Goal: Information Seeking & Learning: Learn about a topic

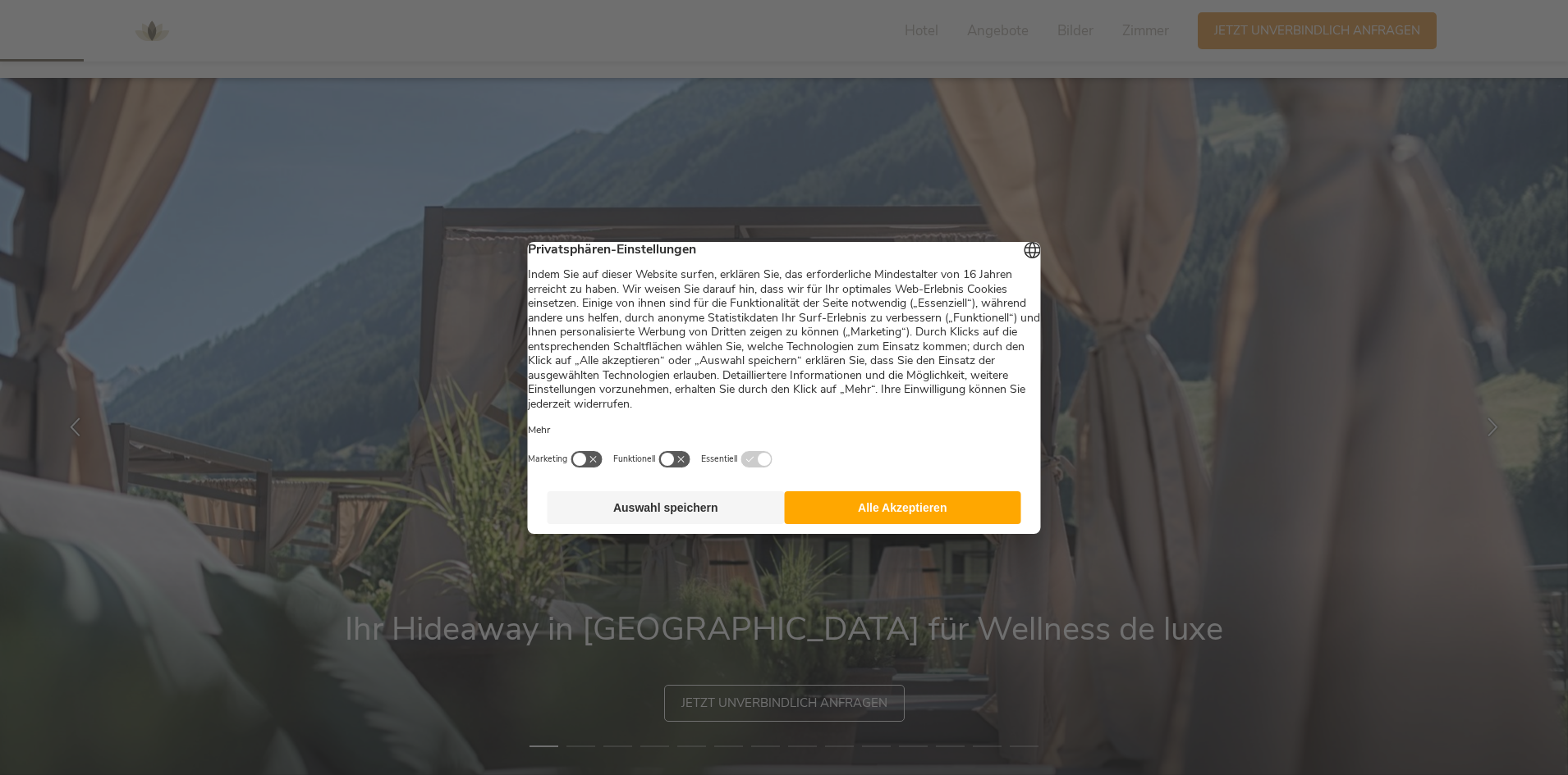
scroll to position [246, 0]
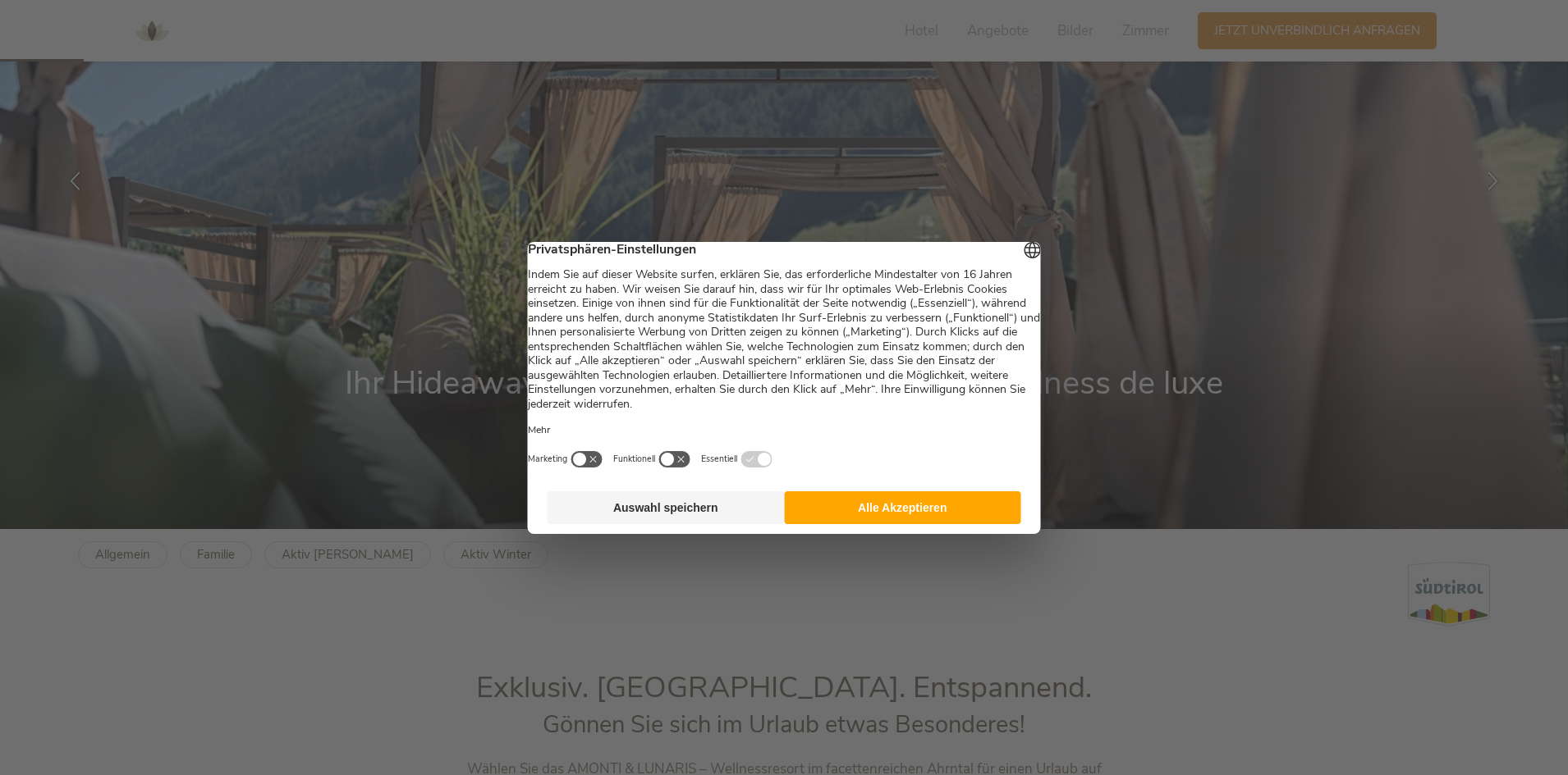
click at [842, 525] on button "Alle Akzeptieren" at bounding box center [902, 508] width 238 height 33
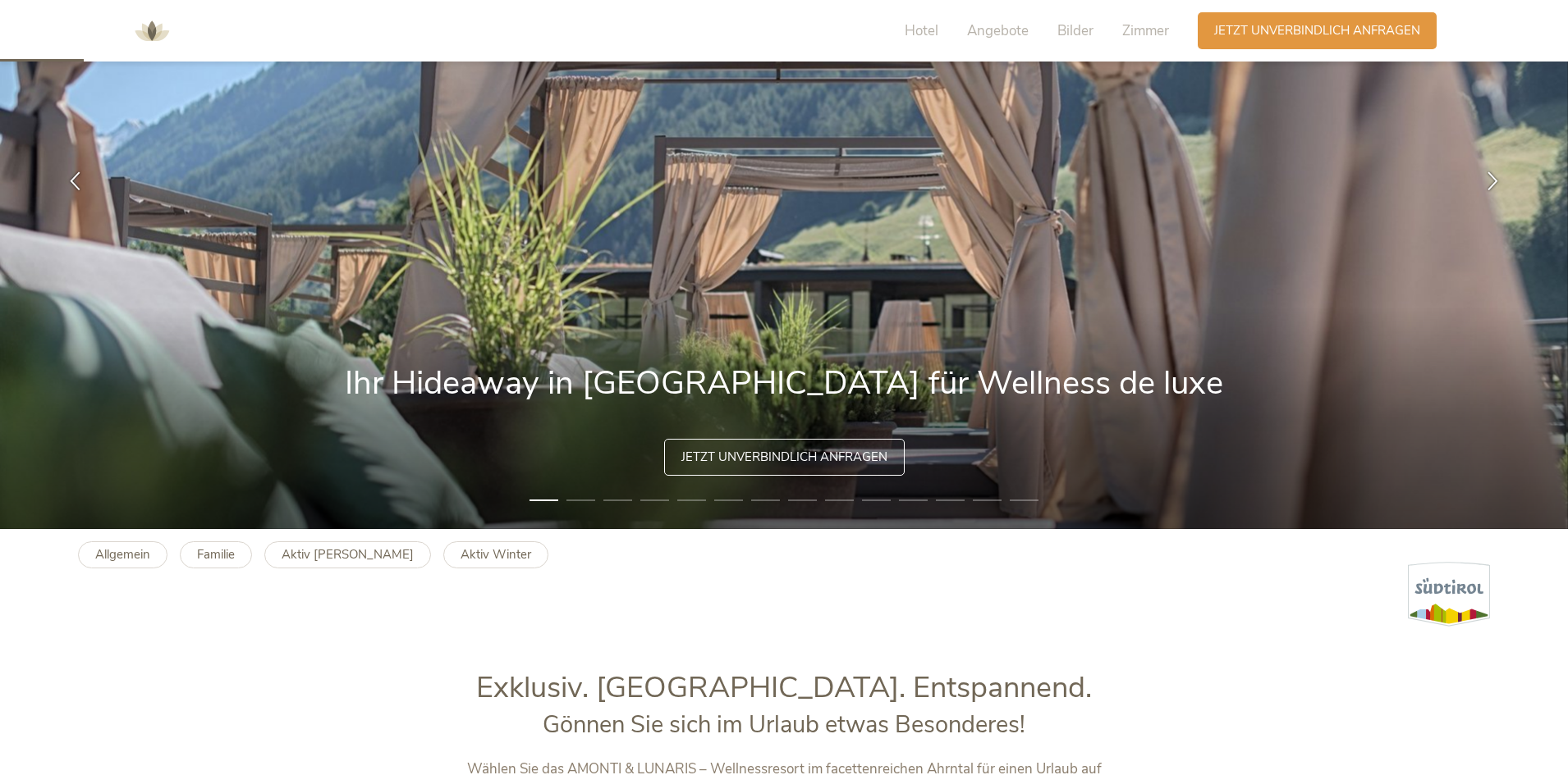
scroll to position [0, 0]
click at [1497, 175] on icon at bounding box center [1493, 179] width 19 height 19
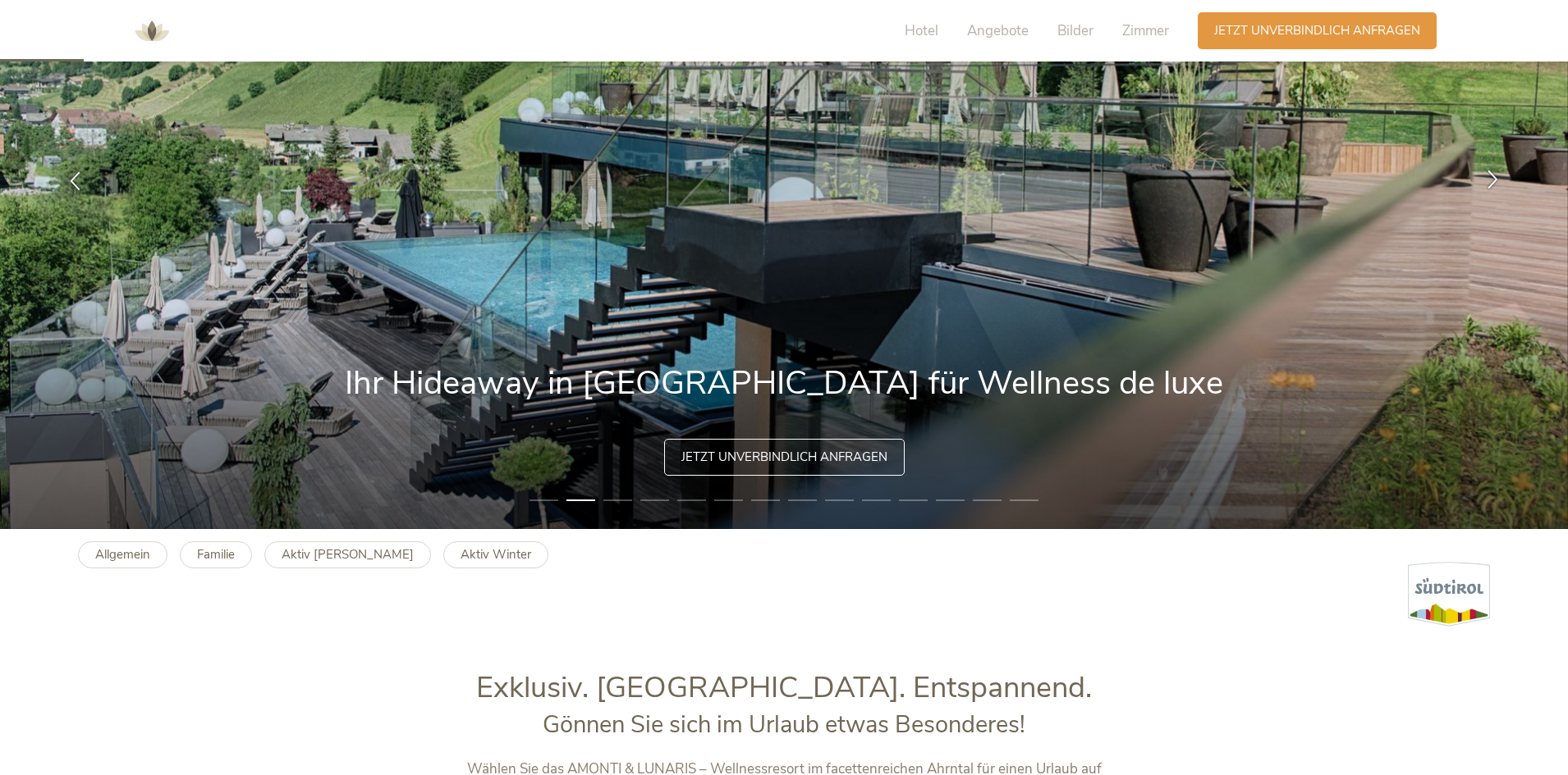
click at [1497, 175] on icon at bounding box center [1493, 179] width 19 height 19
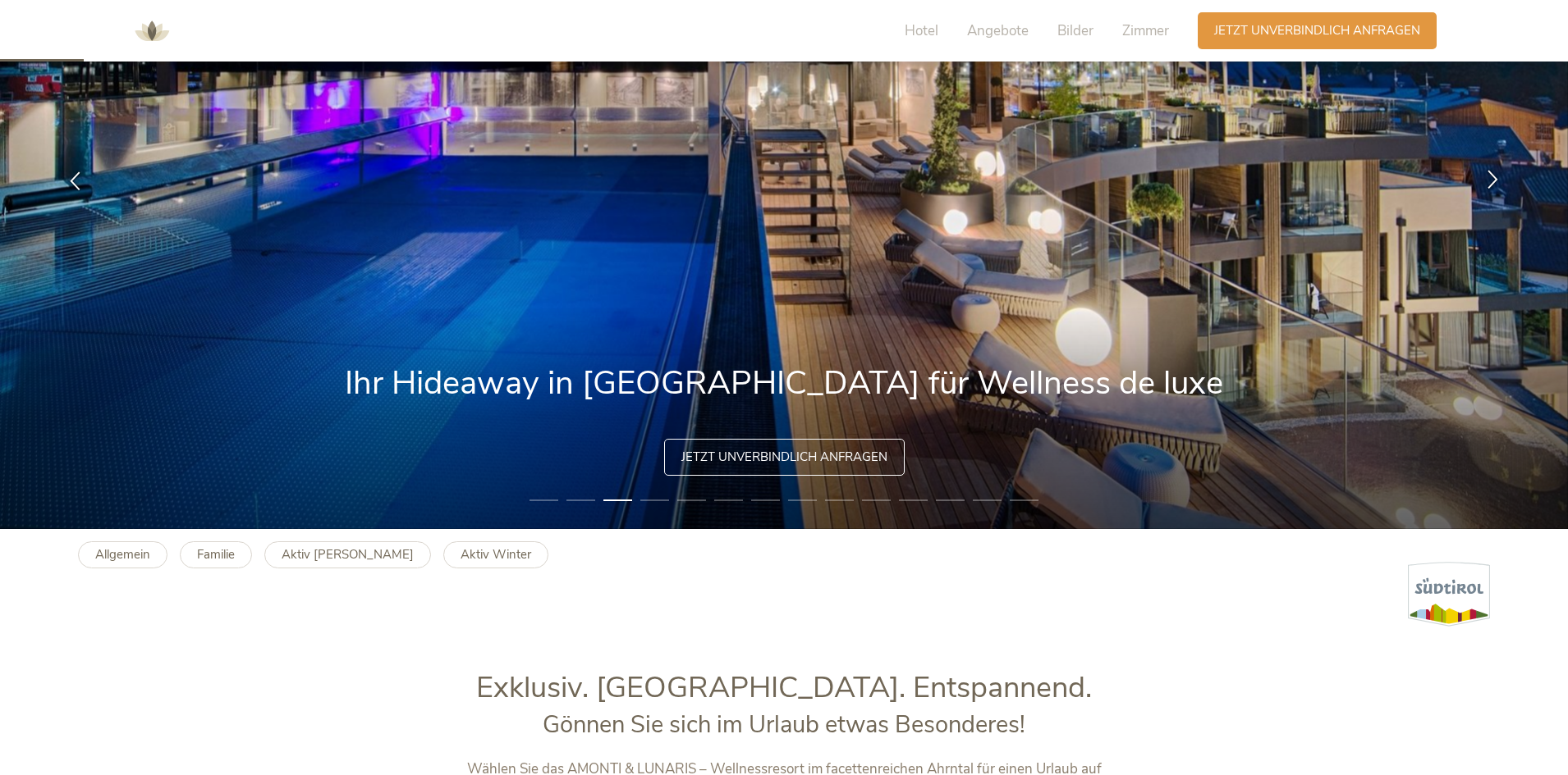
click at [1497, 175] on icon at bounding box center [1493, 179] width 19 height 19
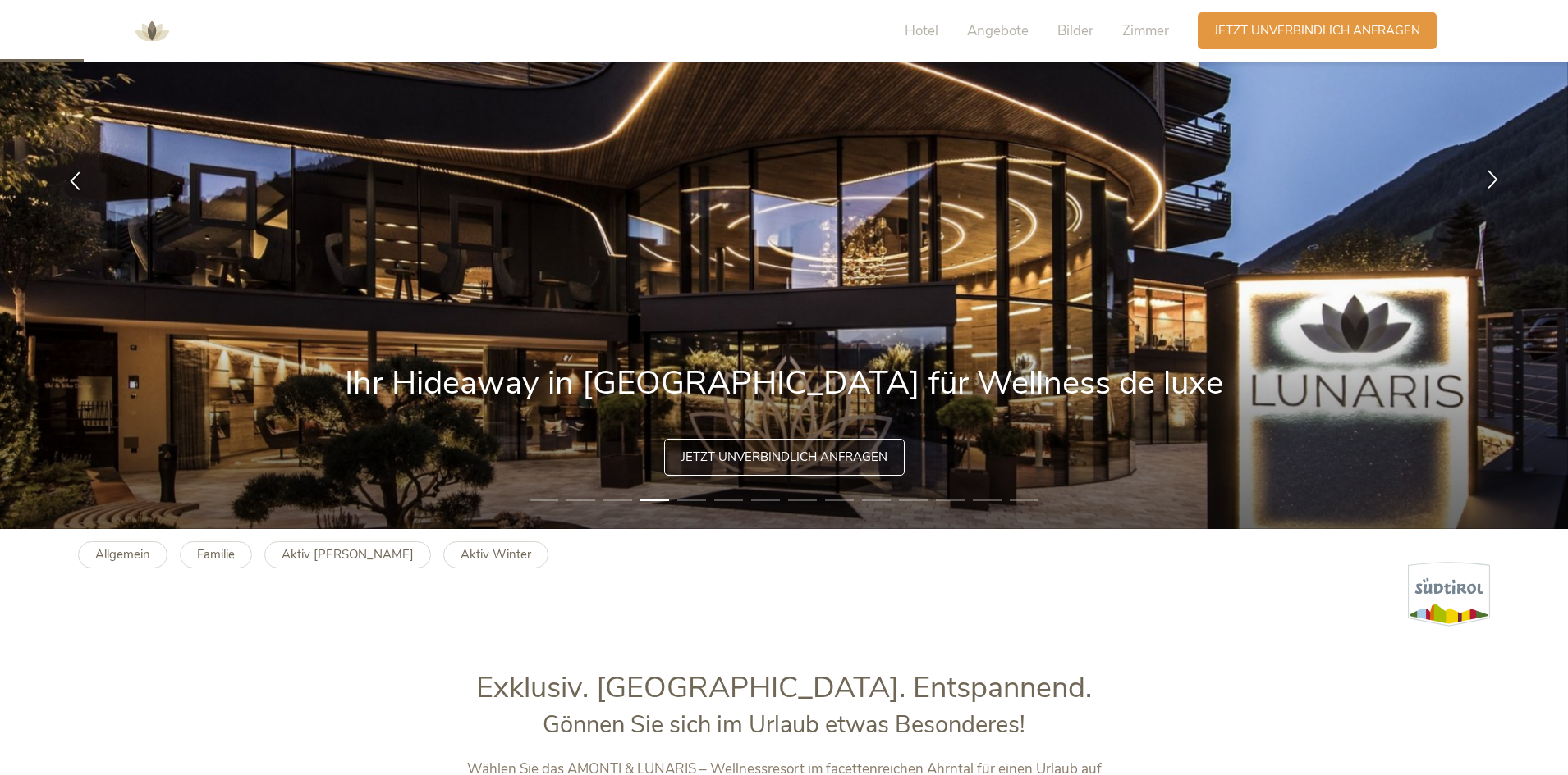
click at [1497, 175] on icon at bounding box center [1493, 179] width 19 height 19
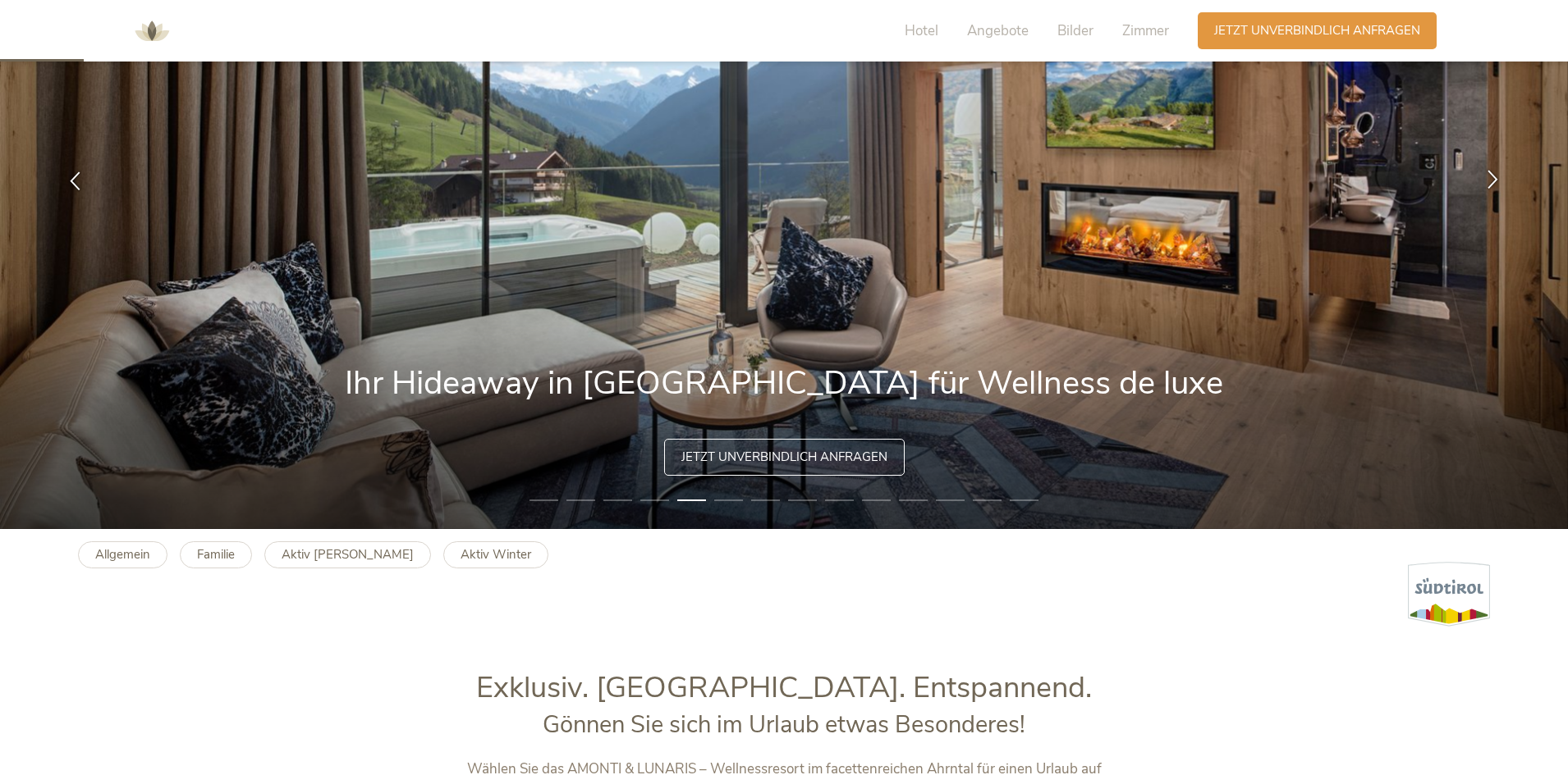
click at [1497, 175] on icon at bounding box center [1493, 179] width 19 height 19
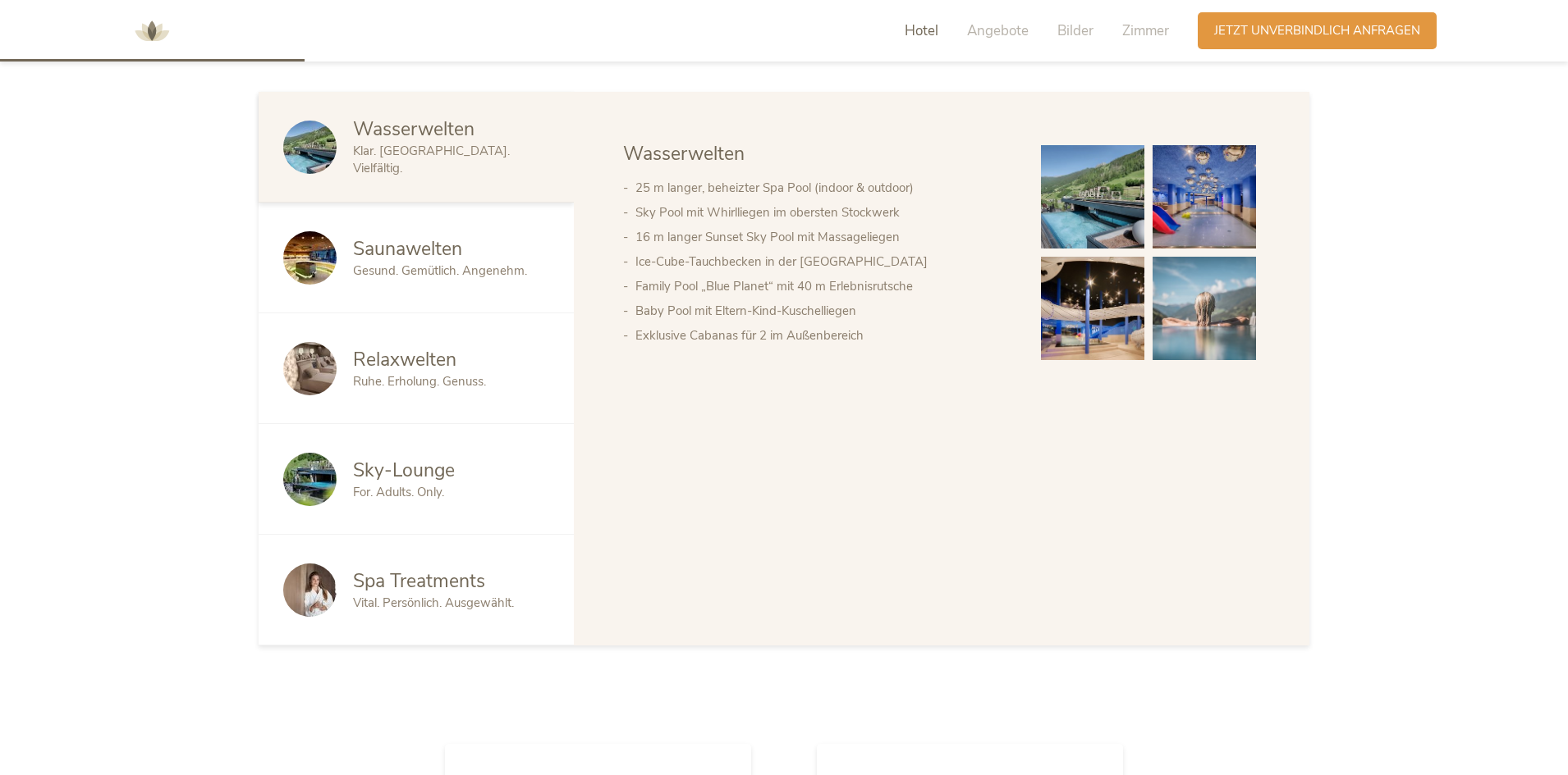
scroll to position [1066, 0]
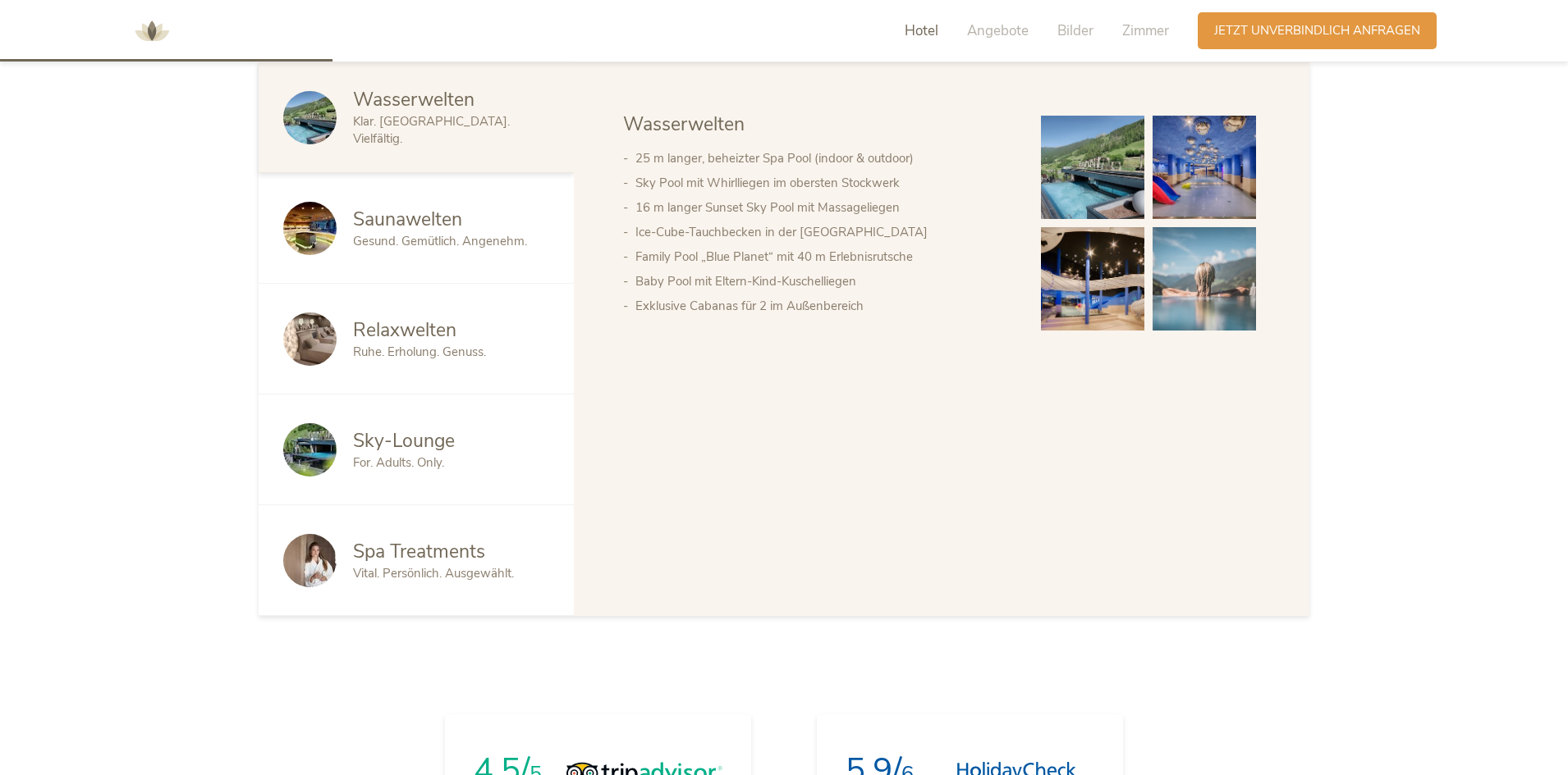
click at [1046, 199] on img at bounding box center [1093, 167] width 104 height 104
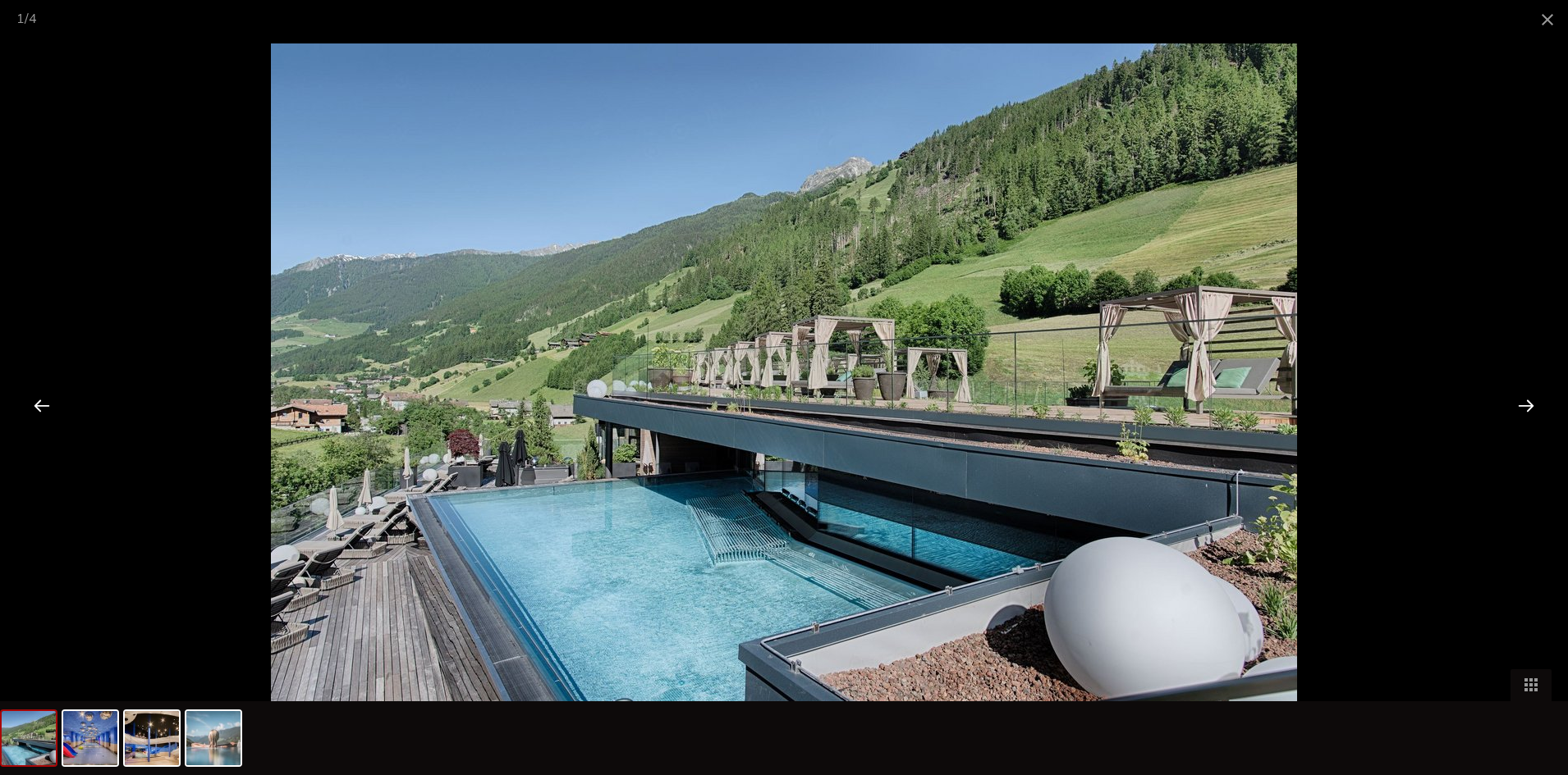
click at [1528, 411] on div at bounding box center [1526, 405] width 51 height 51
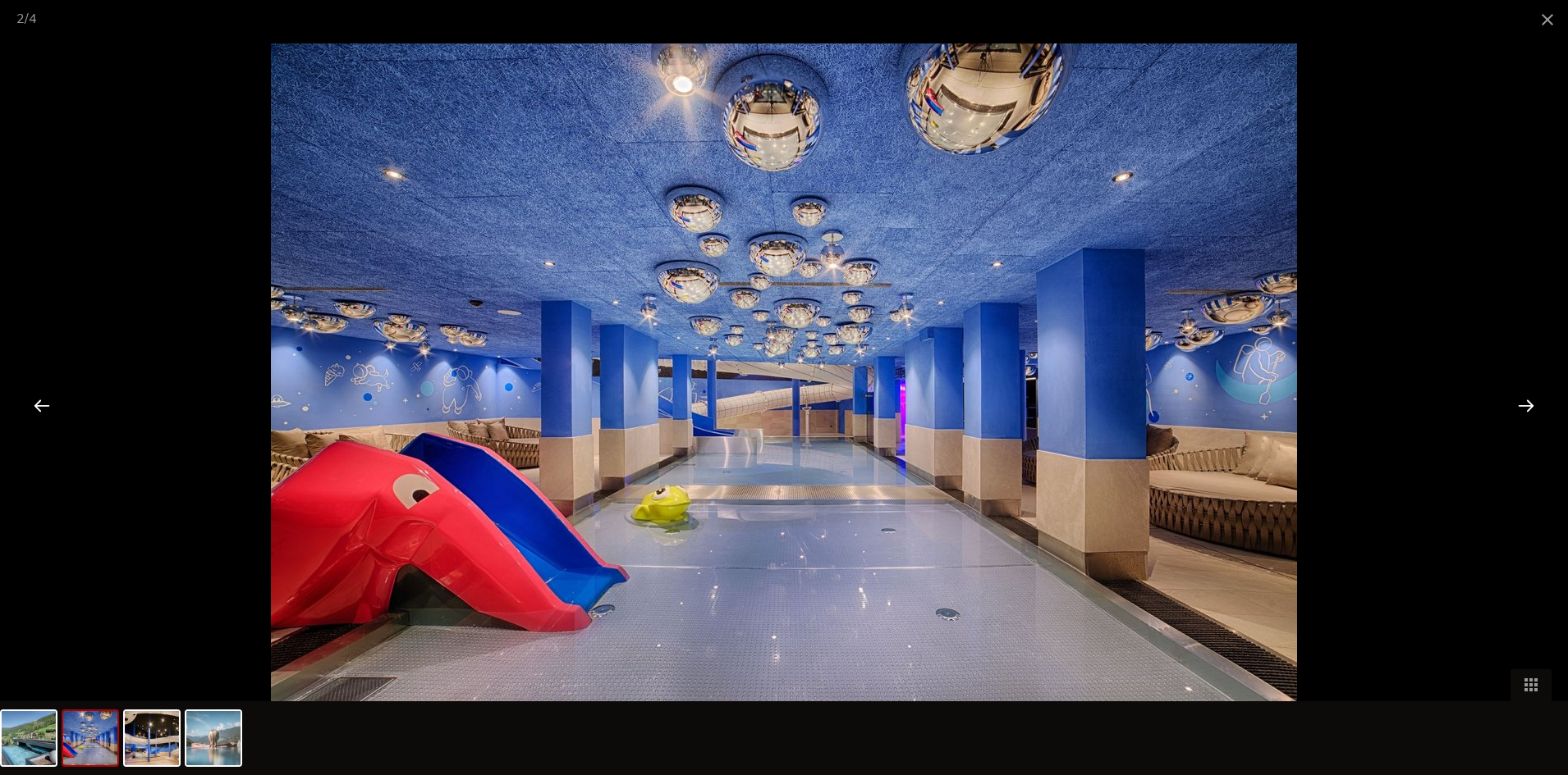
click at [1528, 411] on div at bounding box center [1526, 405] width 51 height 51
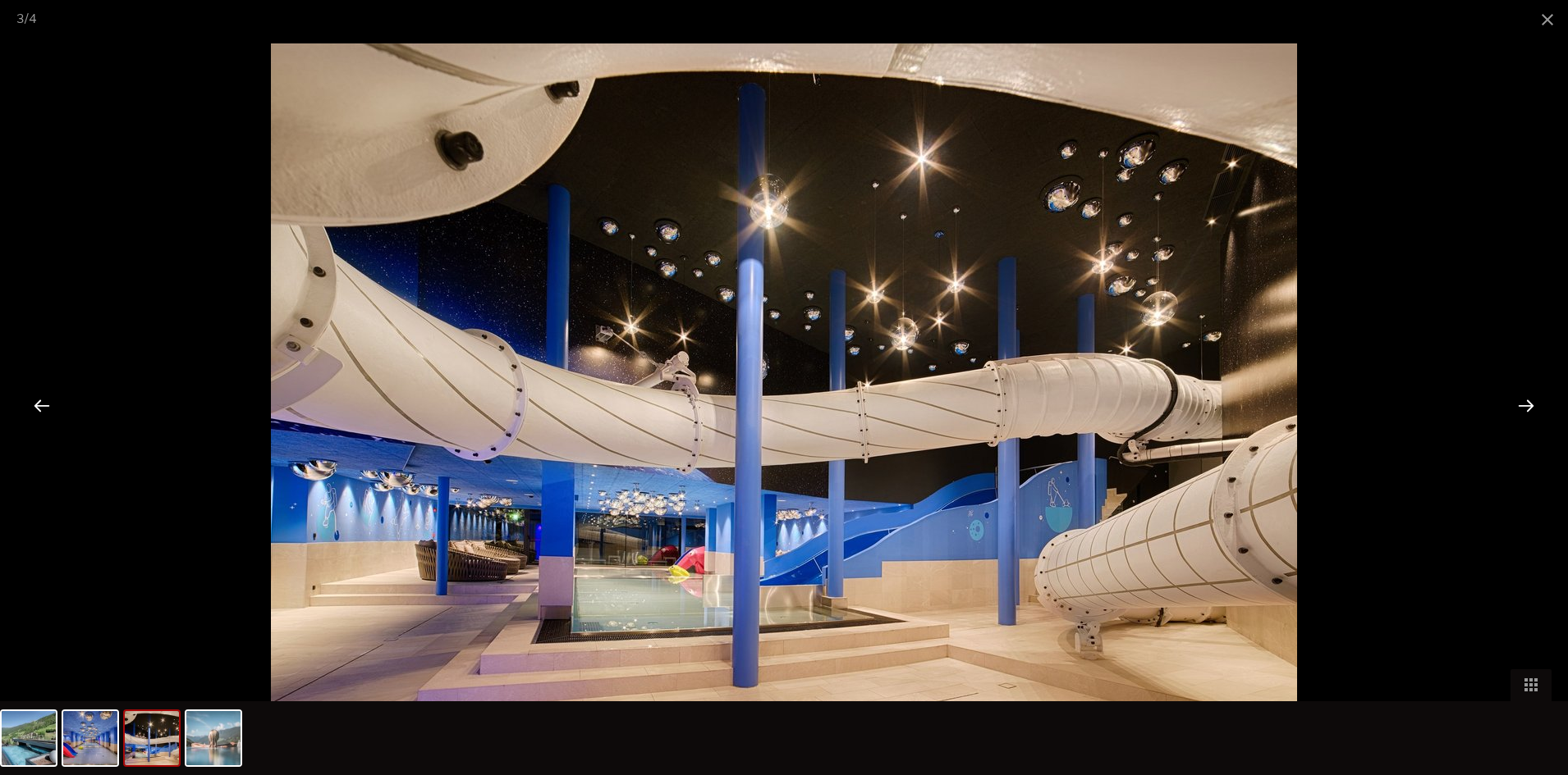
click at [1528, 411] on div at bounding box center [1526, 405] width 51 height 51
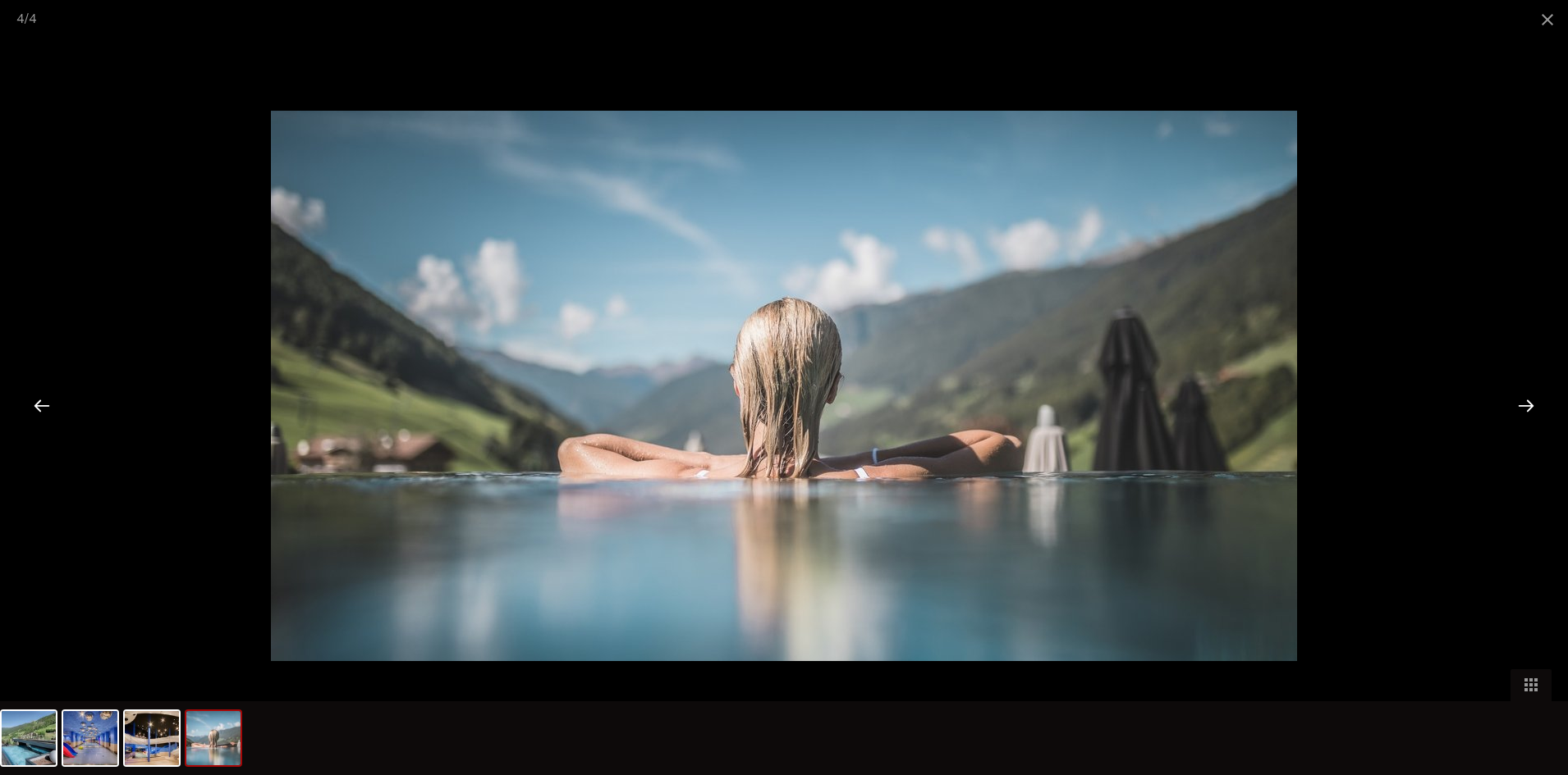
click at [1528, 411] on div at bounding box center [1526, 405] width 51 height 51
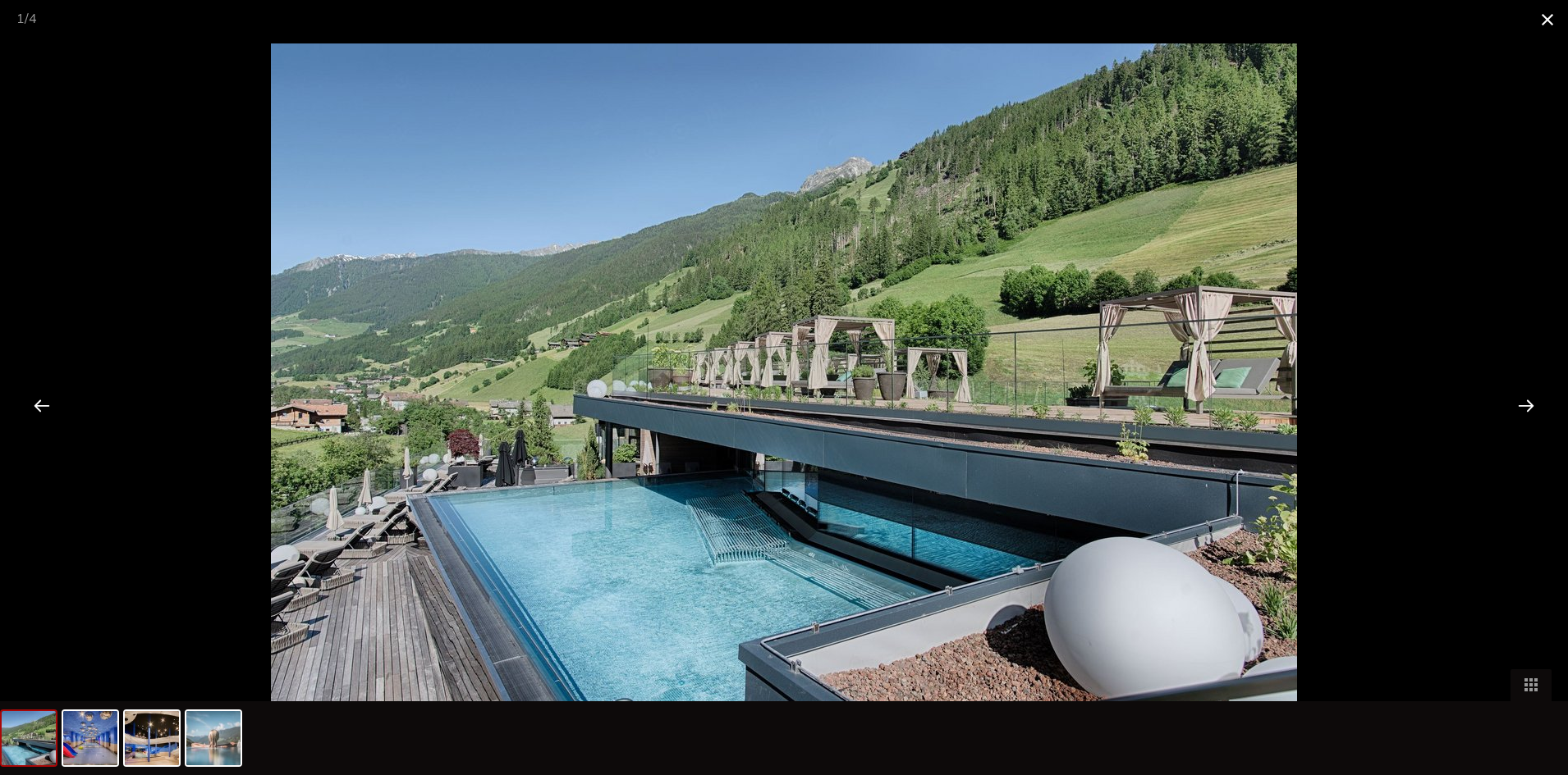
click at [1547, 15] on span at bounding box center [1547, 19] width 41 height 39
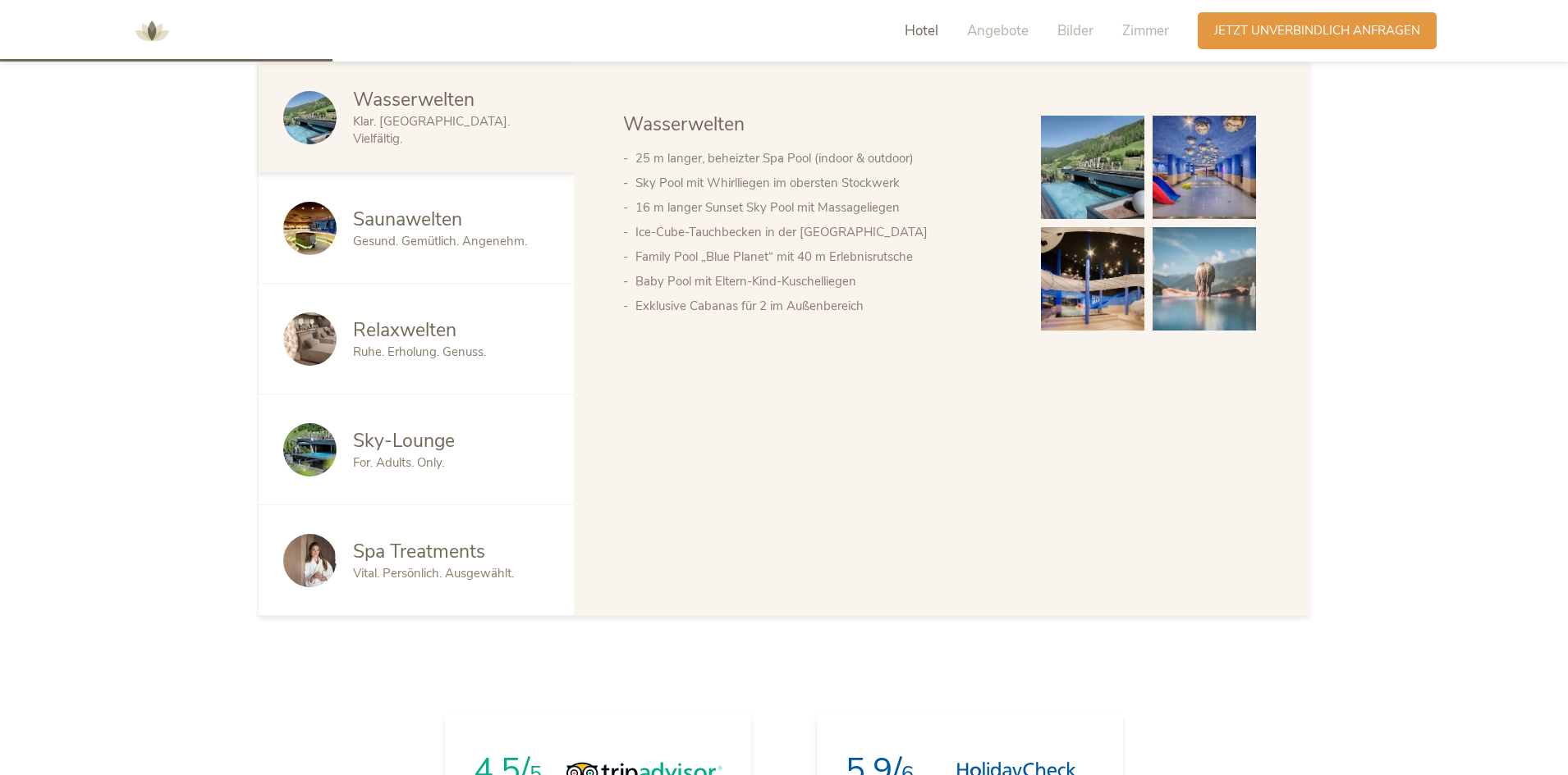
click at [353, 351] on span "Ruhe. Erholung. Genuss." at bounding box center [419, 351] width 133 height 16
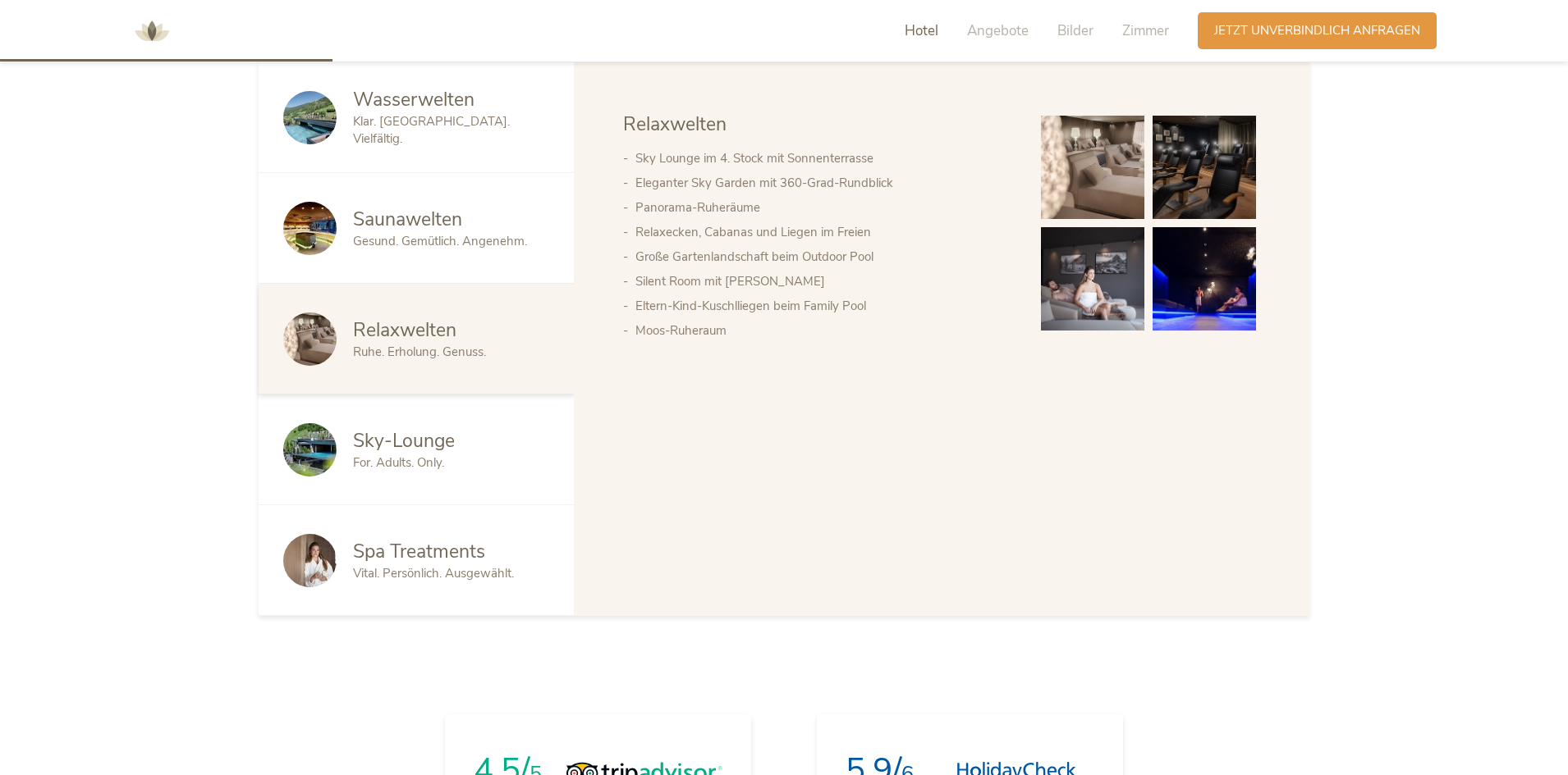
click at [1109, 204] on img at bounding box center [1093, 167] width 104 height 104
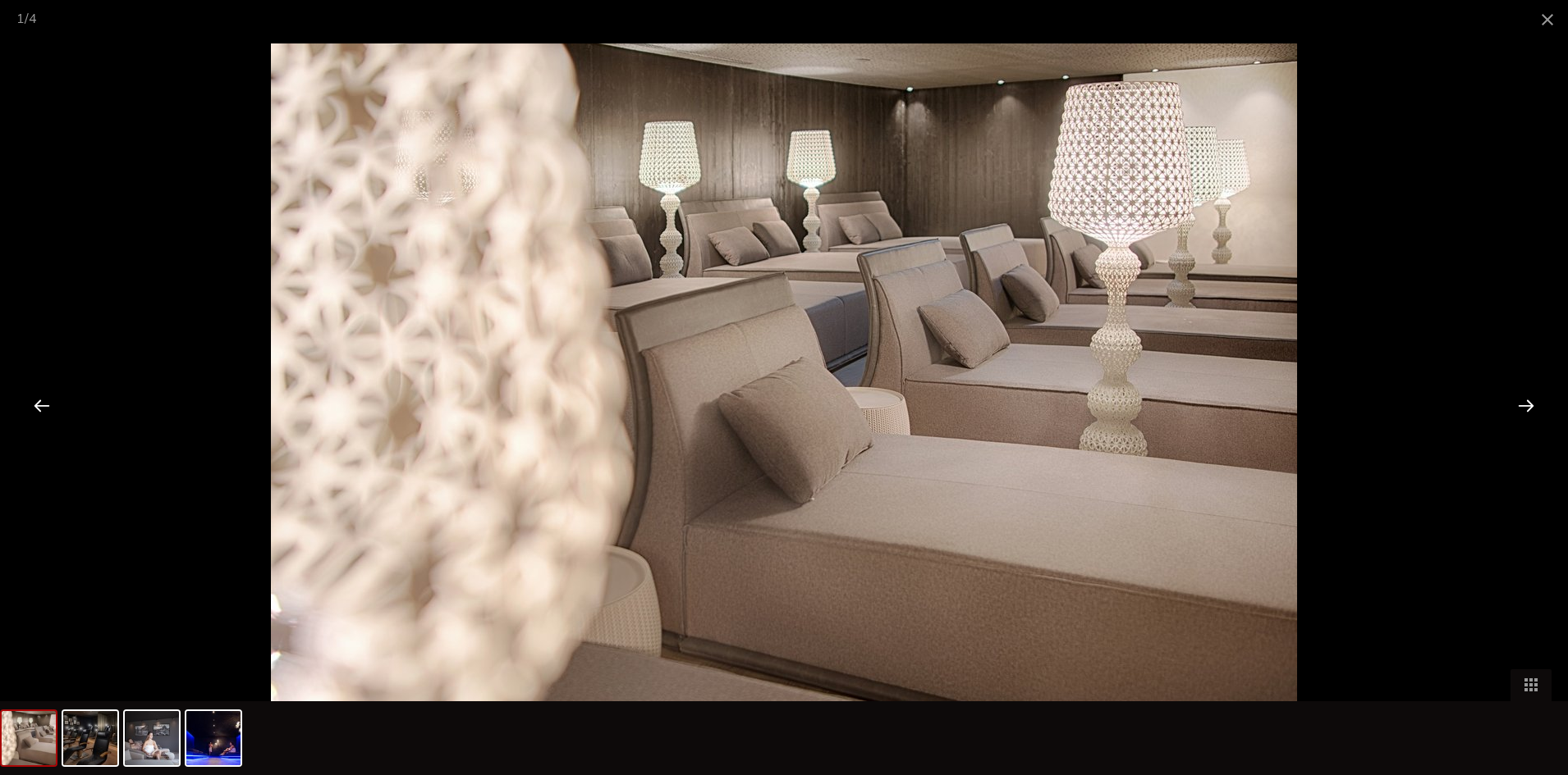
click at [1521, 394] on div at bounding box center [1526, 405] width 51 height 51
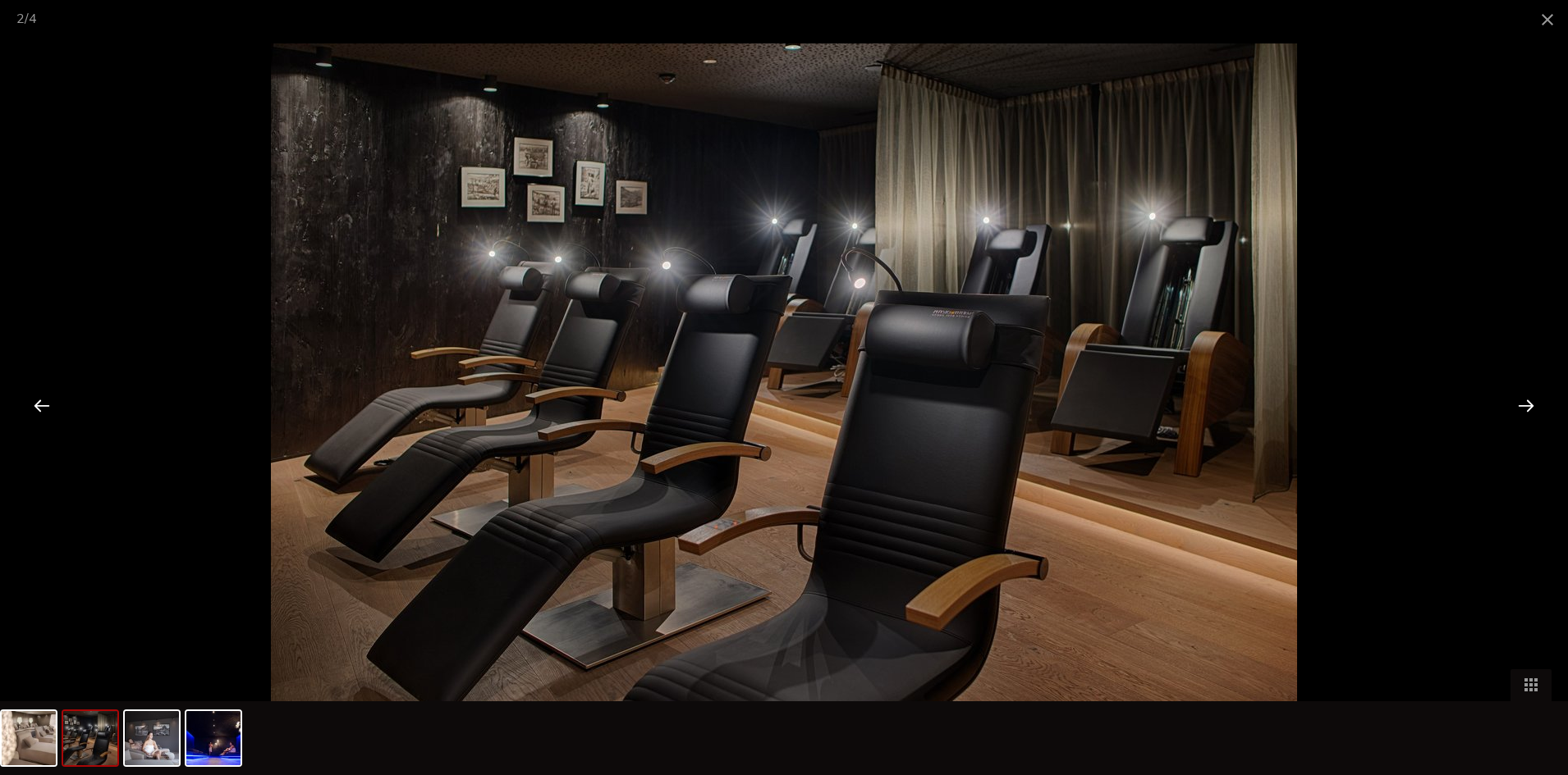
click at [1521, 394] on div at bounding box center [1526, 405] width 51 height 51
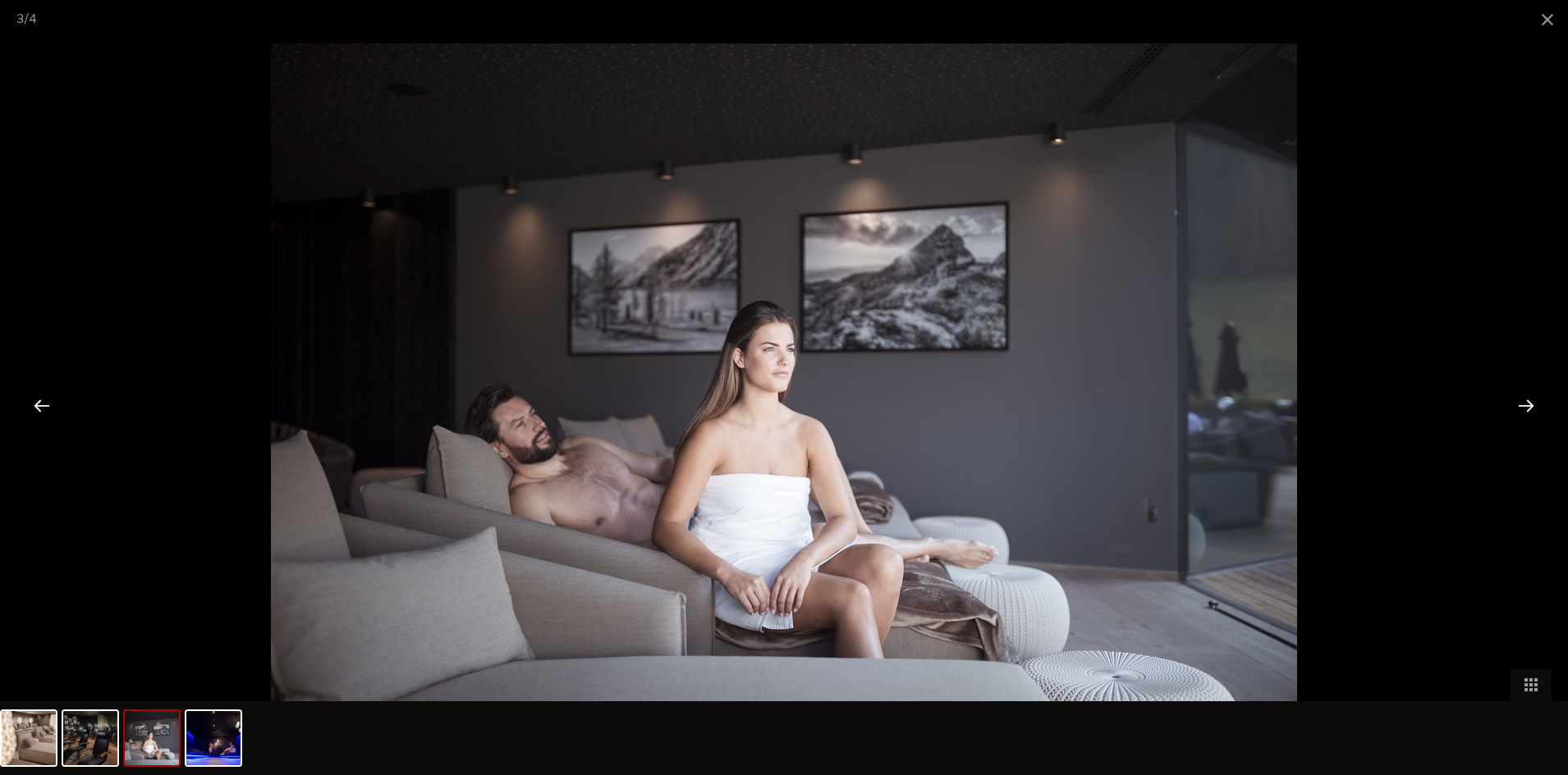
click at [1521, 394] on div at bounding box center [1526, 405] width 51 height 51
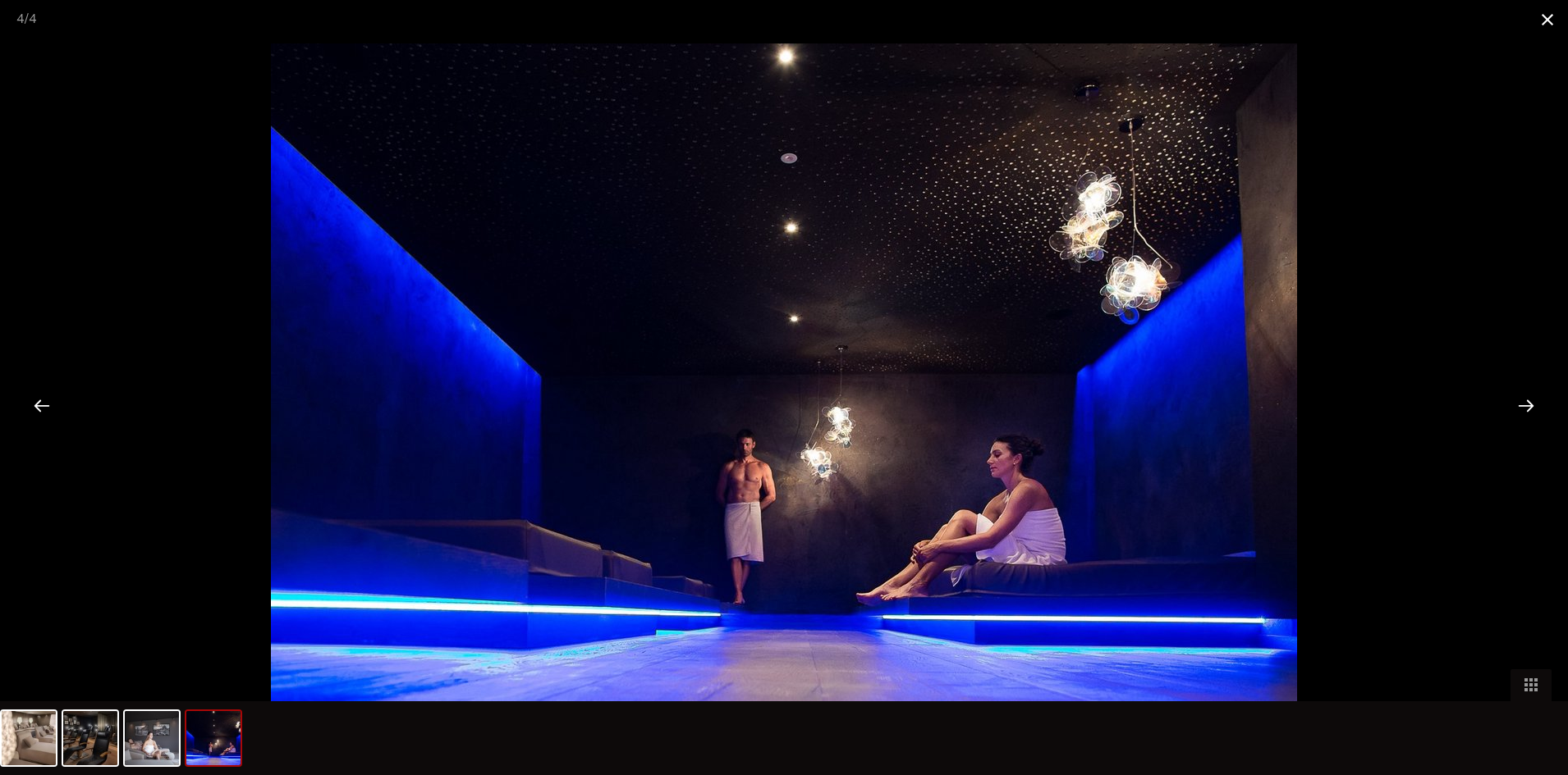
click at [1535, 19] on span at bounding box center [1547, 19] width 41 height 39
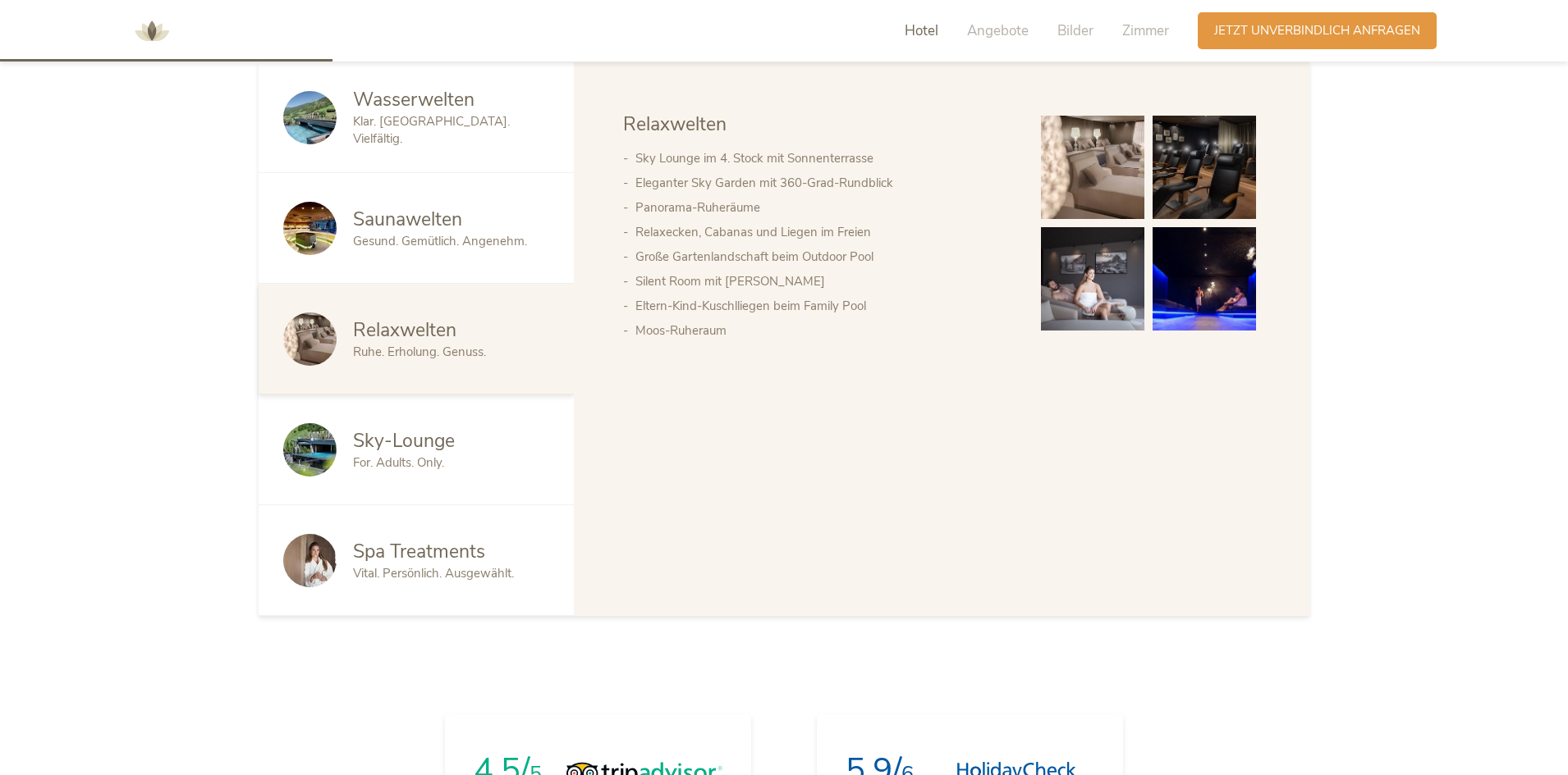
click at [335, 460] on img at bounding box center [310, 450] width 53 height 53
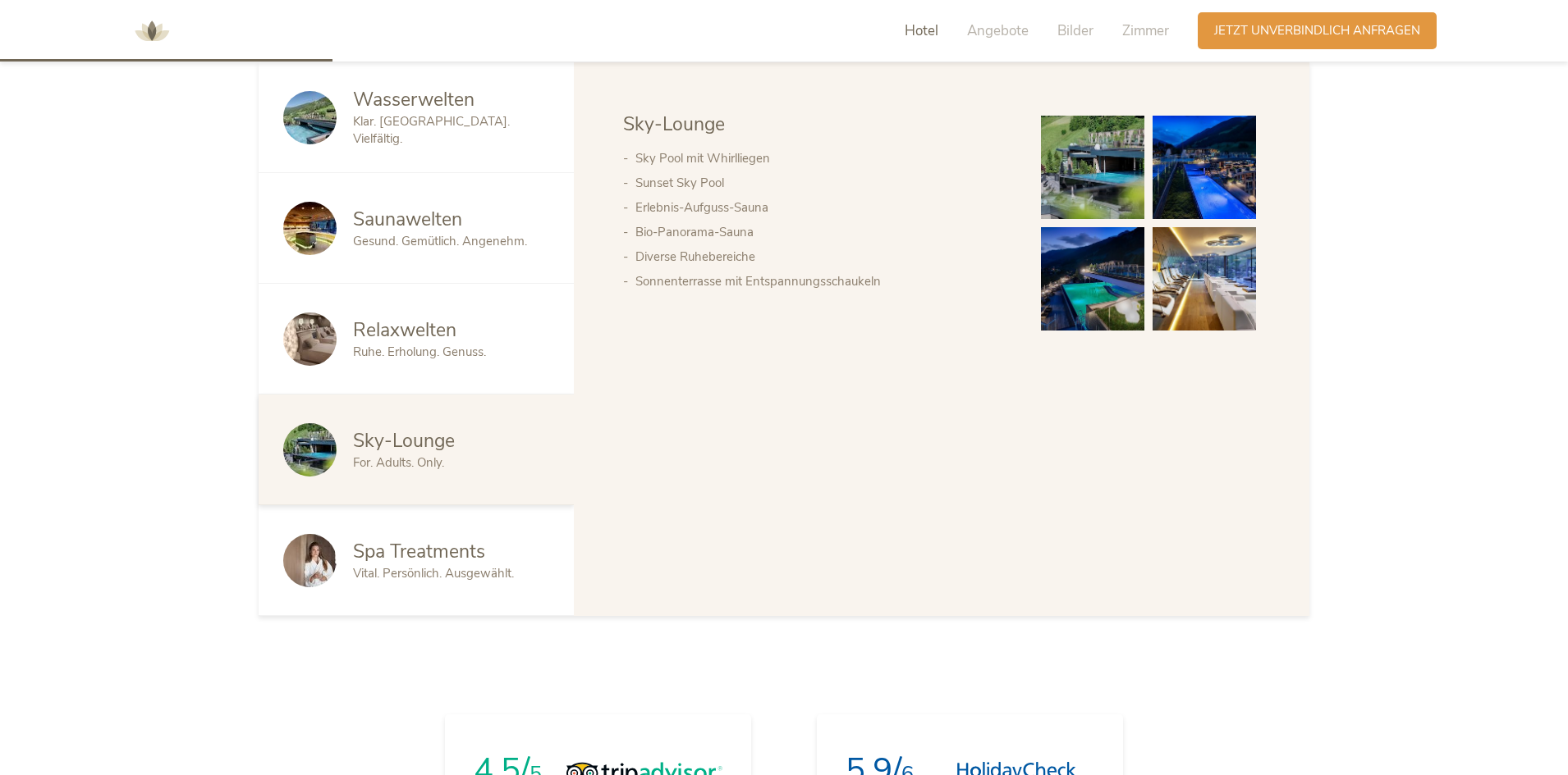
click at [1096, 174] on img at bounding box center [1093, 167] width 104 height 104
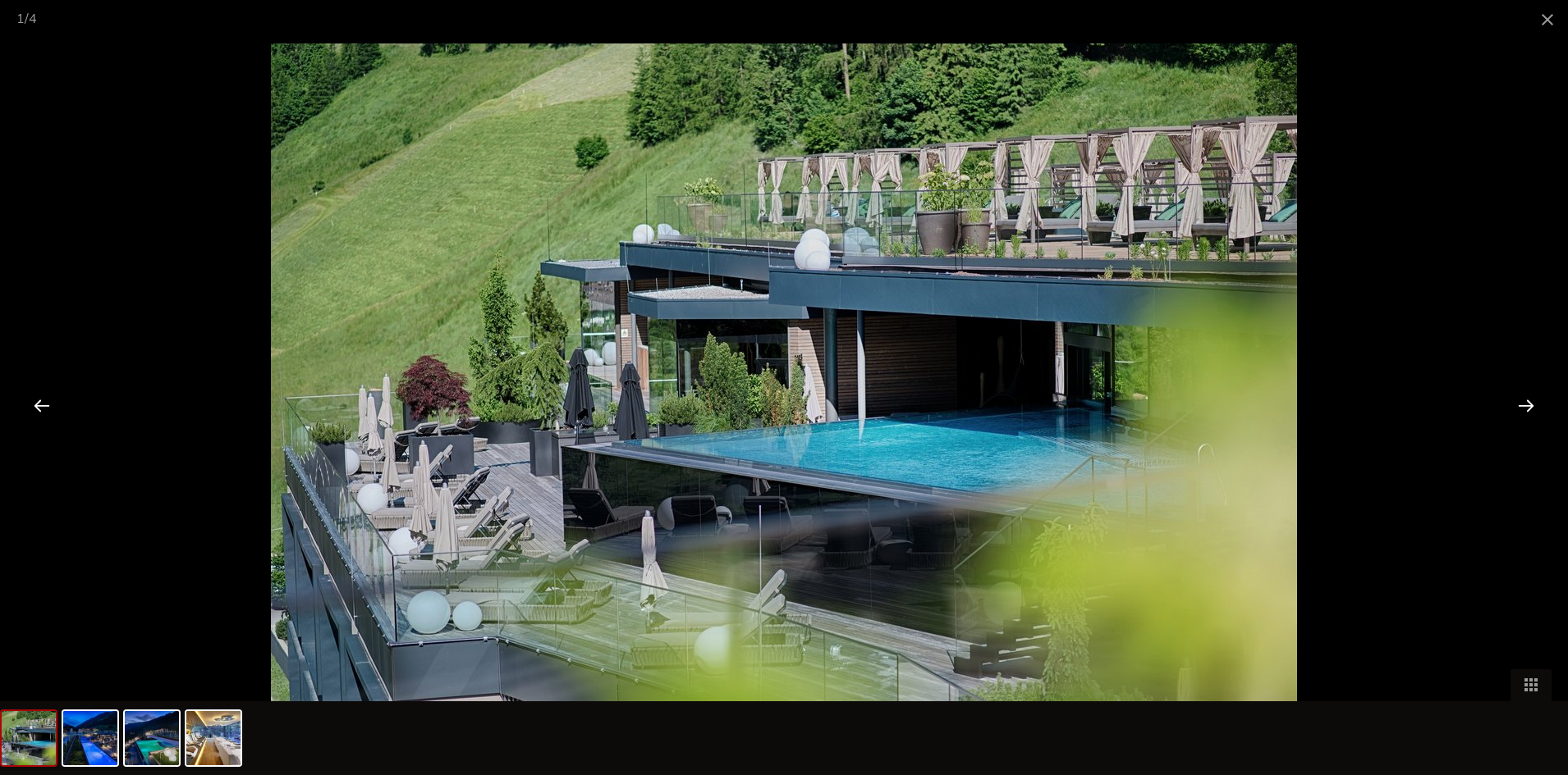
click at [1483, 406] on div at bounding box center [784, 388] width 1568 height 775
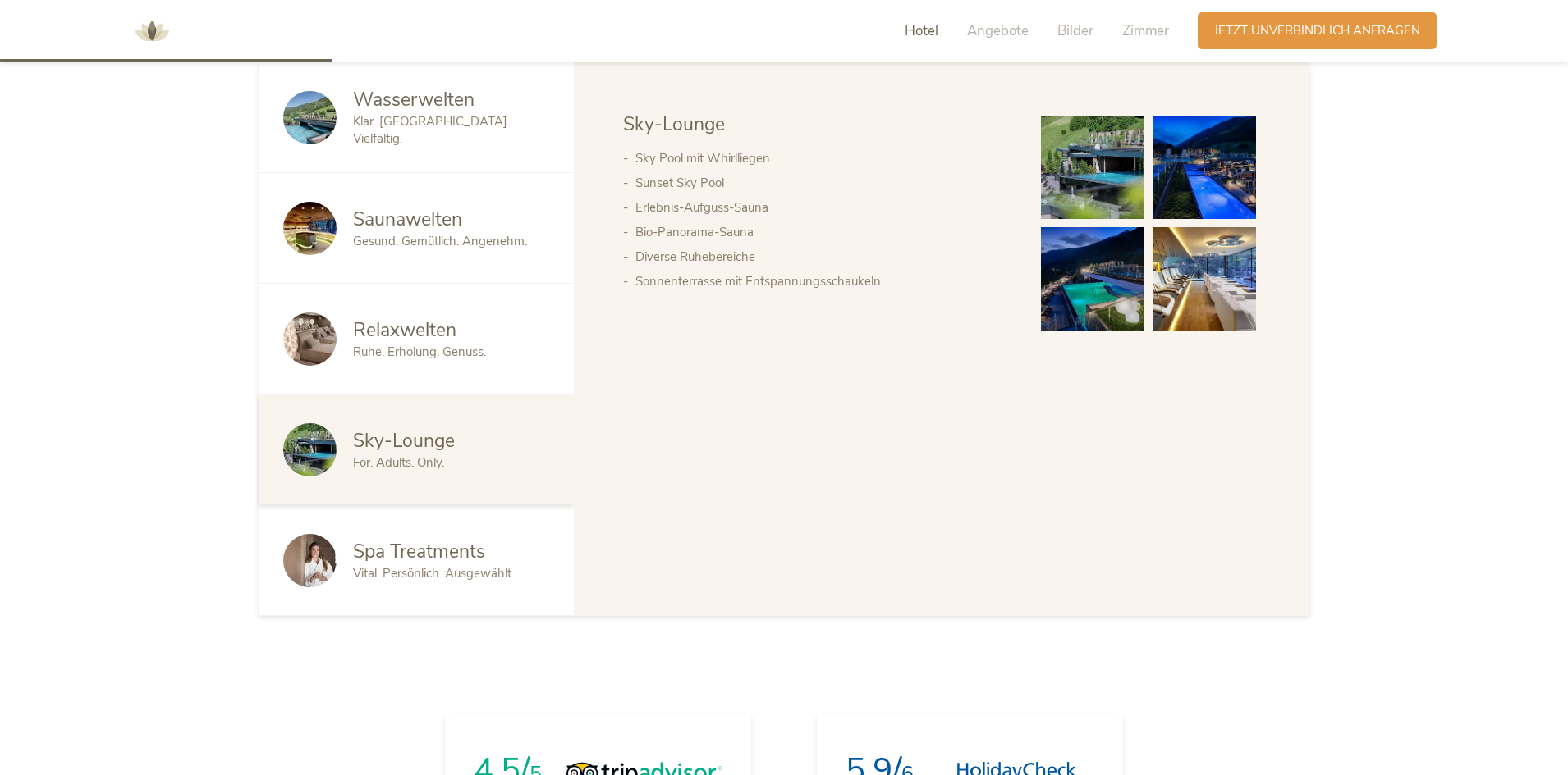
click at [427, 468] on span "For. Adults. Only." at bounding box center [399, 462] width 91 height 16
click at [1074, 189] on img at bounding box center [1093, 167] width 104 height 104
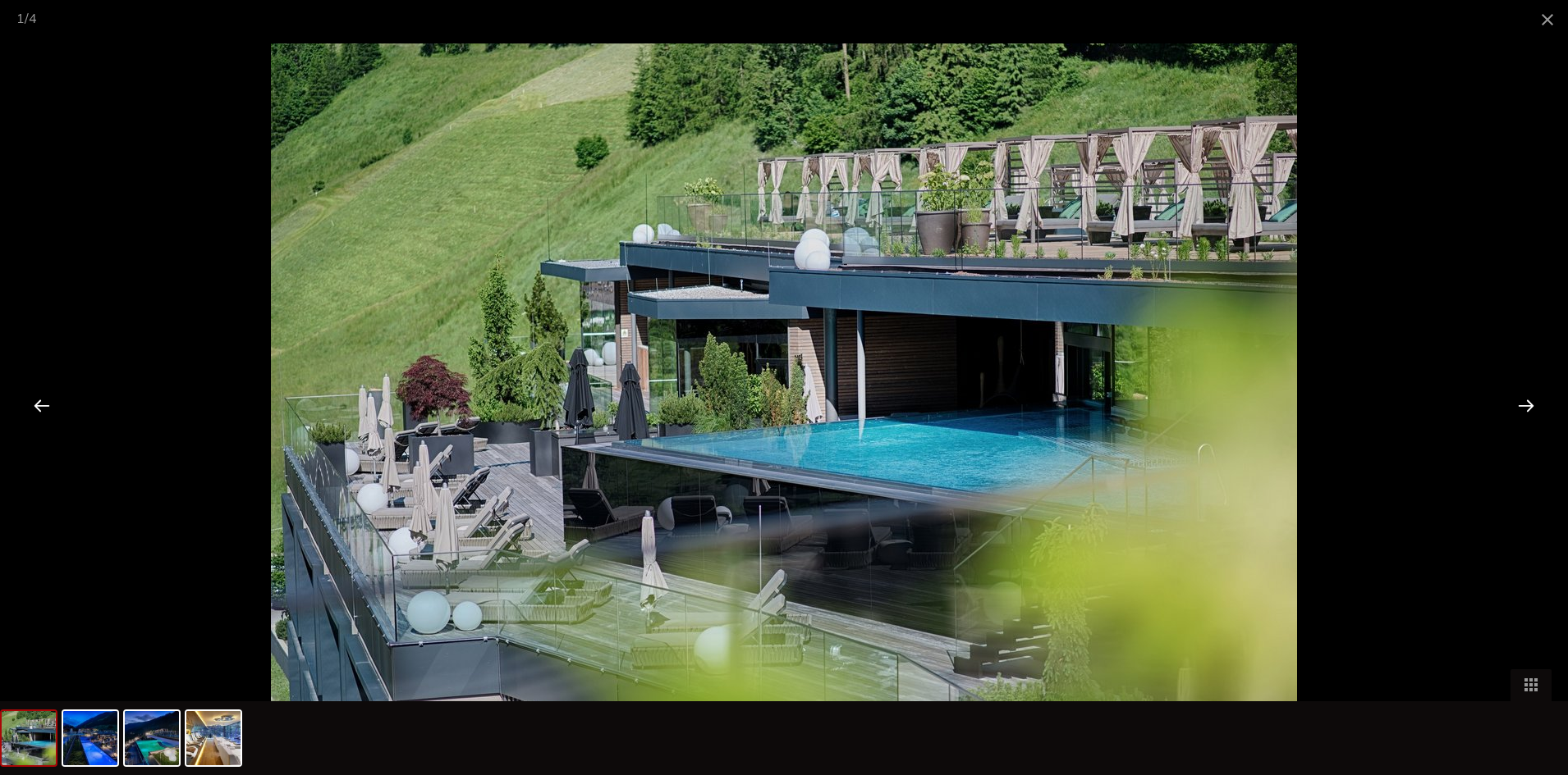
click at [1516, 406] on div at bounding box center [1526, 405] width 51 height 51
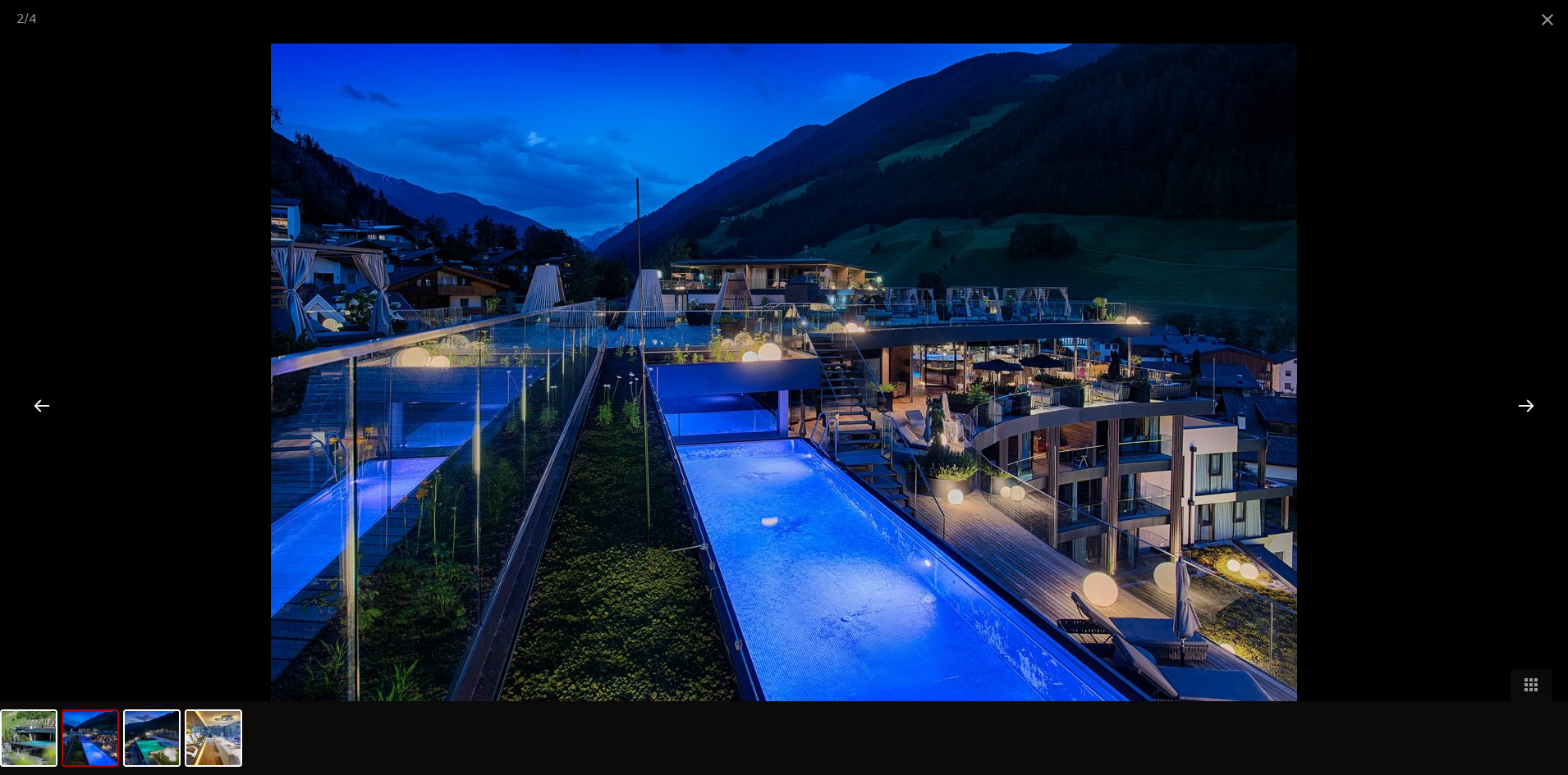
click at [1516, 406] on div at bounding box center [1526, 405] width 51 height 51
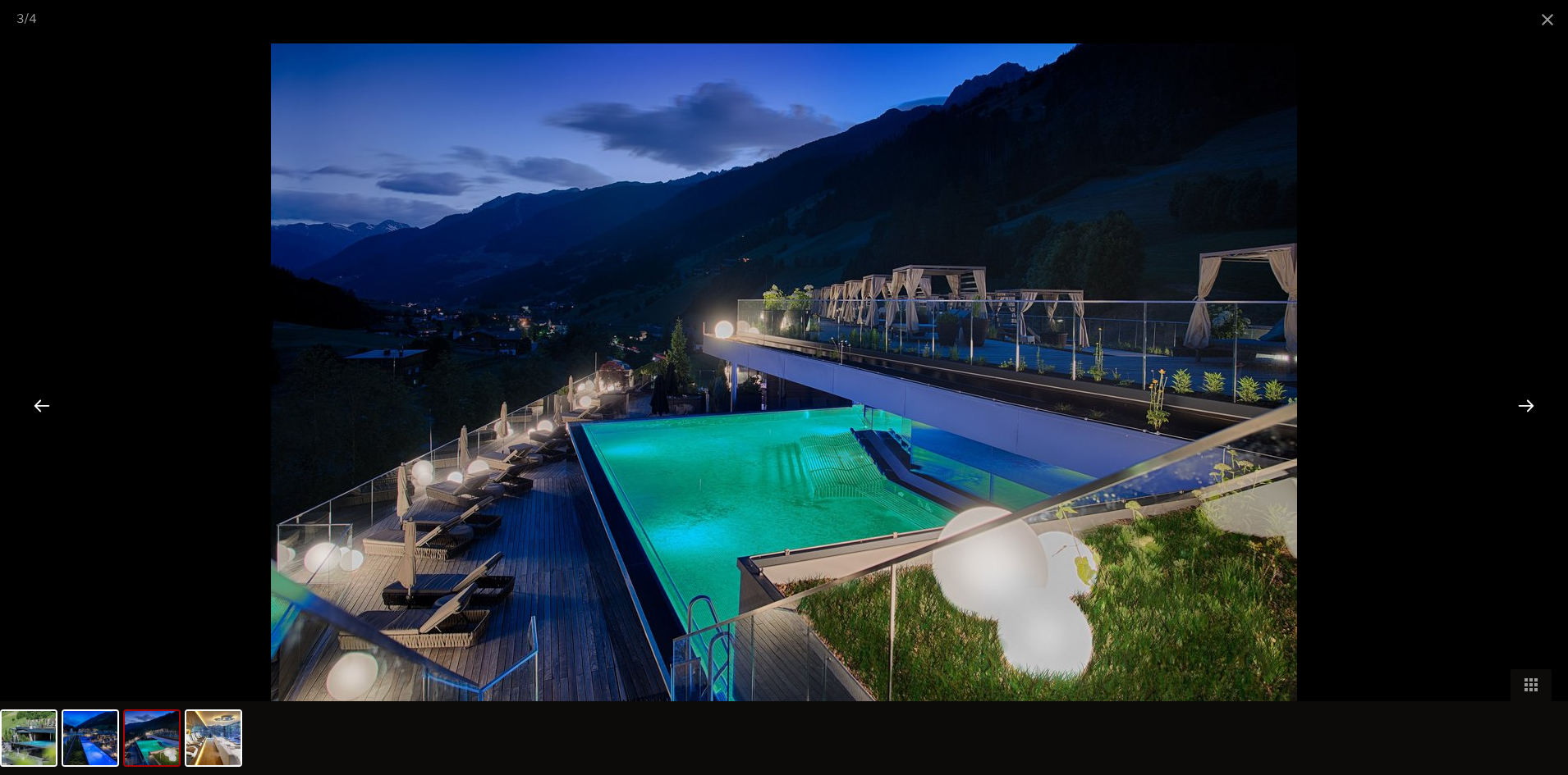
click at [1516, 406] on div at bounding box center [1526, 405] width 51 height 51
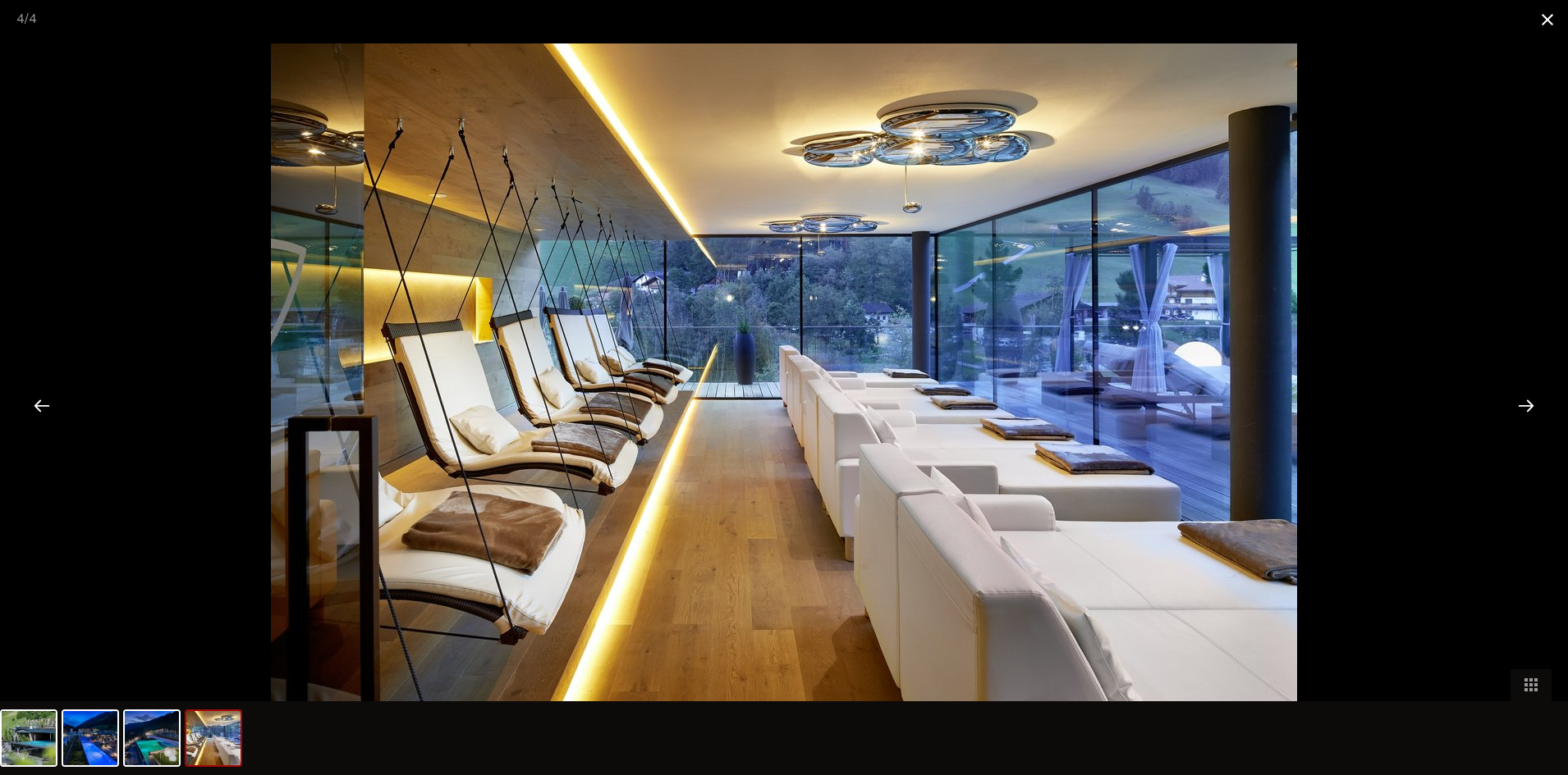
click at [1549, 32] on span at bounding box center [1547, 19] width 41 height 39
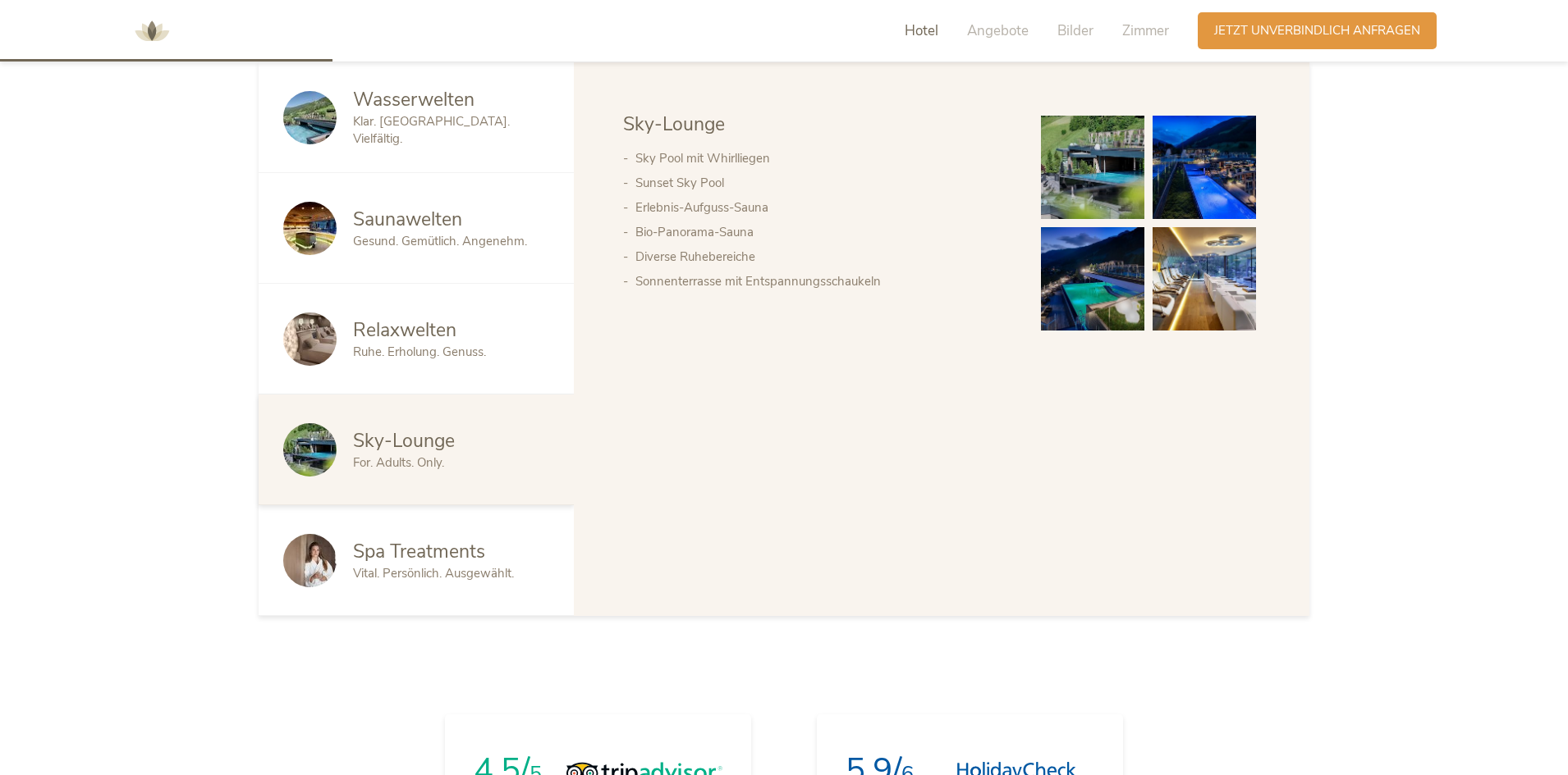
click at [385, 580] on span "Vital. Persönlich. Ausgewählt." at bounding box center [434, 573] width 161 height 16
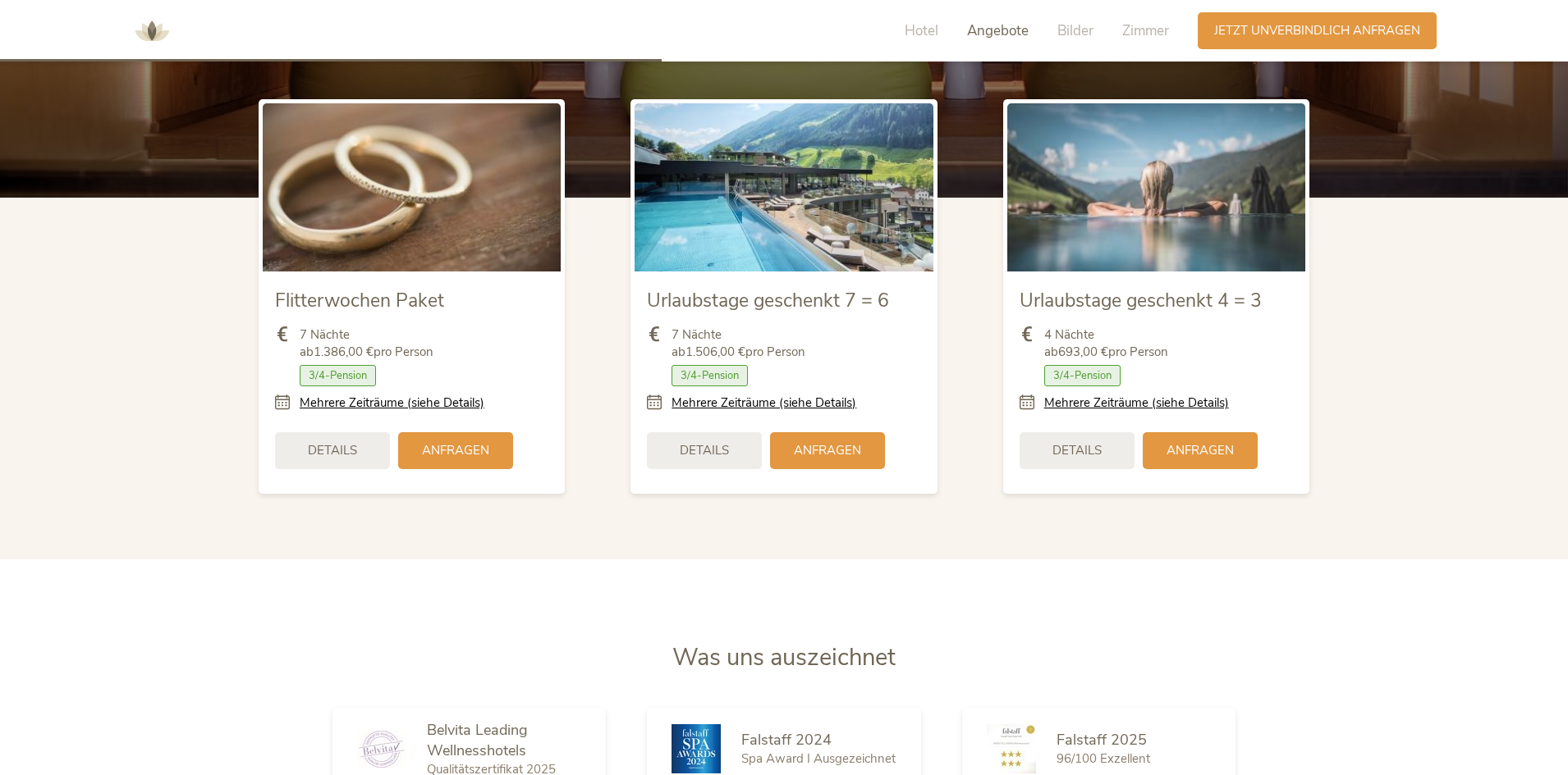
scroll to position [2133, 0]
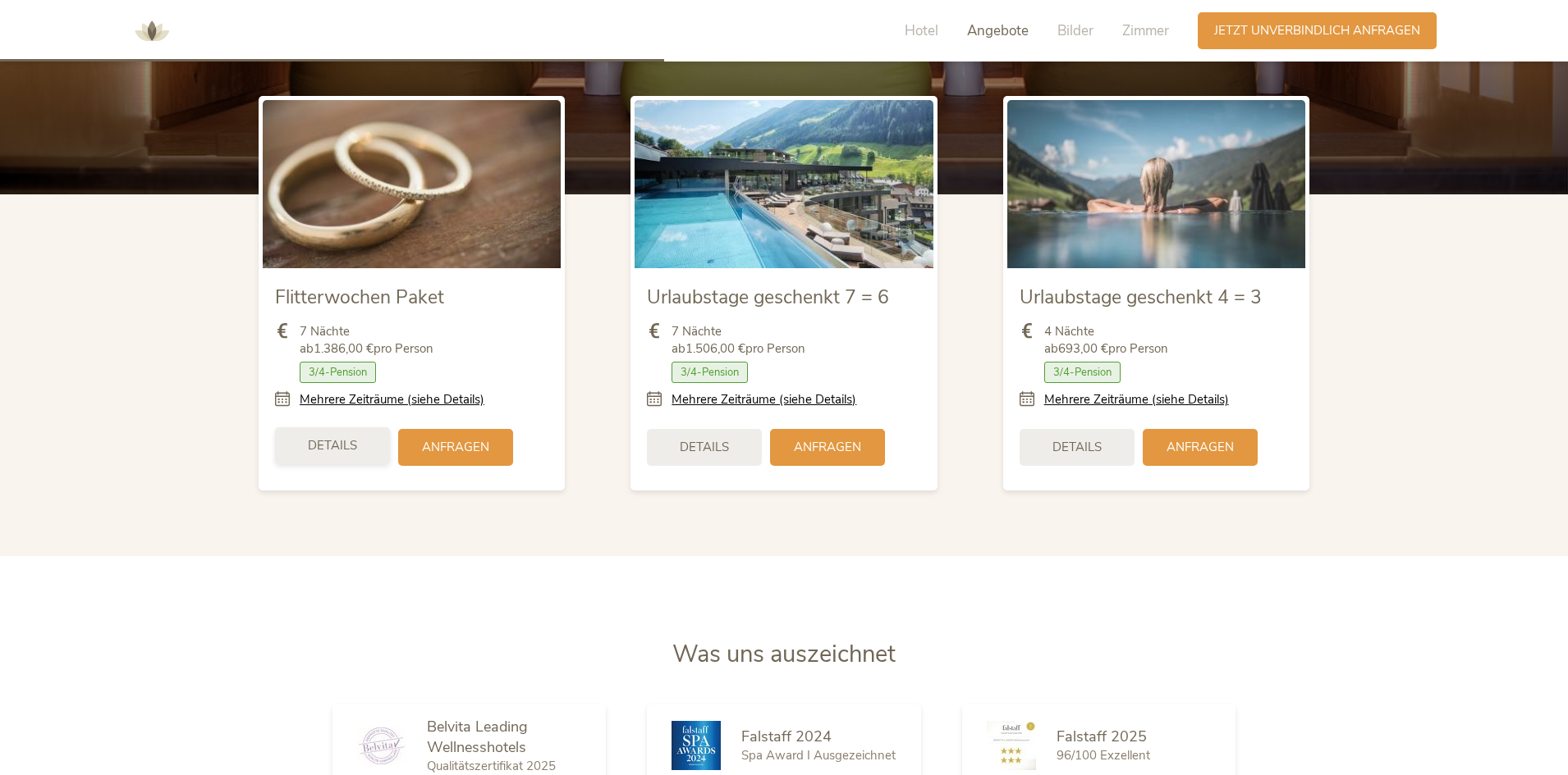
click at [352, 448] on span "Details" at bounding box center [332, 446] width 49 height 17
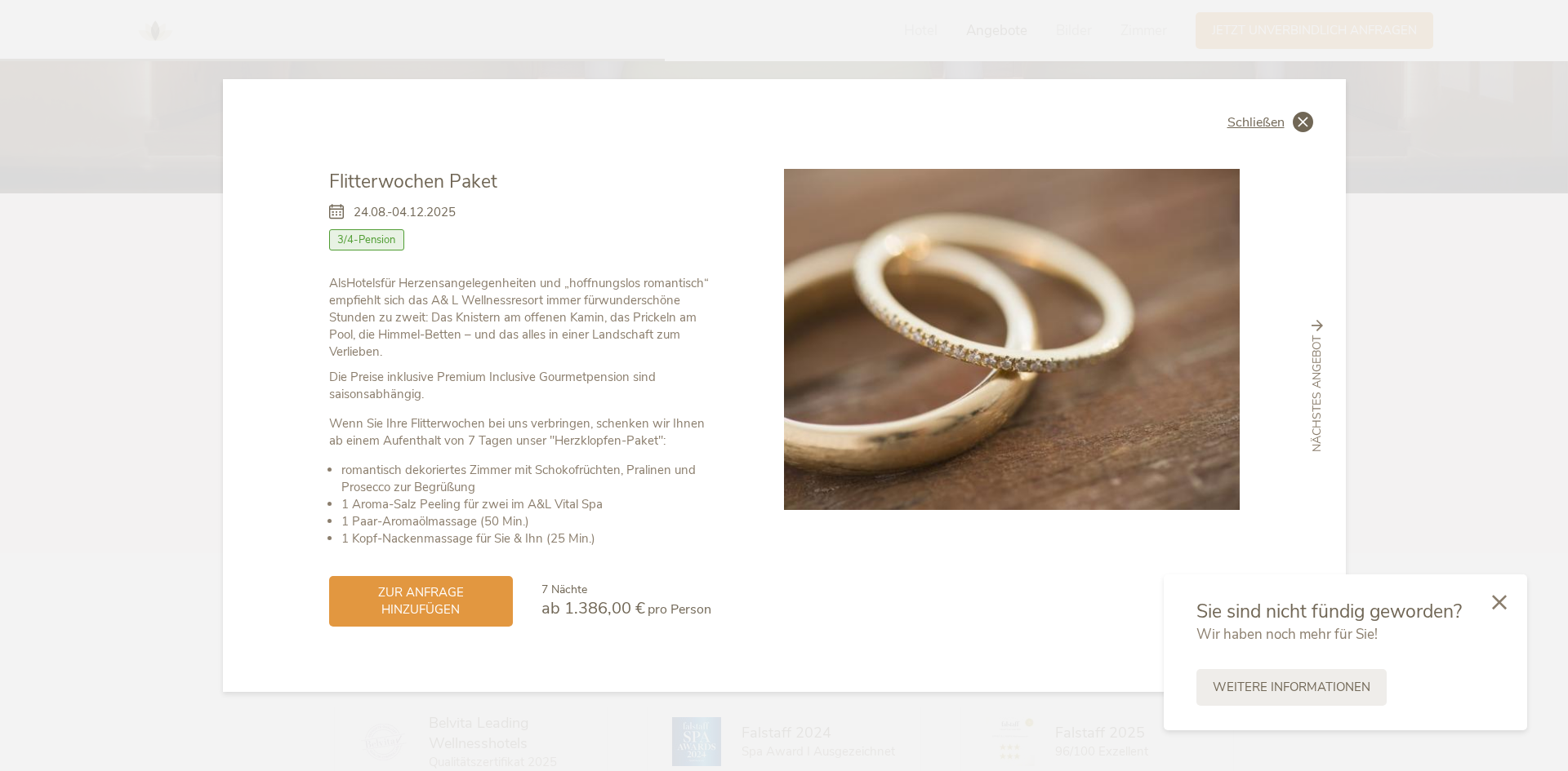
click at [1286, 123] on div "Schließen" at bounding box center [1270, 122] width 85 height 20
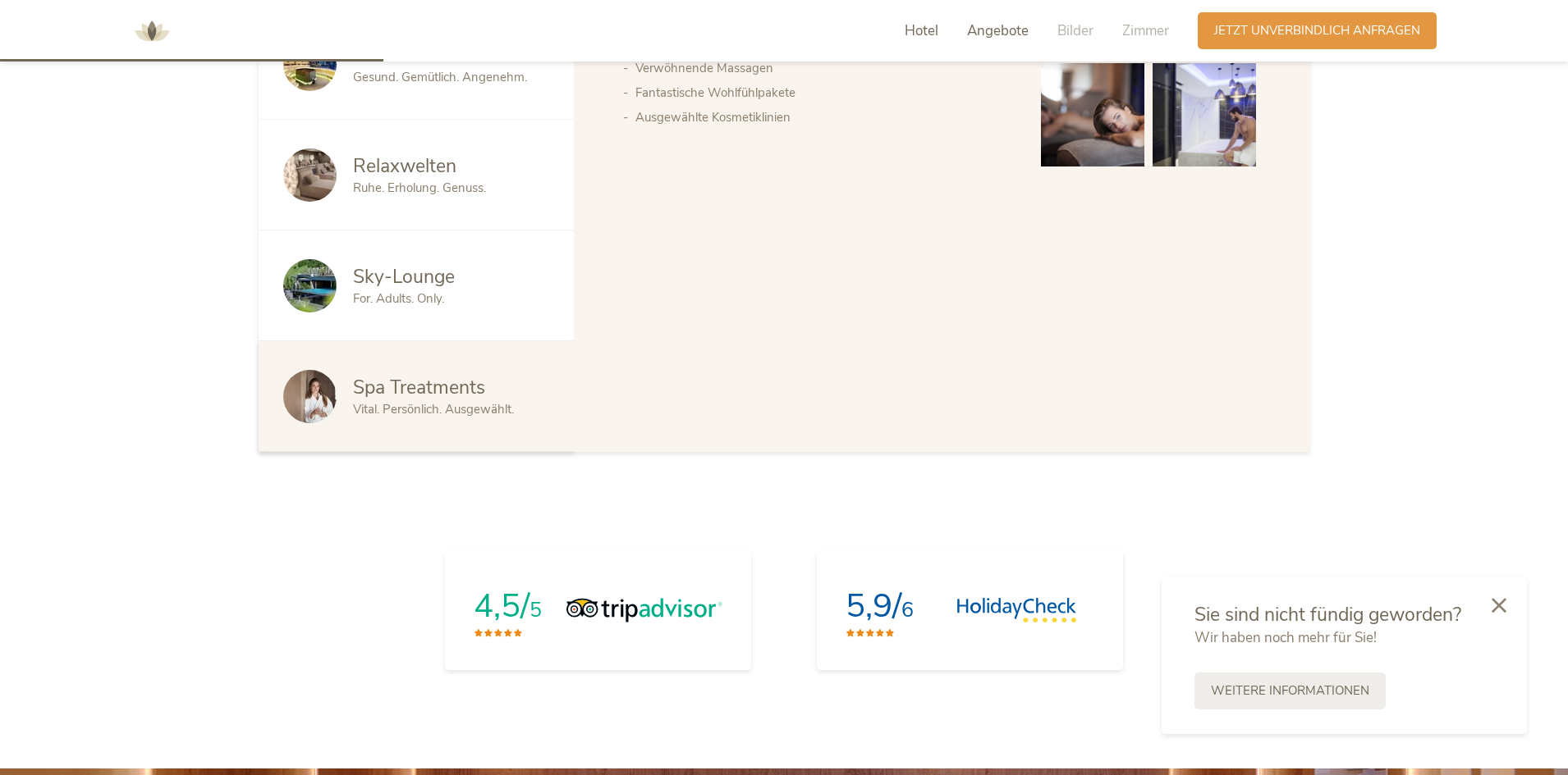
click at [967, 40] on div "Angebote" at bounding box center [998, 31] width 62 height 20
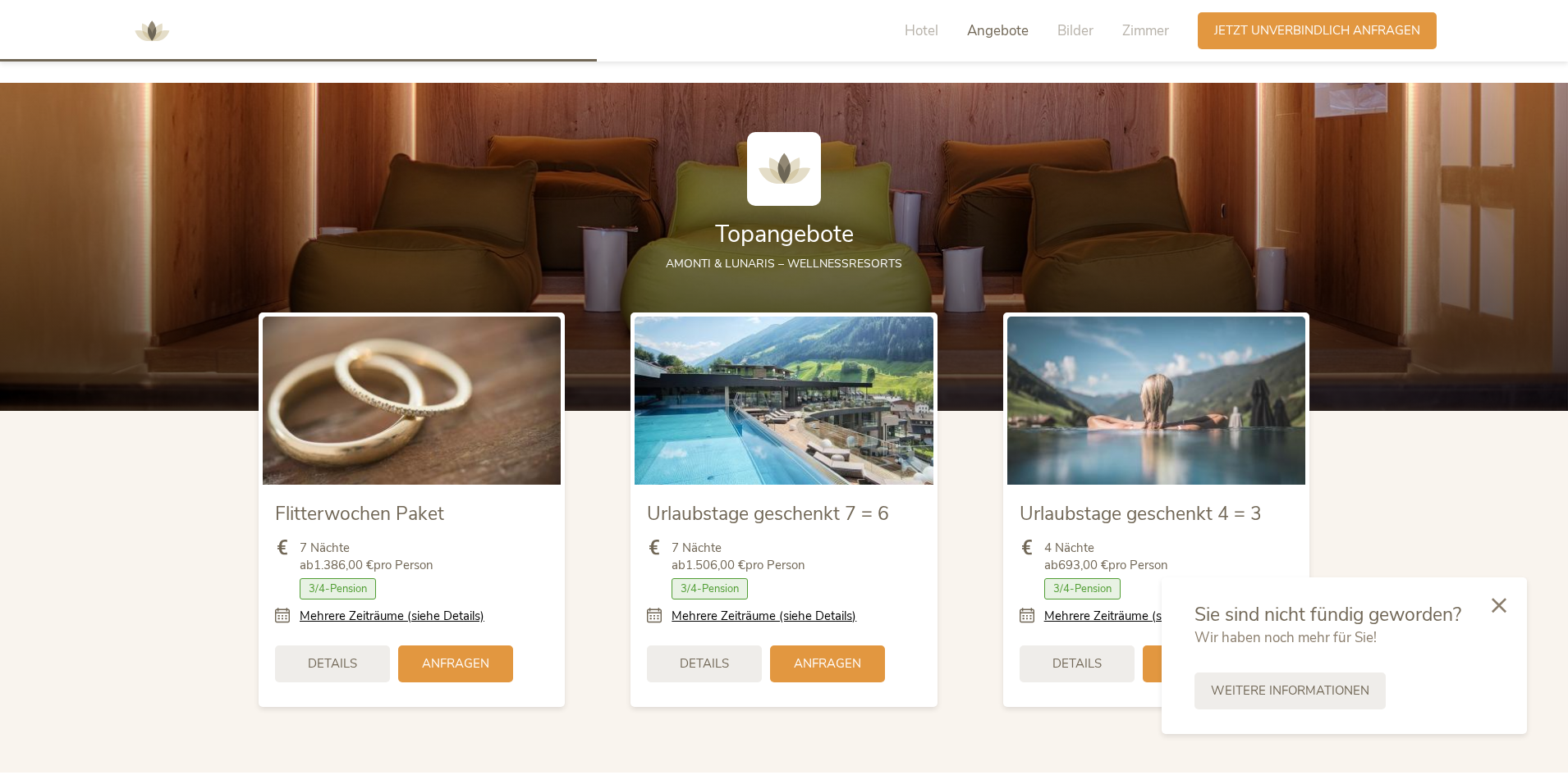
click at [1056, 33] on div "Hotel Angebote Bilder Zimmer" at bounding box center [1041, 30] width 314 height 37
click at [1069, 33] on span "Bilder" at bounding box center [1076, 31] width 36 height 19
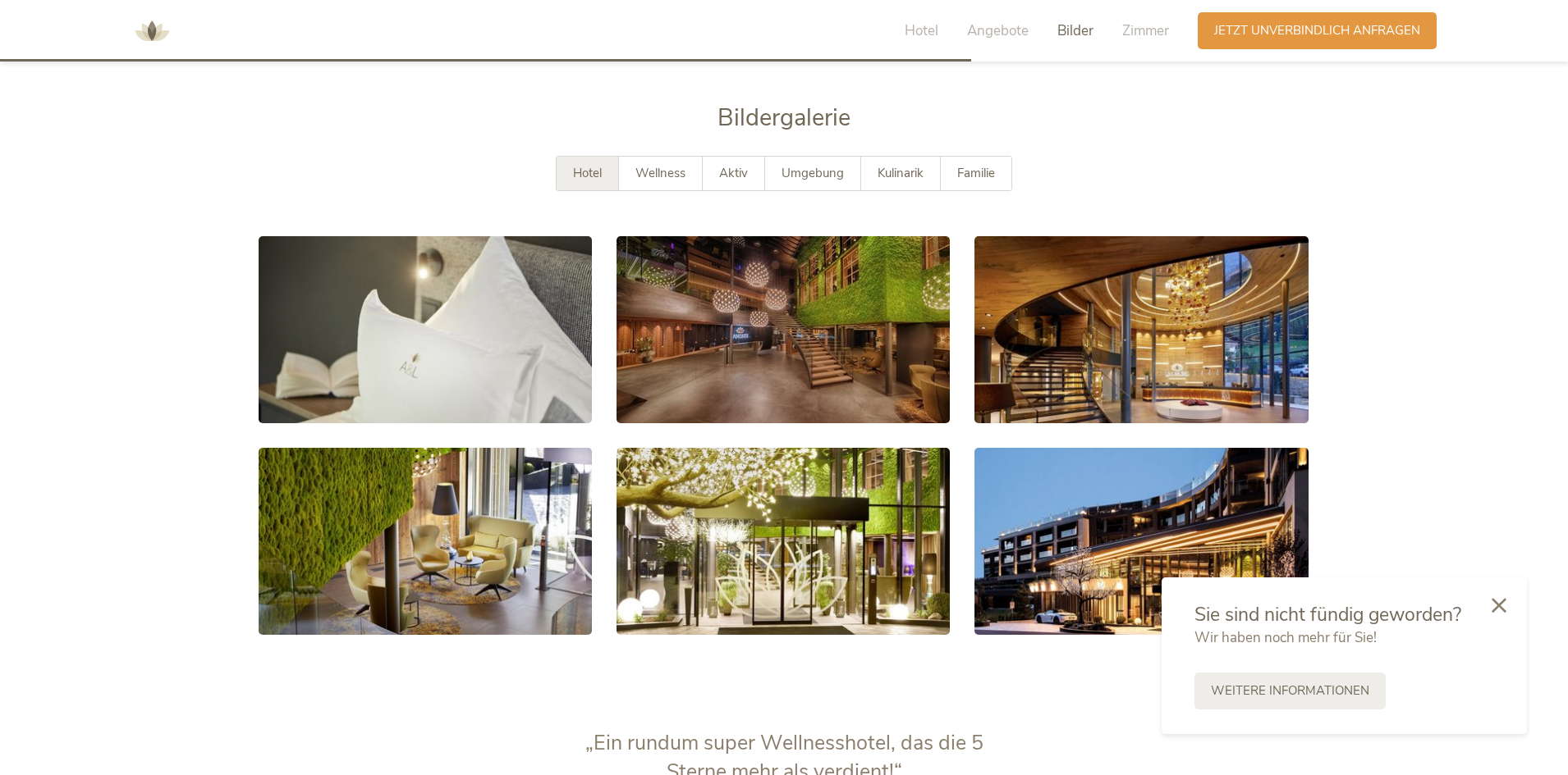
scroll to position [3119, 0]
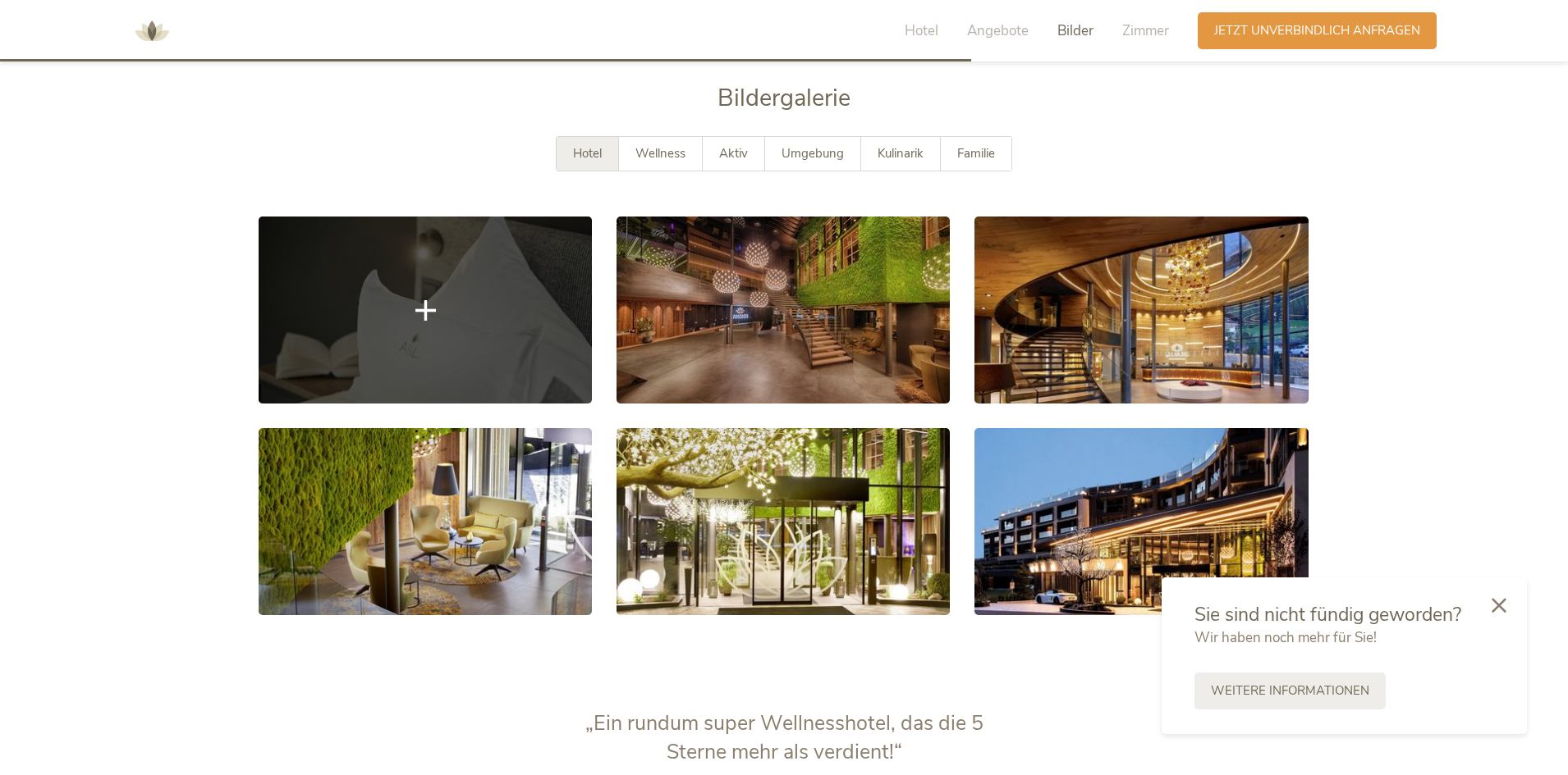
click at [466, 237] on link at bounding box center [425, 310] width 334 height 187
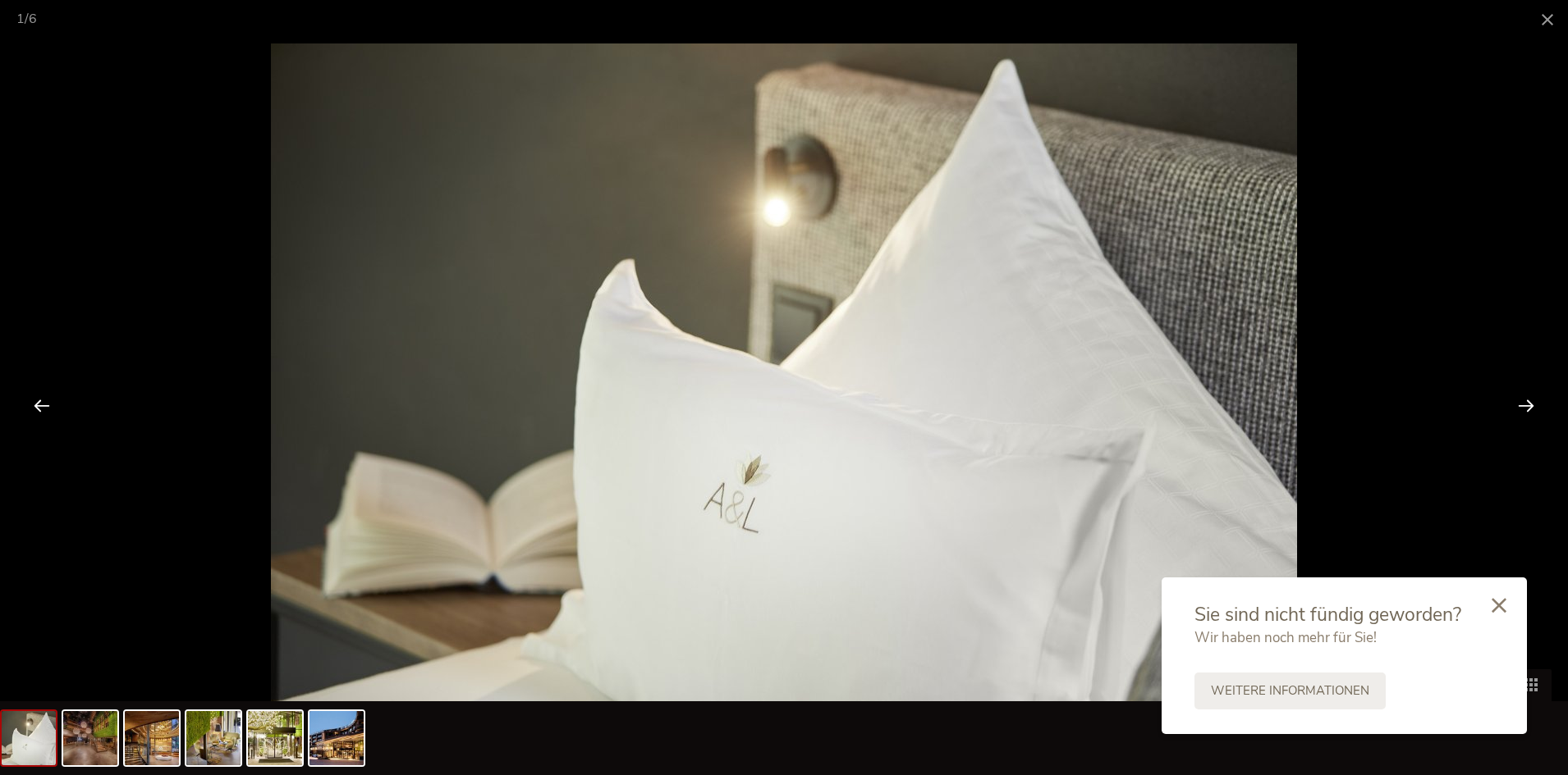
click at [1530, 397] on div at bounding box center [1526, 405] width 51 height 51
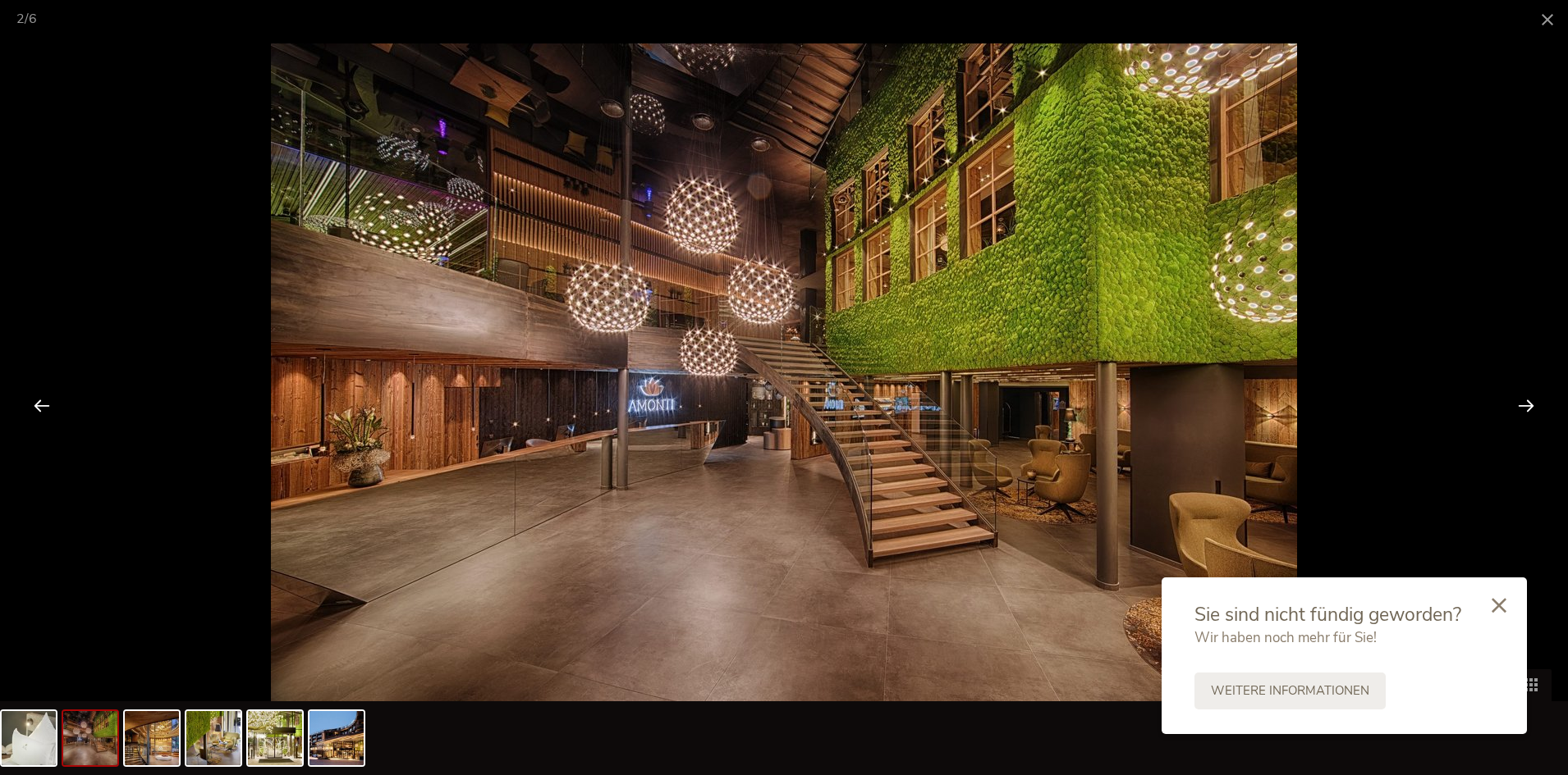
click at [1530, 397] on div at bounding box center [1526, 405] width 51 height 51
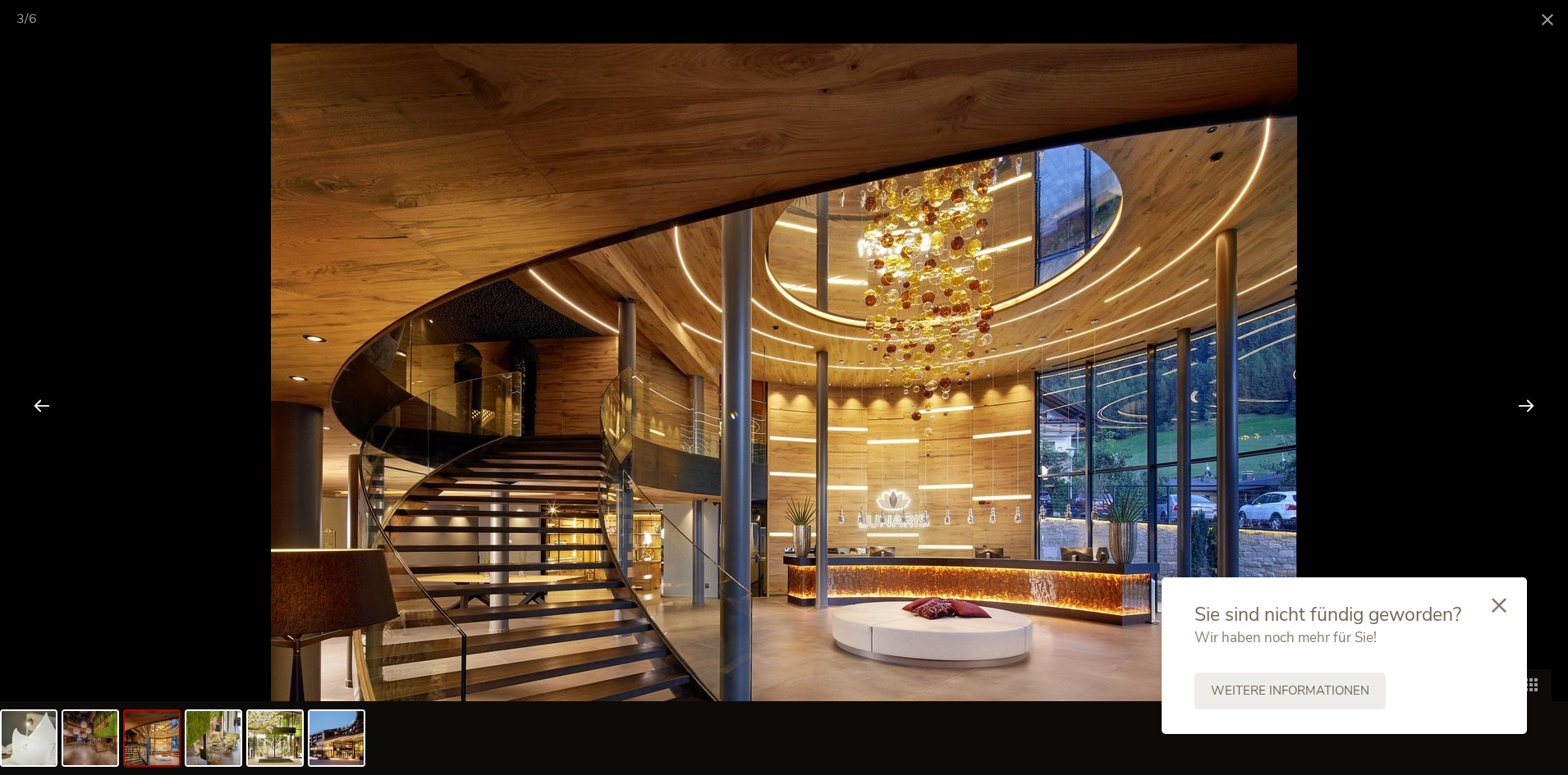
click at [1530, 397] on div at bounding box center [1526, 405] width 51 height 51
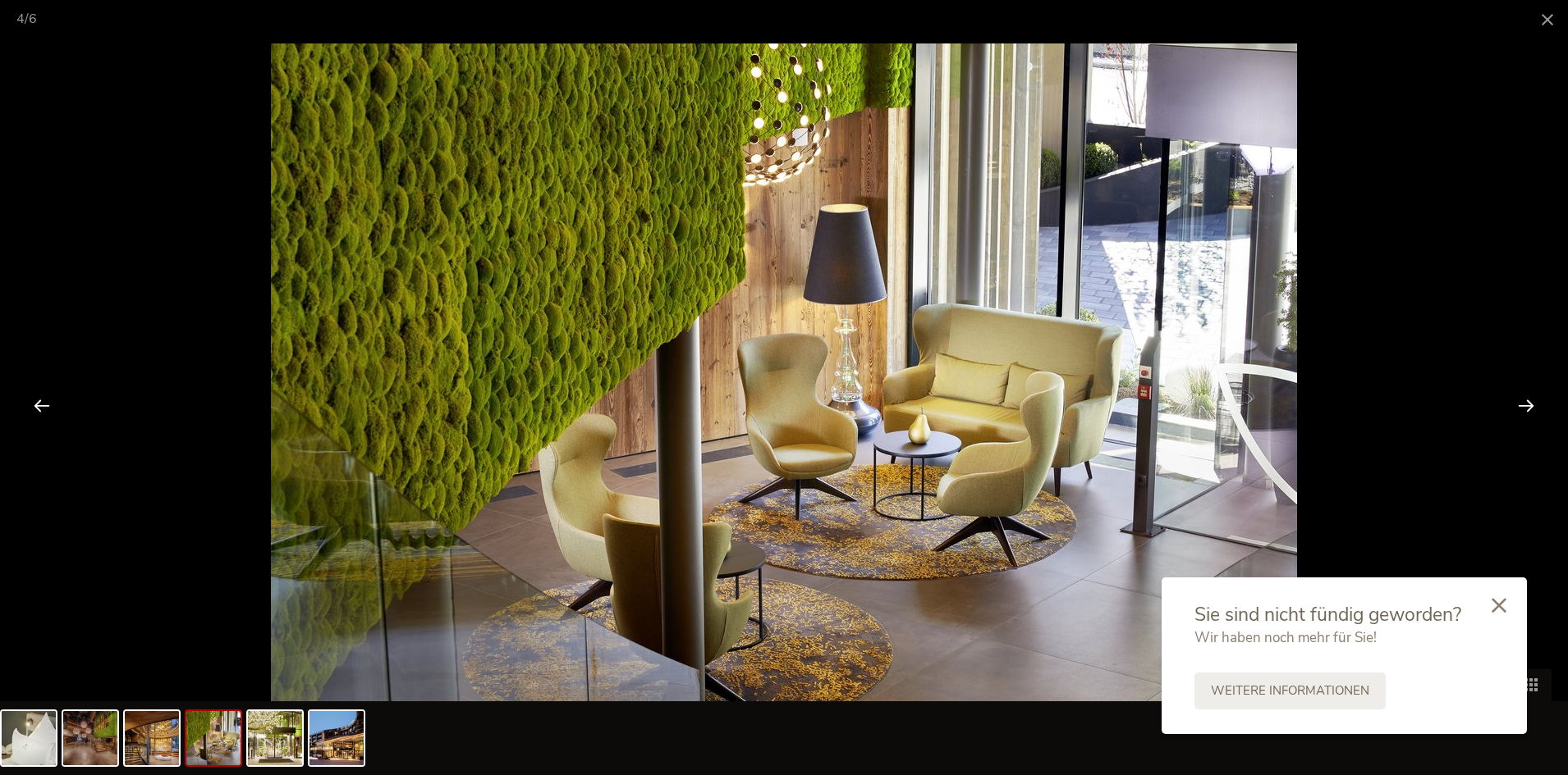
click at [1530, 397] on div at bounding box center [1526, 405] width 51 height 51
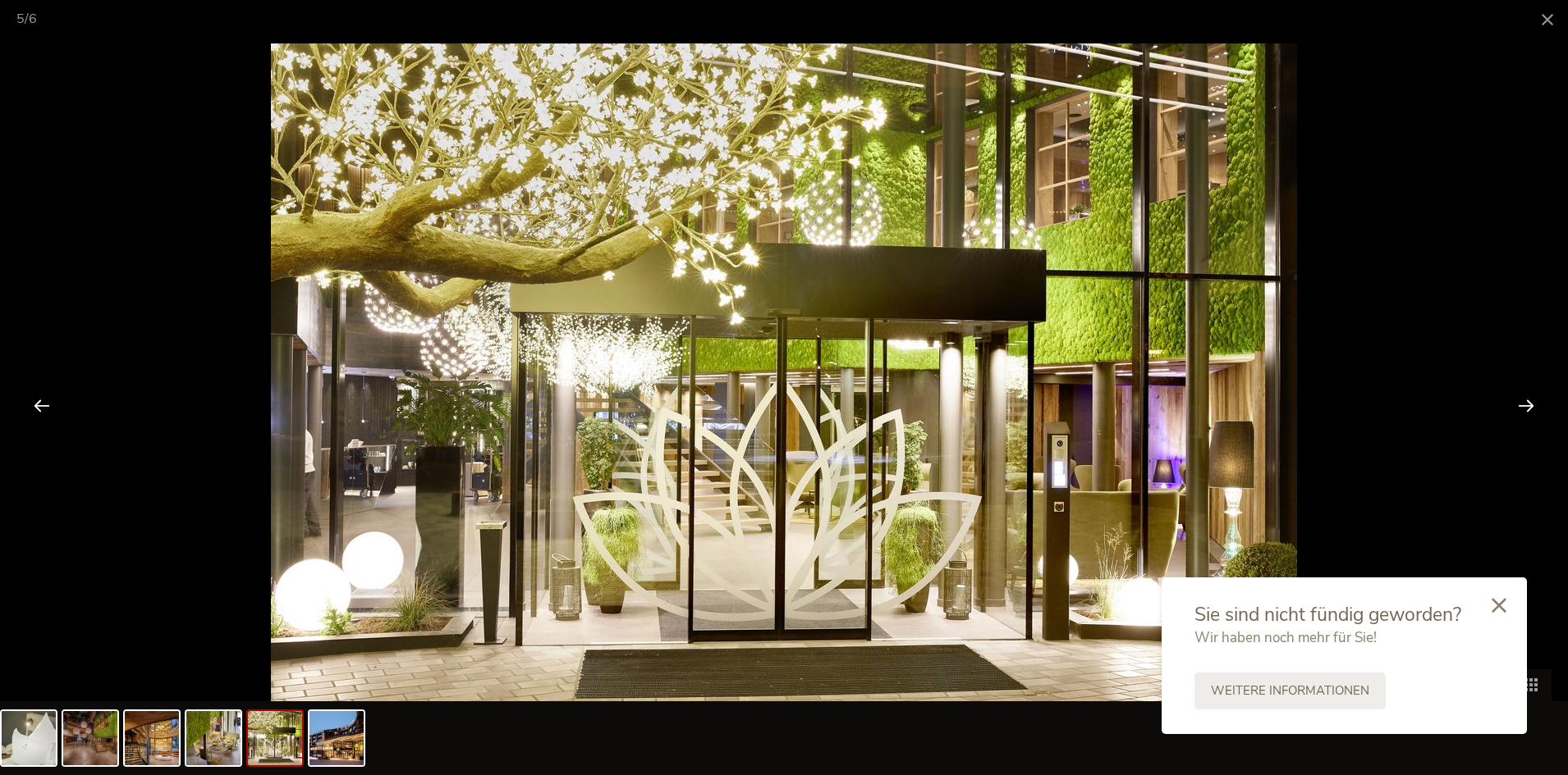
click at [1529, 397] on div at bounding box center [1526, 405] width 51 height 51
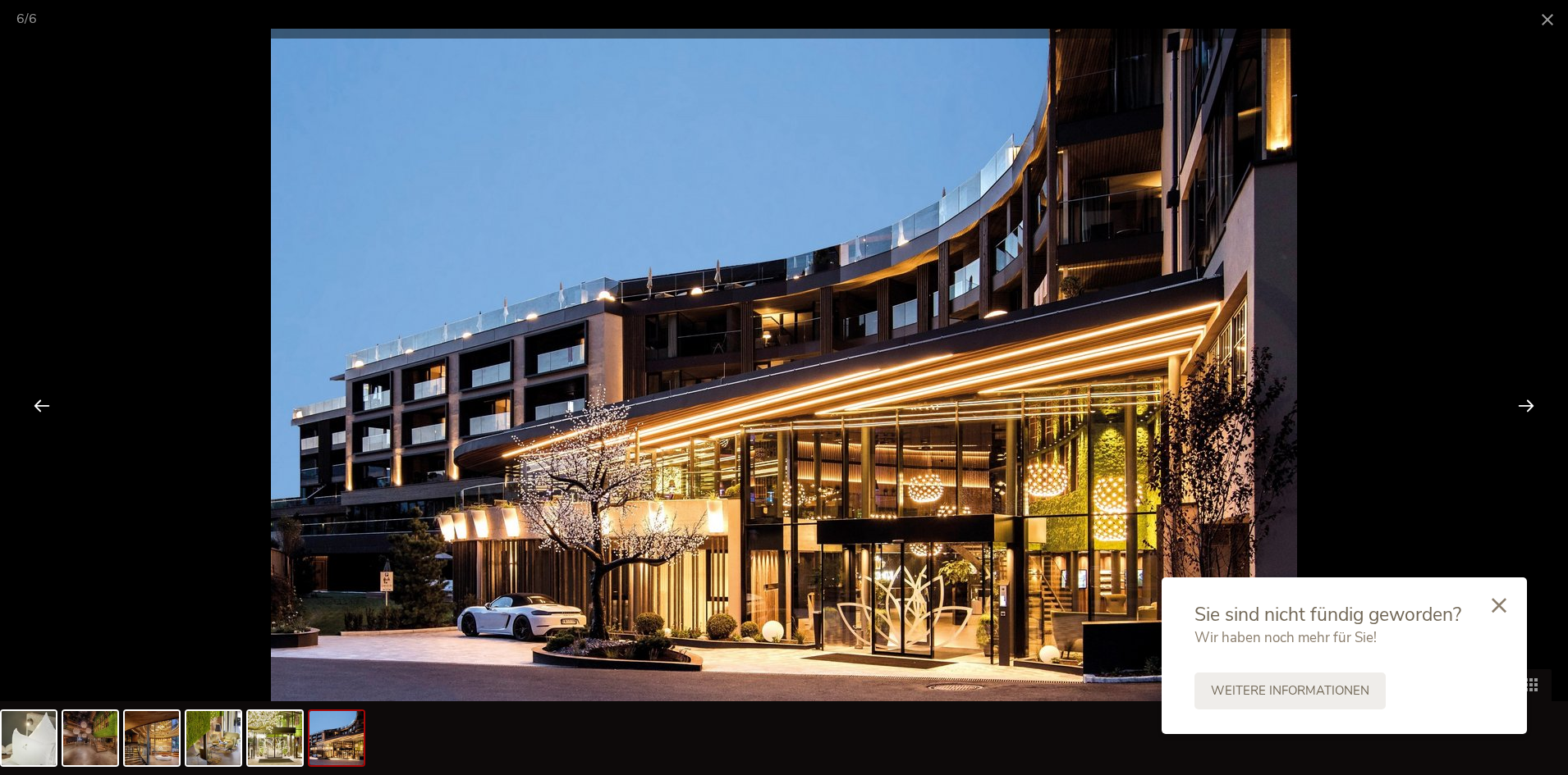
click at [1529, 397] on div at bounding box center [1526, 405] width 51 height 51
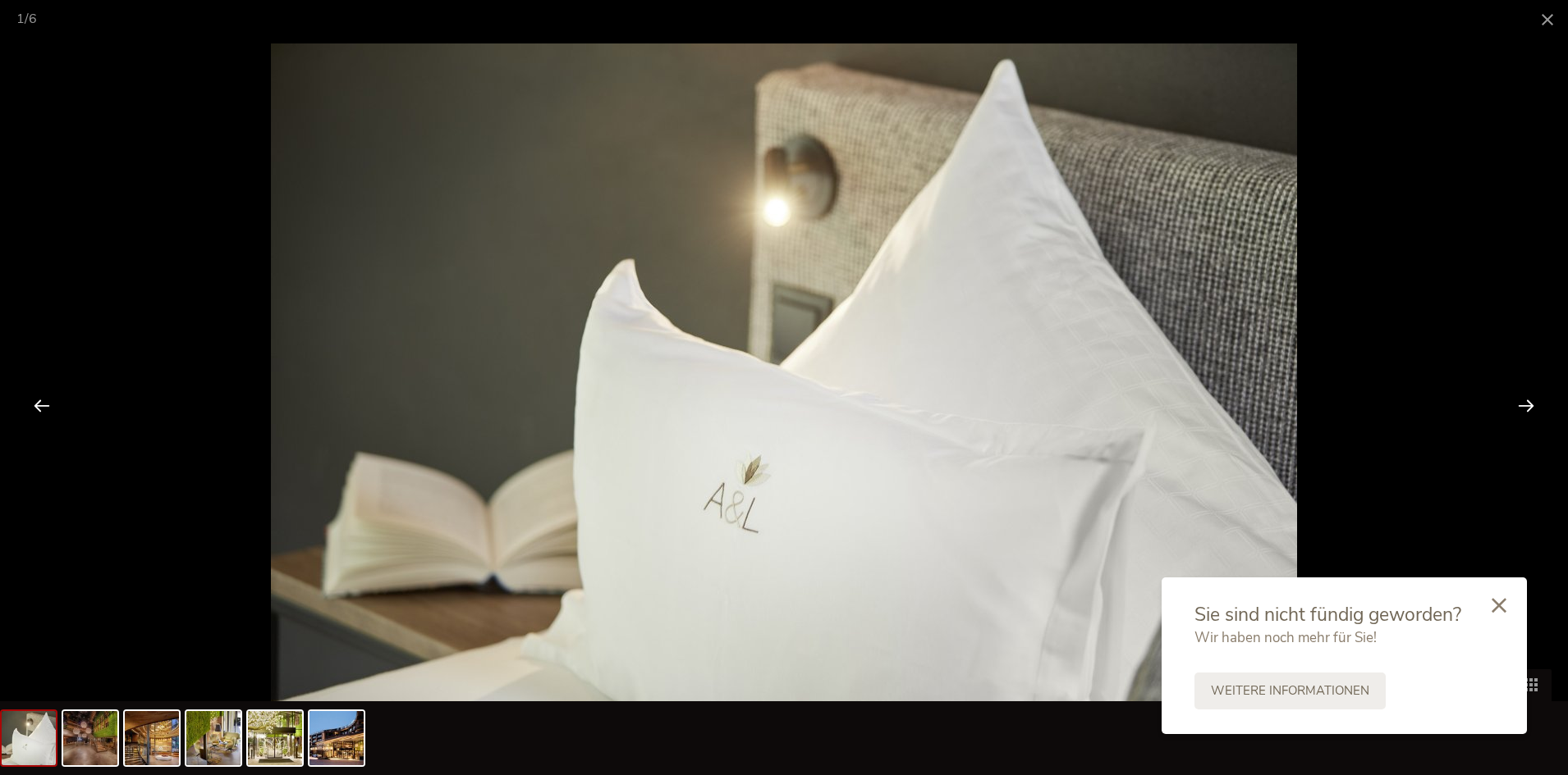
click at [1529, 397] on div at bounding box center [1526, 405] width 51 height 51
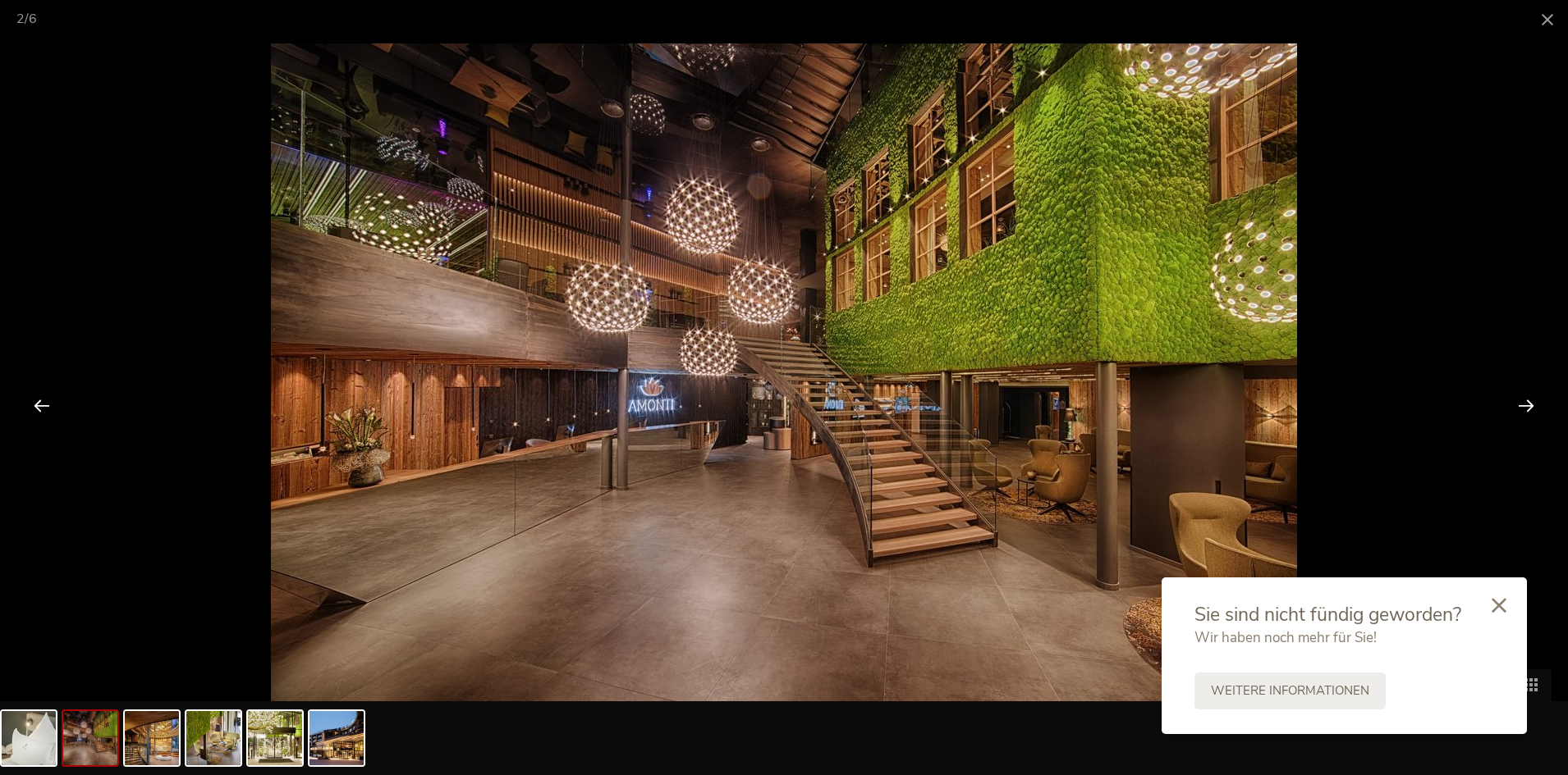
click at [1528, 397] on div at bounding box center [1526, 405] width 51 height 51
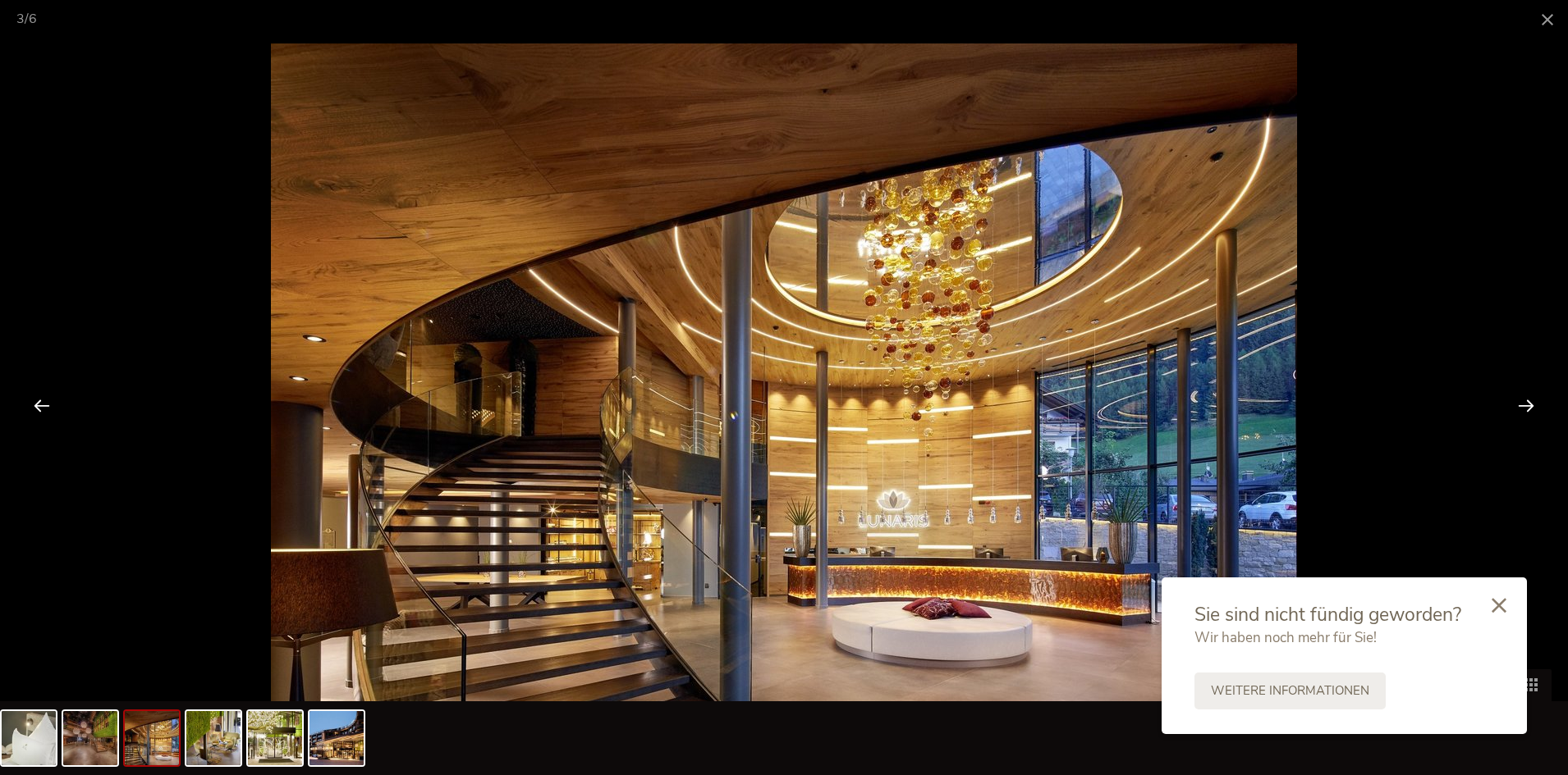
click at [1528, 397] on div at bounding box center [1526, 405] width 51 height 51
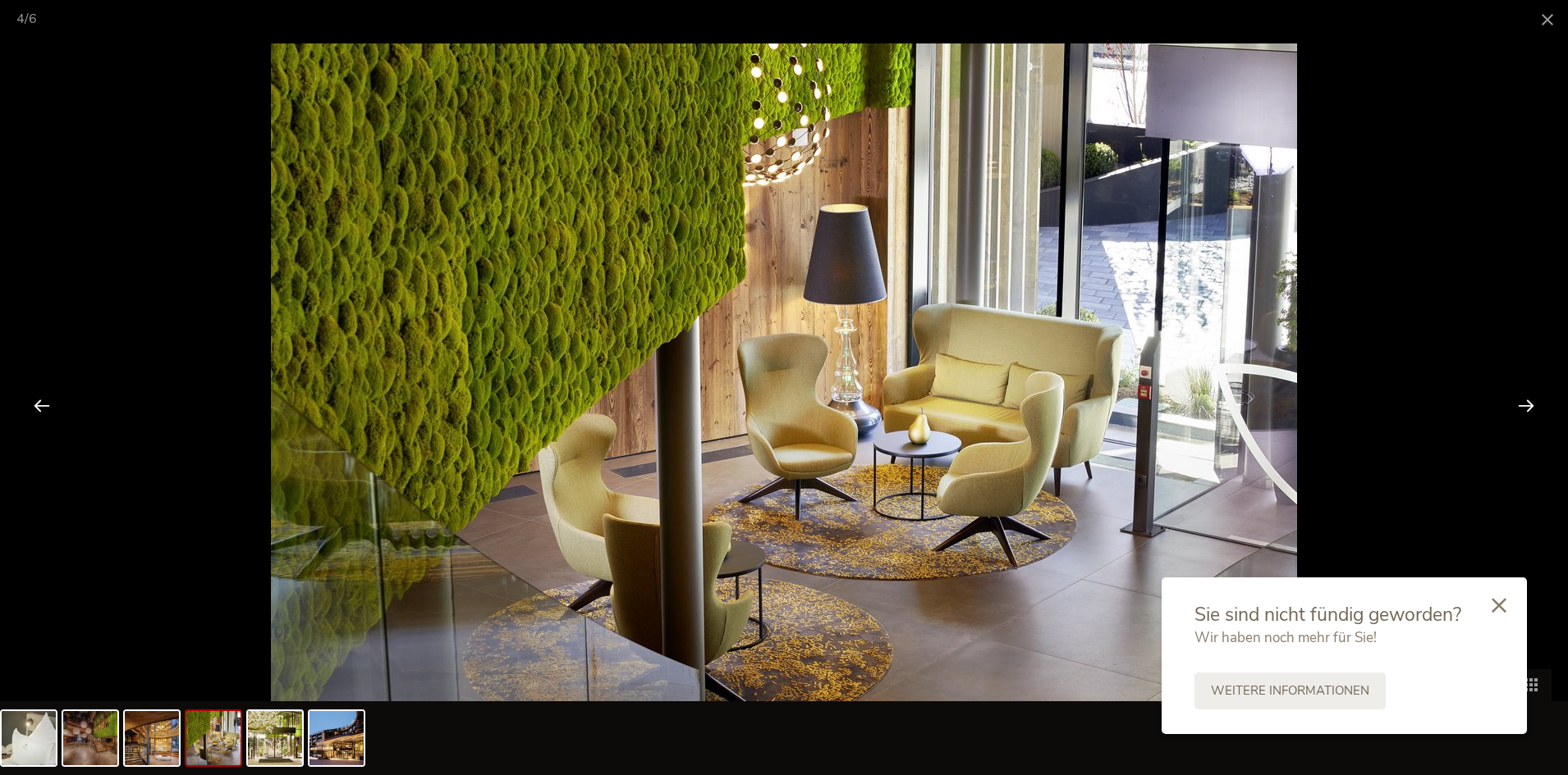
click at [1528, 397] on div at bounding box center [1526, 405] width 51 height 51
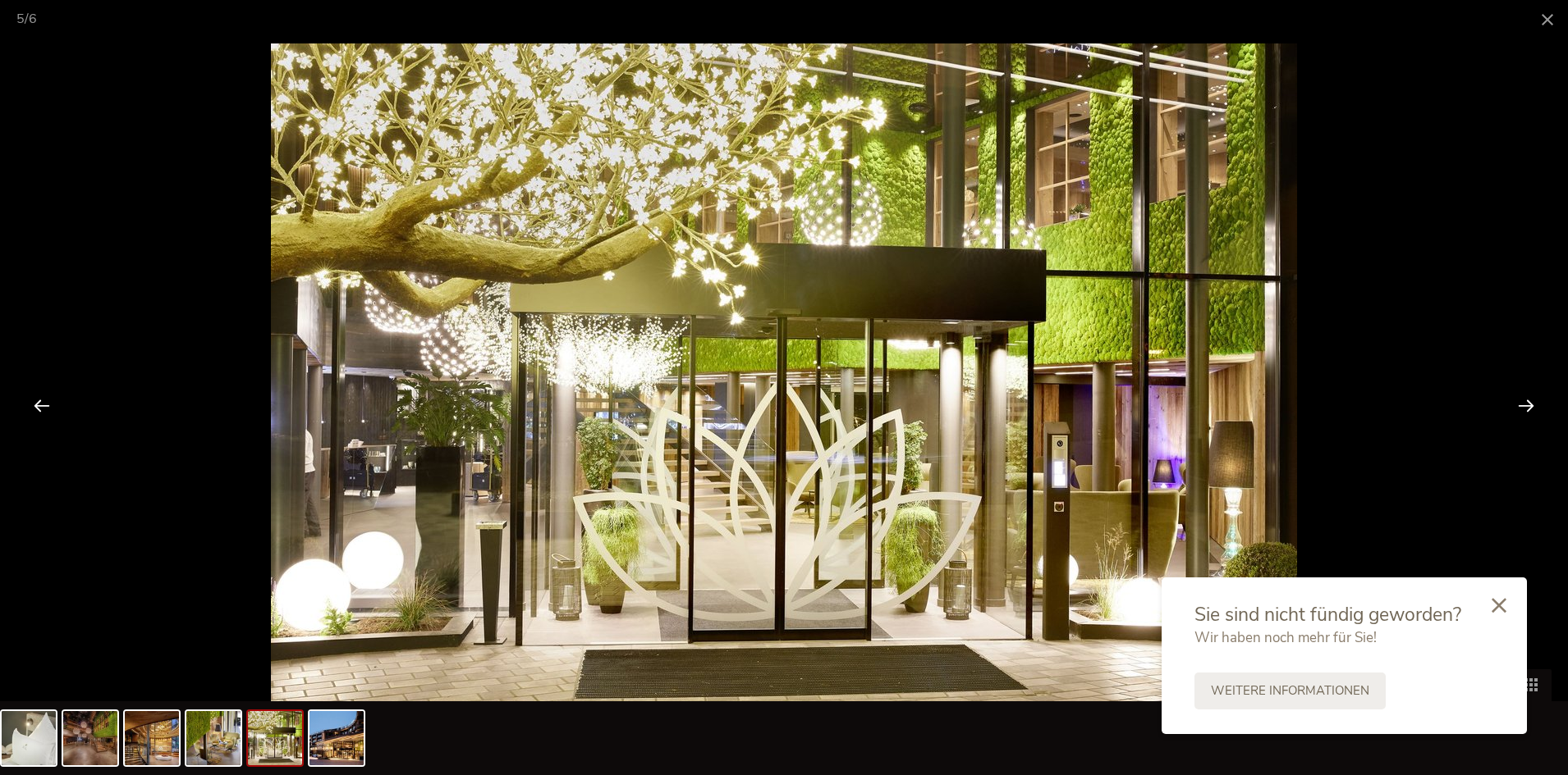
click at [1525, 399] on div at bounding box center [1526, 405] width 51 height 51
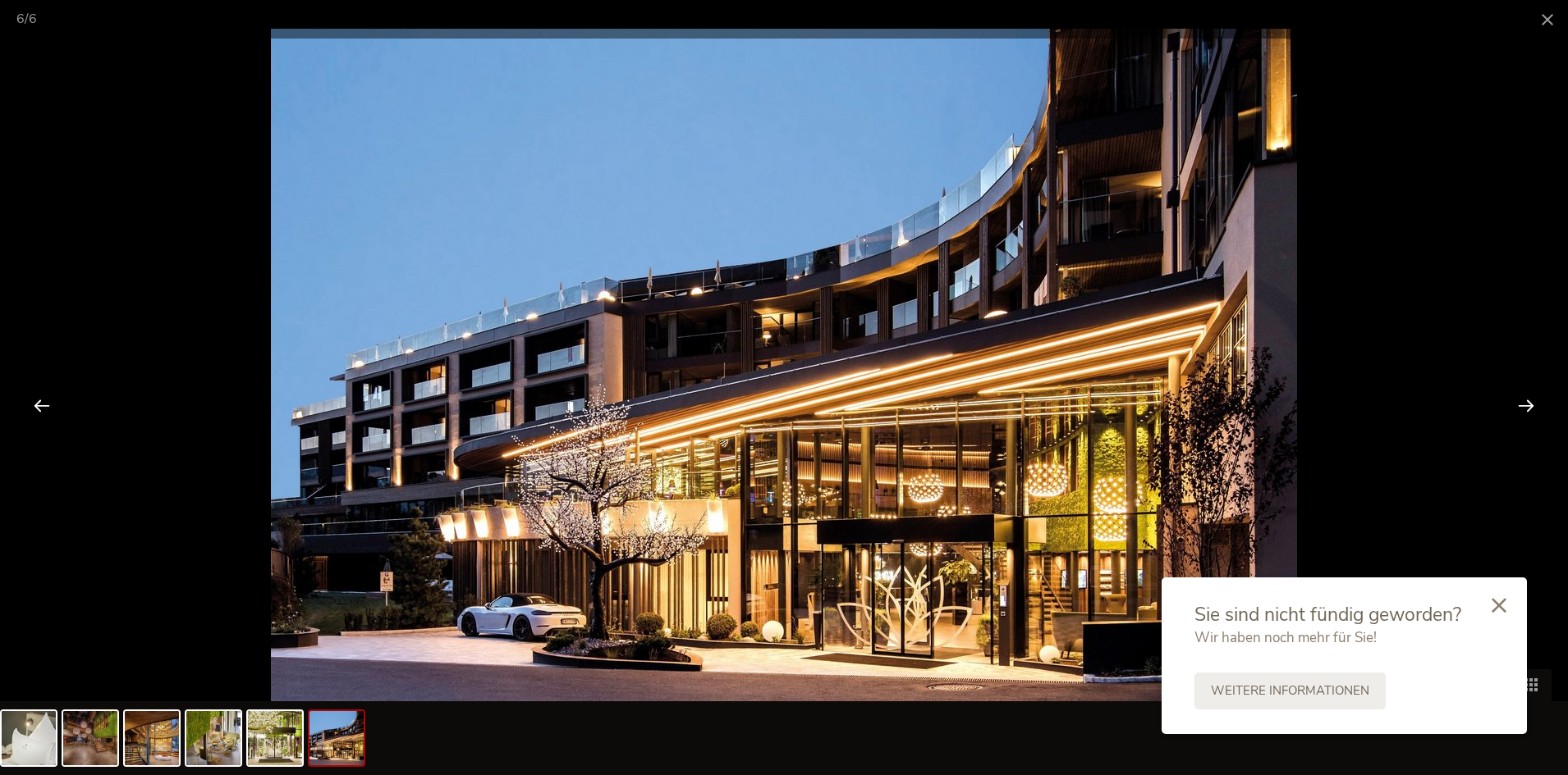
click at [1525, 399] on div at bounding box center [1526, 405] width 51 height 51
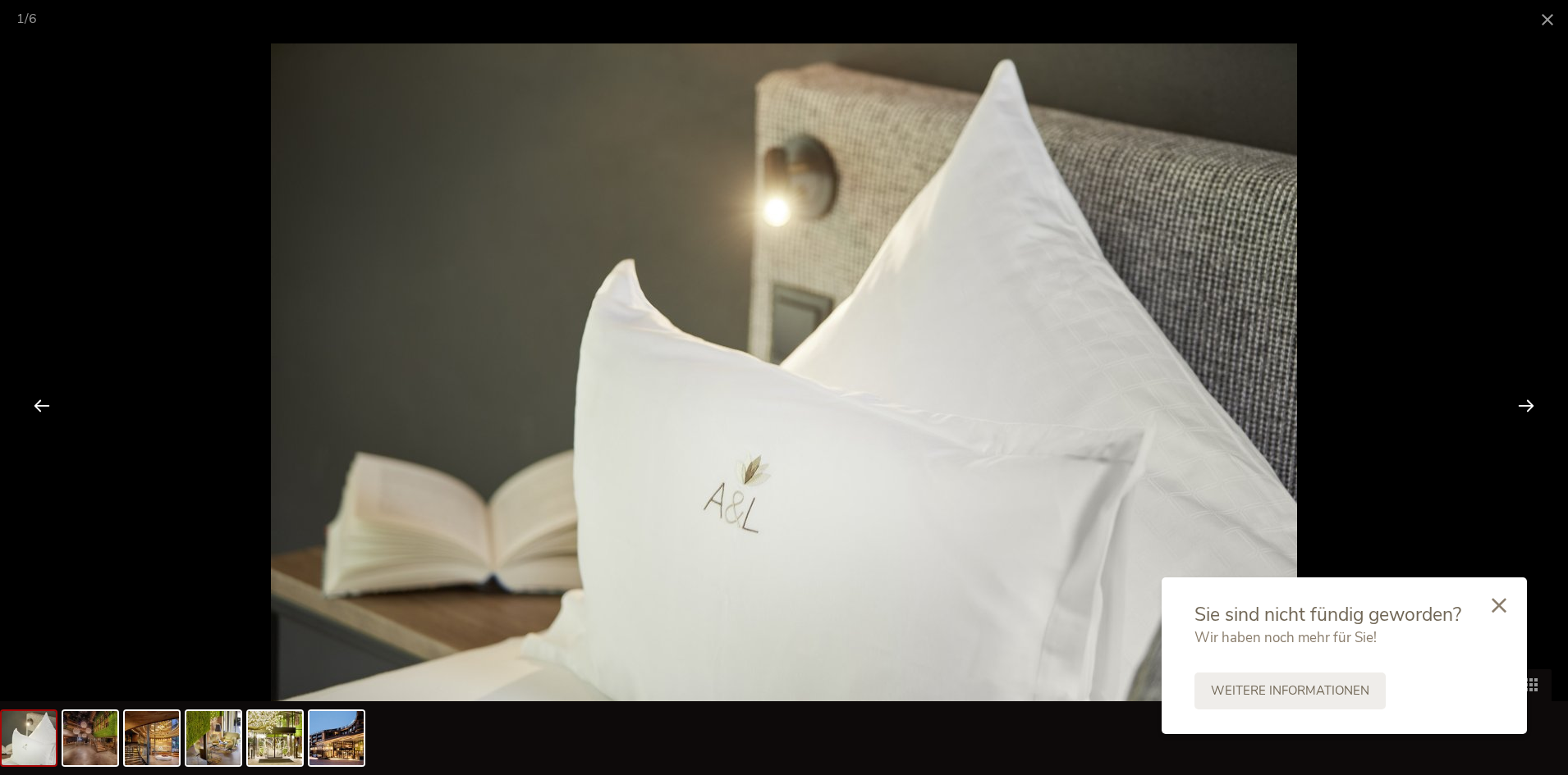
click at [1525, 399] on div at bounding box center [1526, 405] width 51 height 51
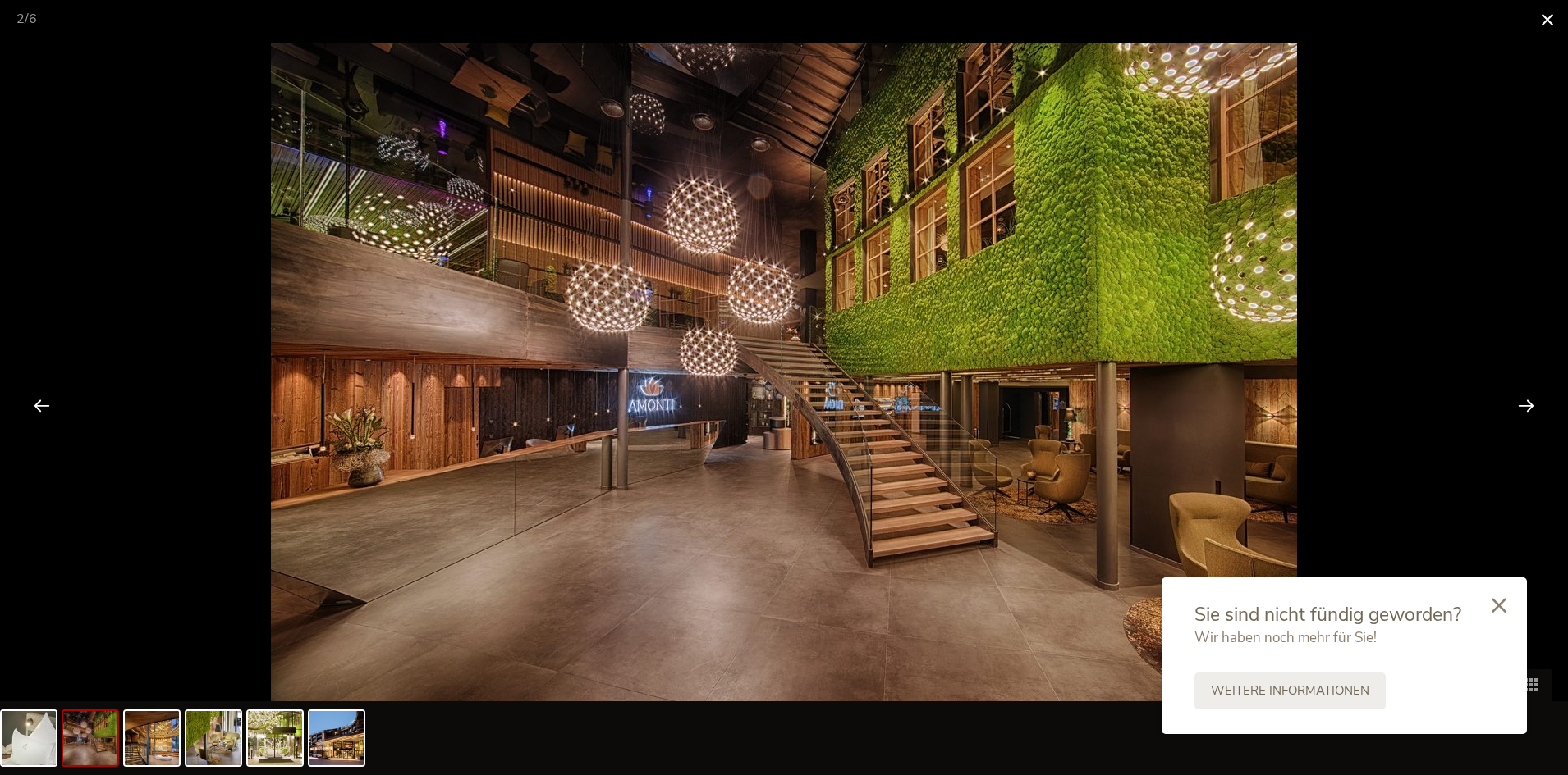
click at [1533, 25] on span at bounding box center [1547, 19] width 41 height 39
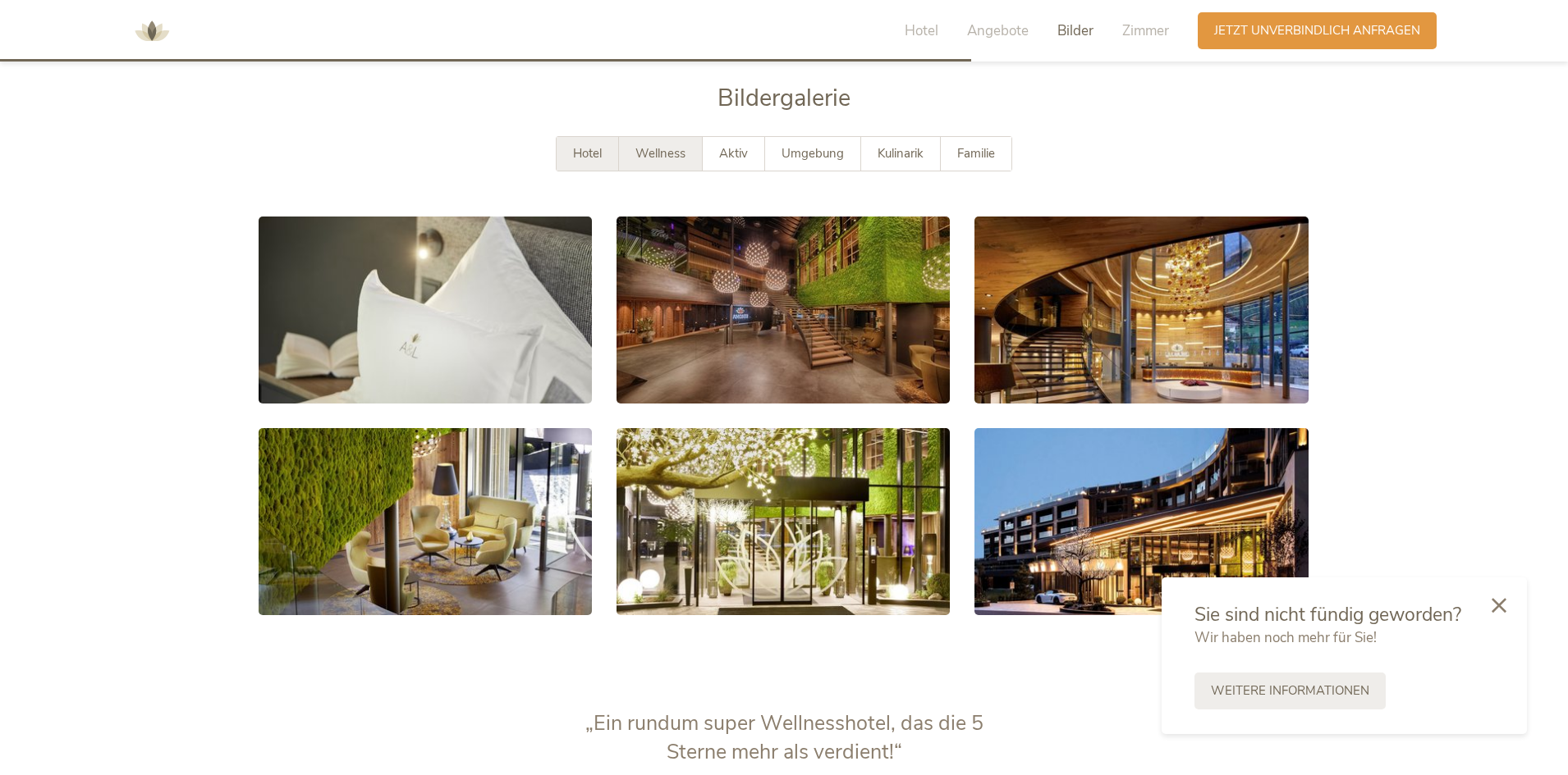
click at [641, 148] on span "Wellness" at bounding box center [660, 153] width 50 height 16
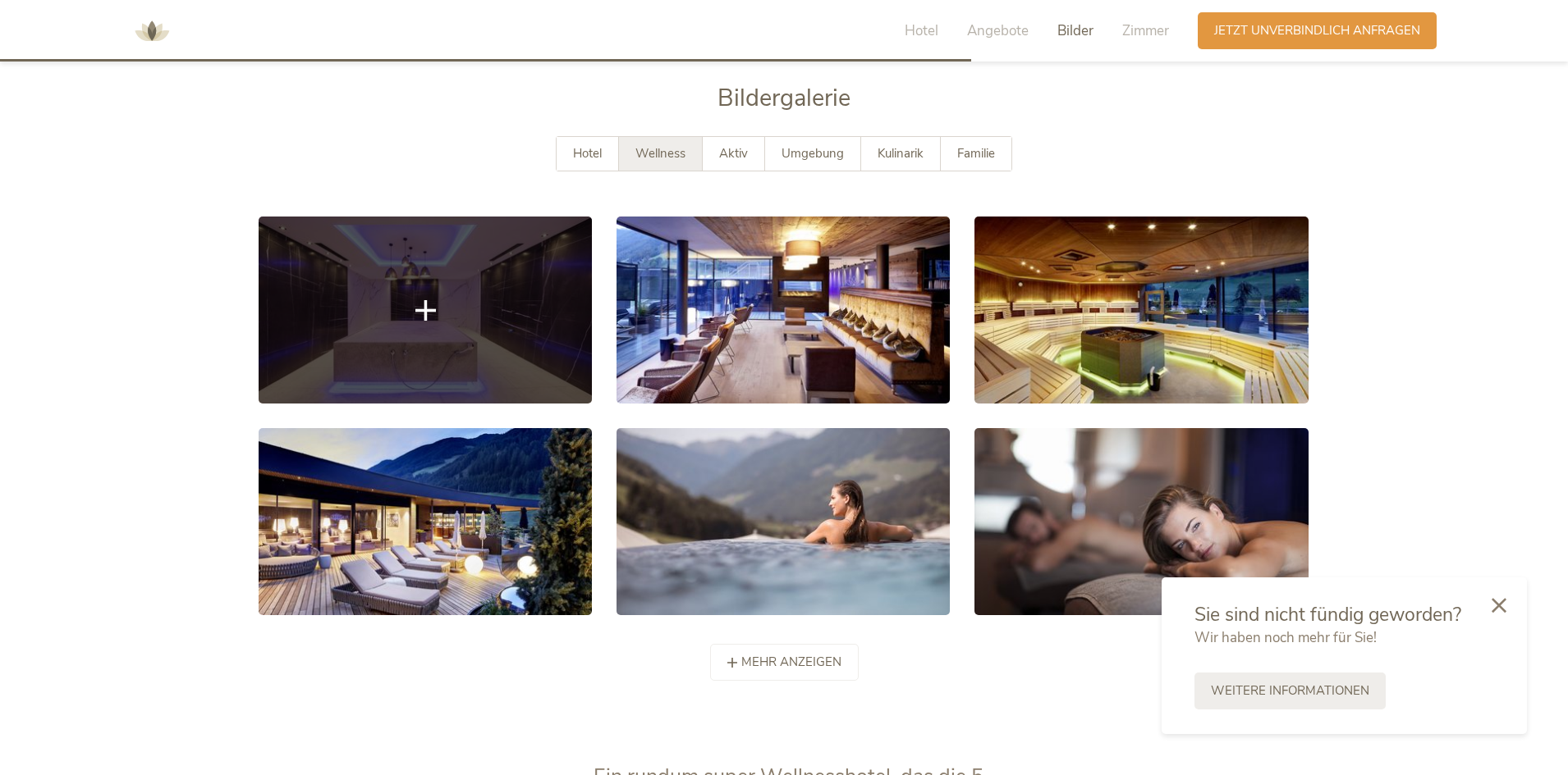
click at [509, 297] on link at bounding box center [425, 310] width 334 height 187
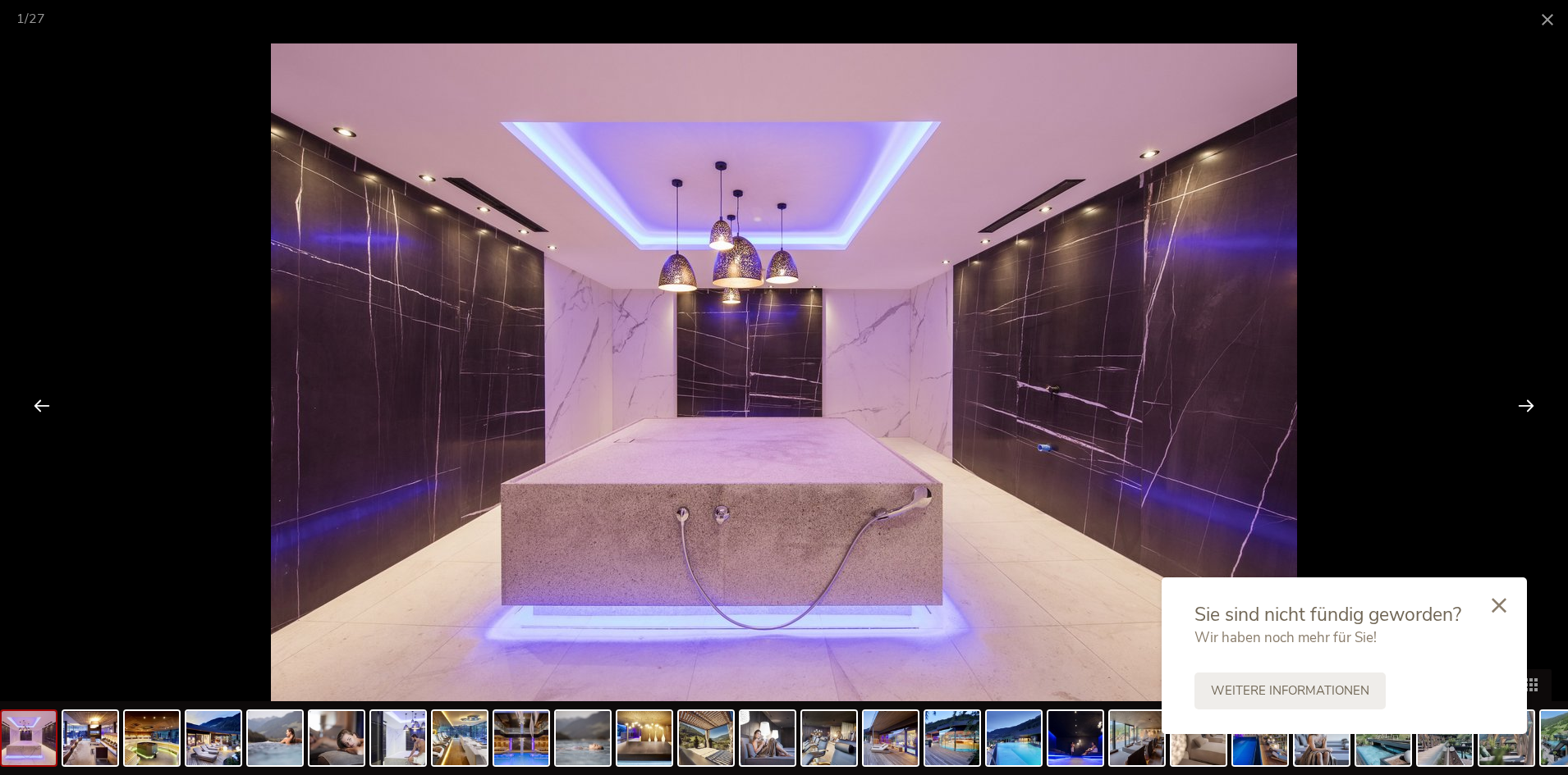
click at [1528, 395] on div at bounding box center [1526, 405] width 51 height 51
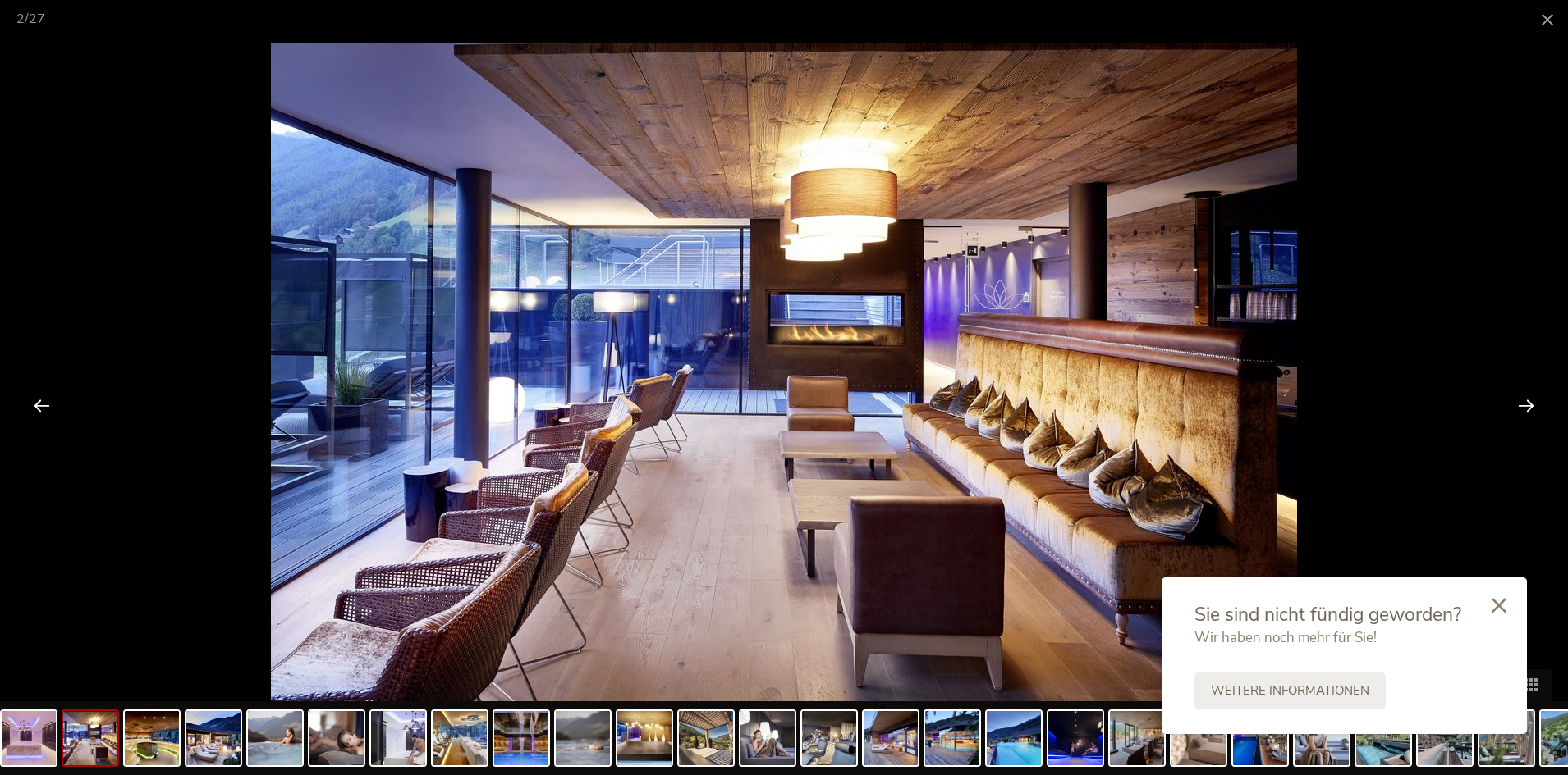
click at [1528, 395] on div at bounding box center [1526, 405] width 51 height 51
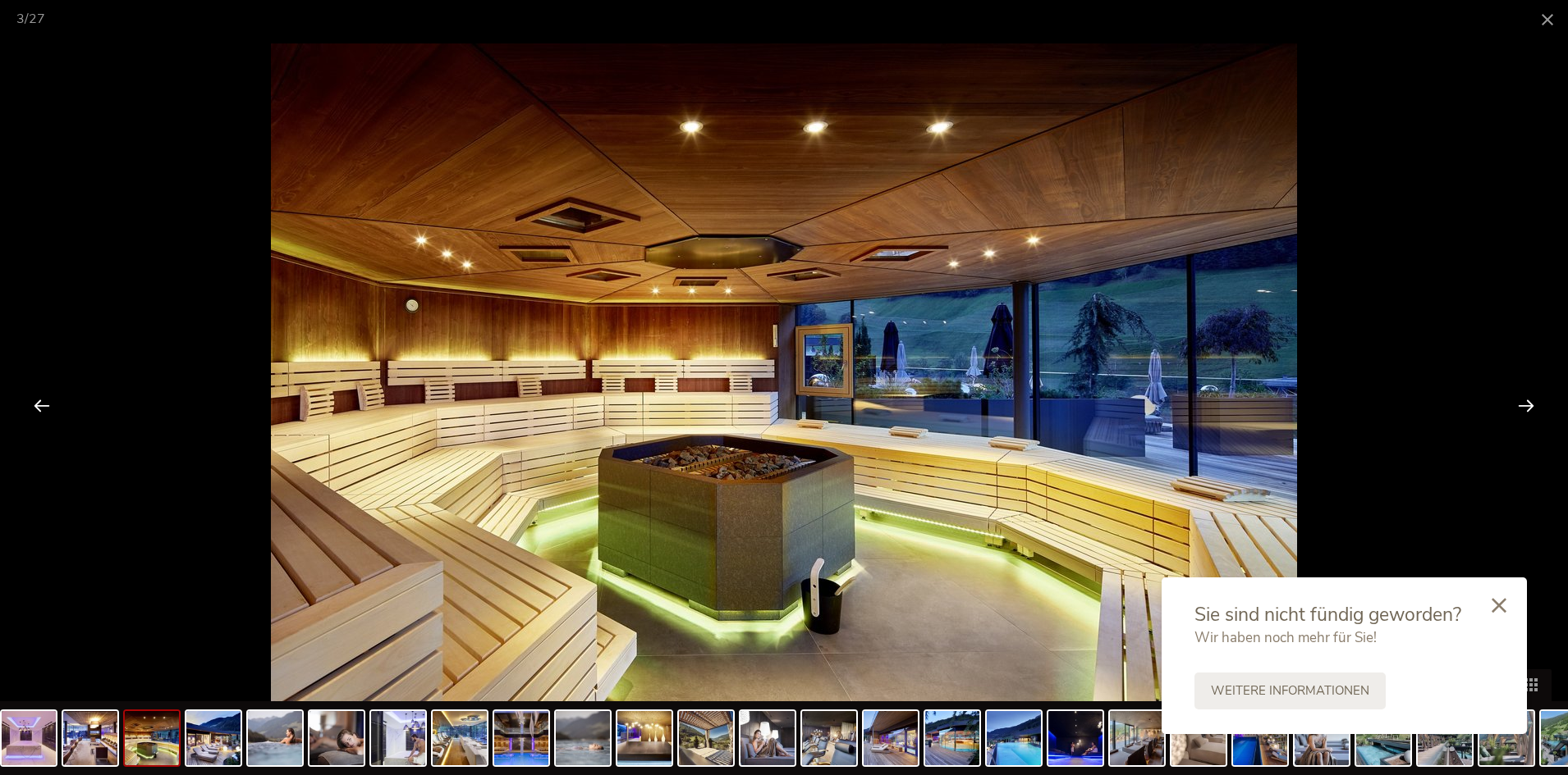
click at [1528, 395] on div at bounding box center [1526, 405] width 51 height 51
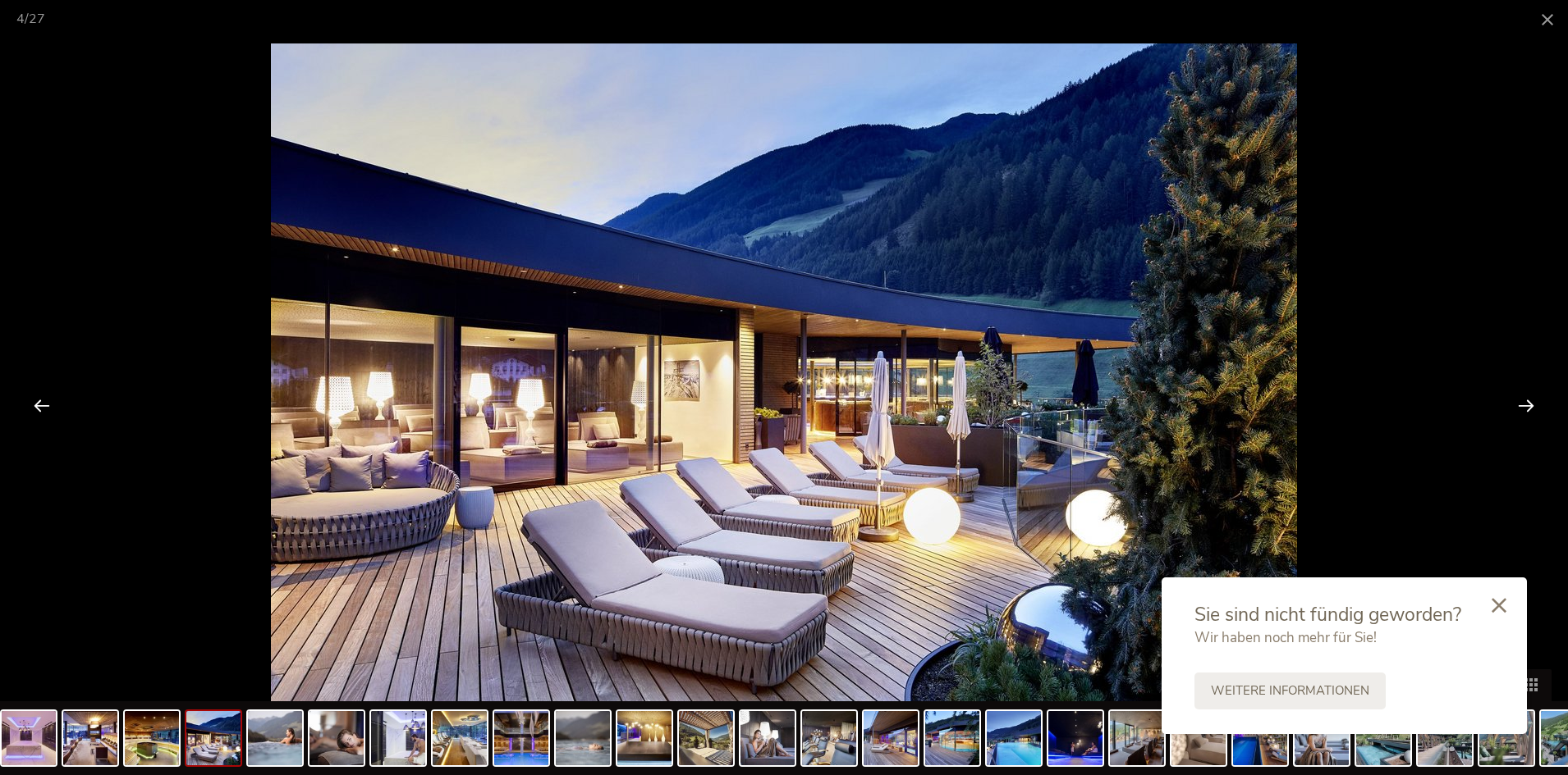
click at [1528, 395] on div at bounding box center [1526, 405] width 51 height 51
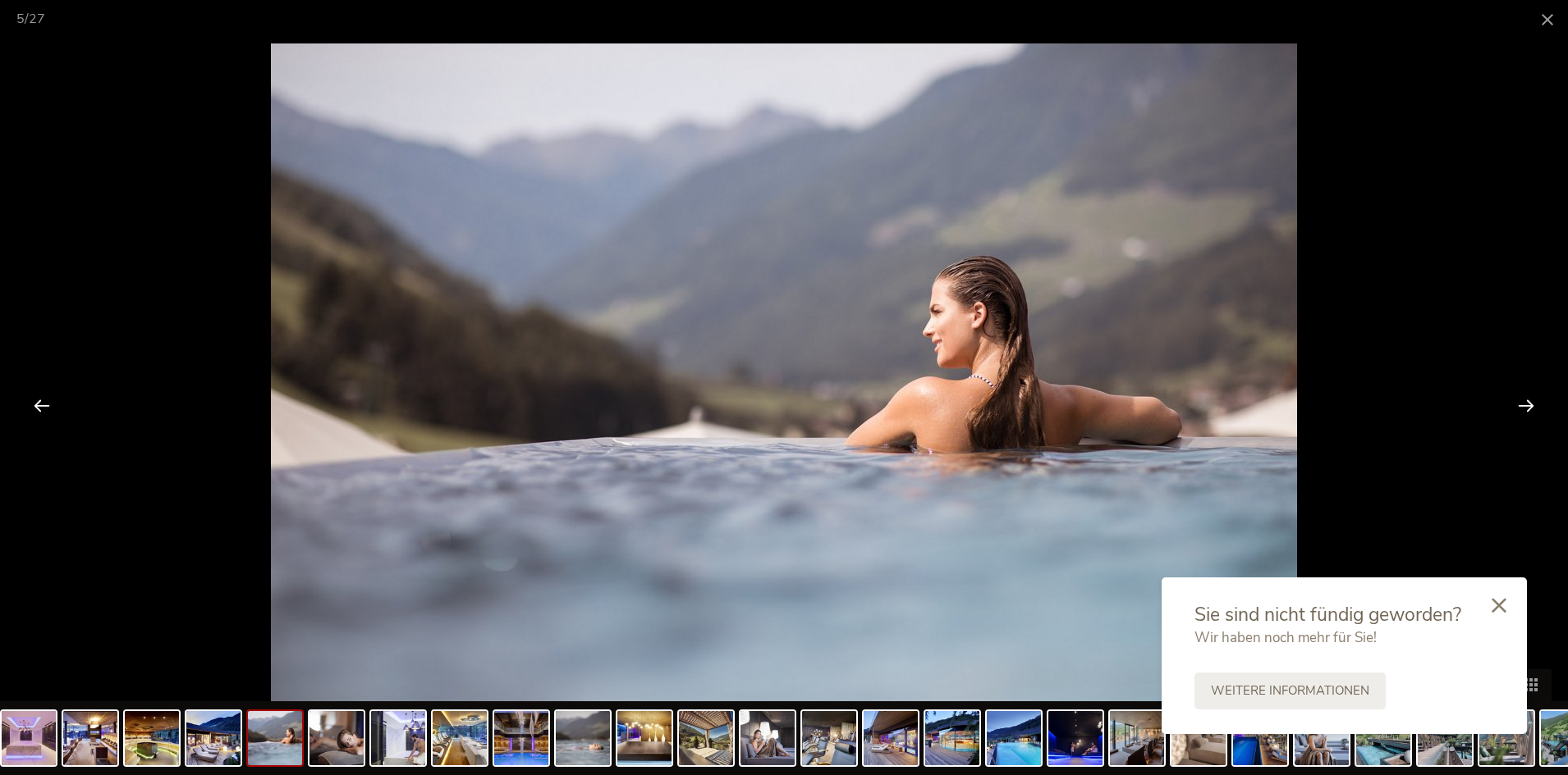
click at [1528, 395] on div at bounding box center [1526, 405] width 51 height 51
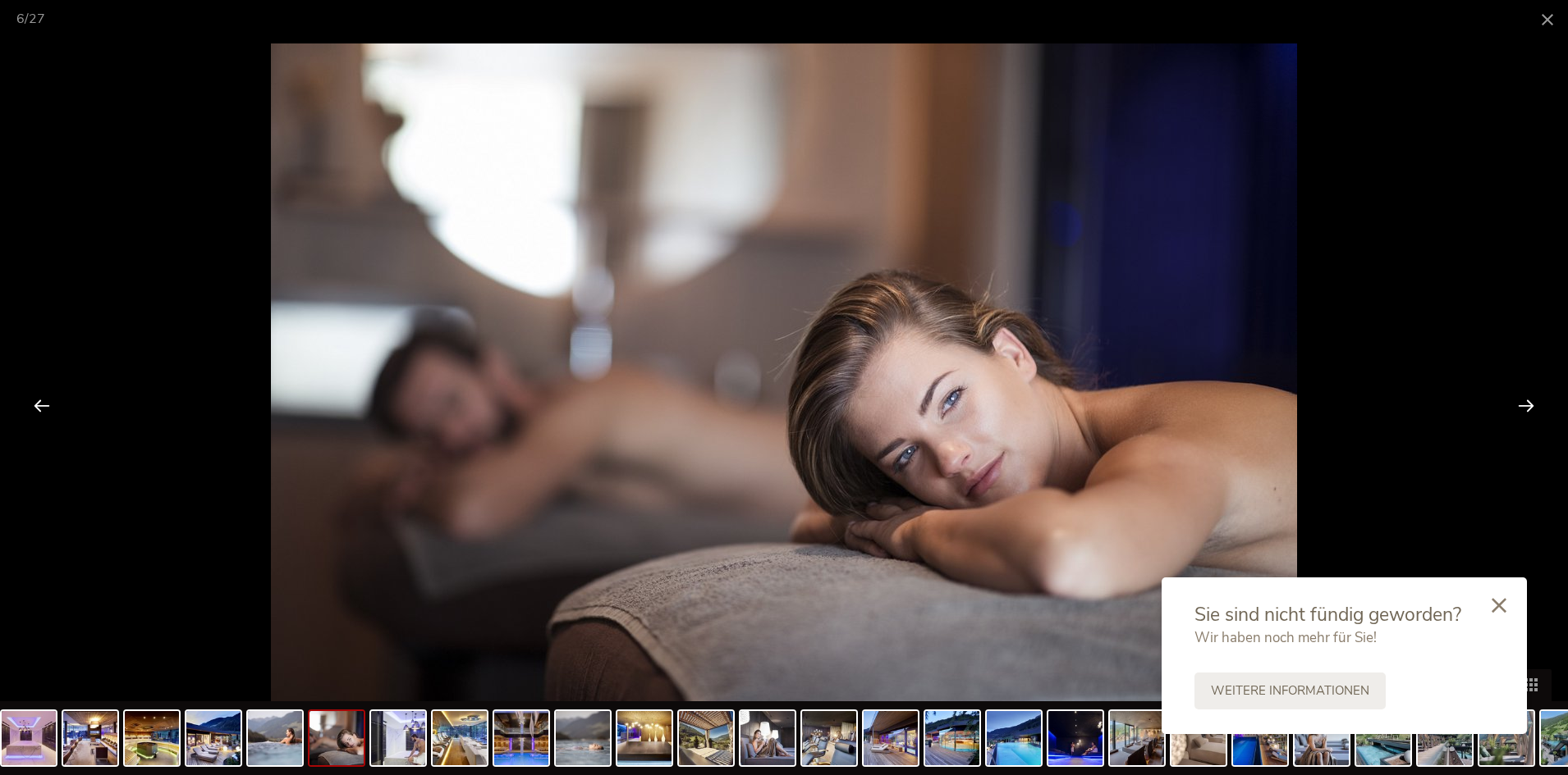
click at [1528, 395] on div at bounding box center [1526, 405] width 51 height 51
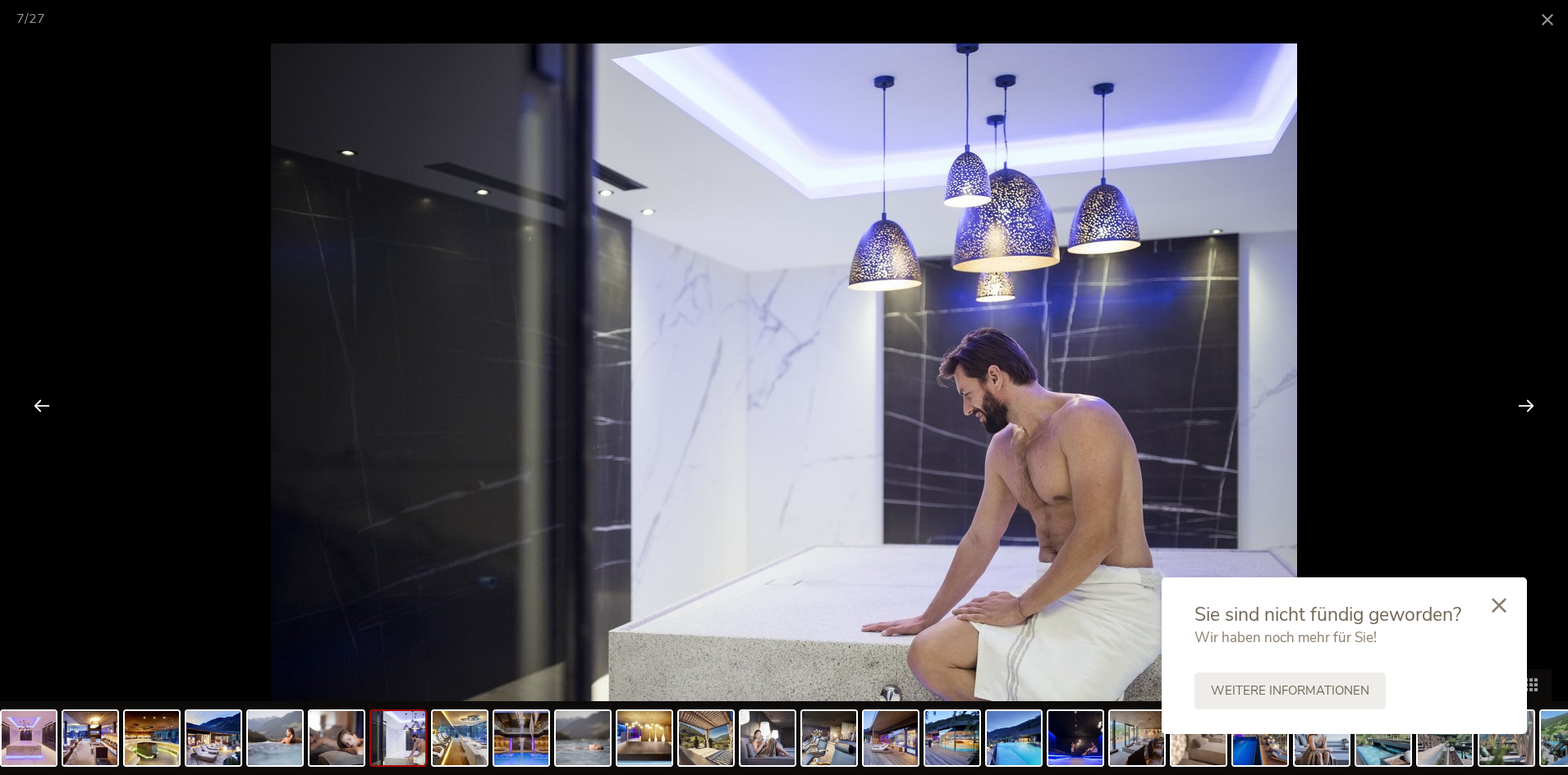
click at [1528, 395] on div at bounding box center [1526, 405] width 51 height 51
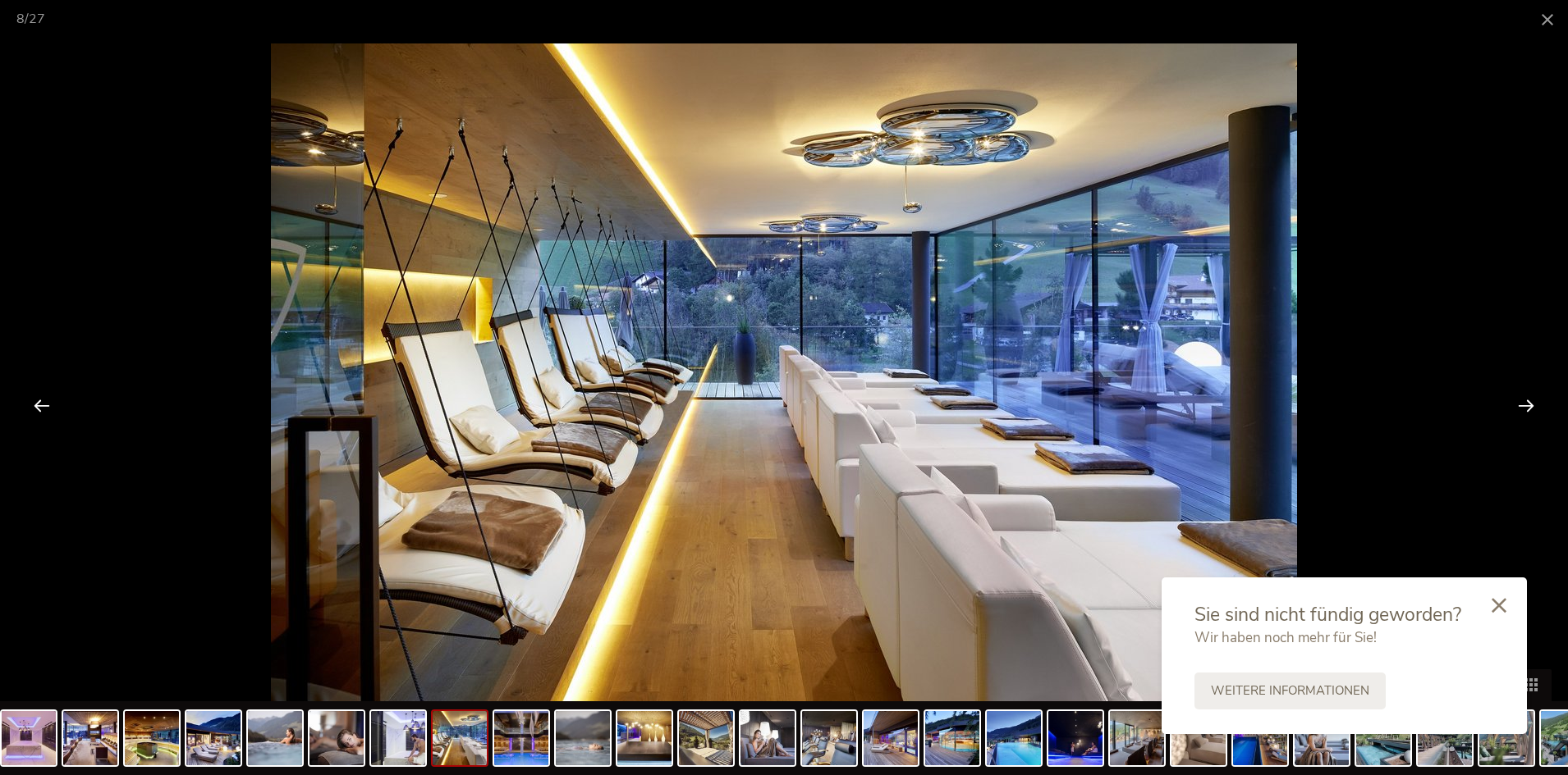
click at [1528, 395] on div at bounding box center [1526, 405] width 51 height 51
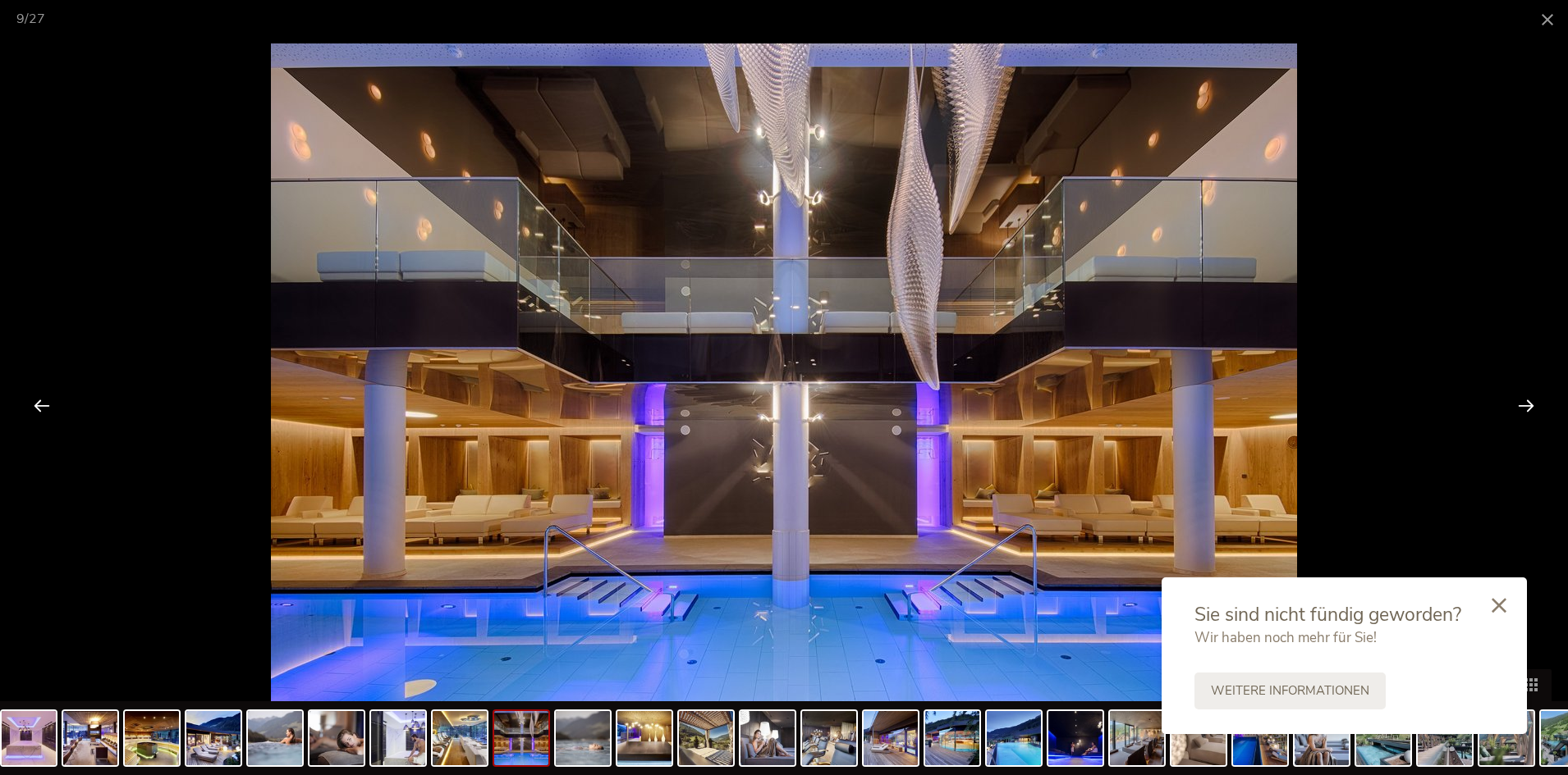
click at [1527, 394] on div at bounding box center [1526, 405] width 51 height 51
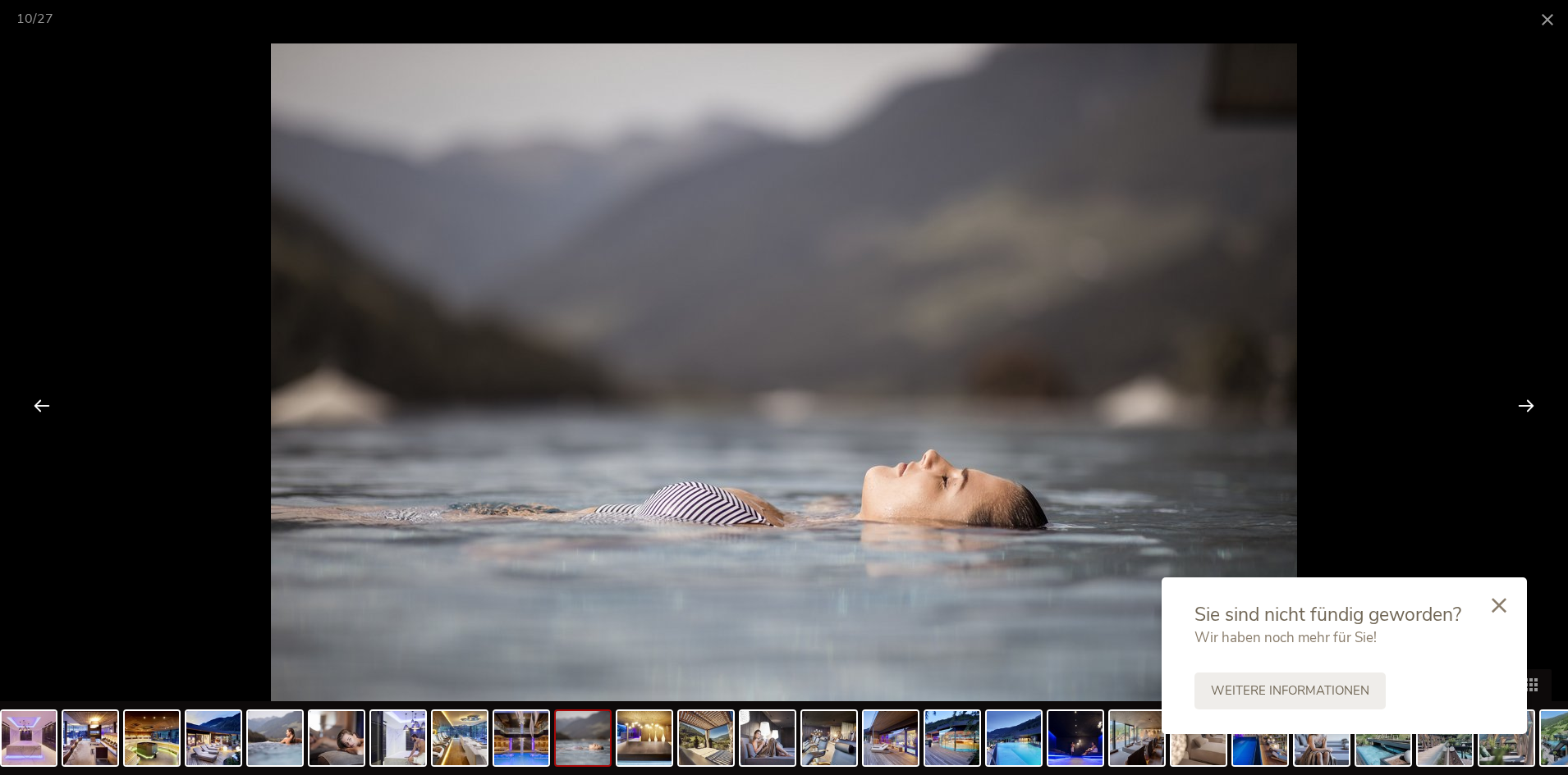
click at [1527, 394] on div at bounding box center [1526, 405] width 51 height 51
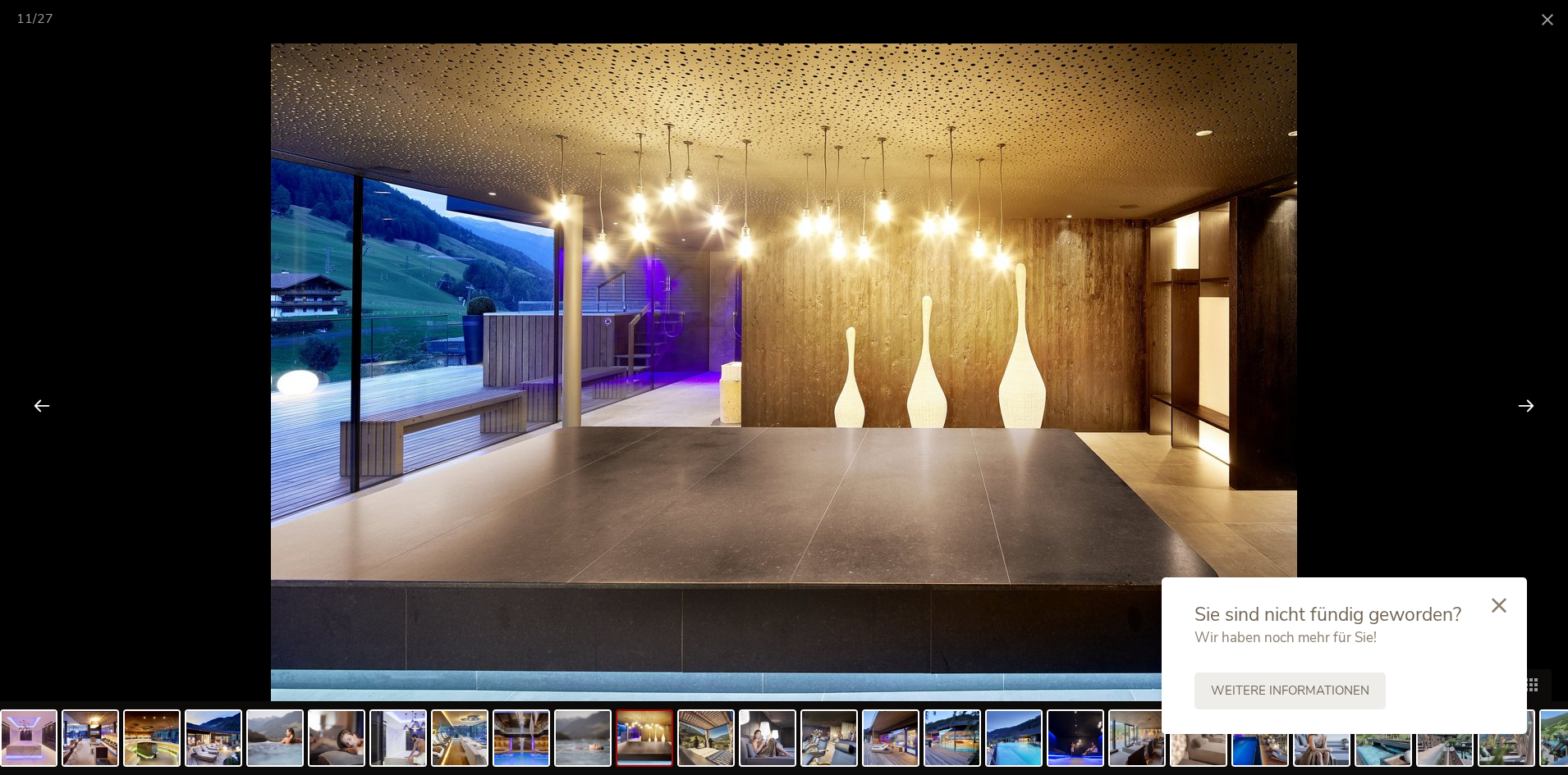
click at [1527, 394] on div at bounding box center [1526, 405] width 51 height 51
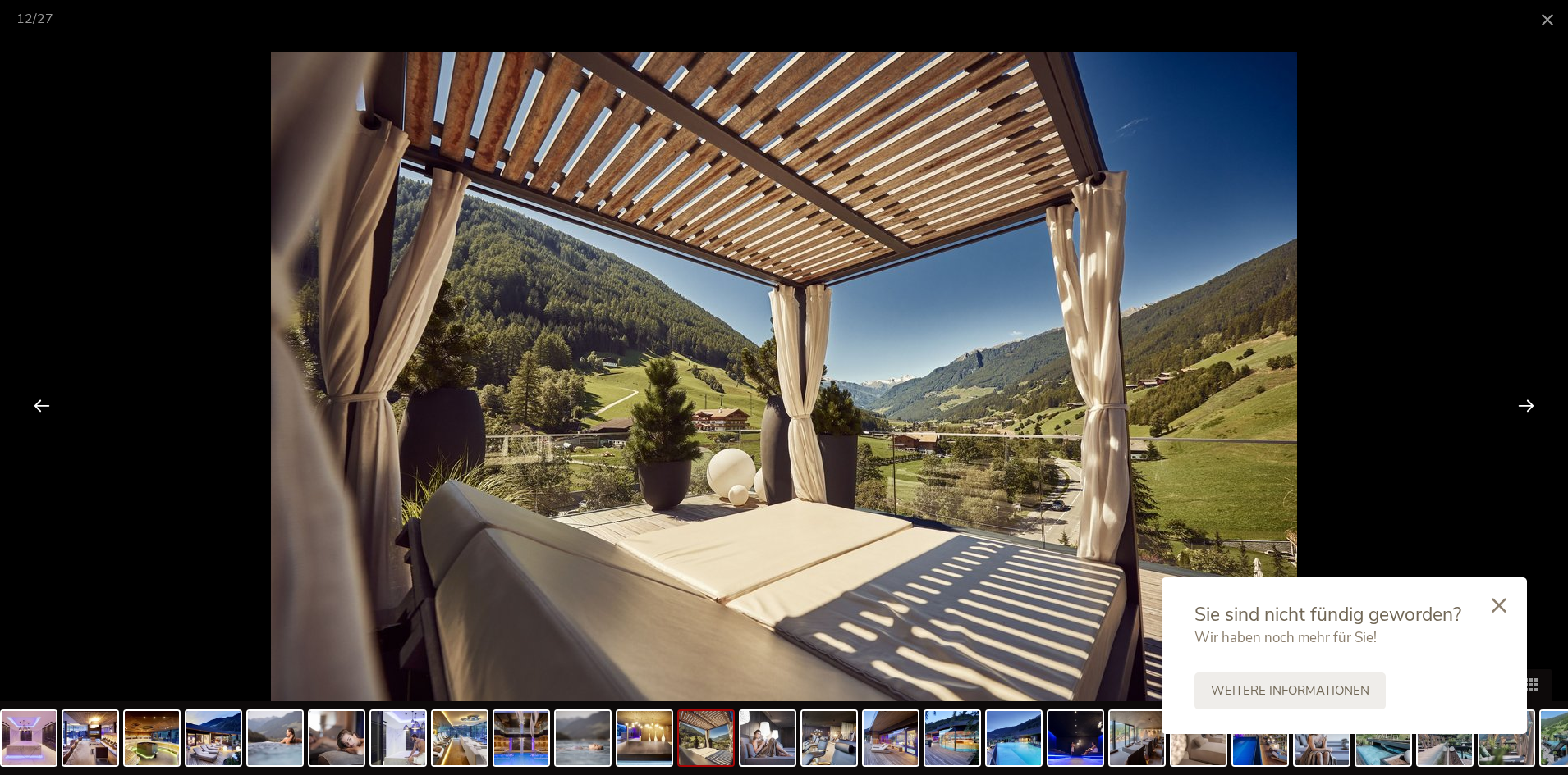
click at [1525, 394] on div at bounding box center [1526, 405] width 51 height 51
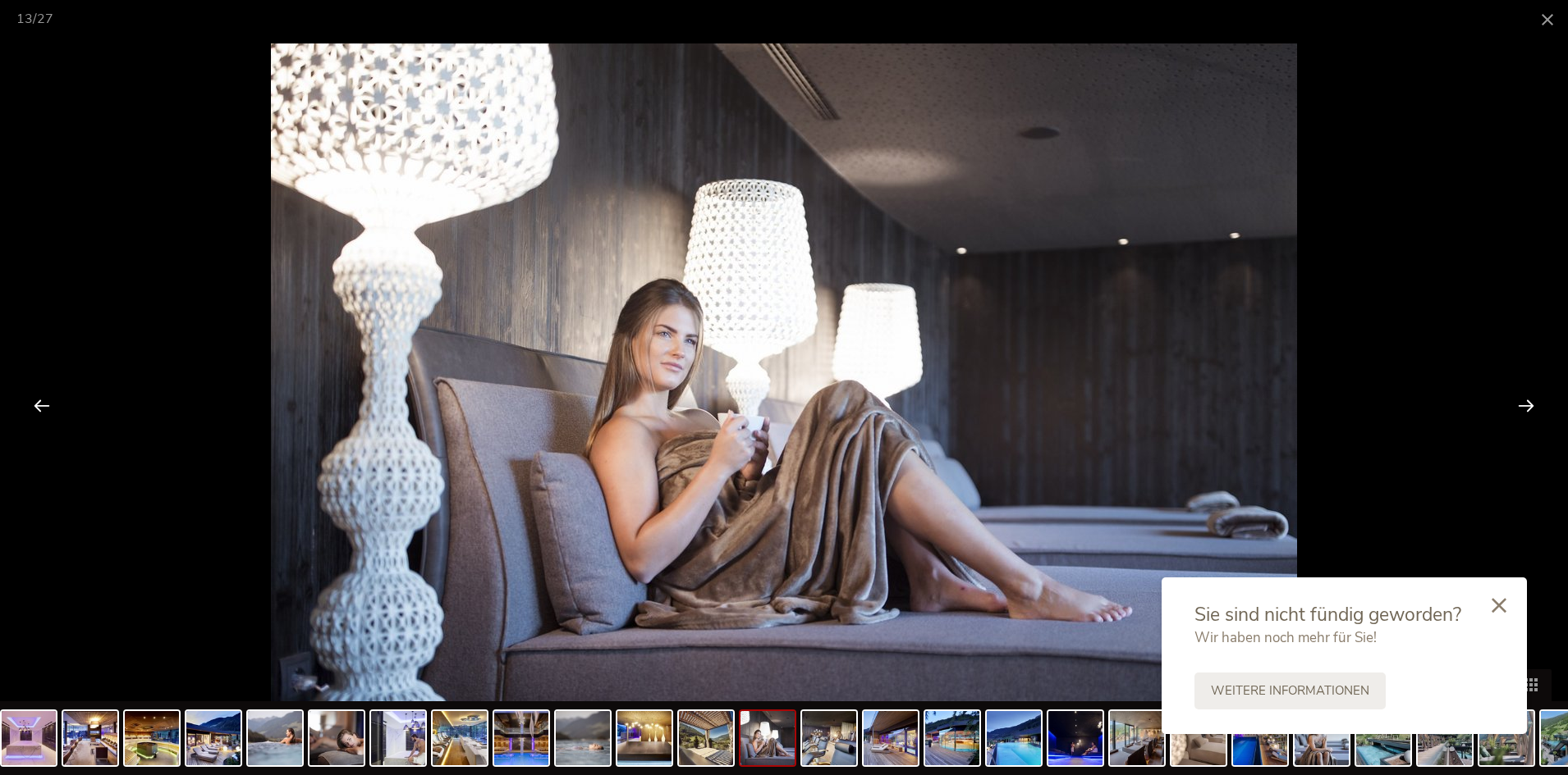
click at [1525, 394] on div at bounding box center [1526, 405] width 51 height 51
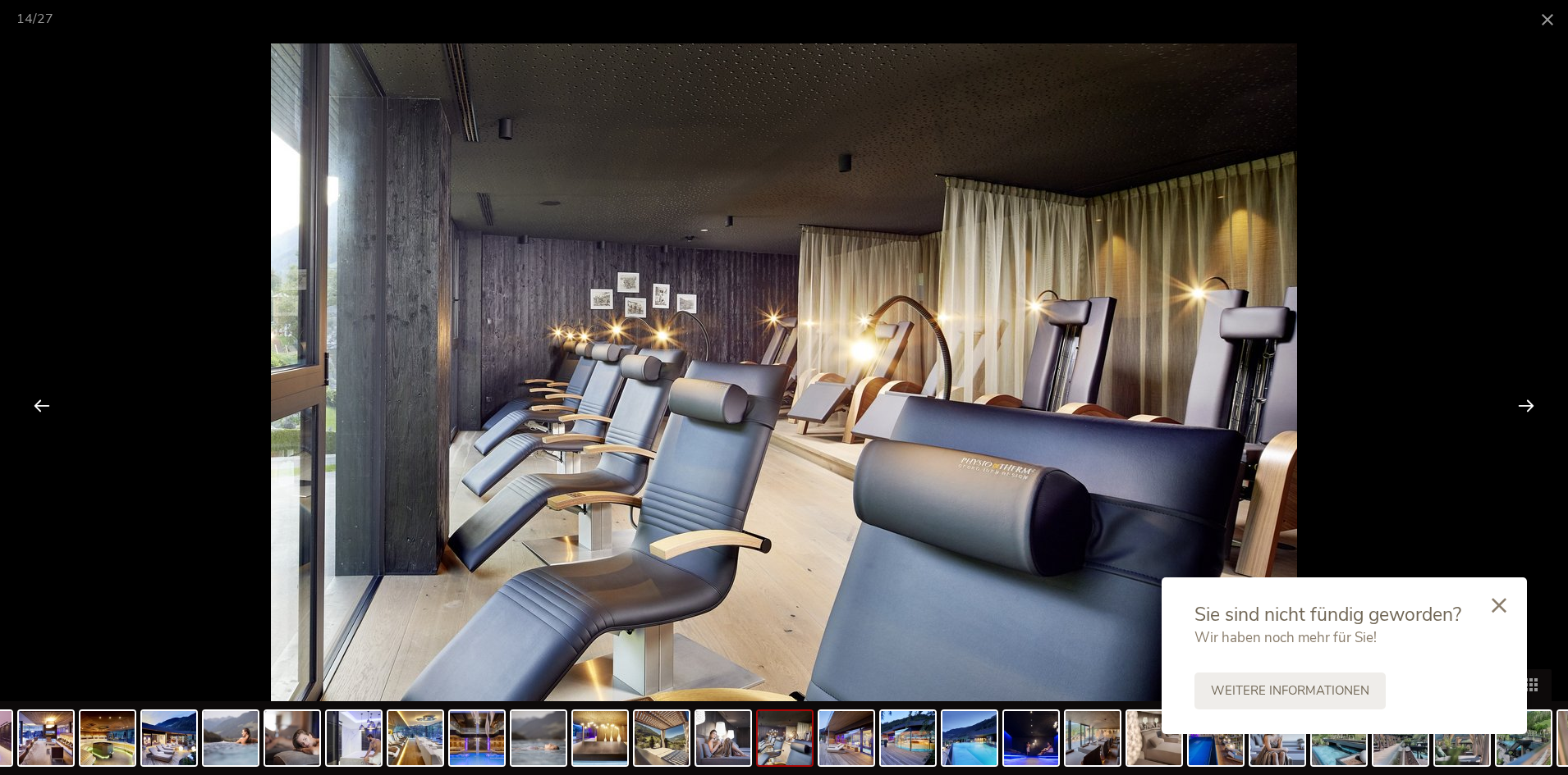
click at [1525, 394] on div at bounding box center [1526, 405] width 51 height 51
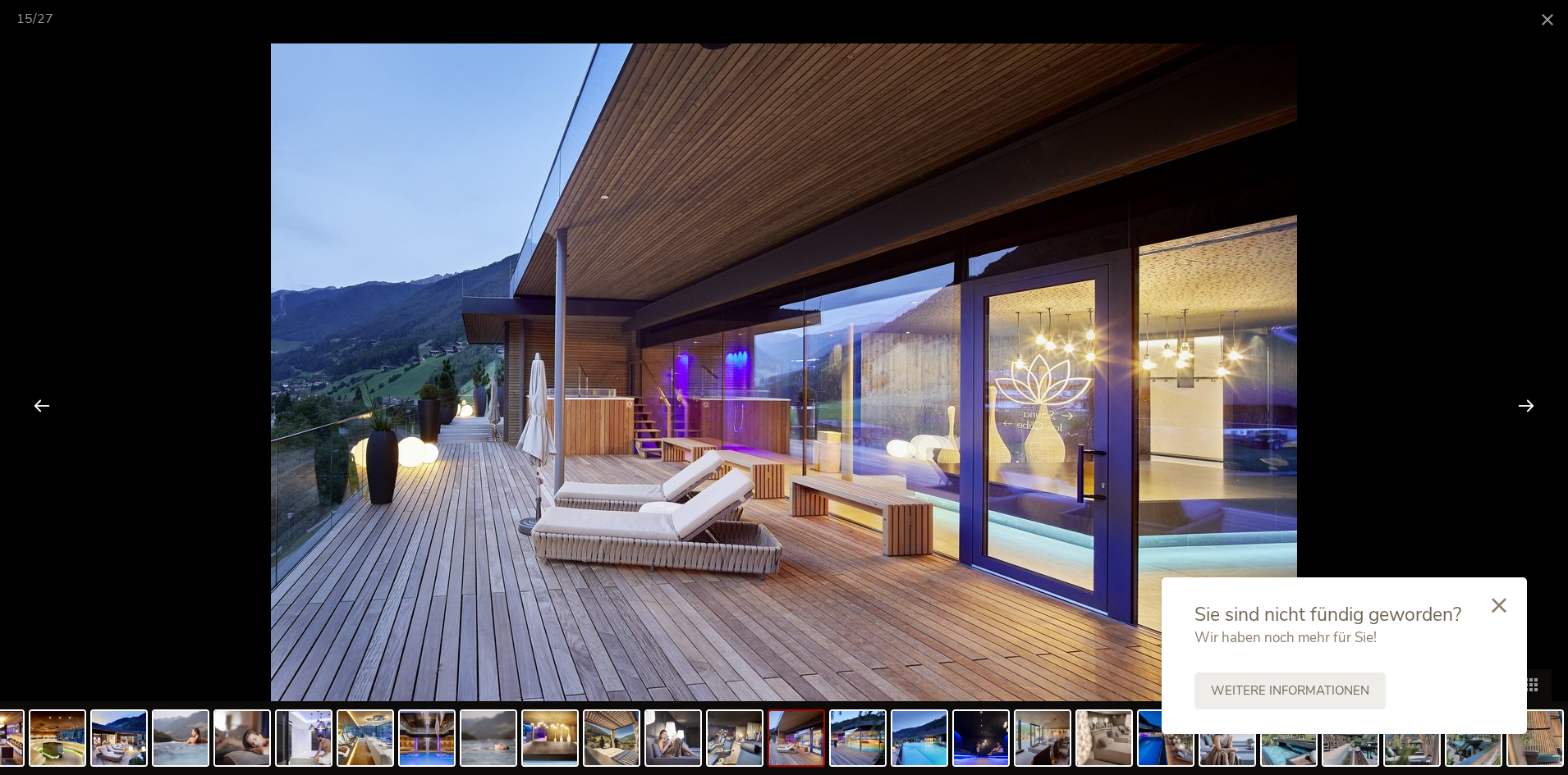
click at [1525, 394] on div at bounding box center [1526, 405] width 51 height 51
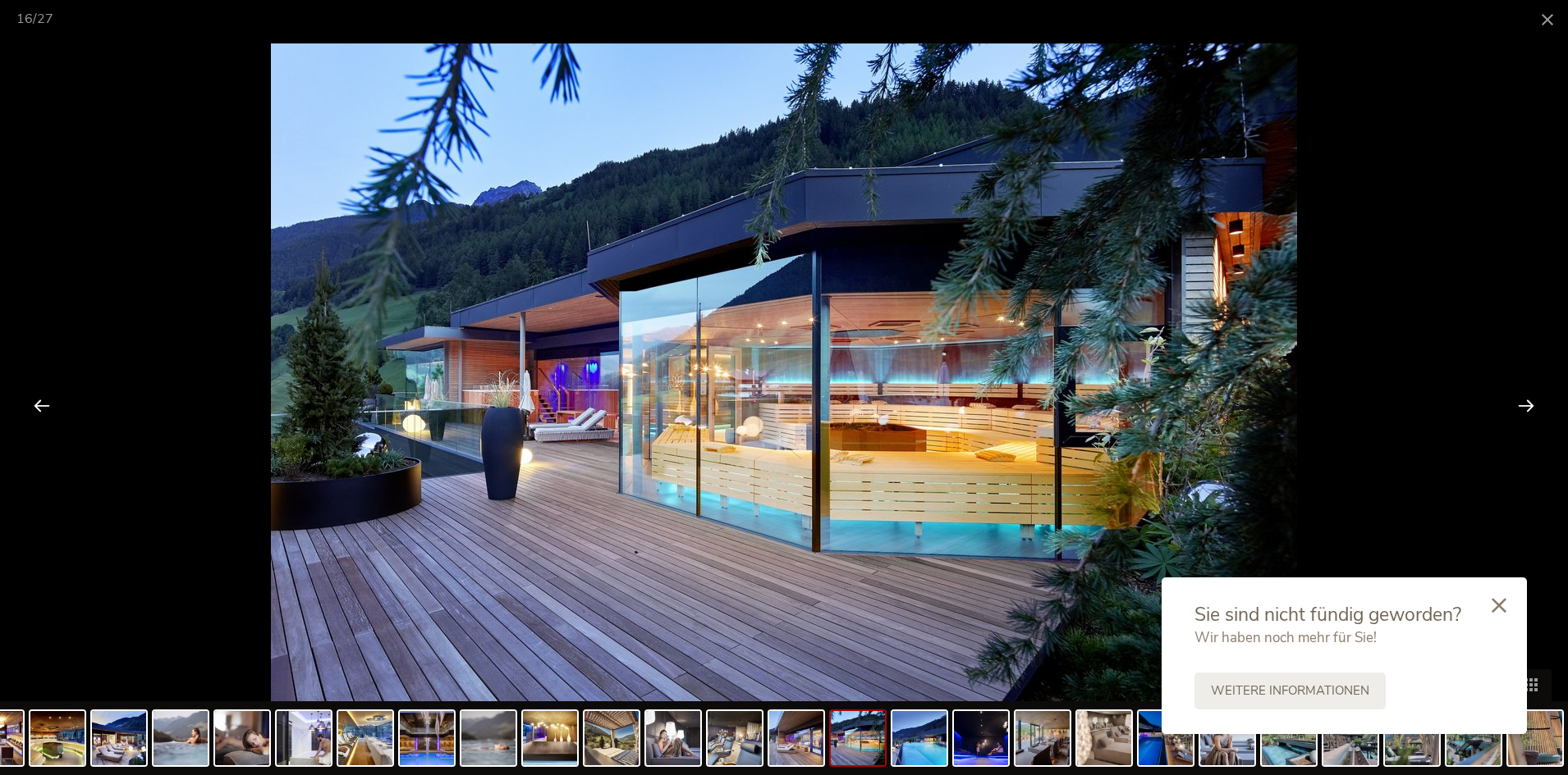
click at [1525, 394] on div at bounding box center [1526, 405] width 51 height 51
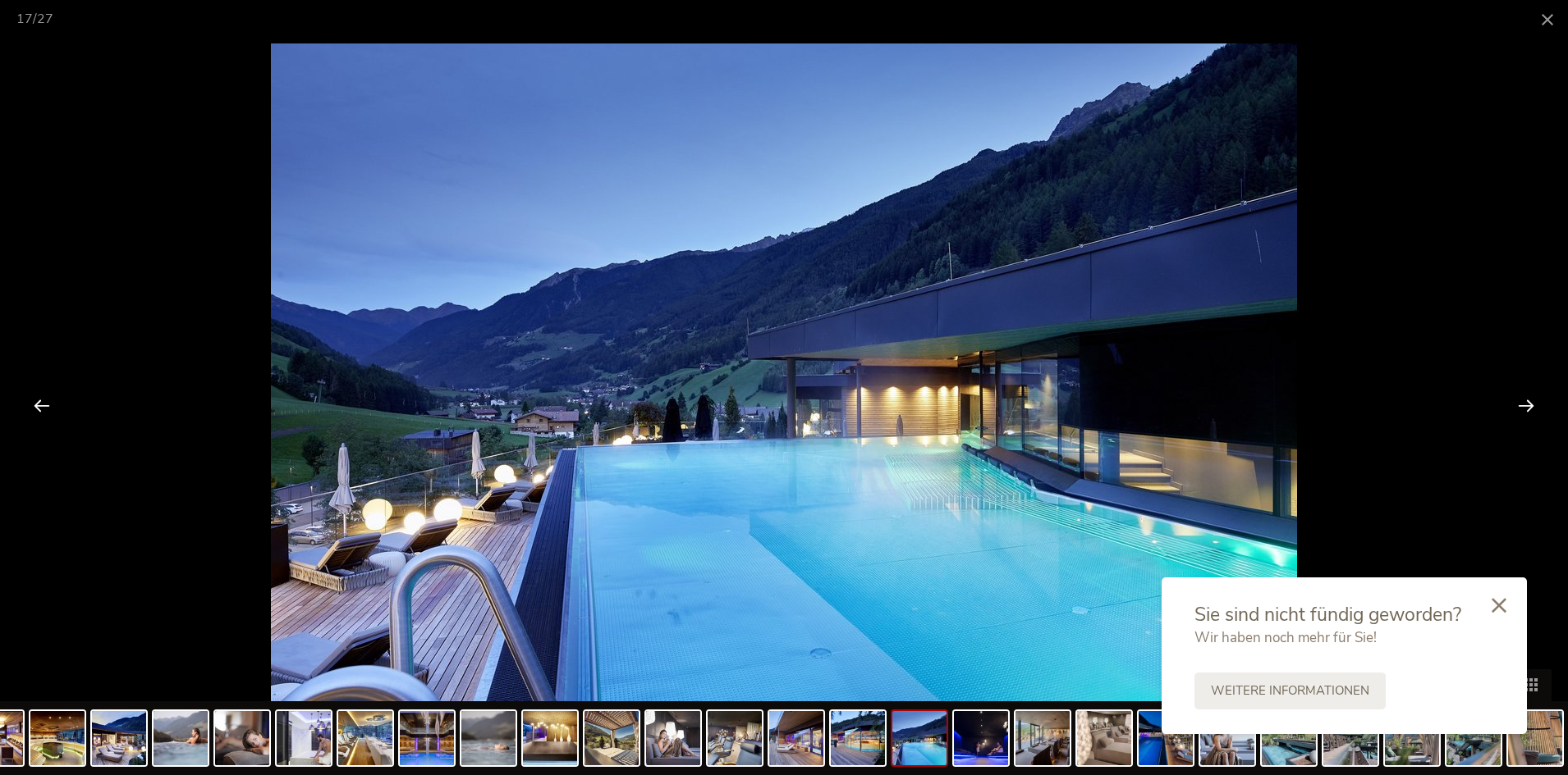
click at [1525, 394] on div at bounding box center [1526, 405] width 51 height 51
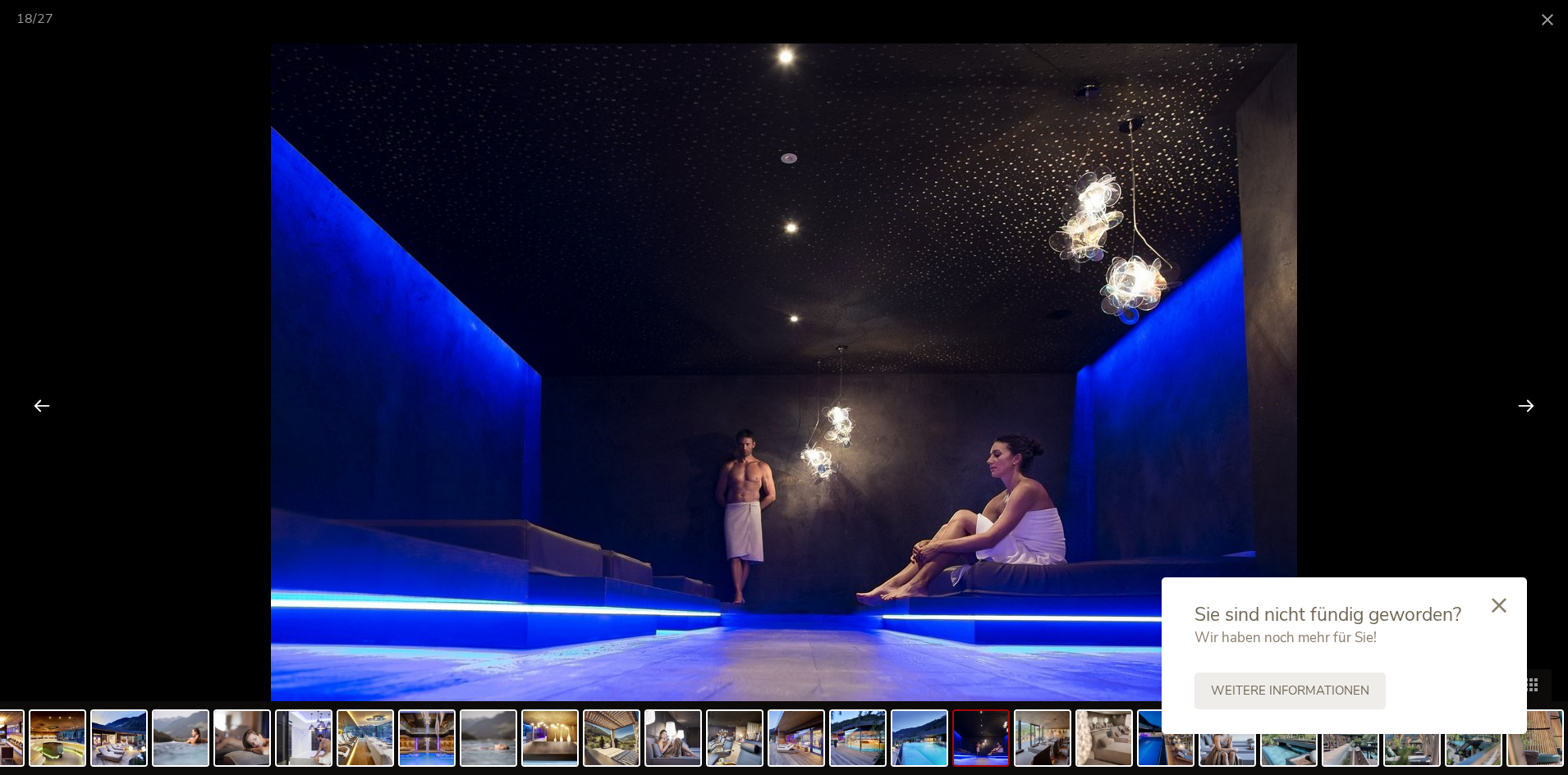
click at [1525, 394] on div at bounding box center [1526, 405] width 51 height 51
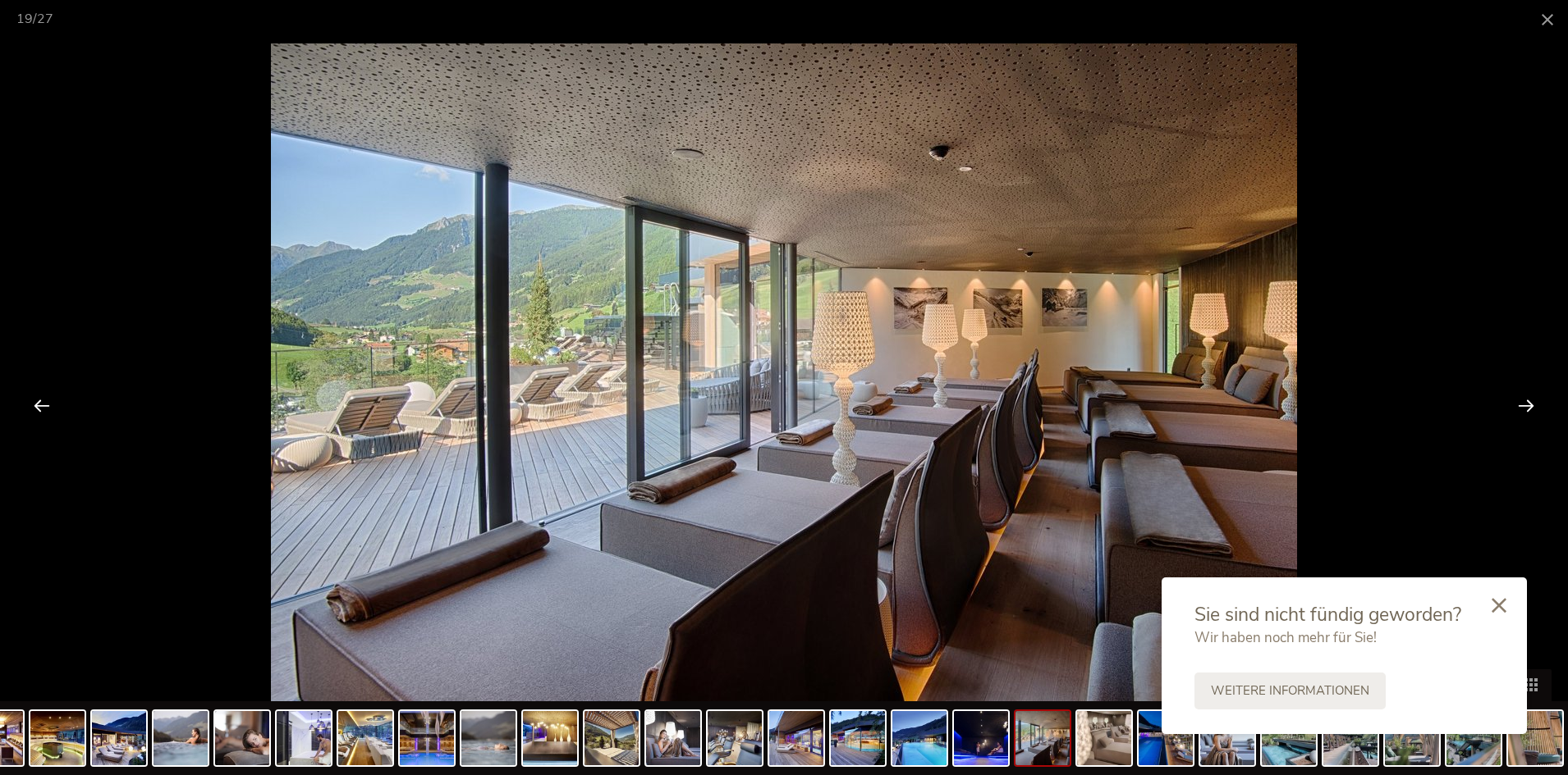
click at [1525, 394] on div at bounding box center [1526, 405] width 51 height 51
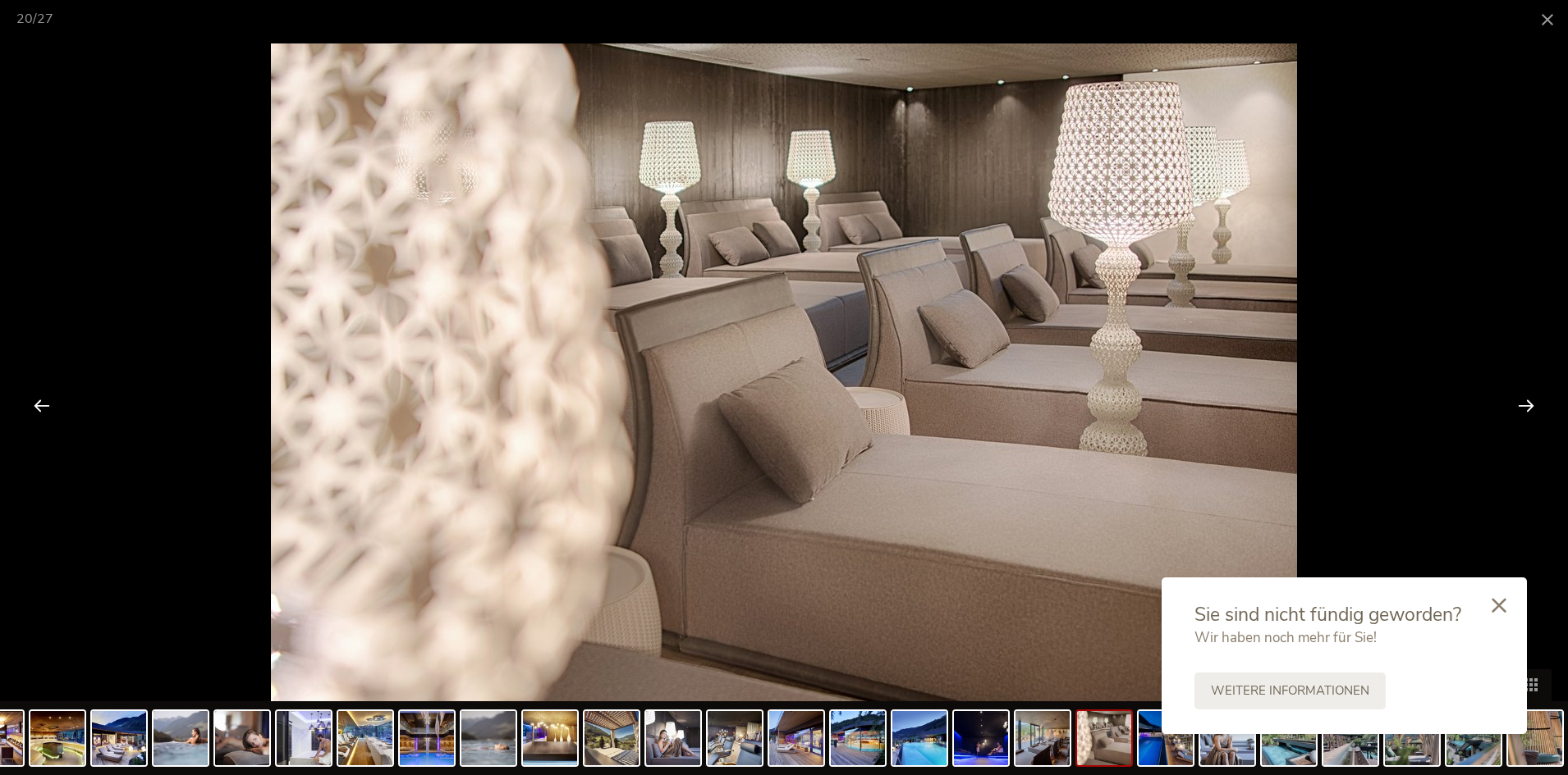
click at [1525, 394] on div at bounding box center [1526, 405] width 51 height 51
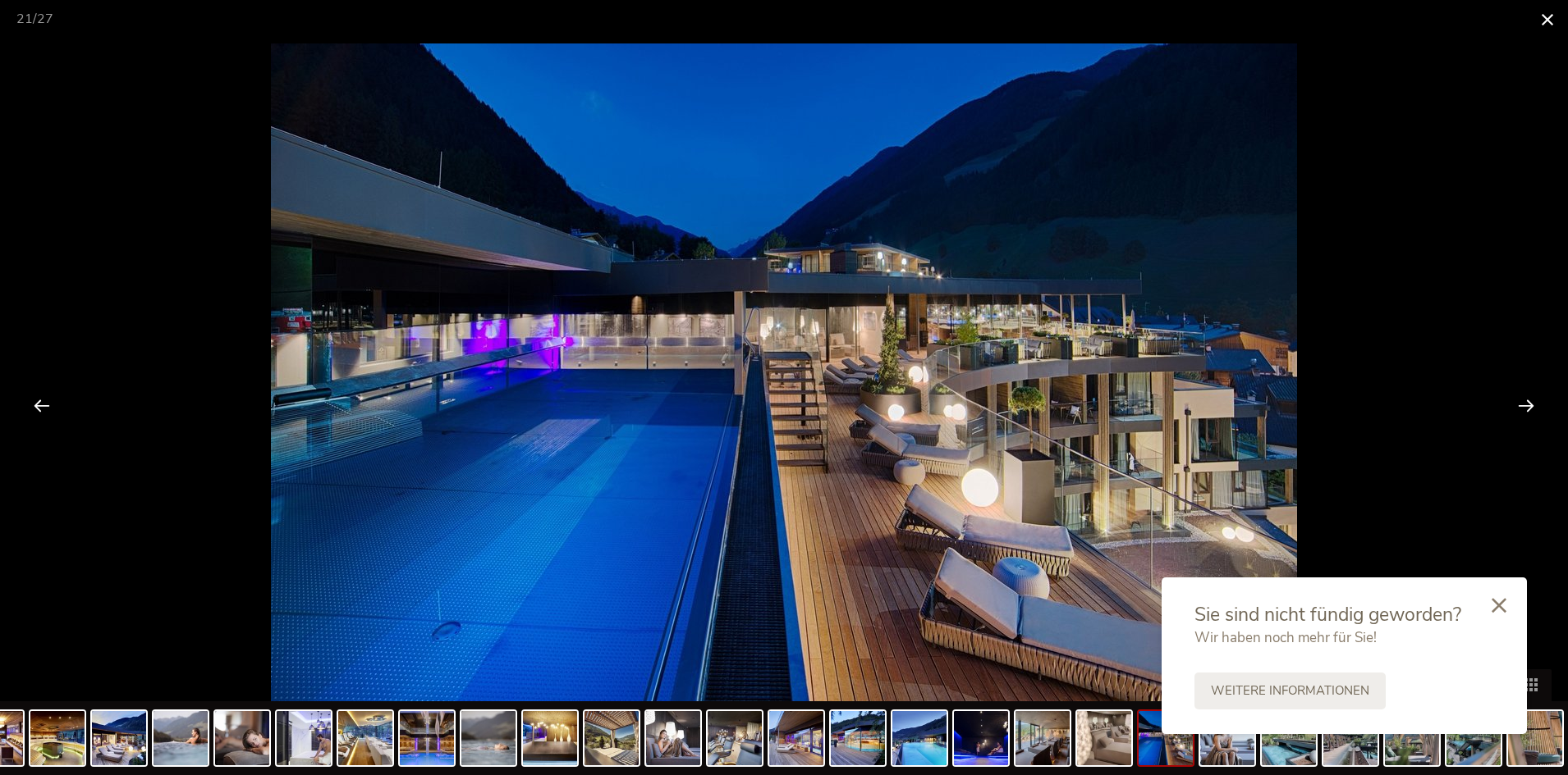
click at [1540, 17] on span at bounding box center [1547, 19] width 41 height 39
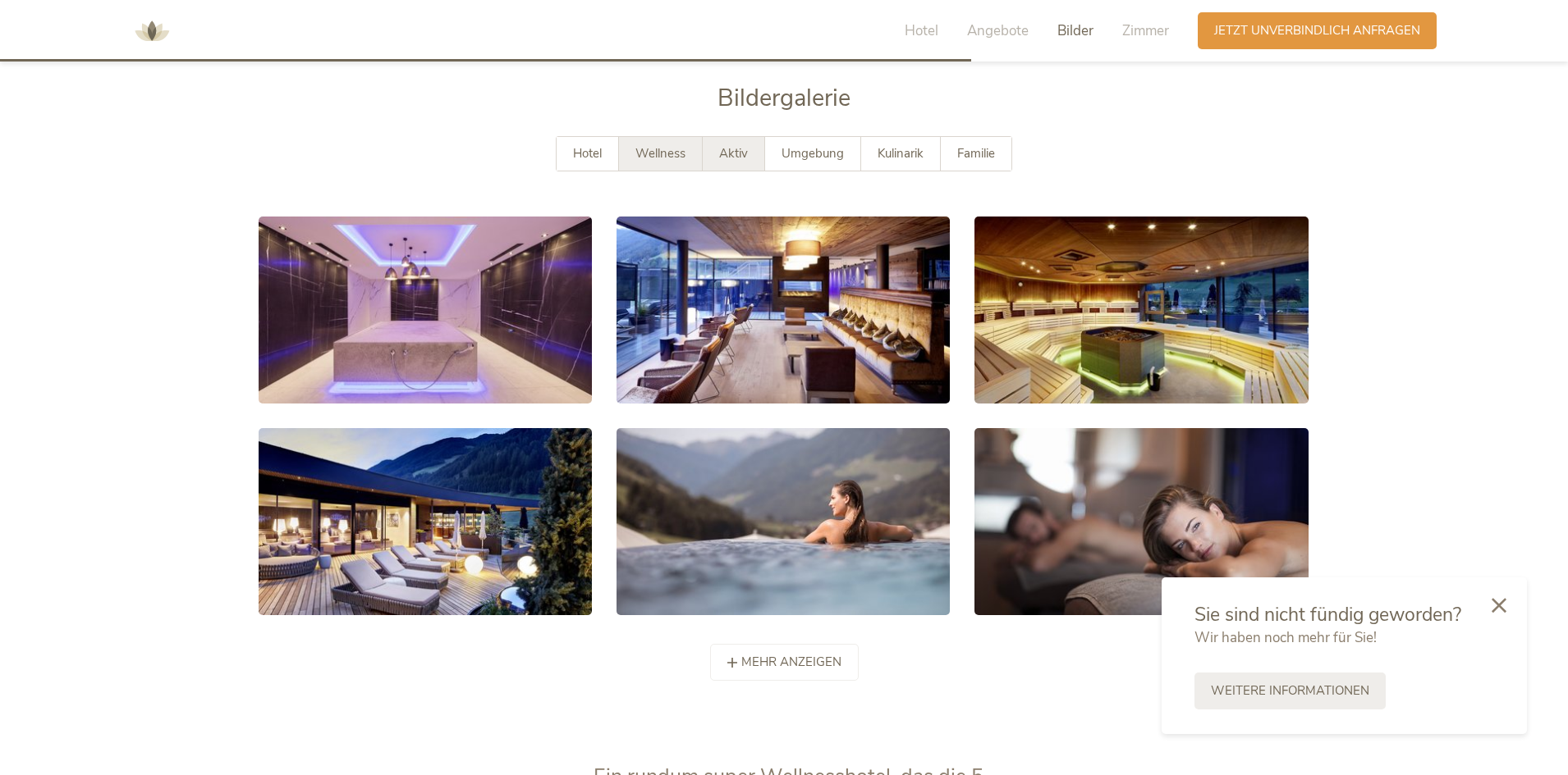
click at [710, 141] on div "Aktiv" at bounding box center [733, 153] width 63 height 33
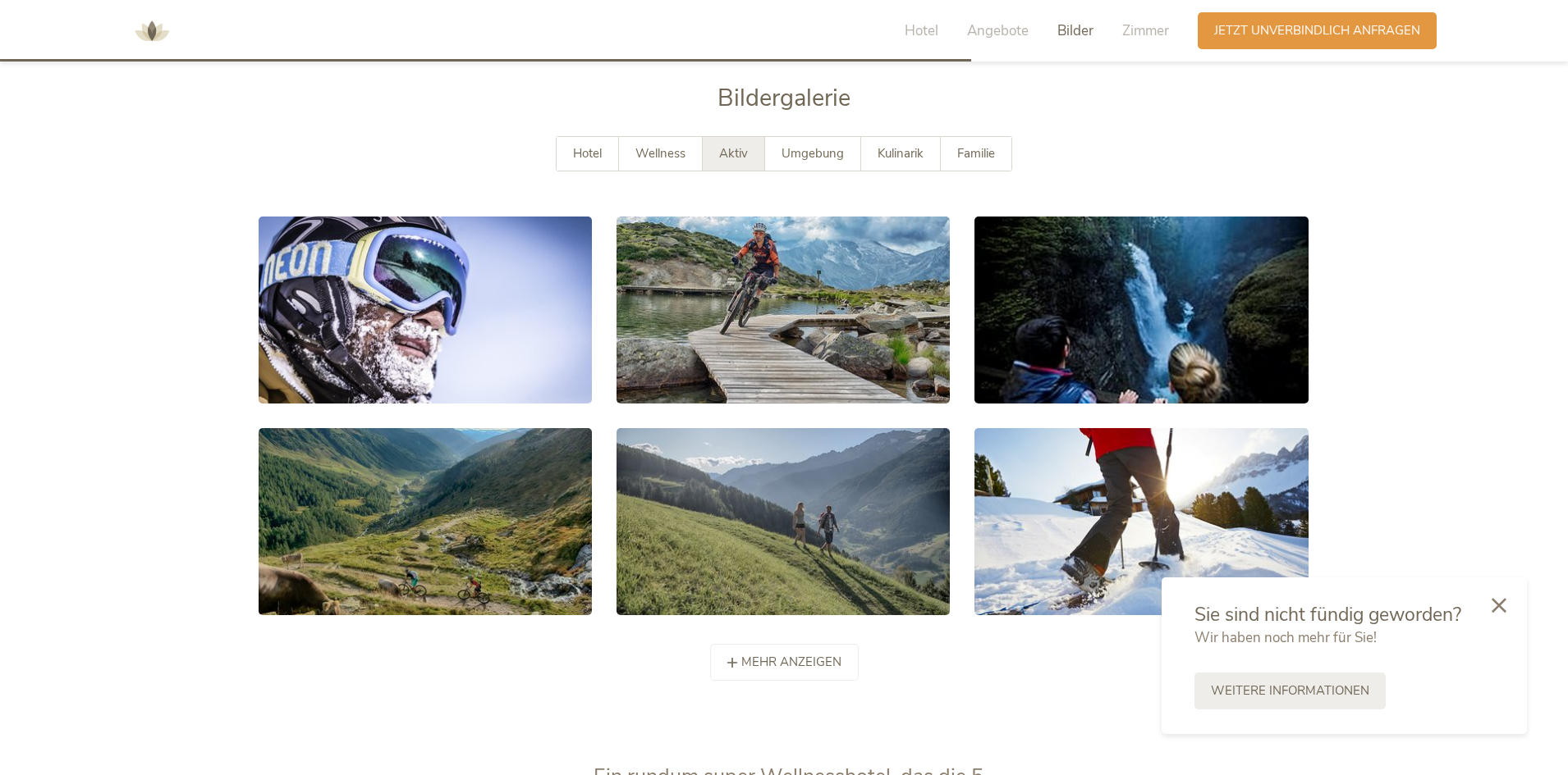
click at [775, 646] on div "mehr anzeigen weniger anzeigen" at bounding box center [784, 662] width 148 height 37
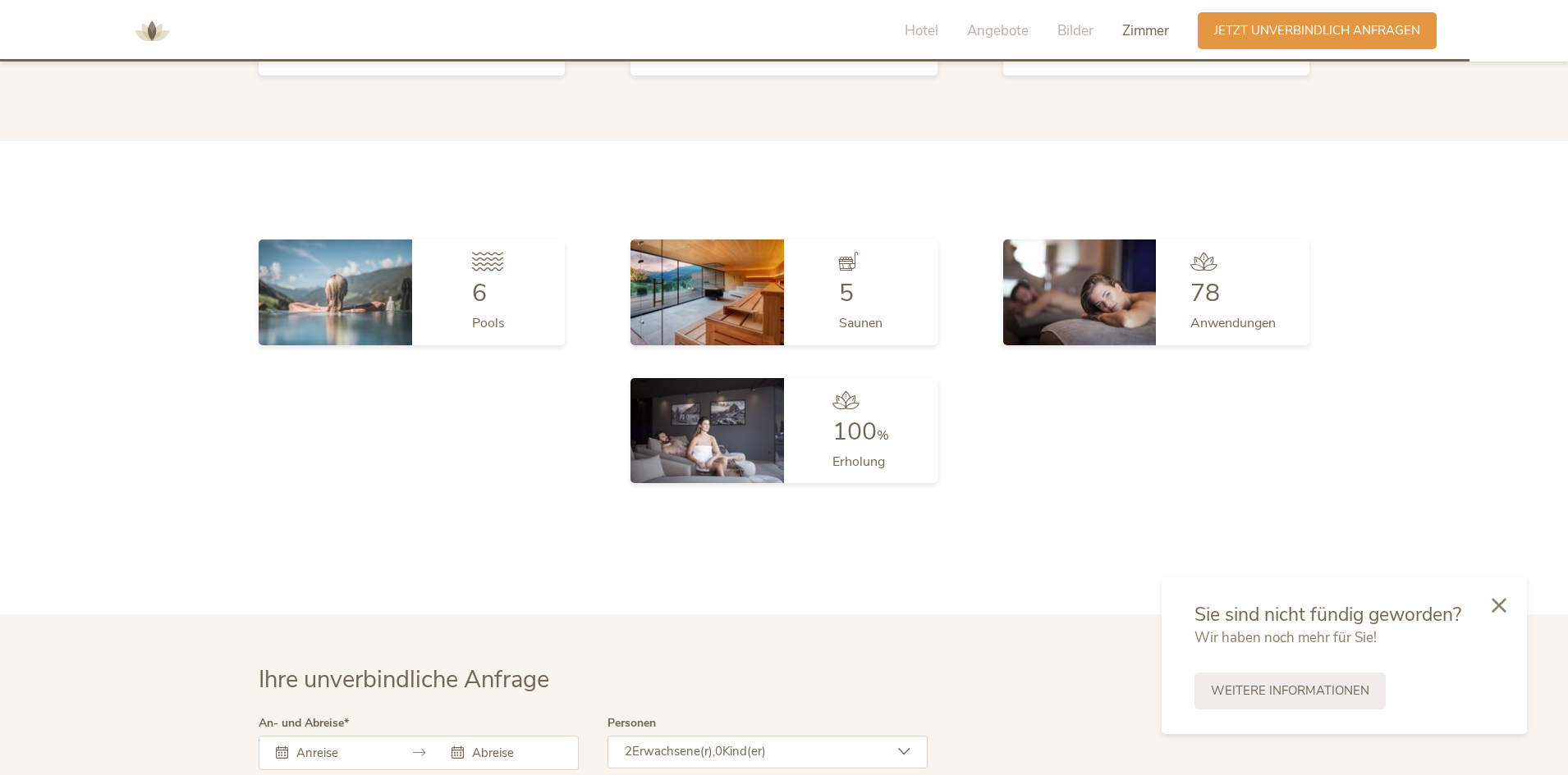
scroll to position [5170, 0]
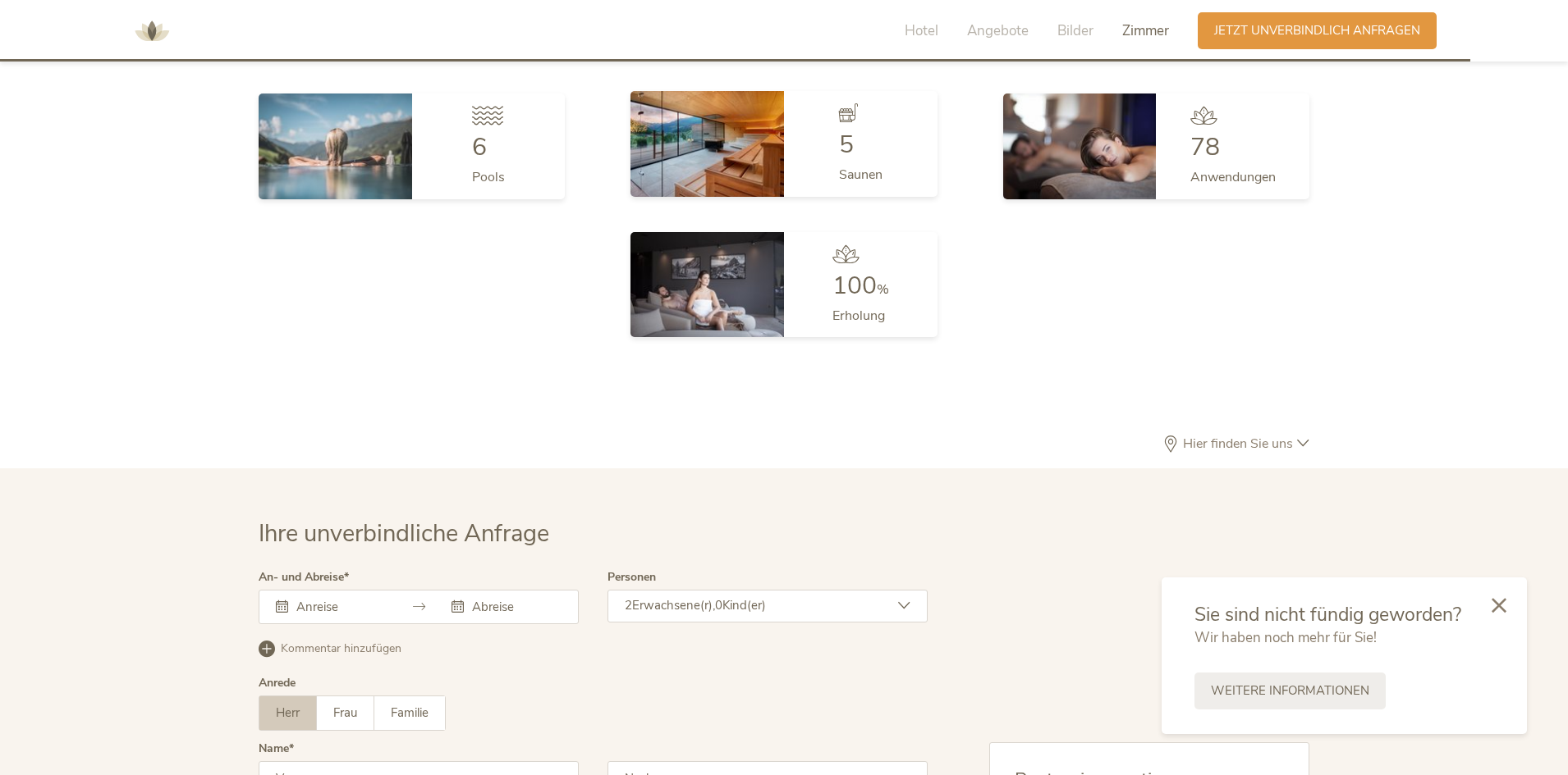
click at [818, 167] on div "5 Saunen" at bounding box center [860, 143] width 154 height 105
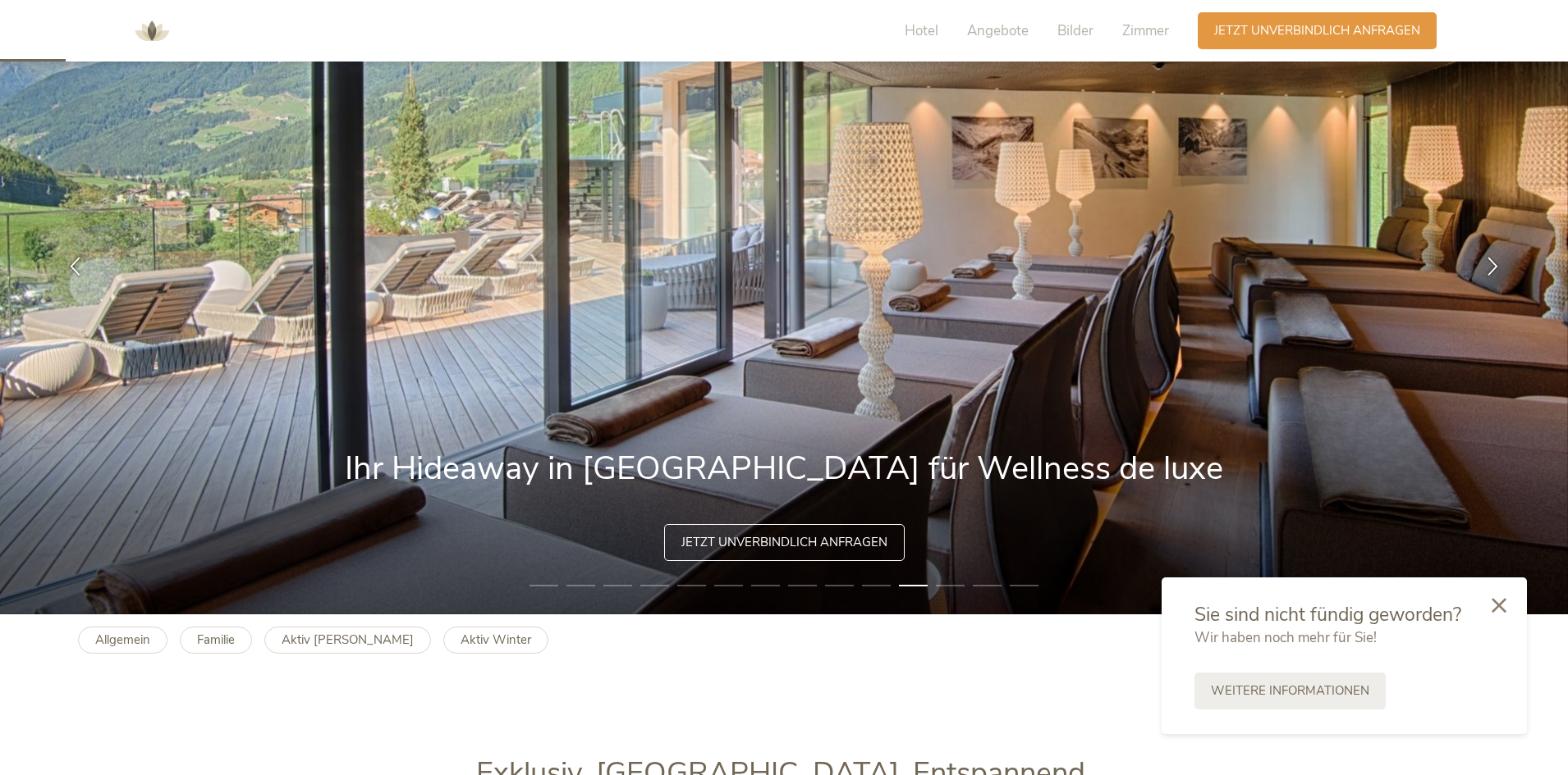
scroll to position [0, 0]
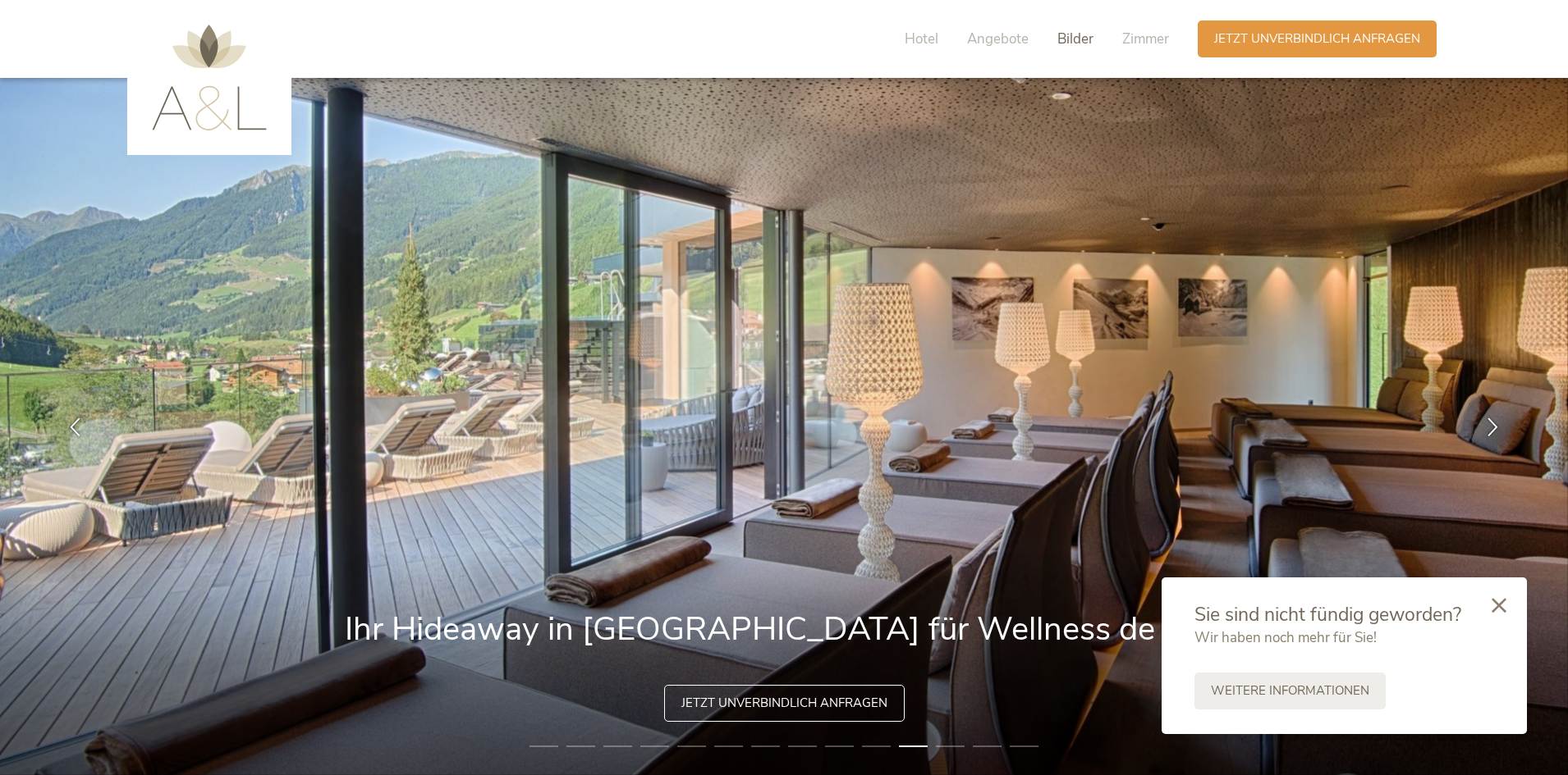
click at [1078, 38] on span "Bilder" at bounding box center [1076, 39] width 36 height 19
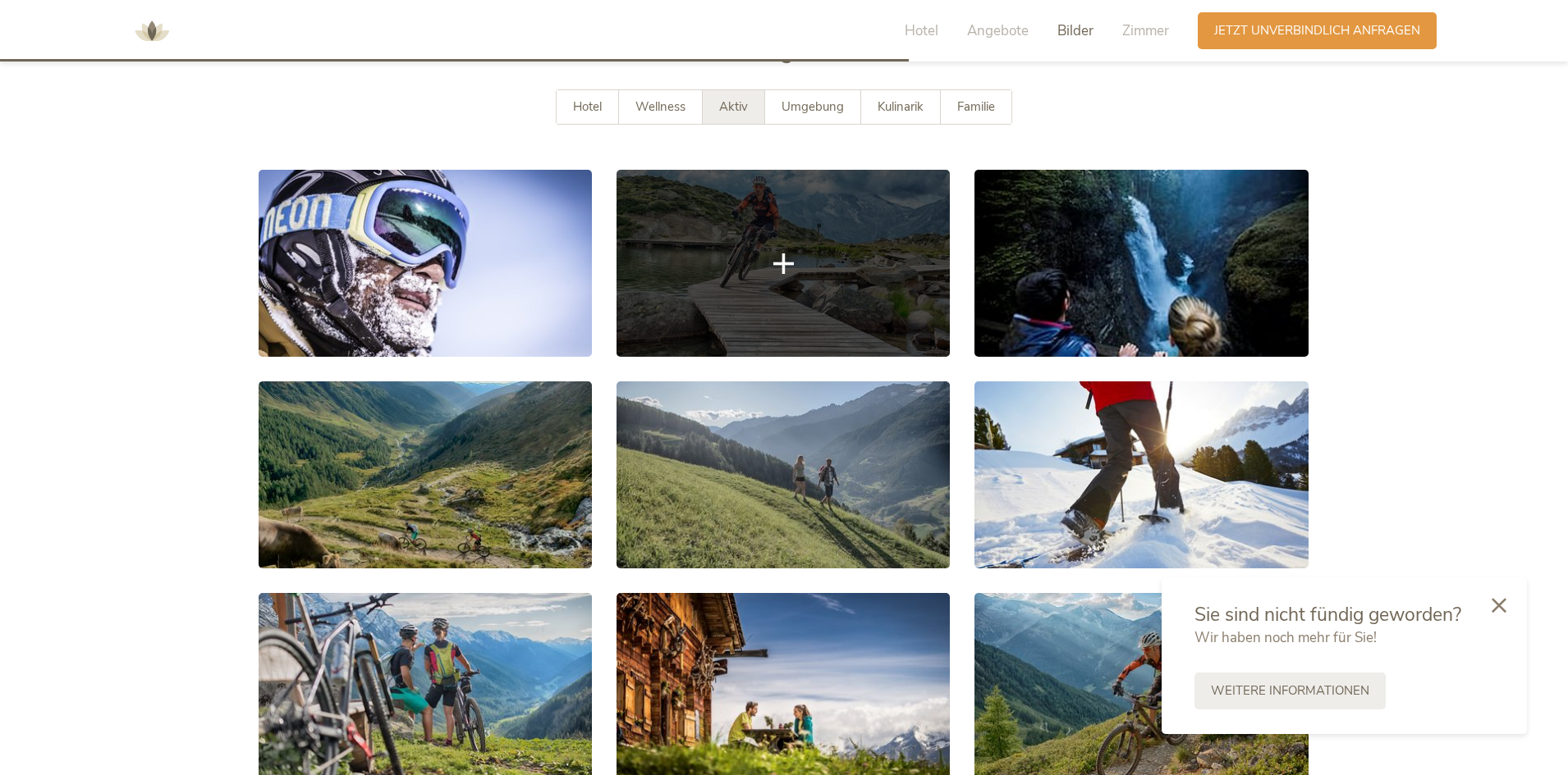
scroll to position [3201, 0]
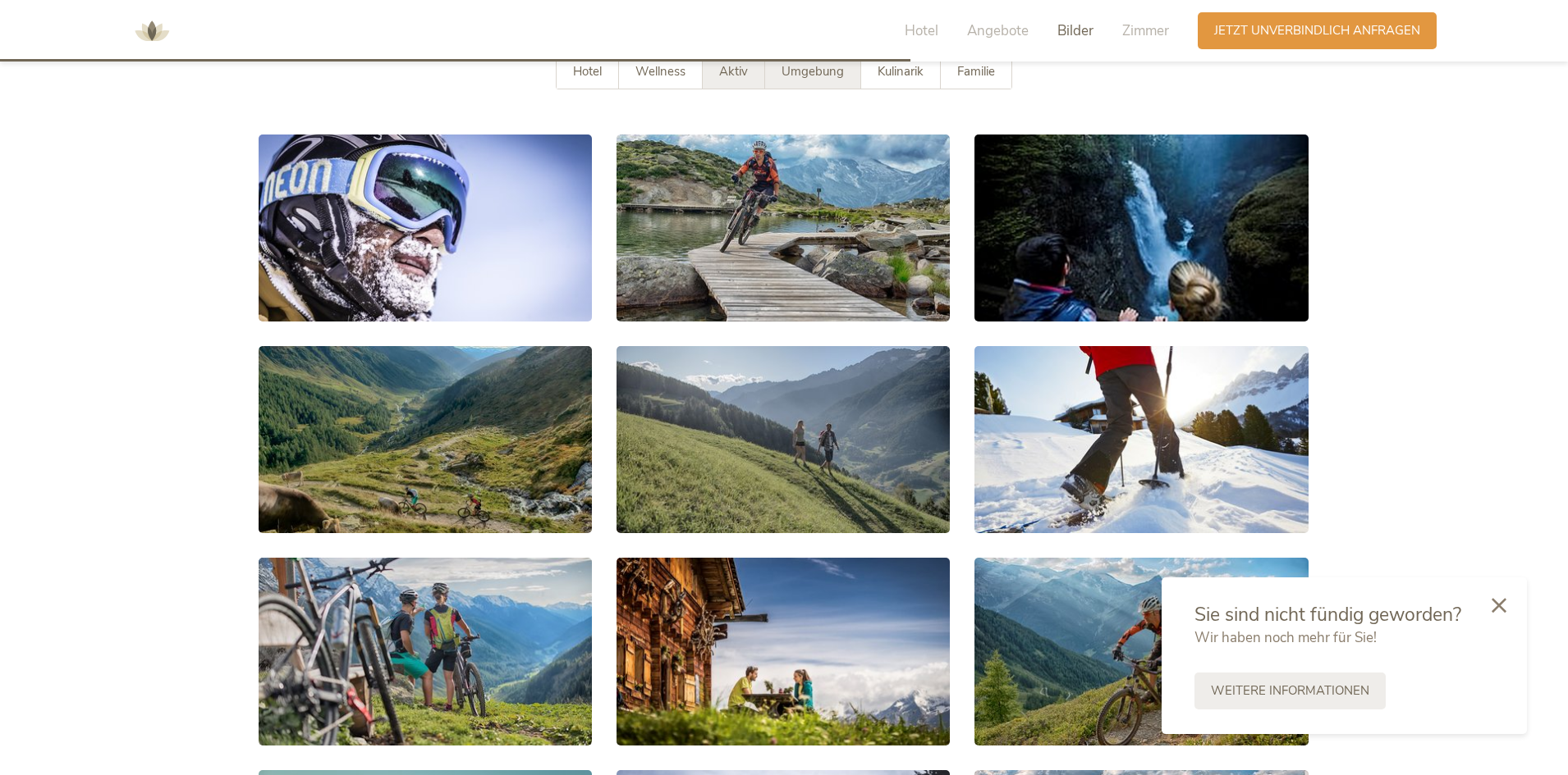
click at [839, 78] on span "Umgebung" at bounding box center [812, 71] width 63 height 16
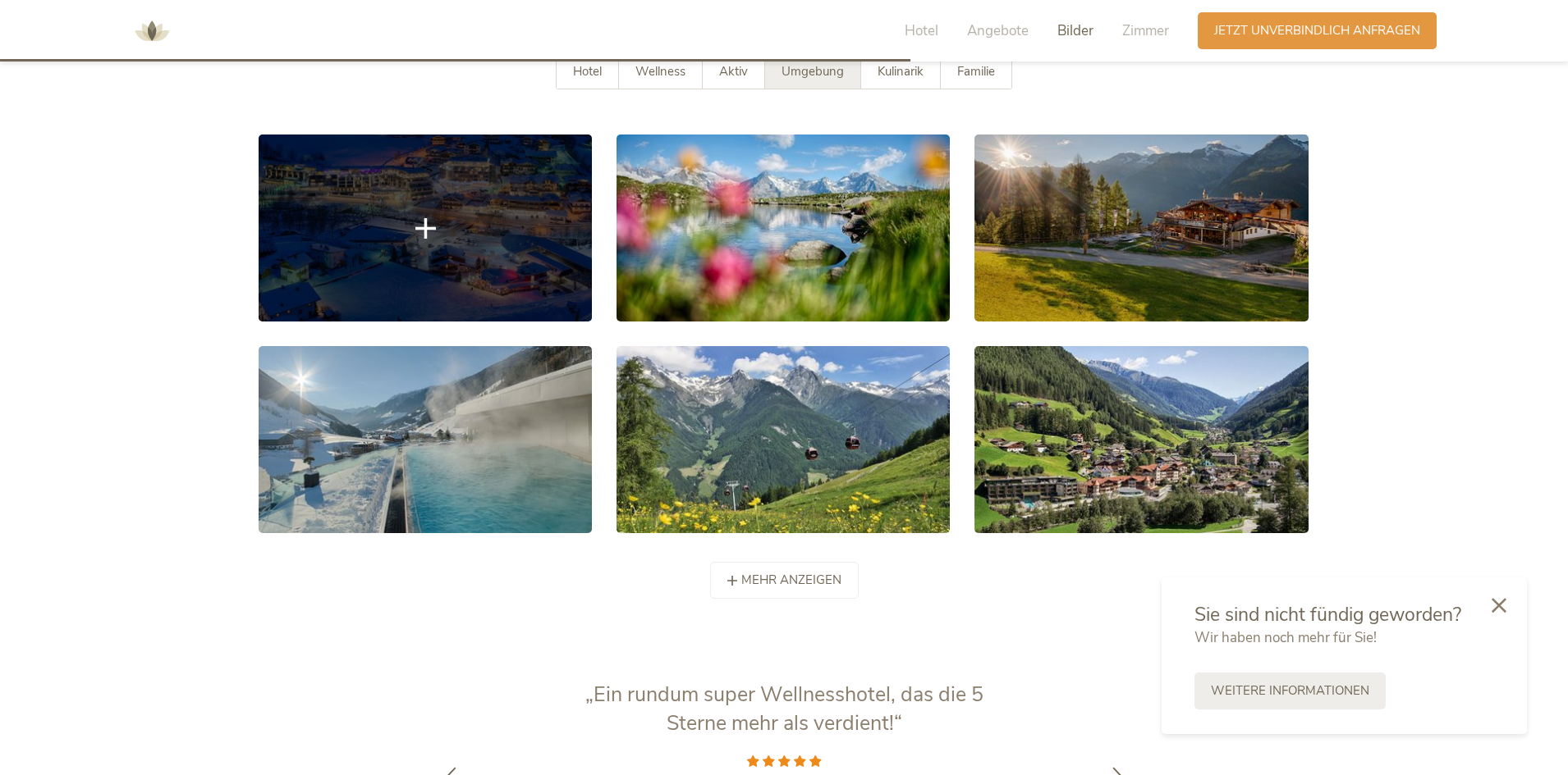
click at [516, 219] on link at bounding box center [425, 228] width 334 height 187
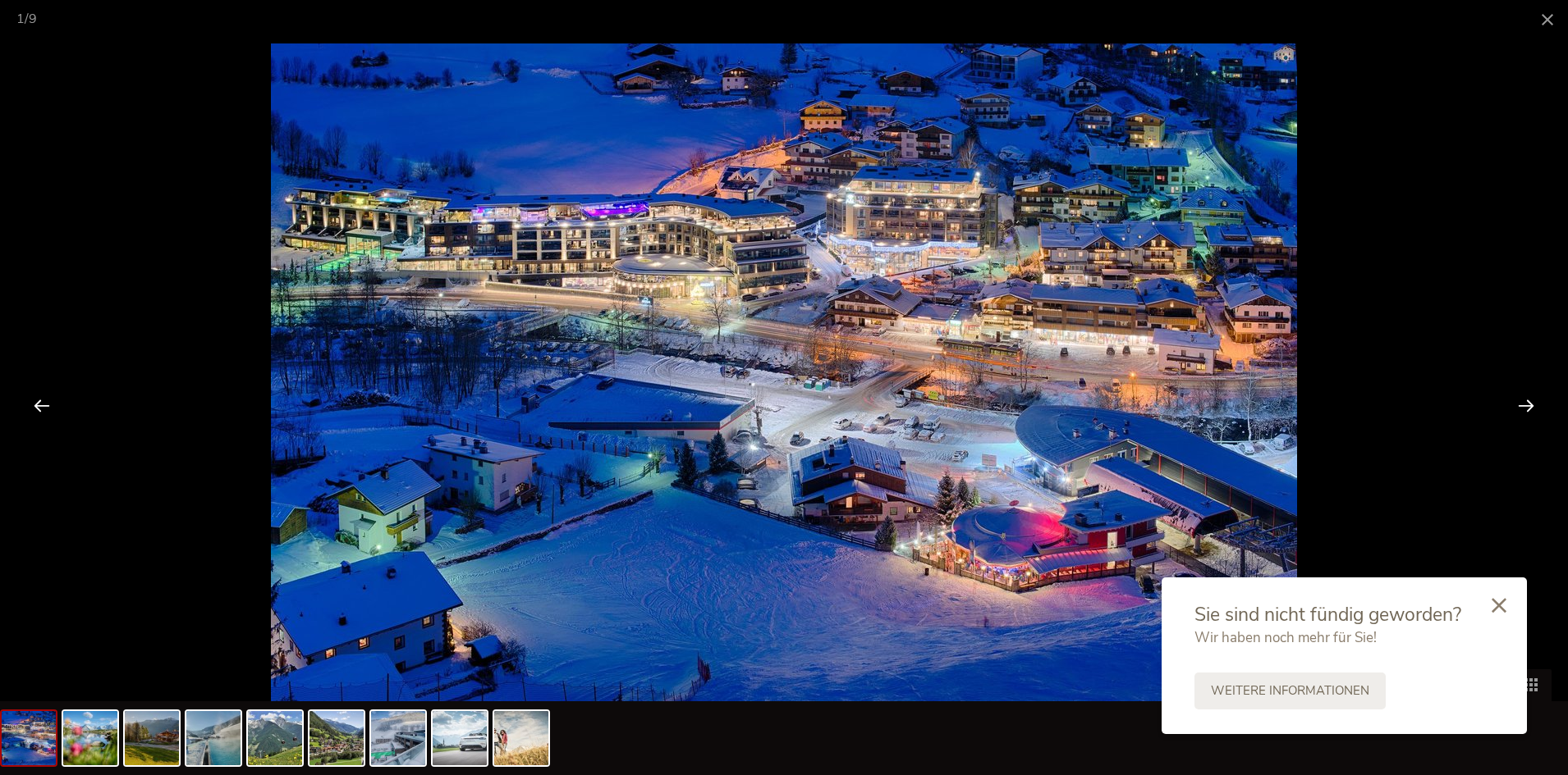
click at [1516, 404] on div at bounding box center [1526, 405] width 51 height 51
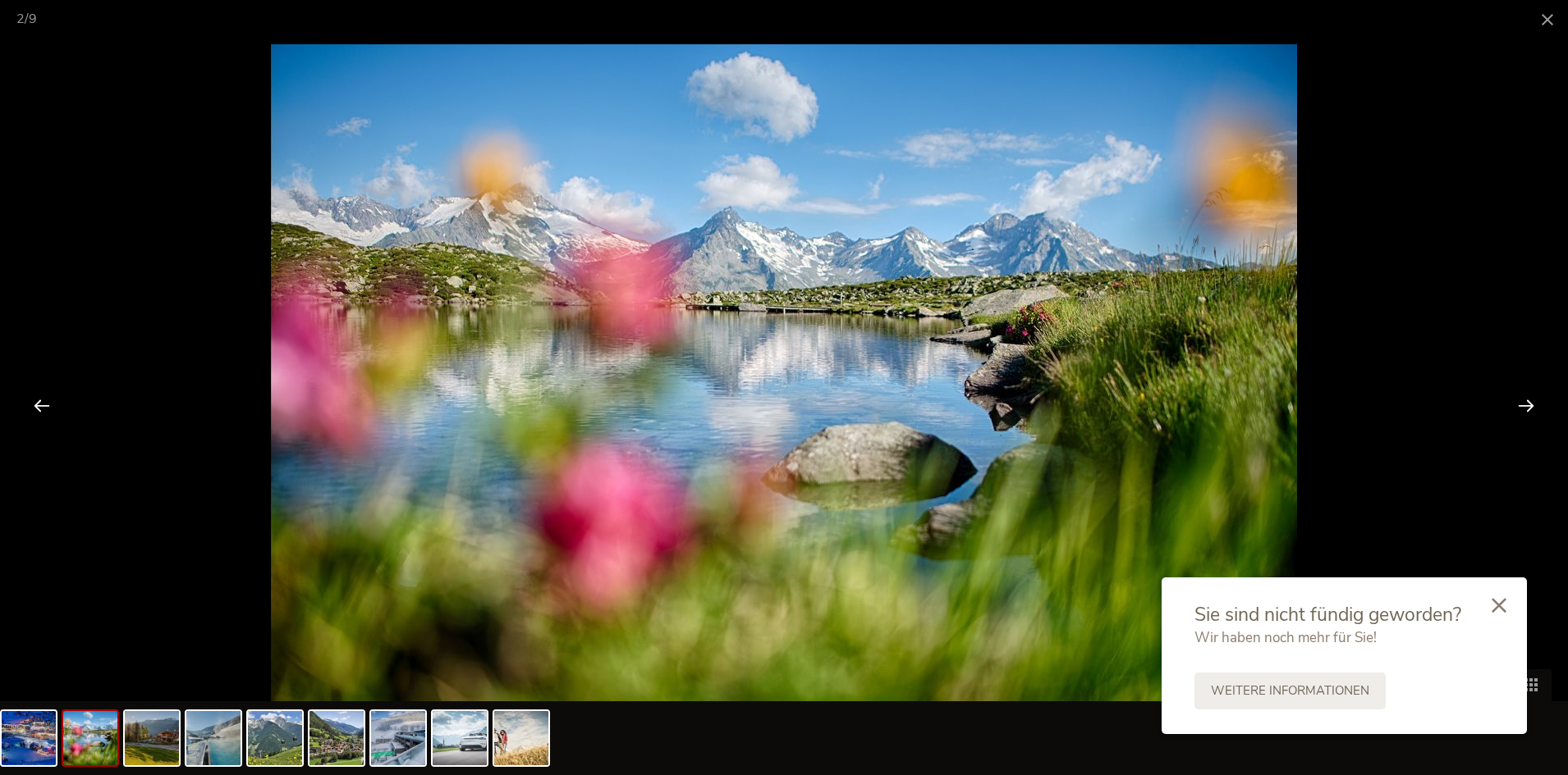
click at [1516, 404] on div at bounding box center [1526, 405] width 51 height 51
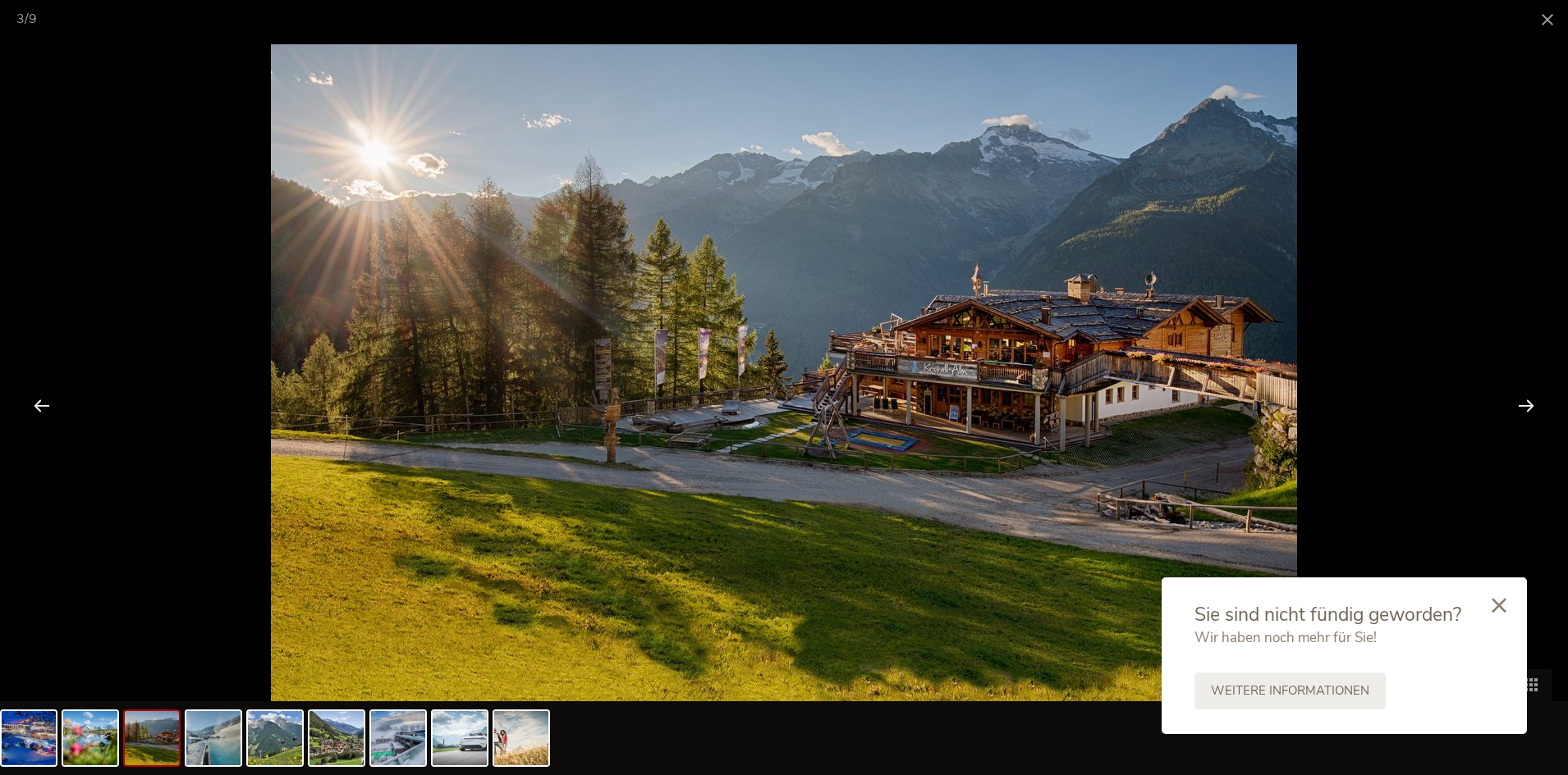
click at [1516, 404] on div at bounding box center [1526, 405] width 51 height 51
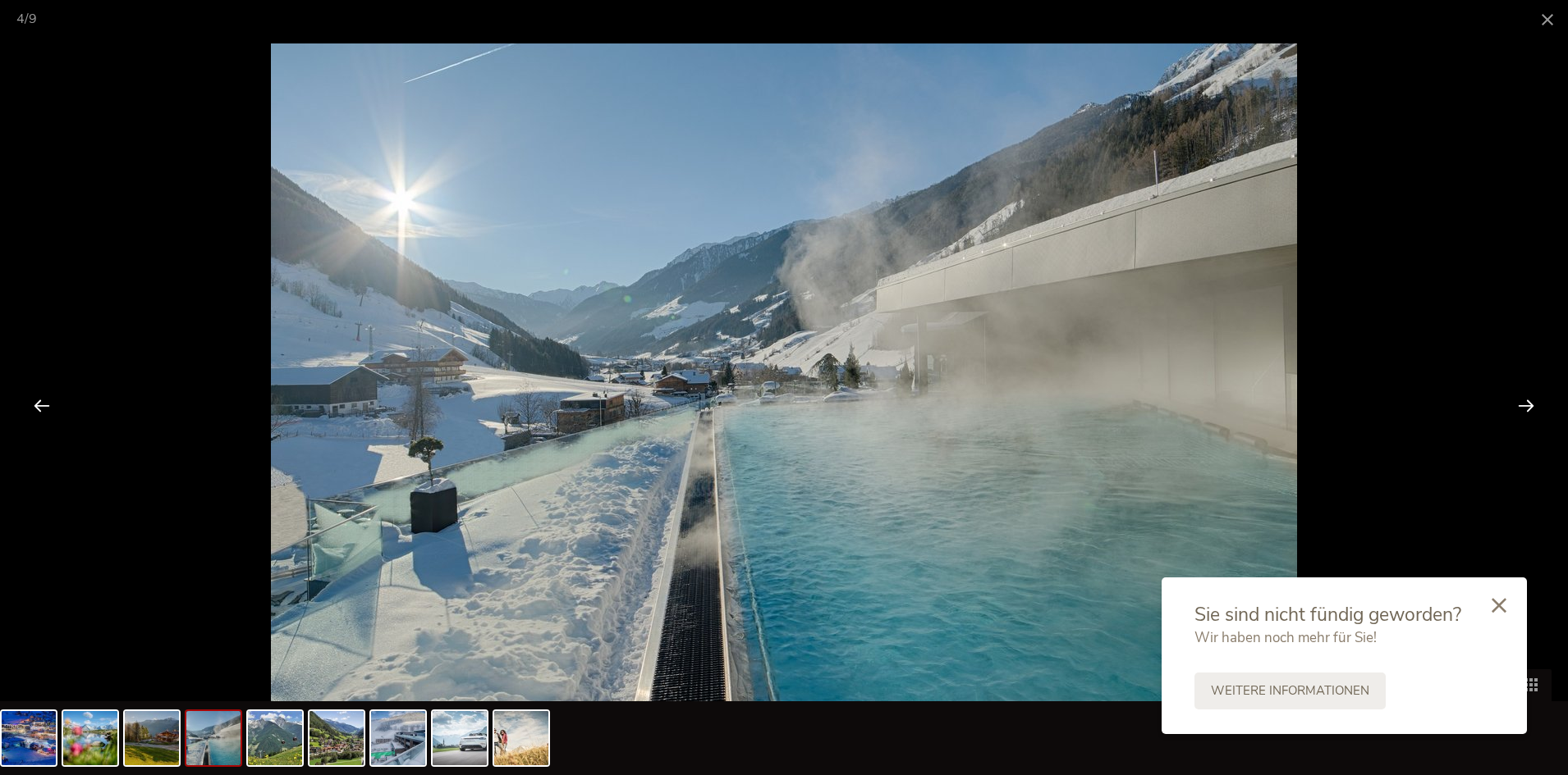
click at [1516, 404] on div at bounding box center [1526, 405] width 51 height 51
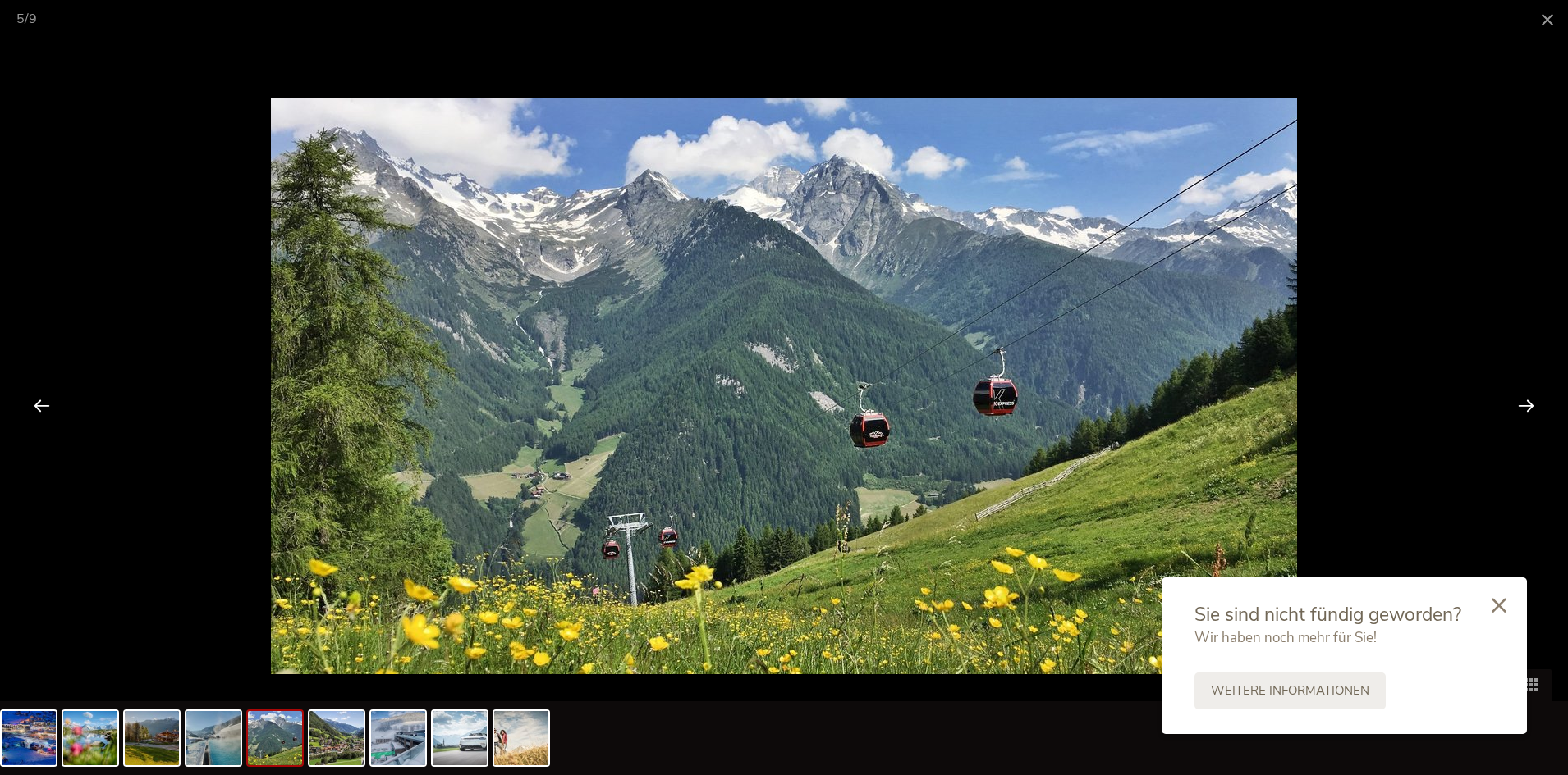
click at [1516, 404] on div at bounding box center [1526, 405] width 51 height 51
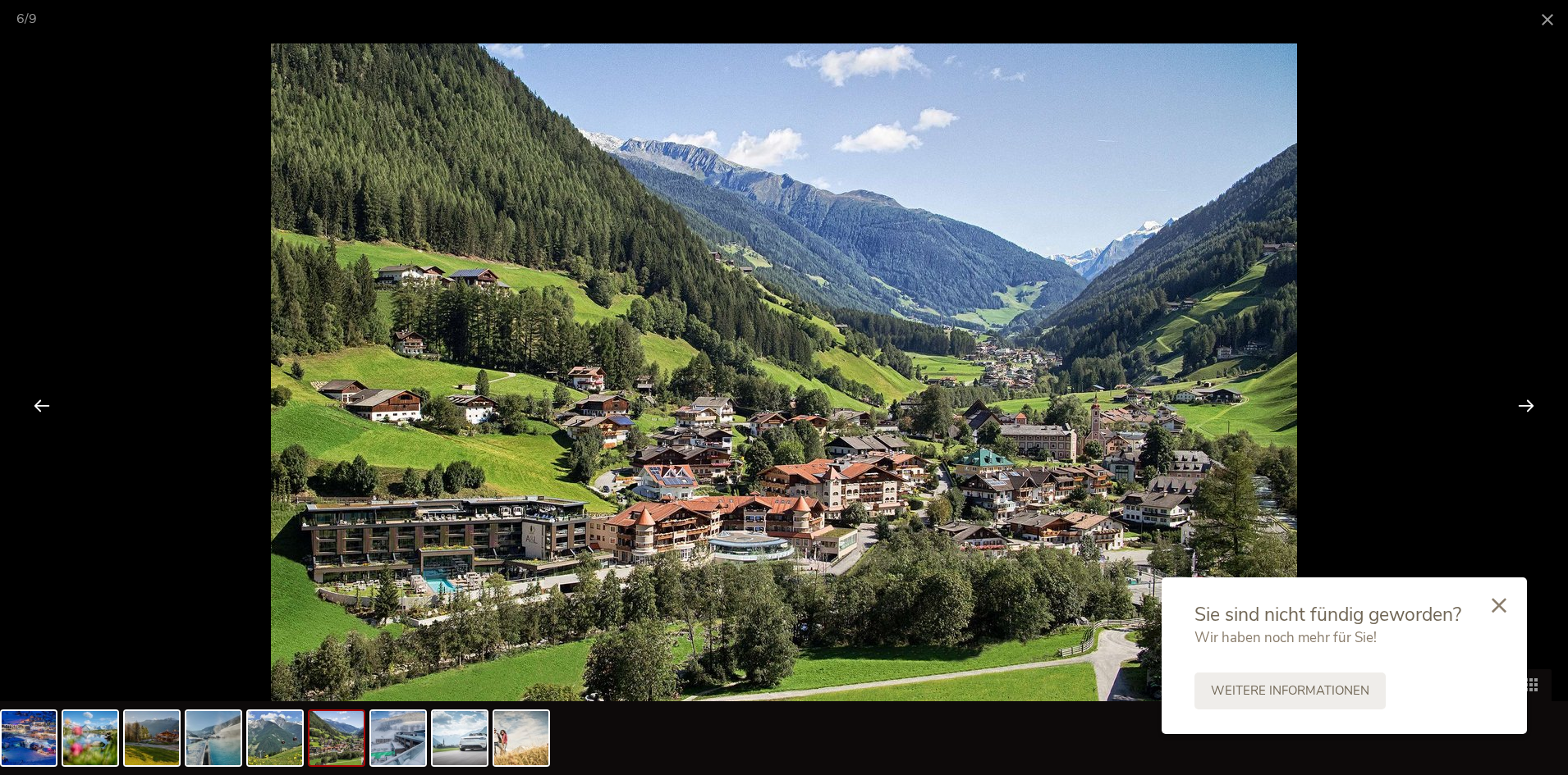
click at [1516, 404] on div at bounding box center [1526, 405] width 51 height 51
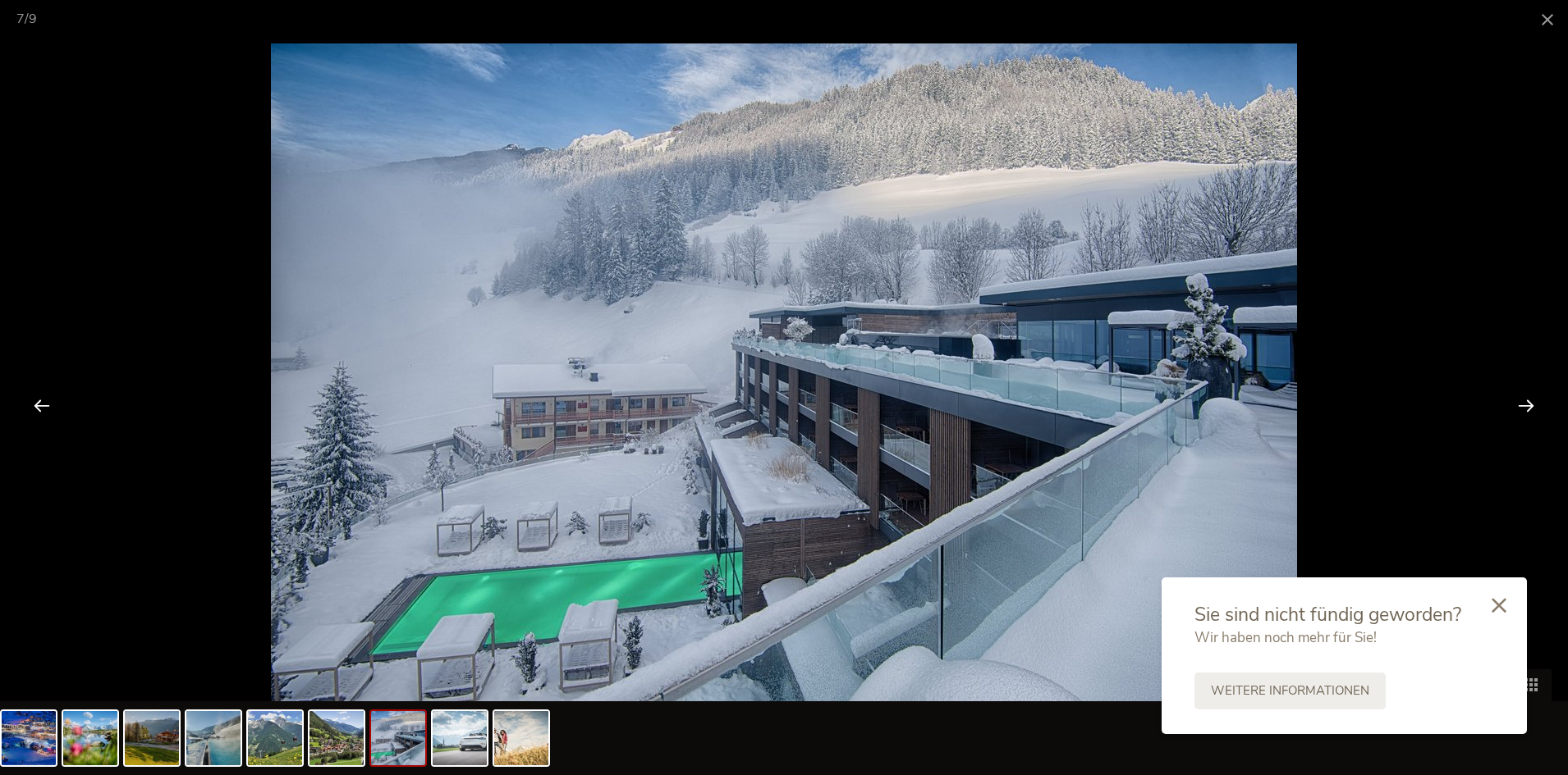
click at [1516, 404] on div at bounding box center [1526, 405] width 51 height 51
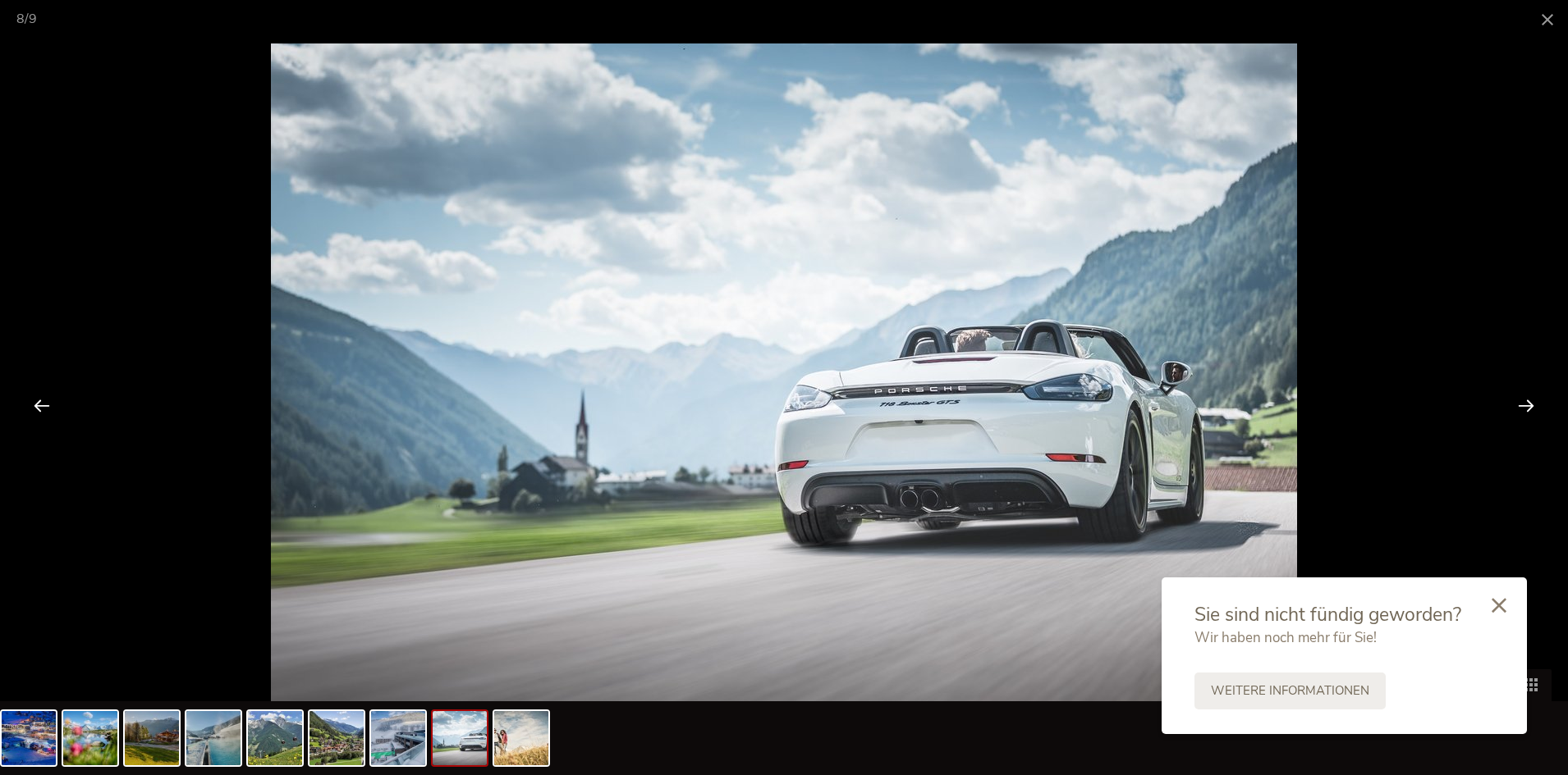
click at [1516, 404] on div at bounding box center [1526, 405] width 51 height 51
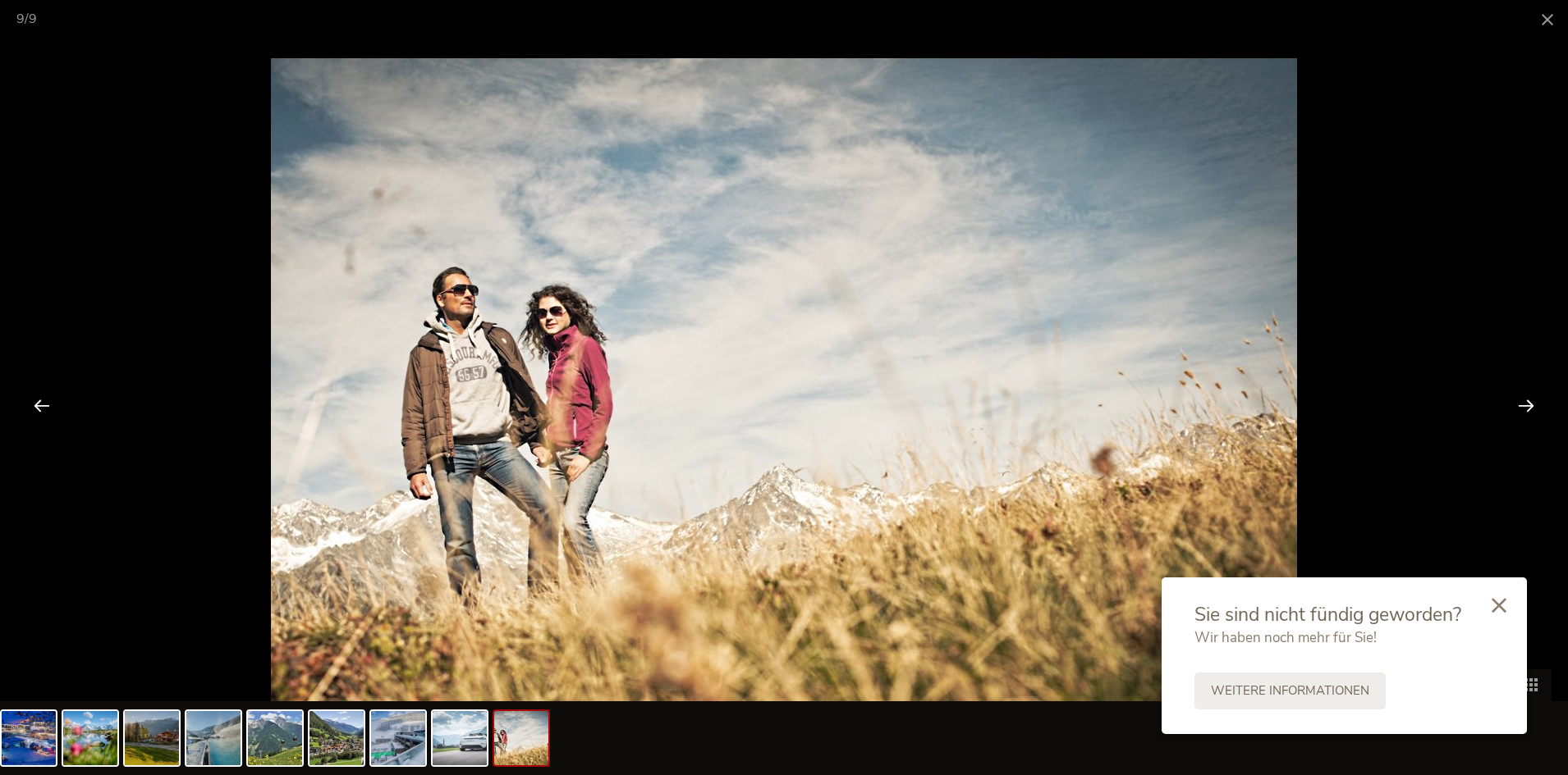
click at [1511, 408] on div at bounding box center [1526, 405] width 51 height 51
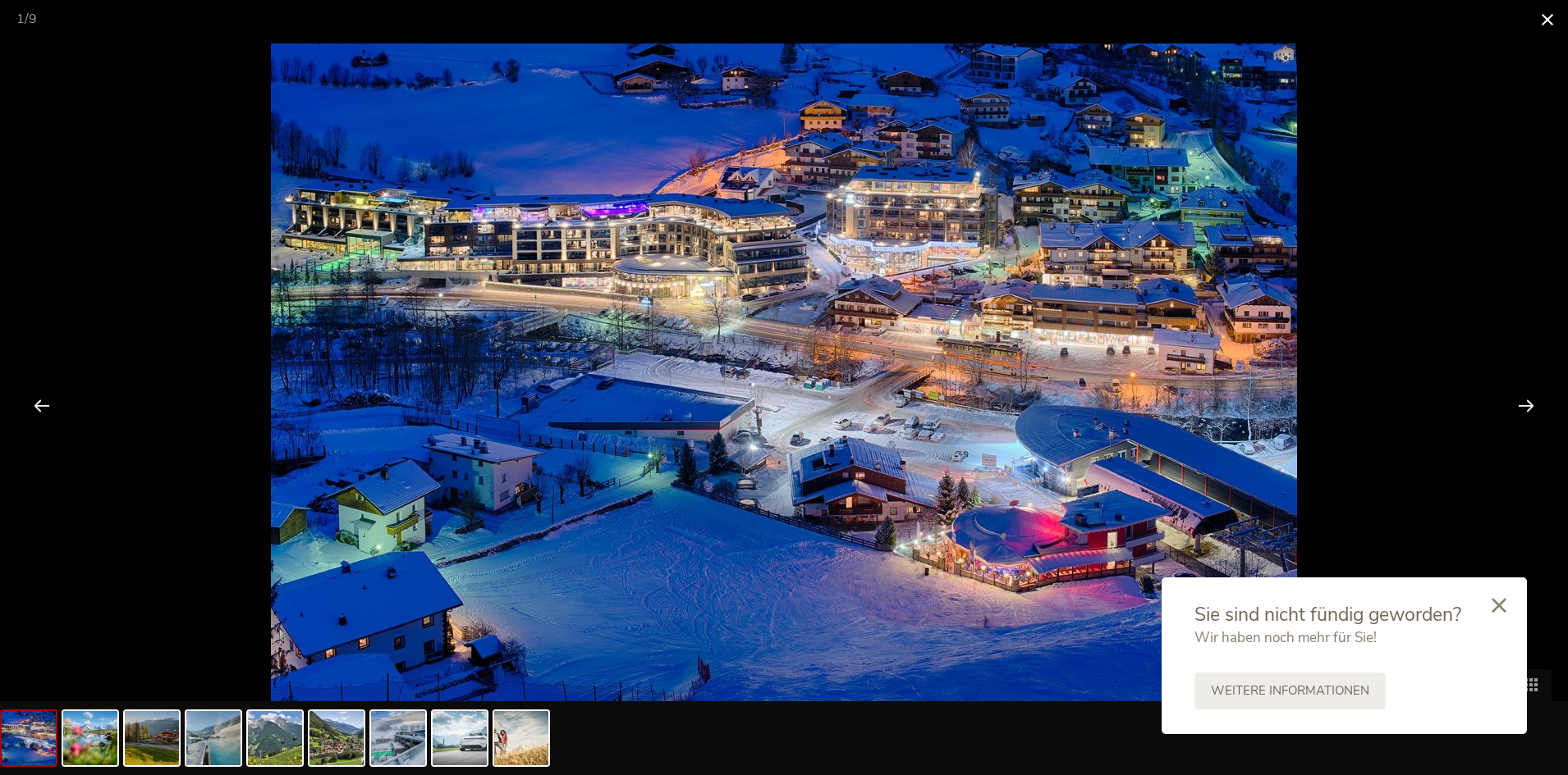
click at [1534, 22] on span at bounding box center [1547, 19] width 41 height 39
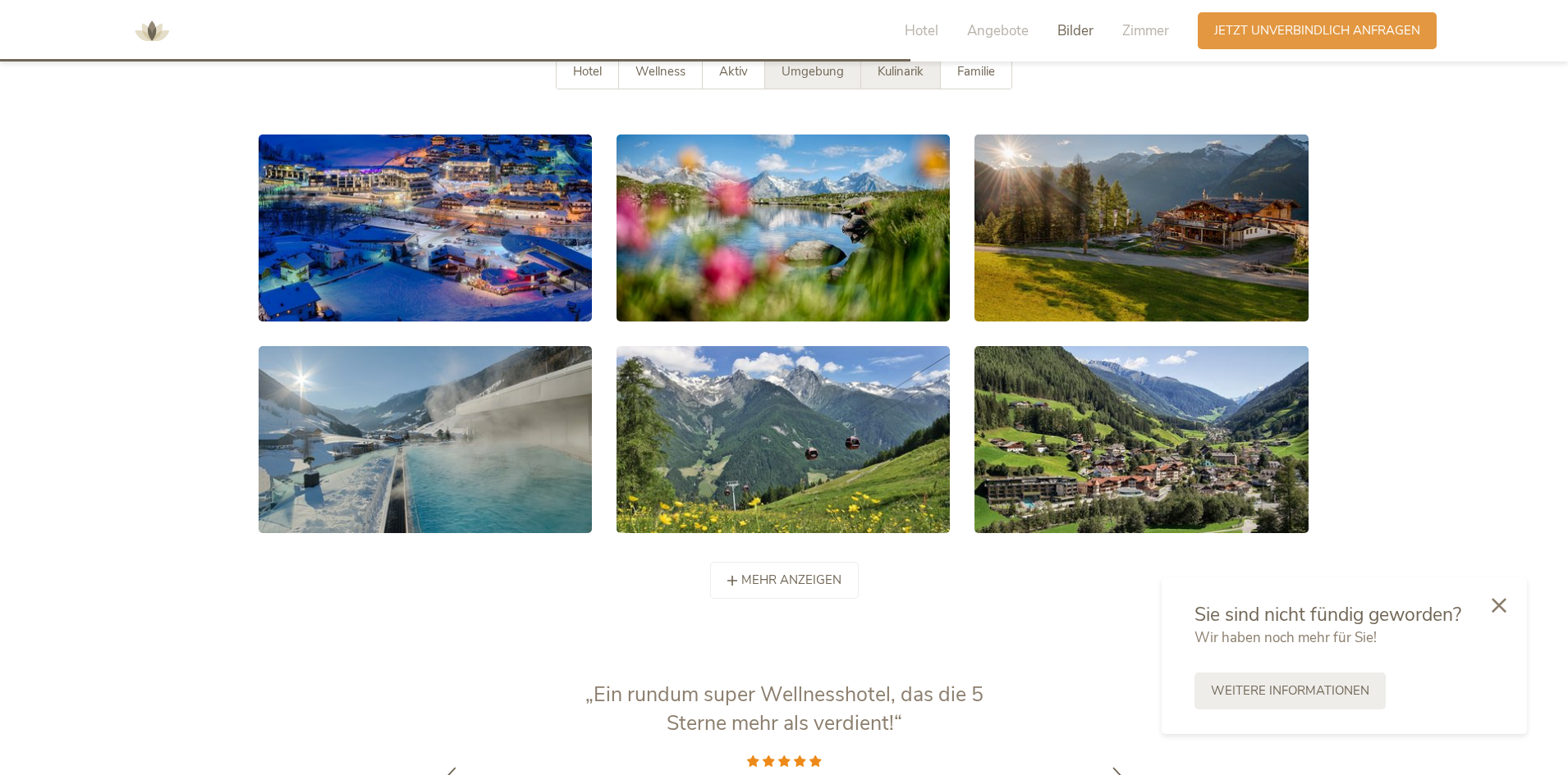
click at [917, 82] on div "Kulinarik" at bounding box center [901, 71] width 80 height 33
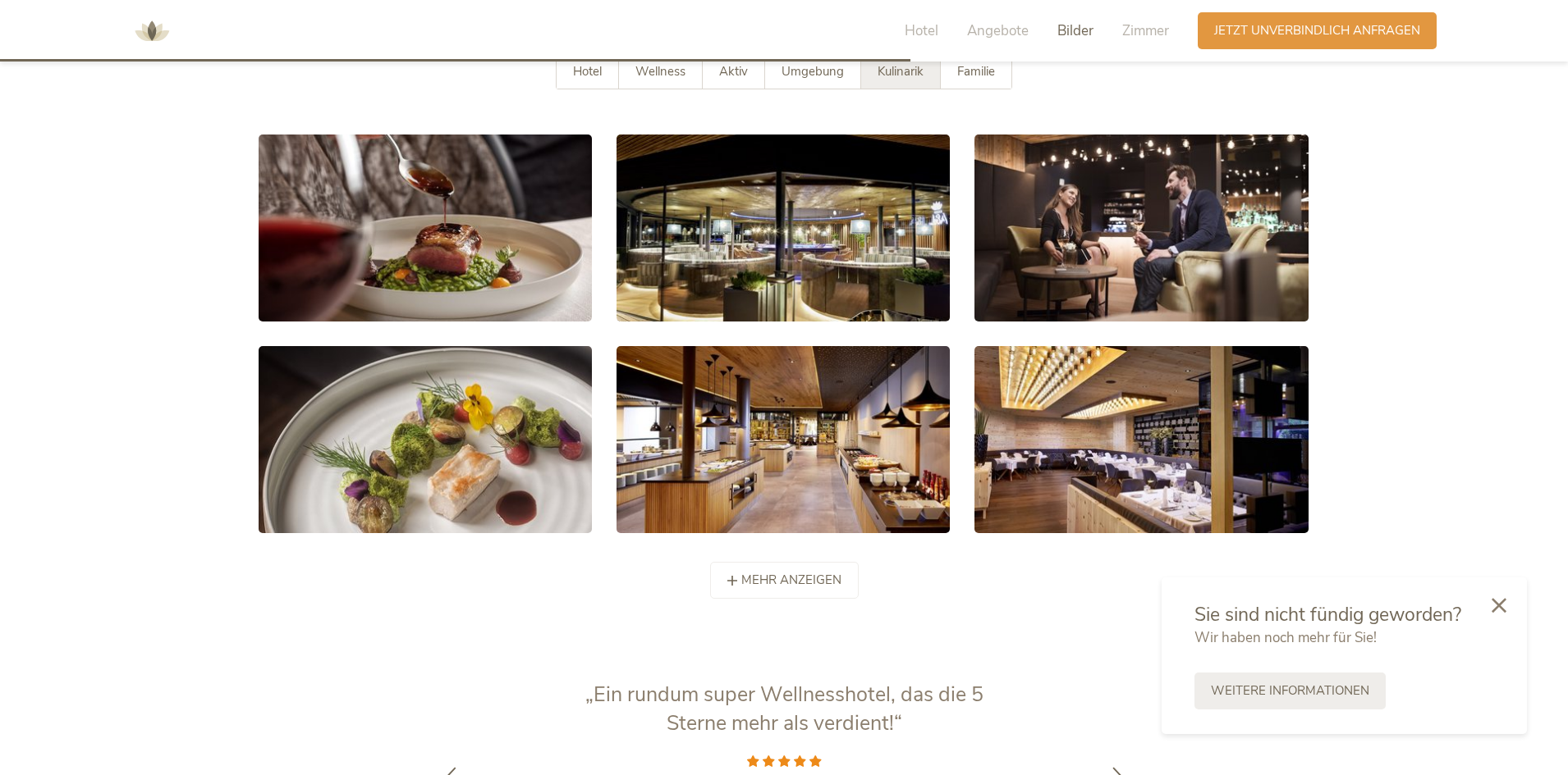
click at [793, 552] on div "mehr anzeigen weniger anzeigen" at bounding box center [784, 572] width 1076 height 53
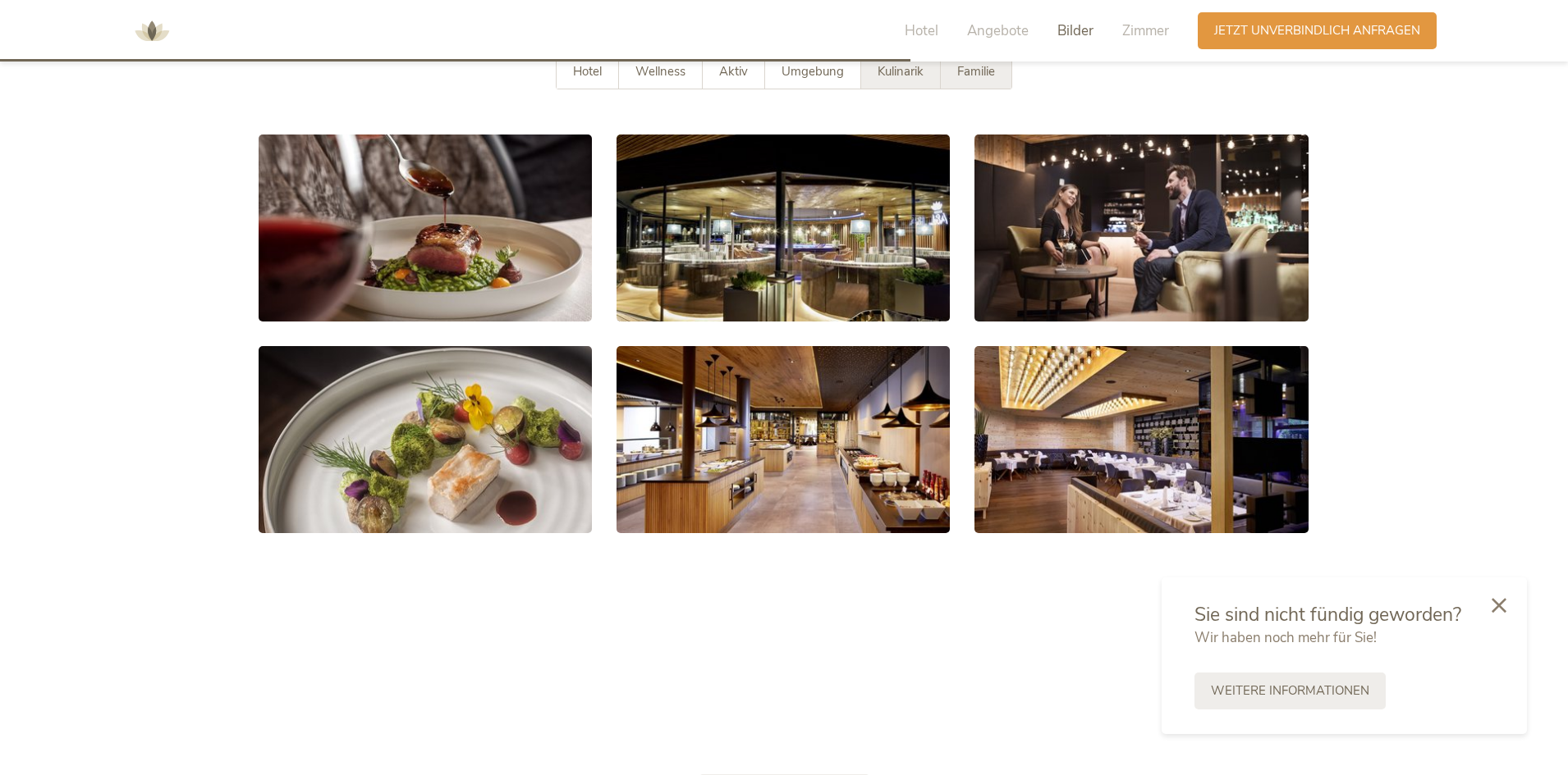
click at [995, 86] on div "Familie" at bounding box center [976, 71] width 70 height 33
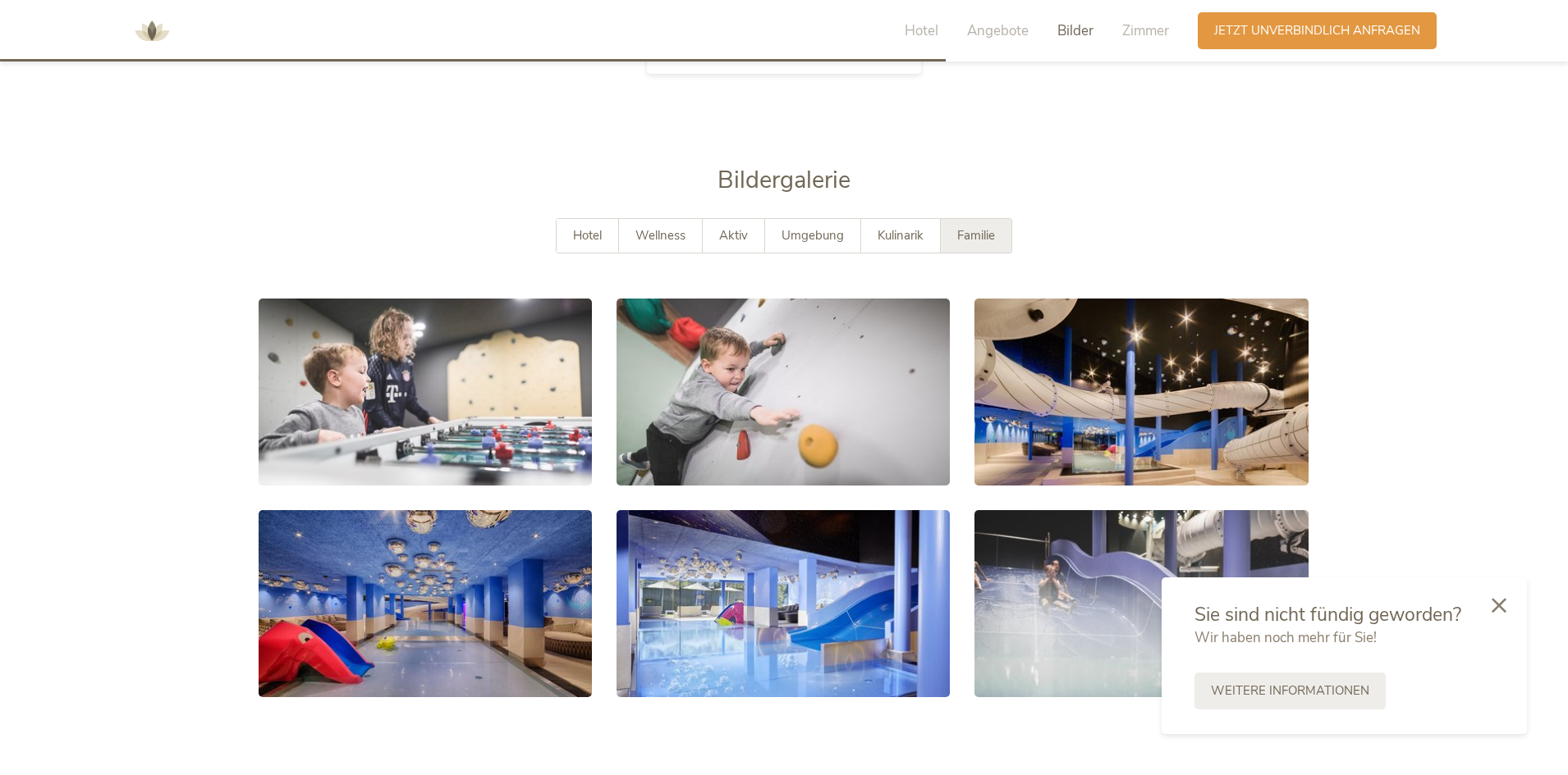
click at [1119, 39] on div "Hotel Angebote Bilder Zimmer" at bounding box center [1041, 30] width 314 height 37
click at [1137, 38] on span "Zimmer" at bounding box center [1145, 31] width 47 height 19
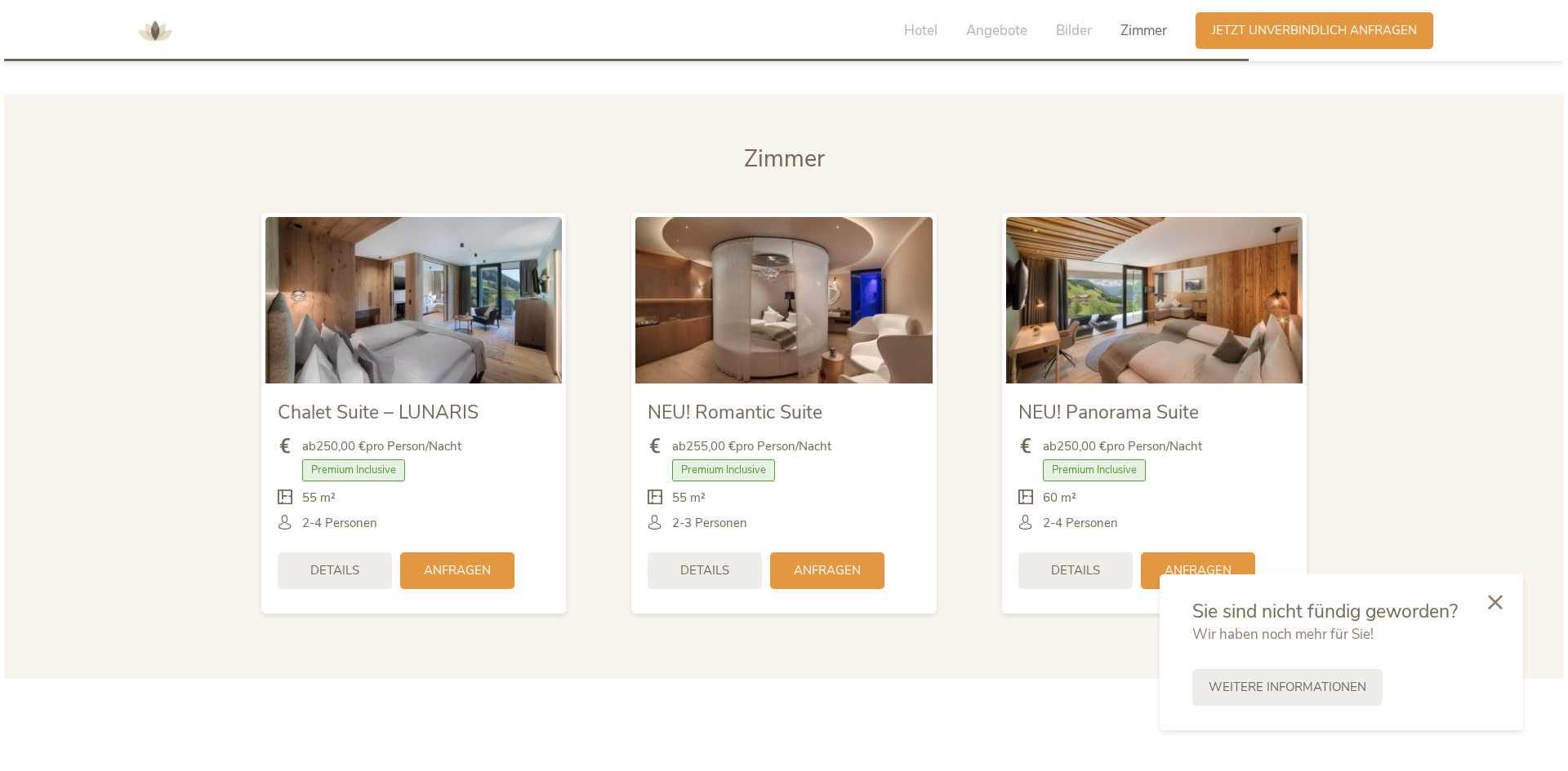
scroll to position [3997, 0]
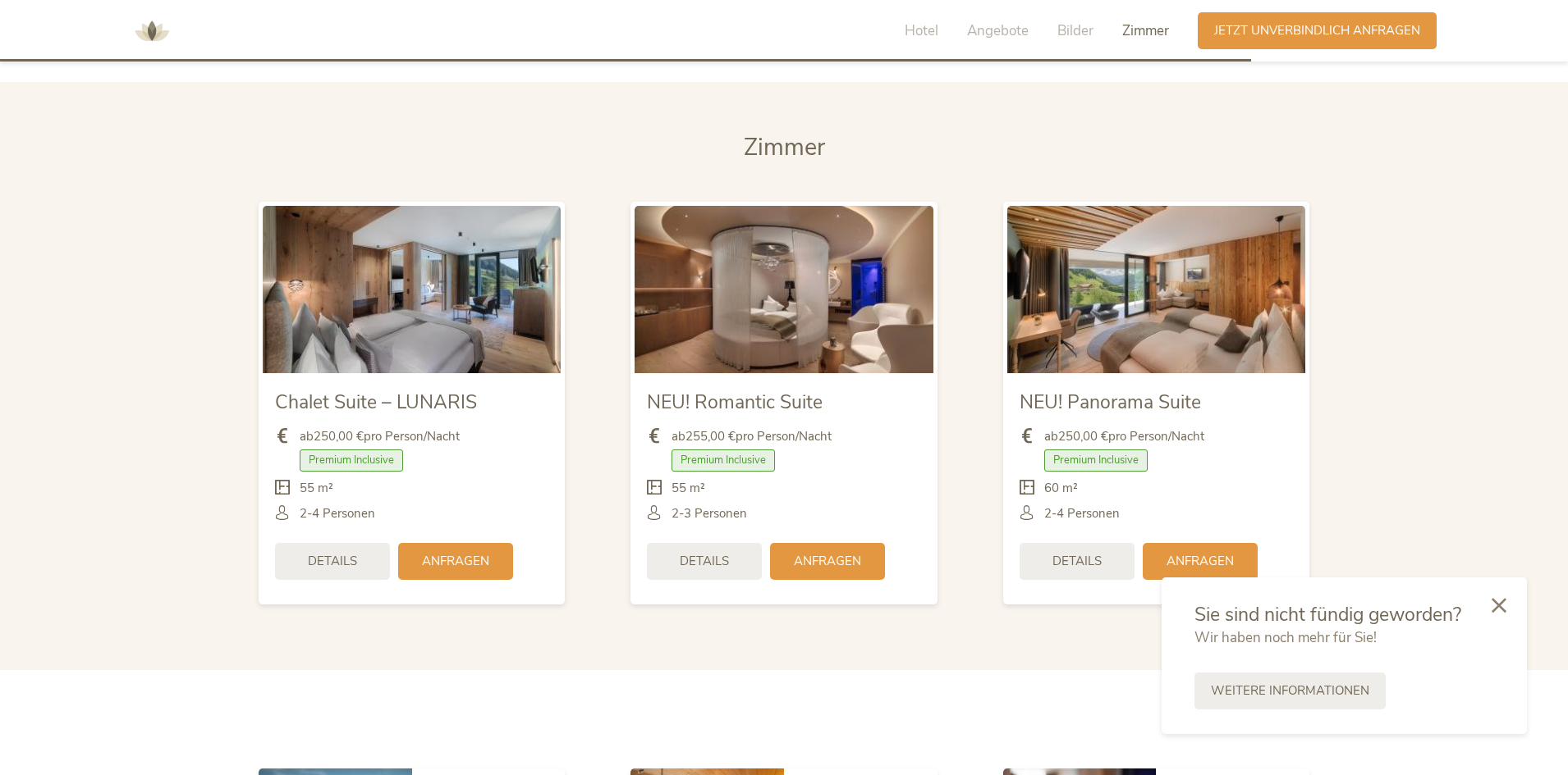
drag, startPoint x: 755, startPoint y: 405, endPoint x: 806, endPoint y: 490, distance: 99.1
drag, startPoint x: 806, startPoint y: 490, endPoint x: 727, endPoint y: 553, distance: 101.0
click at [727, 553] on span "Details" at bounding box center [703, 562] width 49 height 17
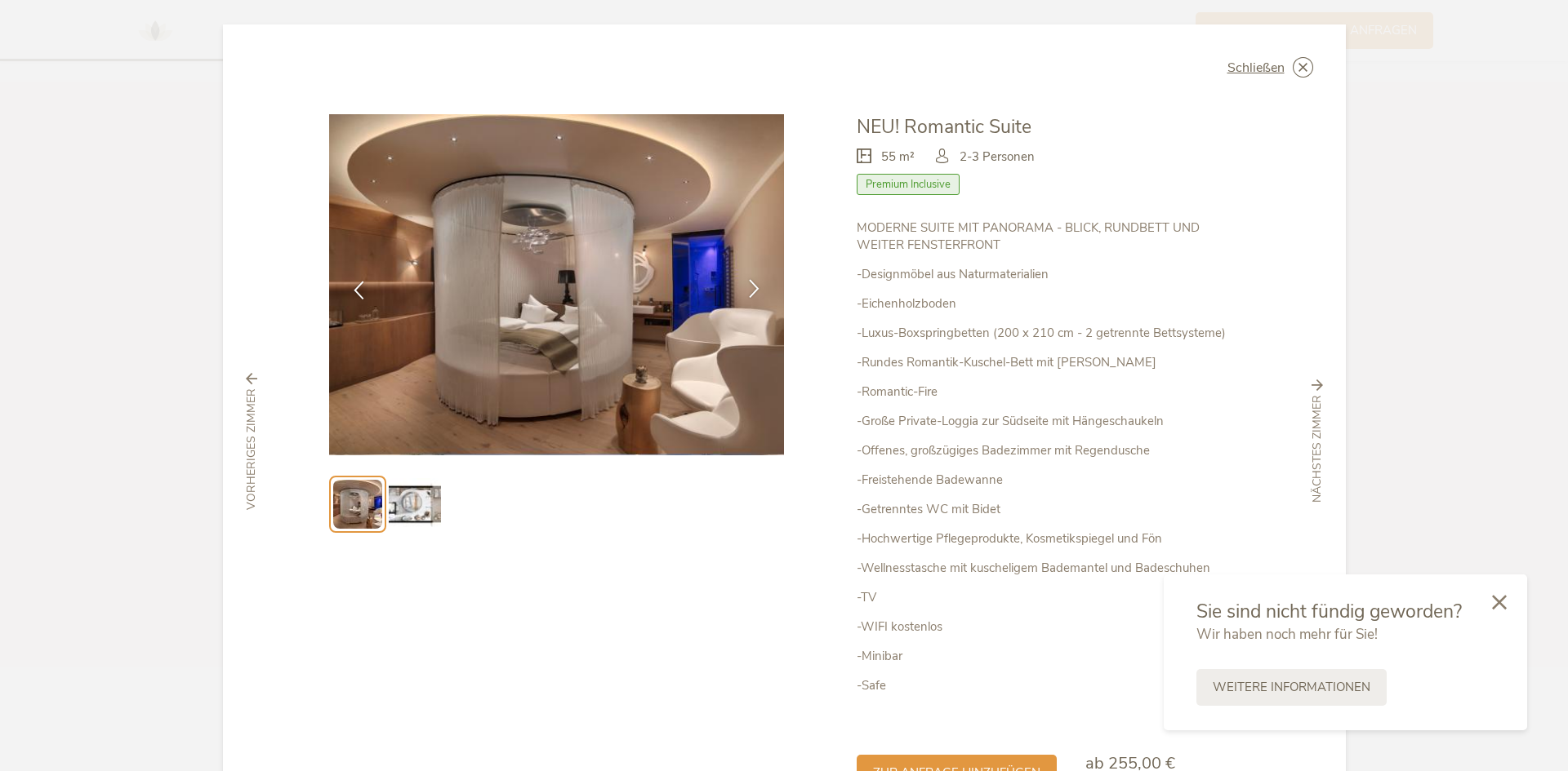
click at [745, 293] on icon at bounding box center [754, 288] width 19 height 19
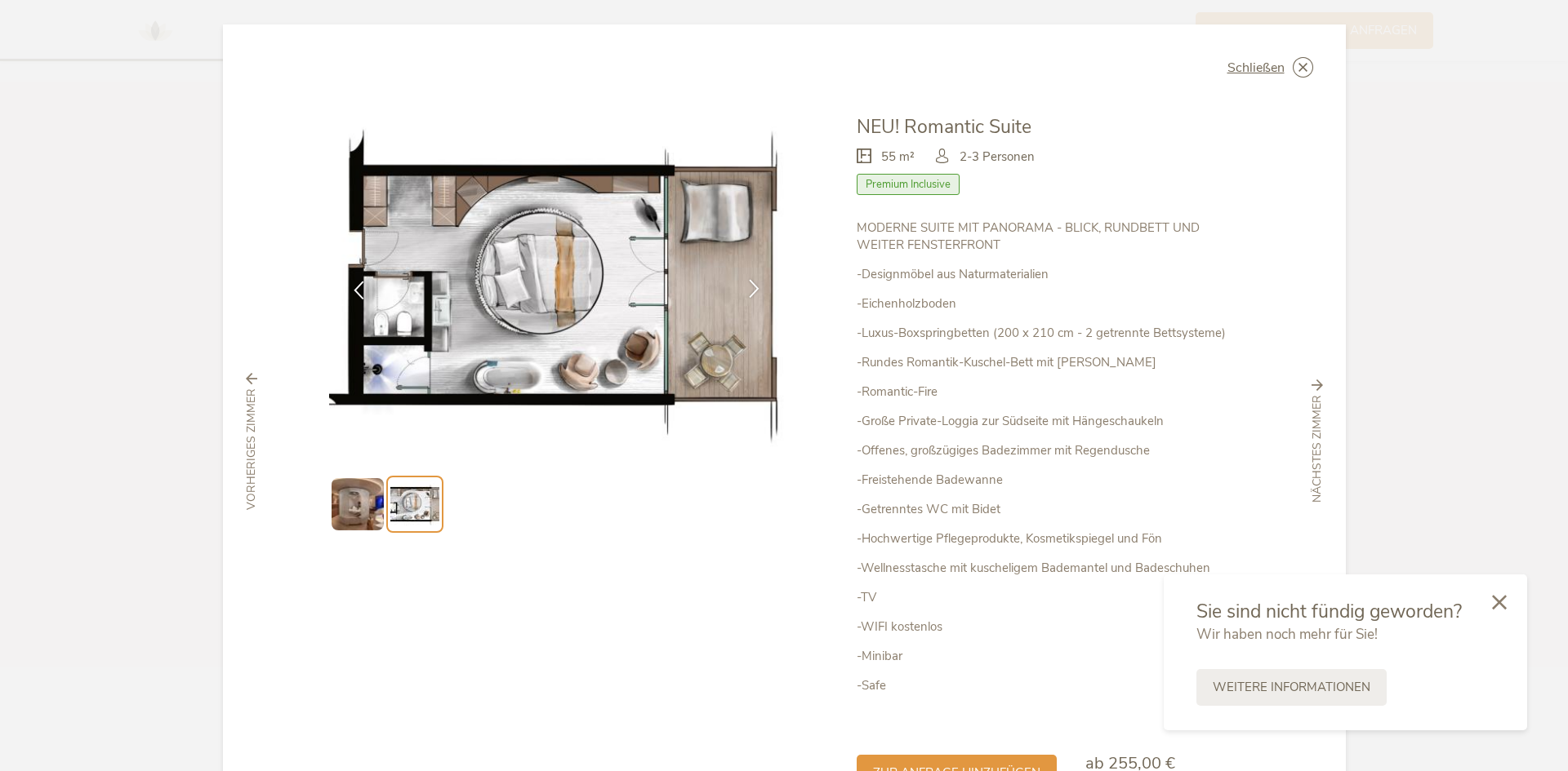
click at [745, 292] on icon at bounding box center [754, 288] width 19 height 19
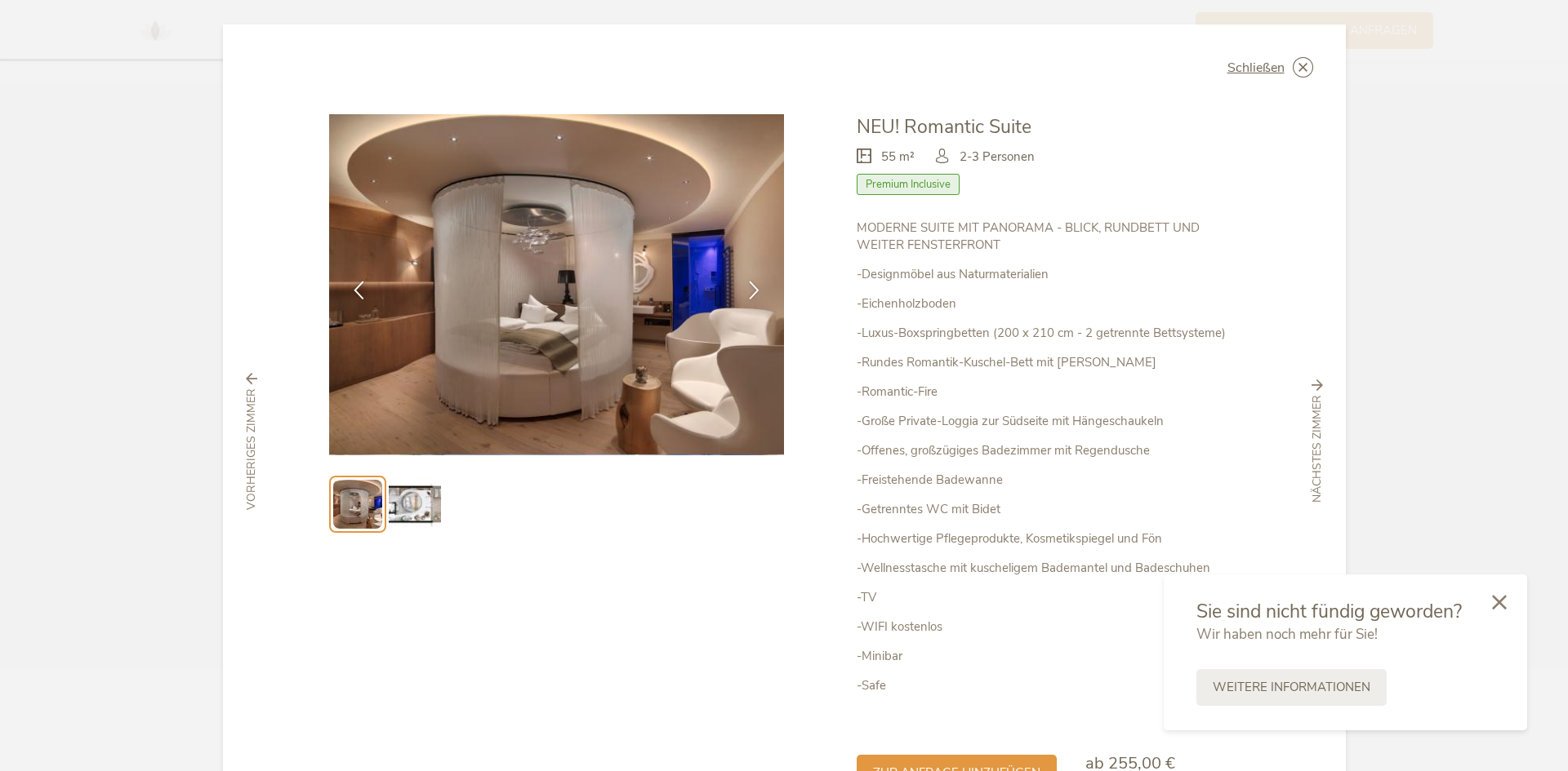
click at [651, 522] on ul at bounding box center [557, 504] width 456 height 57
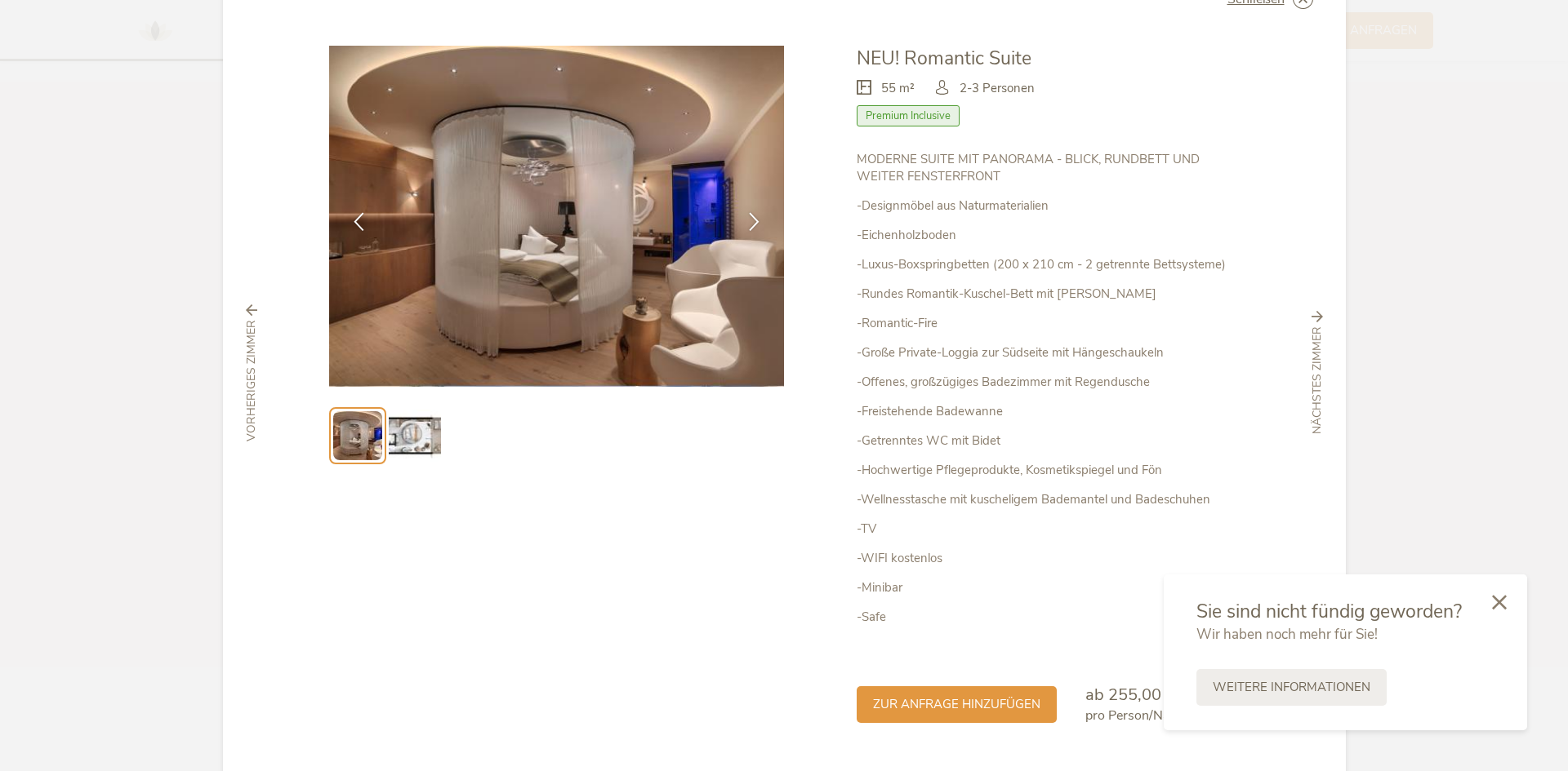
scroll to position [0, 0]
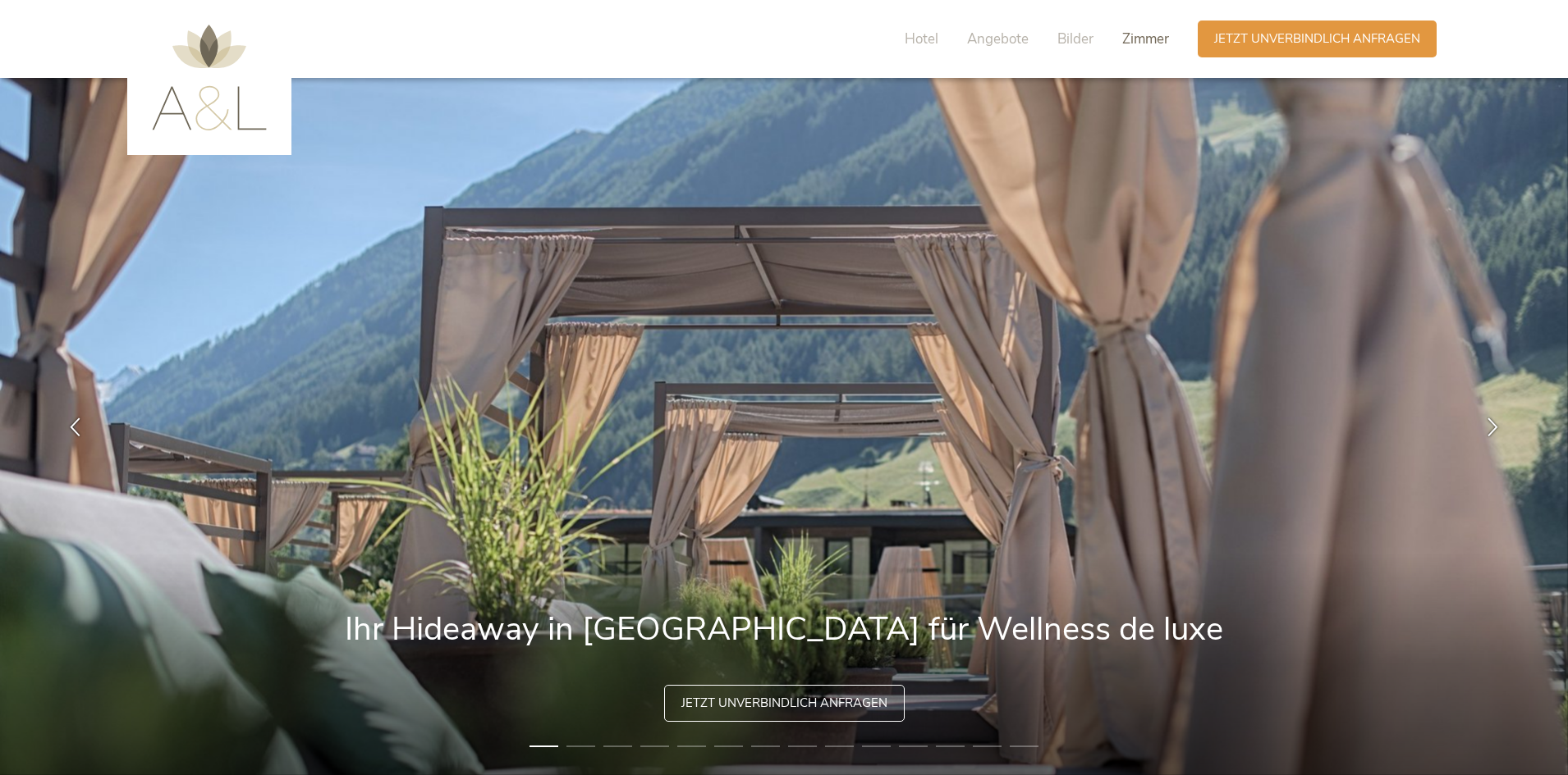
click at [1140, 46] on span "Zimmer" at bounding box center [1145, 39] width 47 height 19
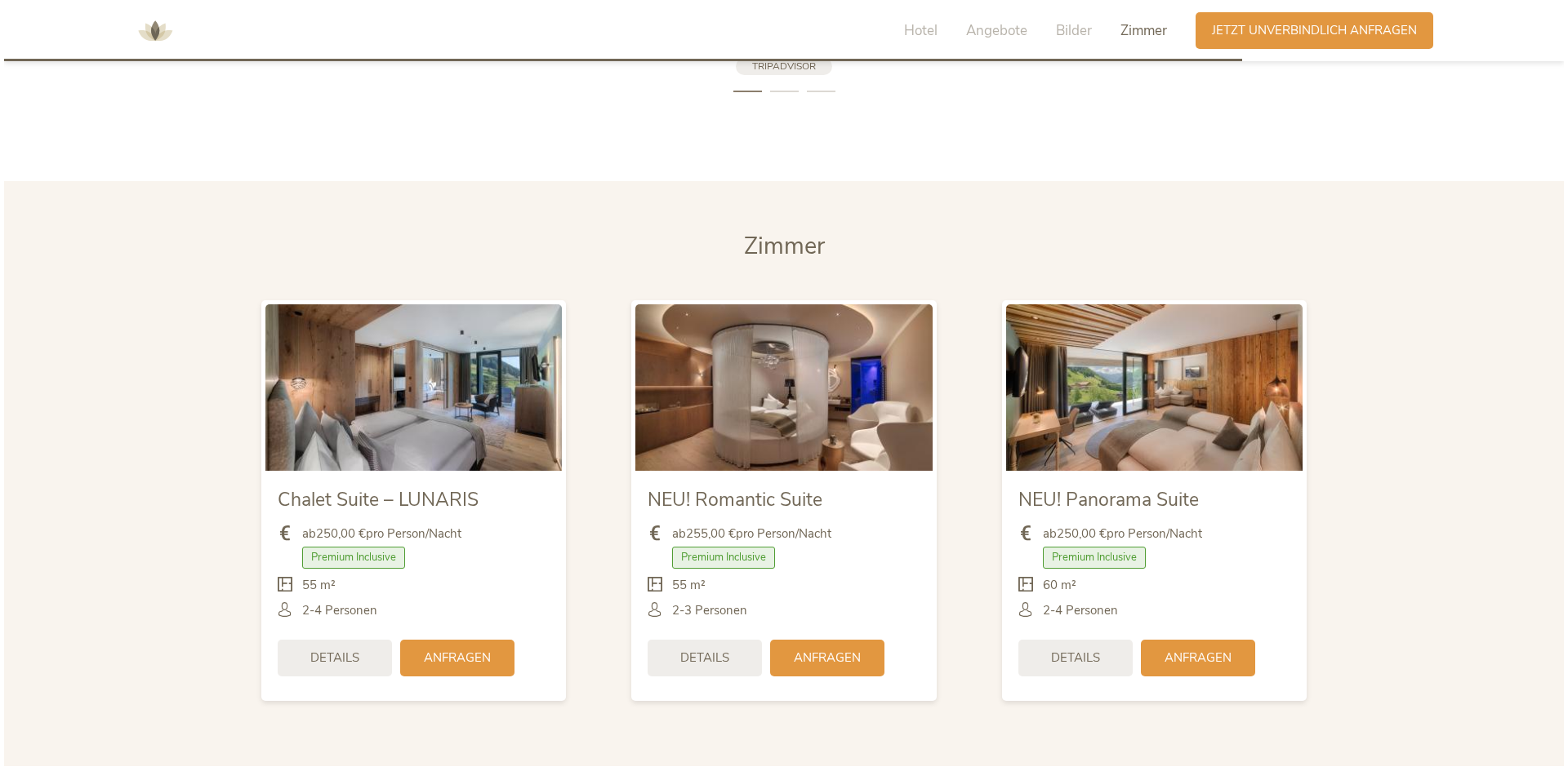
scroll to position [3997, 0]
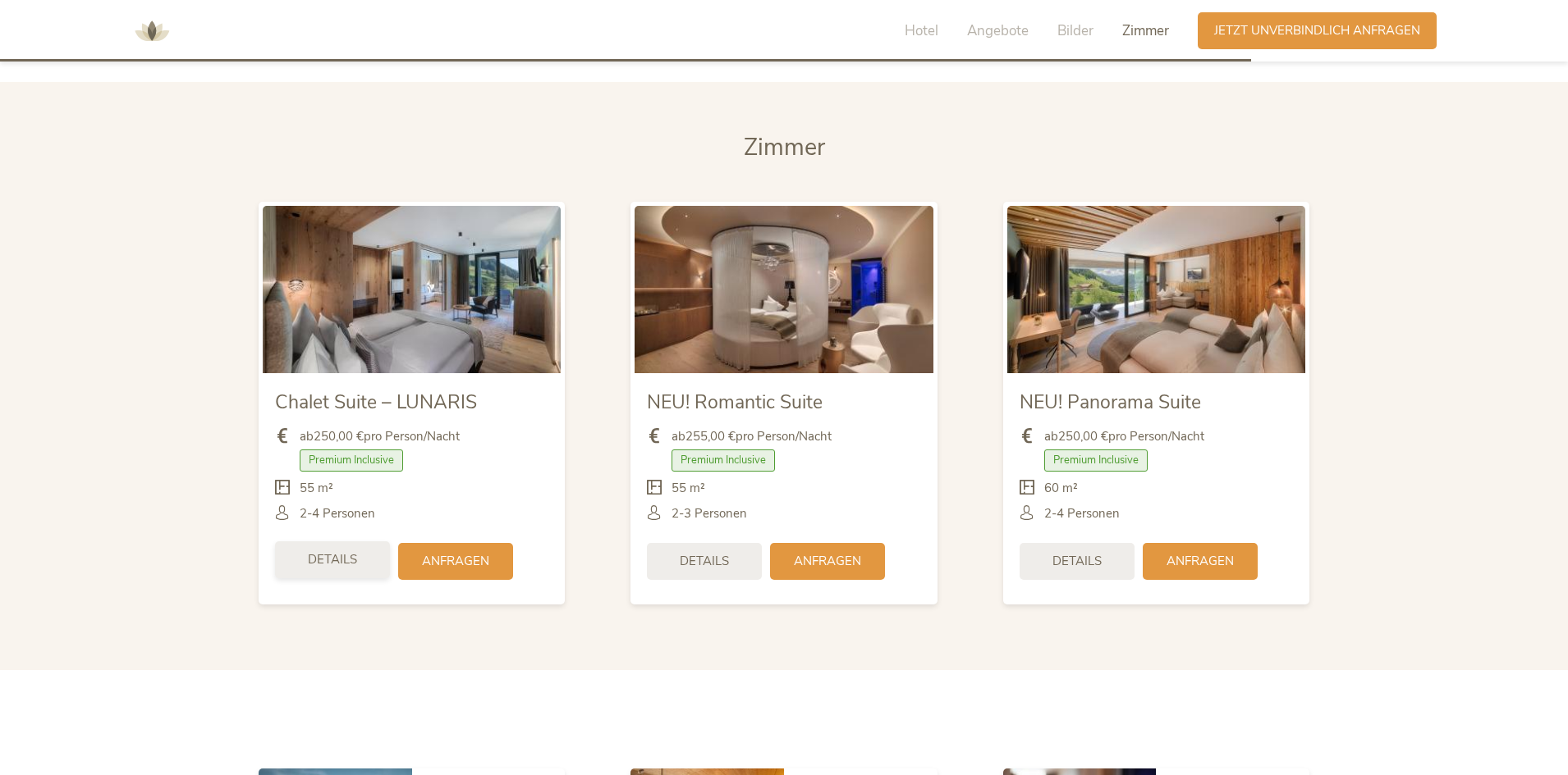
drag, startPoint x: 323, startPoint y: 557, endPoint x: 301, endPoint y: 550, distance: 23.1
click at [301, 550] on div "Details" at bounding box center [333, 560] width 115 height 37
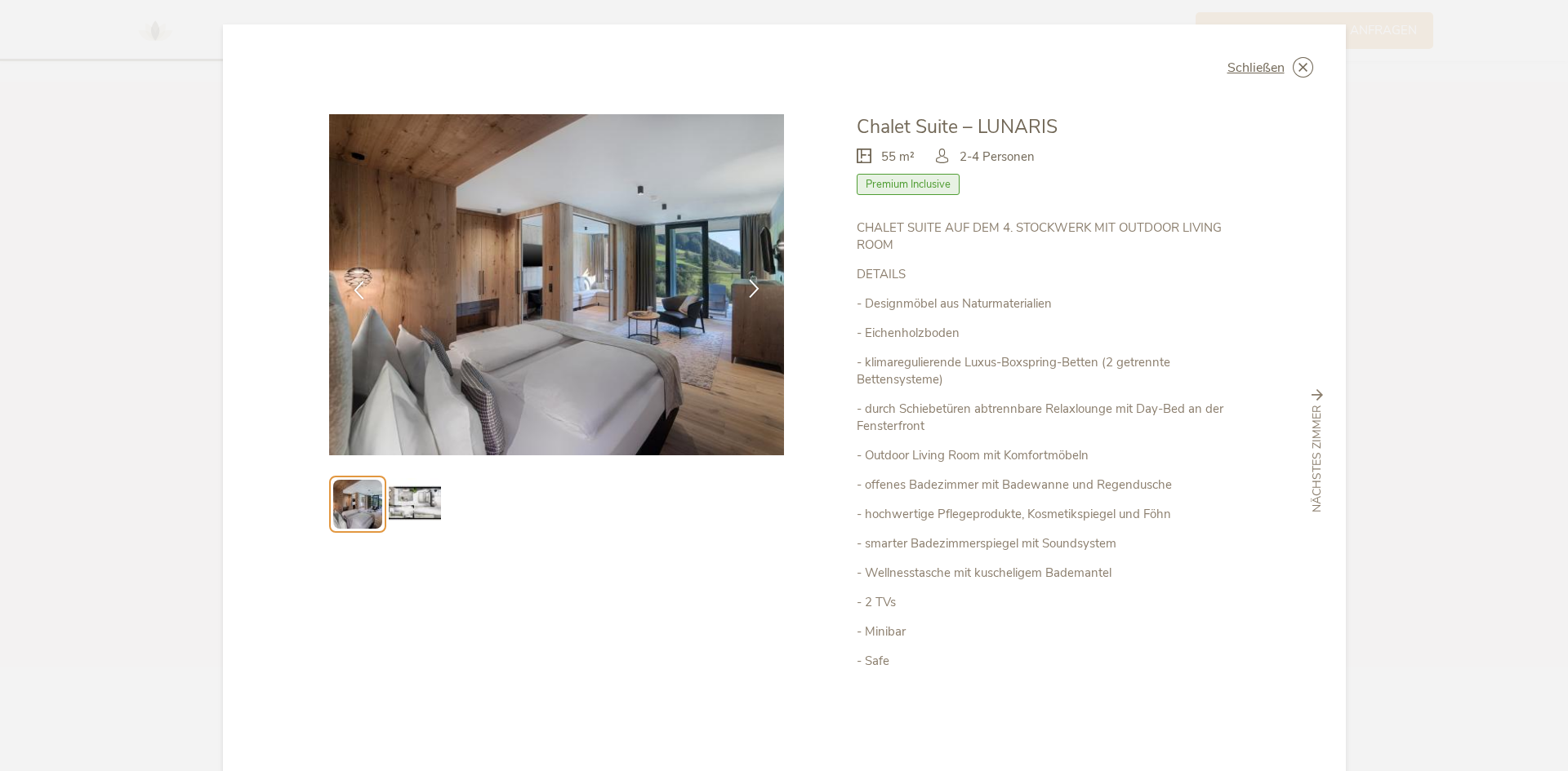
click at [745, 275] on div at bounding box center [754, 290] width 51 height 51
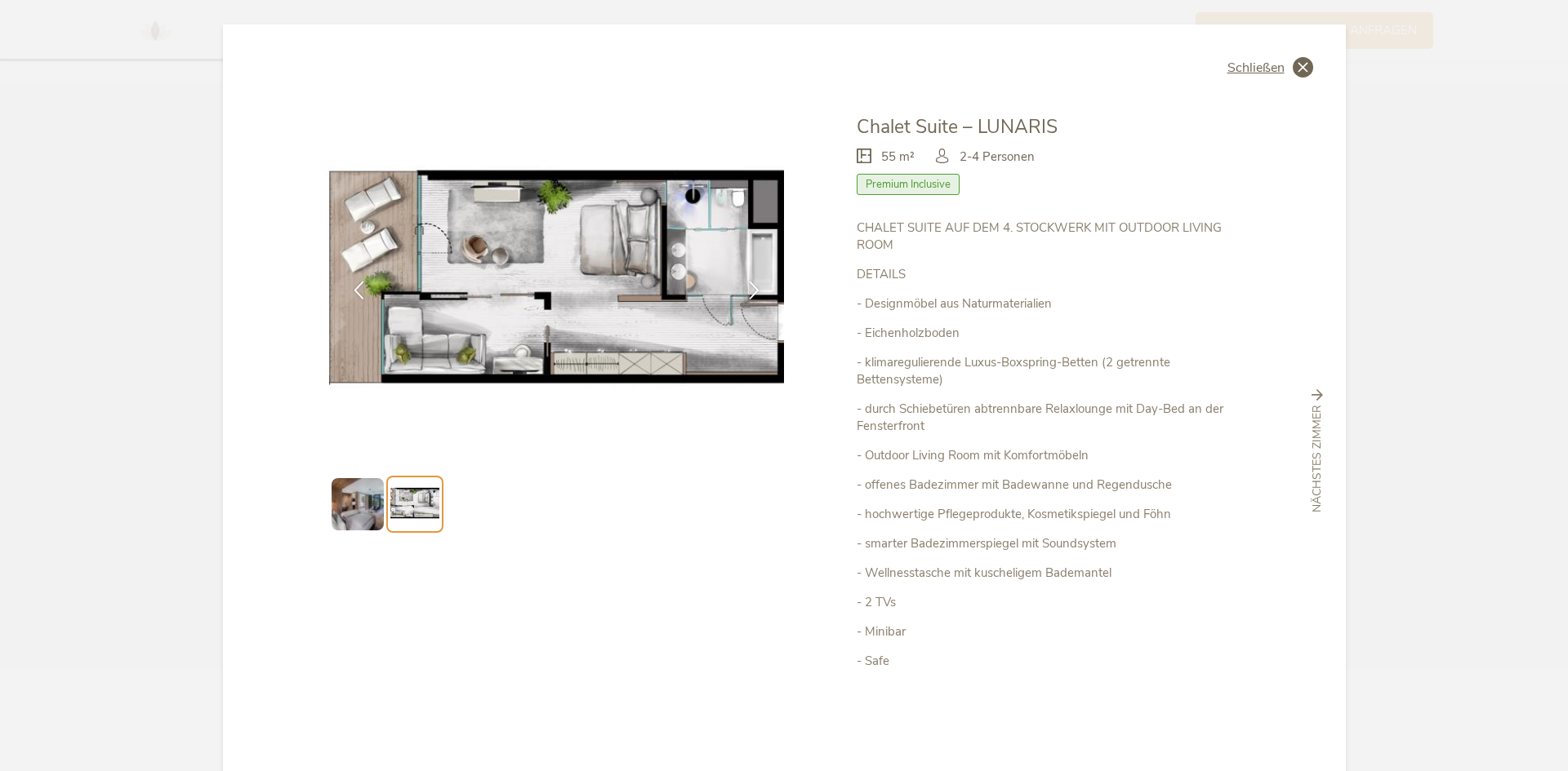
click at [1284, 62] on div "Schließen" at bounding box center [1270, 67] width 85 height 20
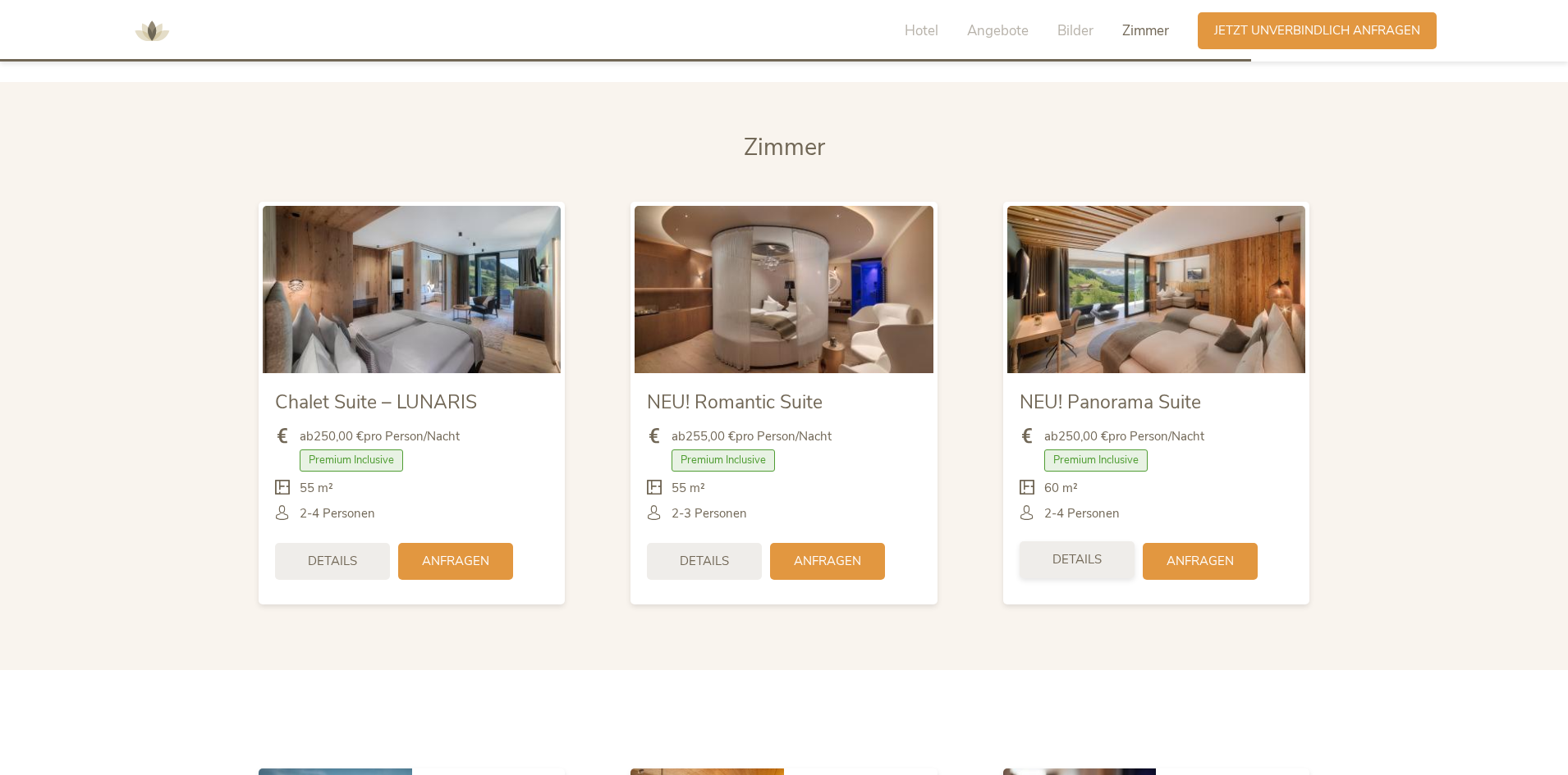
click at [1068, 562] on span "Details" at bounding box center [1076, 560] width 49 height 17
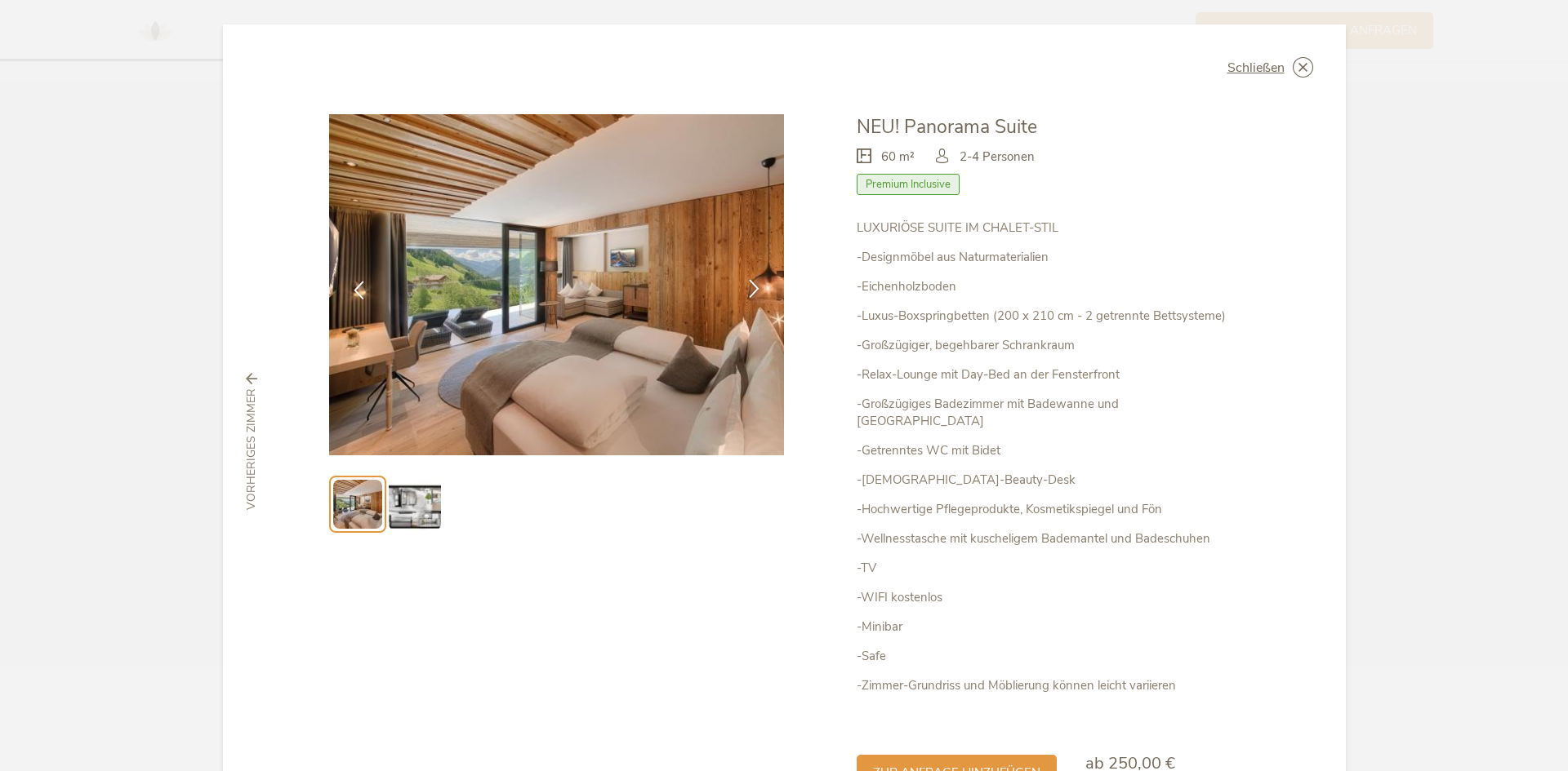
click at [755, 297] on icon at bounding box center [754, 288] width 19 height 19
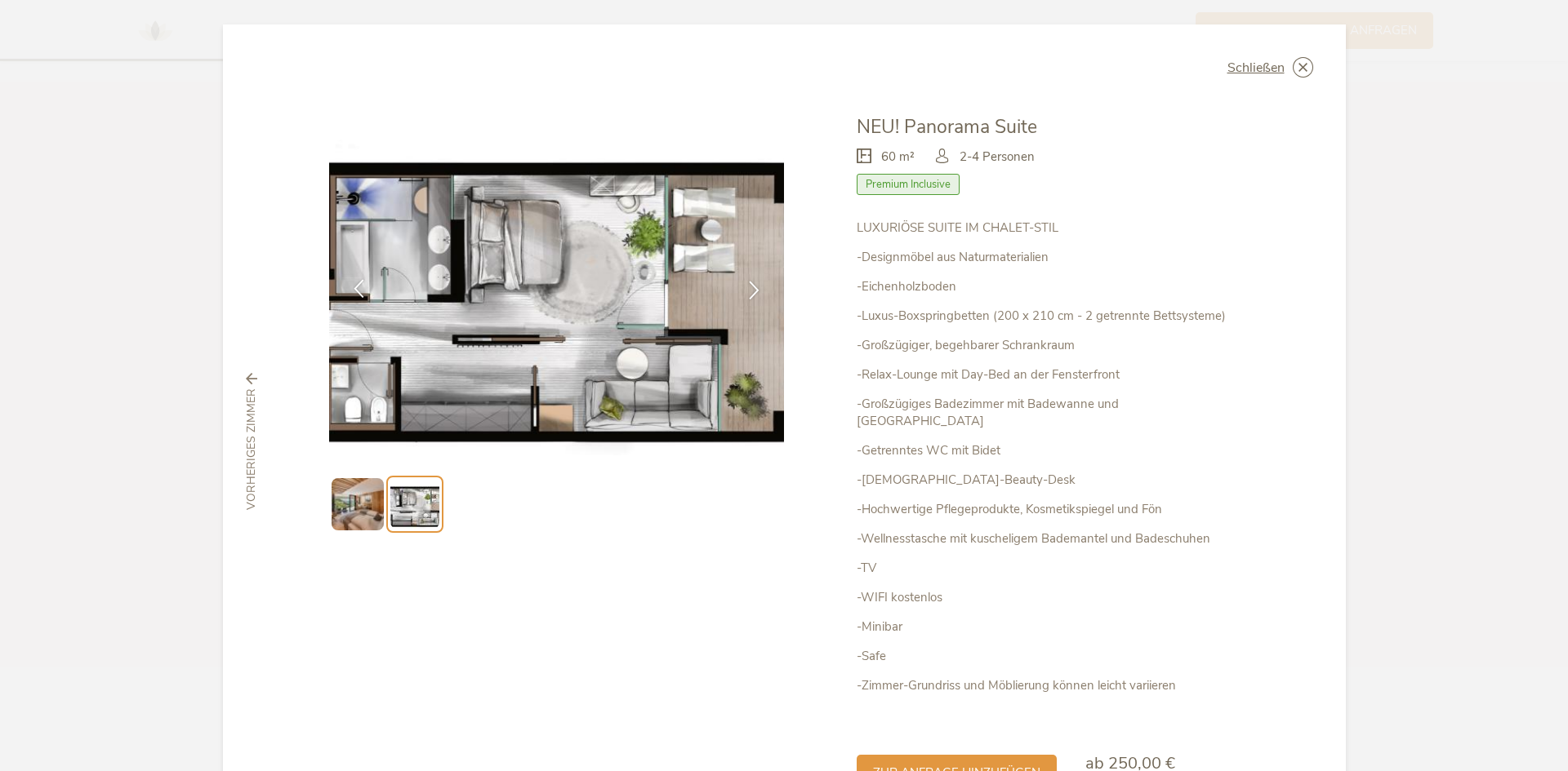
click at [358, 277] on div at bounding box center [358, 290] width 51 height 51
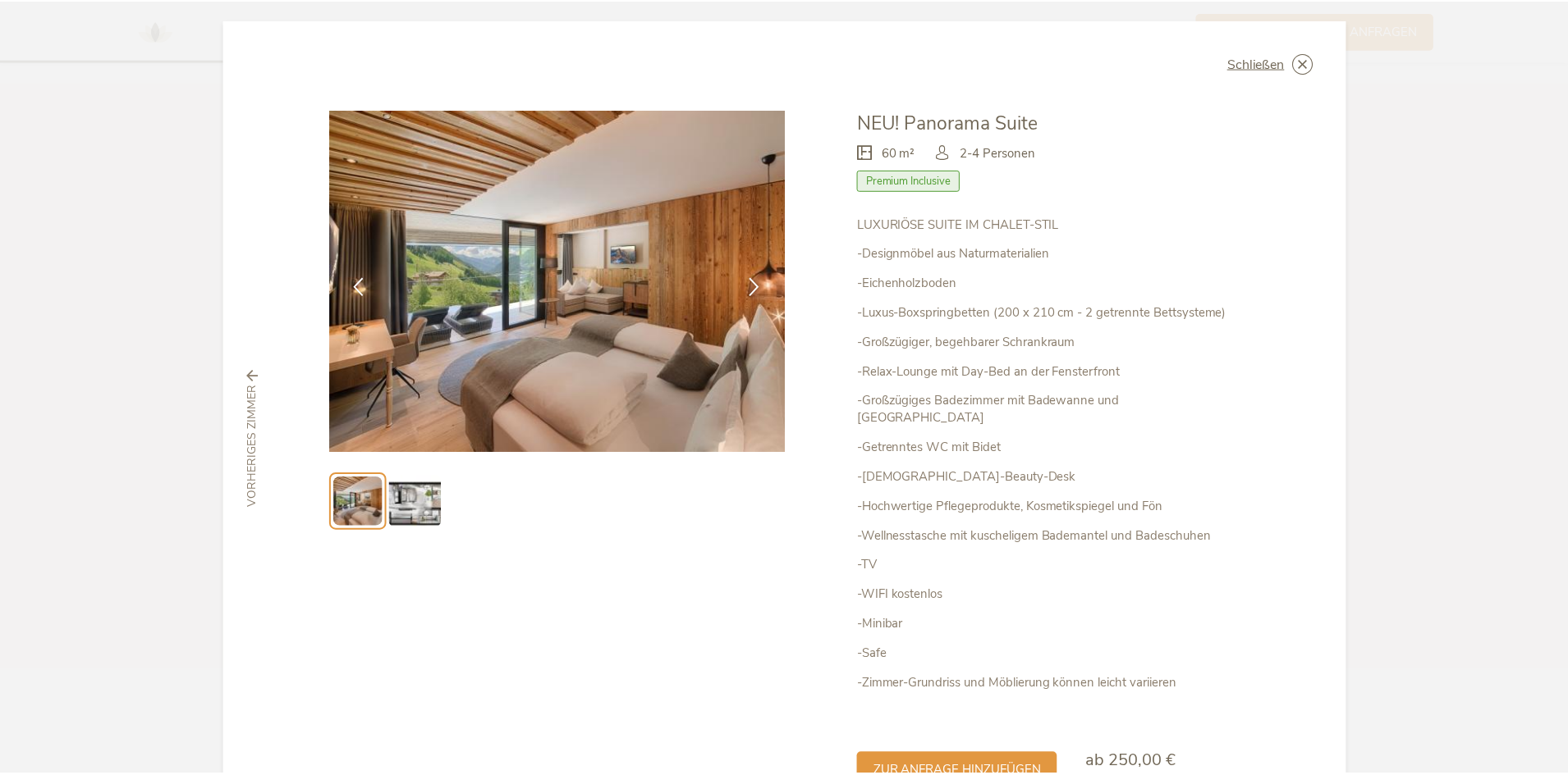
scroll to position [0, 0]
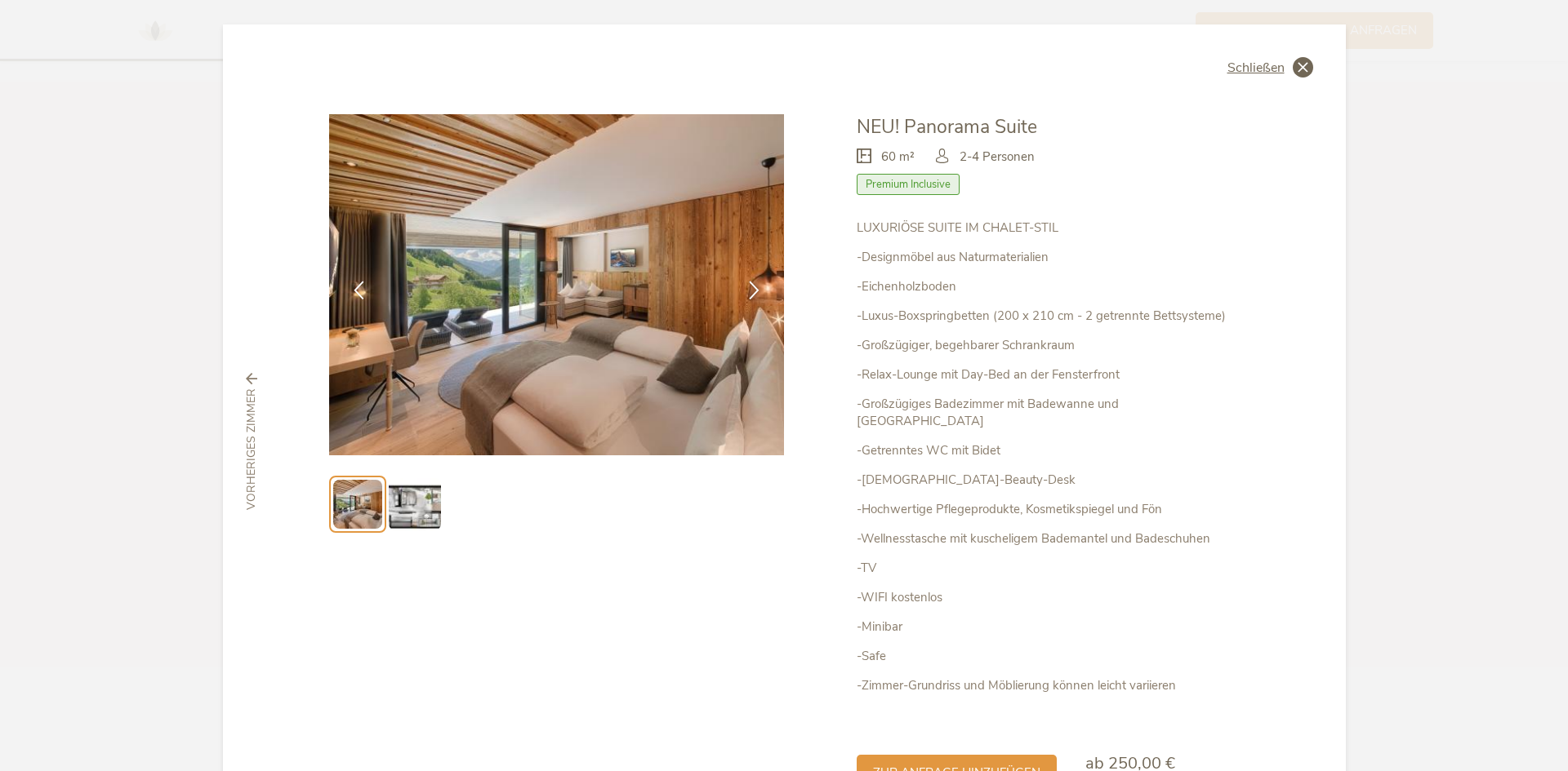
click at [1273, 67] on span "Schließen" at bounding box center [1256, 67] width 57 height 13
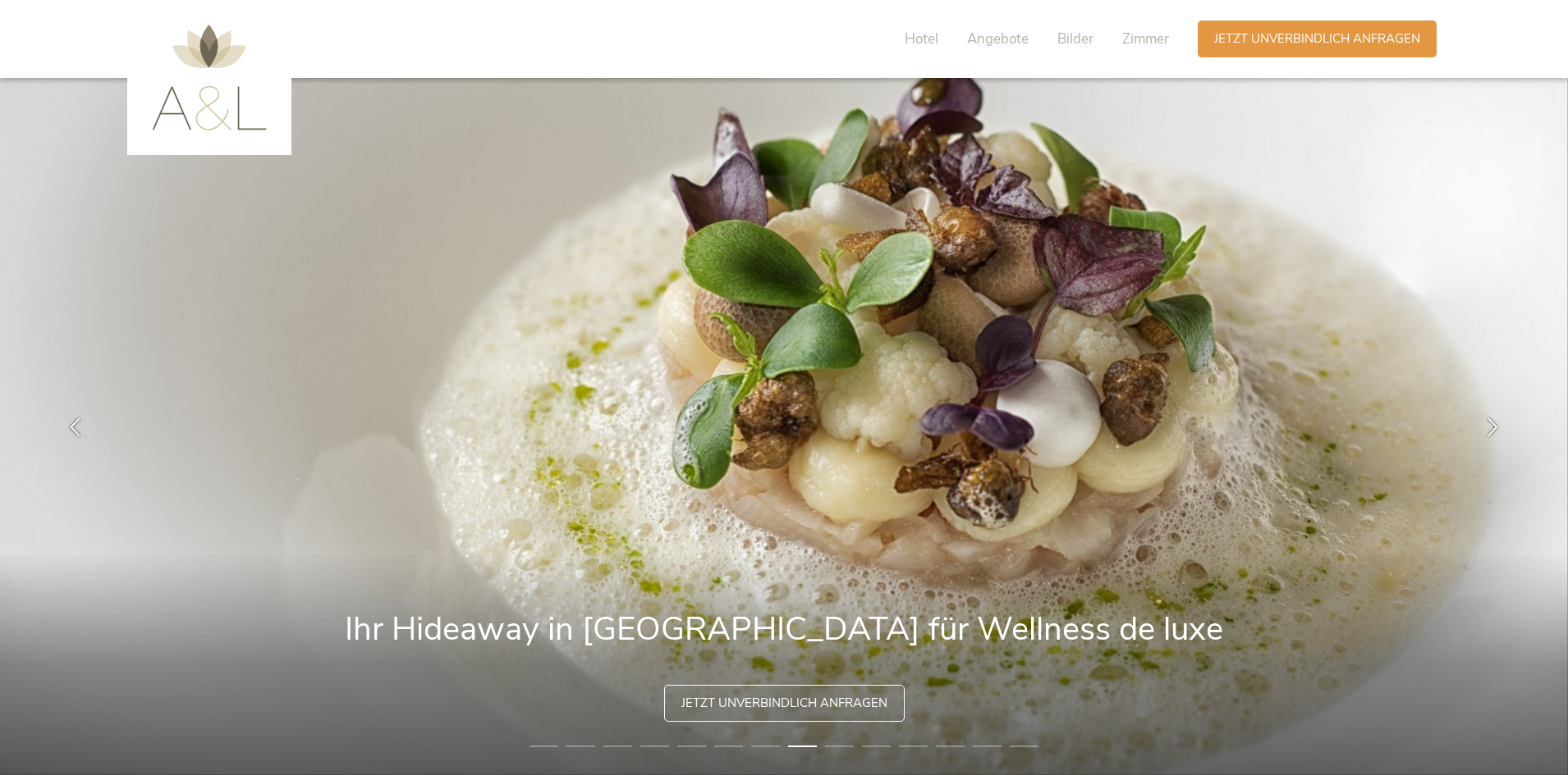
click at [247, 93] on img at bounding box center [209, 77] width 115 height 105
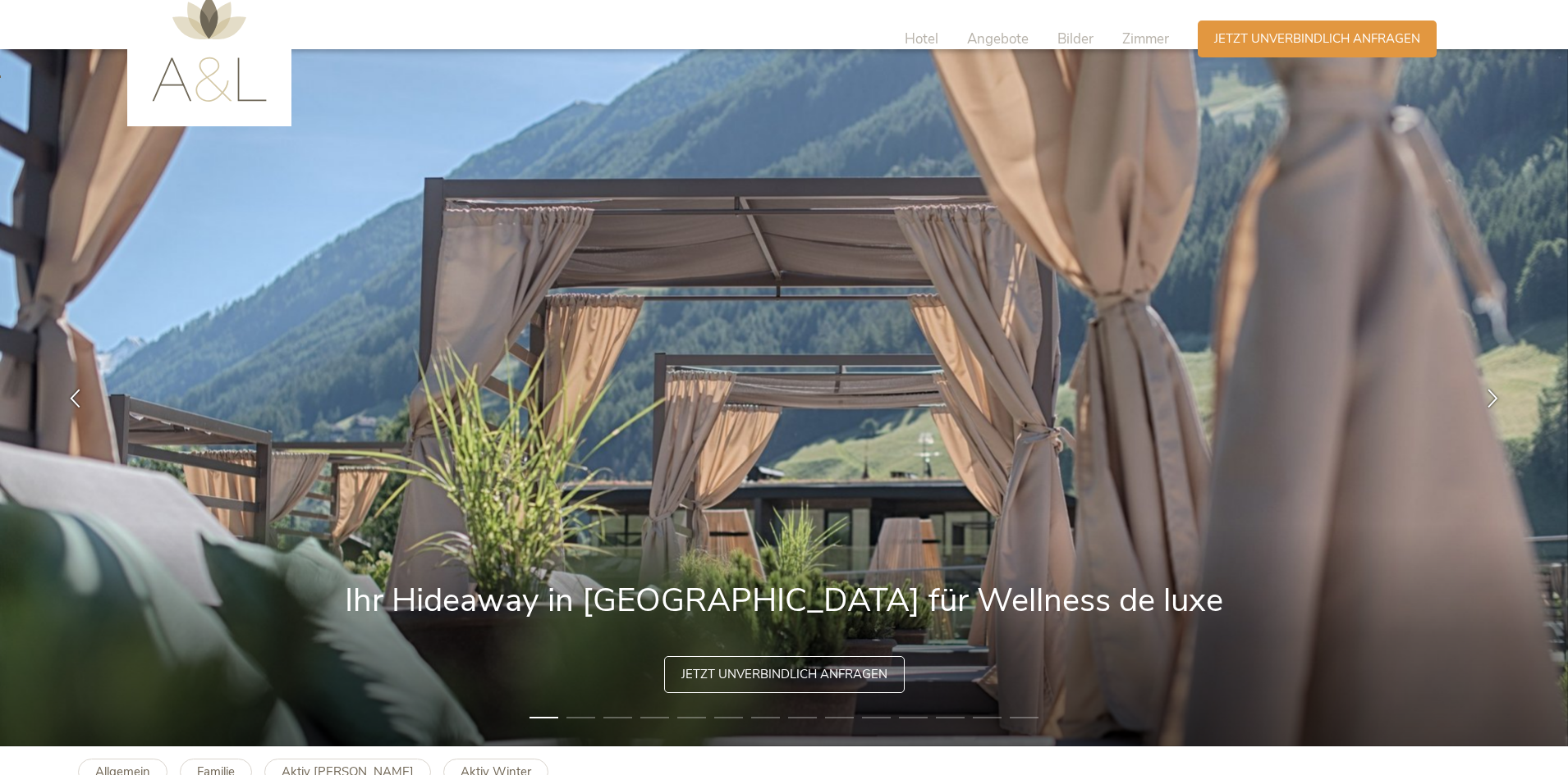
scroll to position [328, 0]
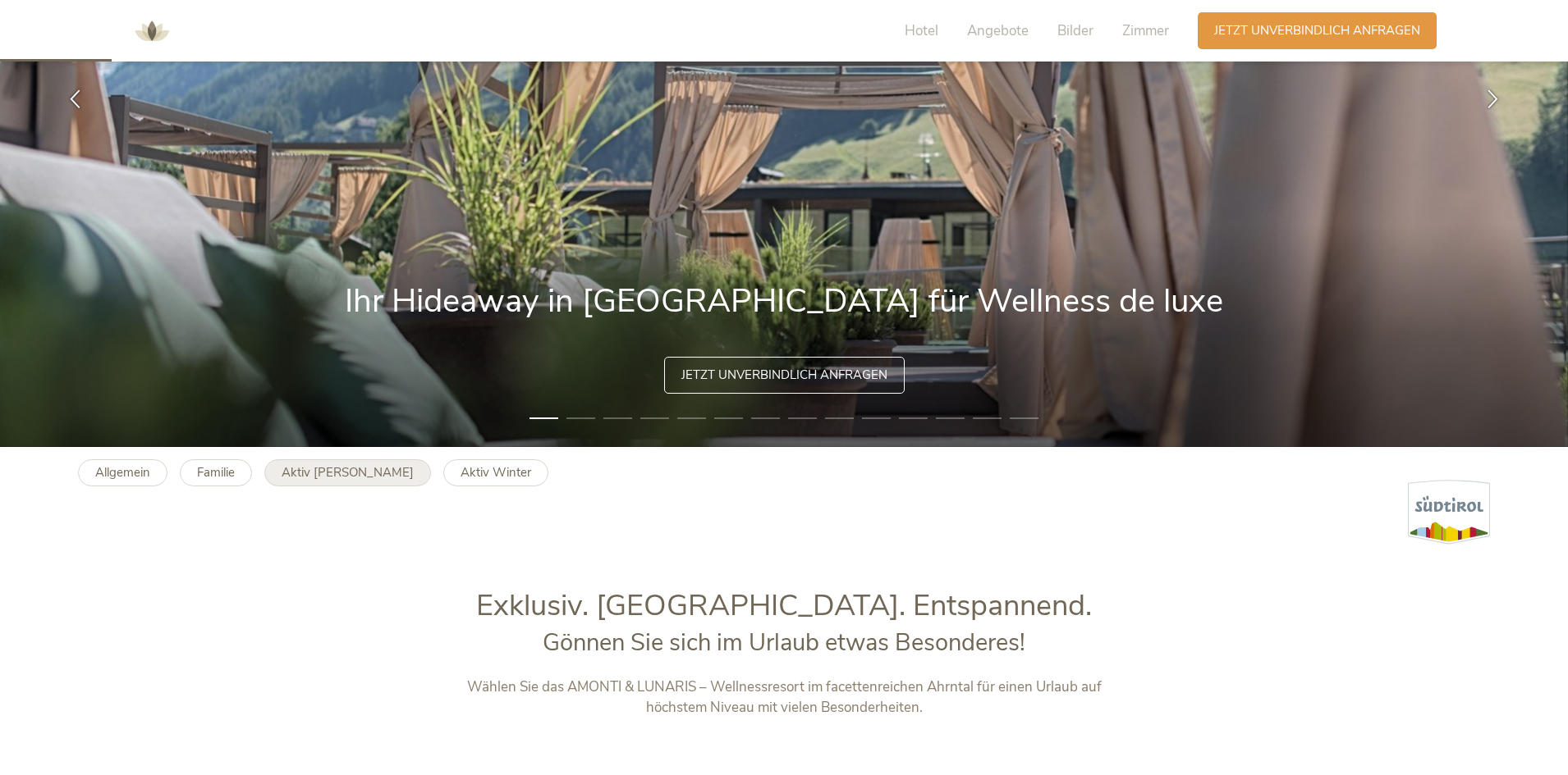
click at [316, 481] on link "Aktiv [PERSON_NAME]" at bounding box center [347, 473] width 166 height 27
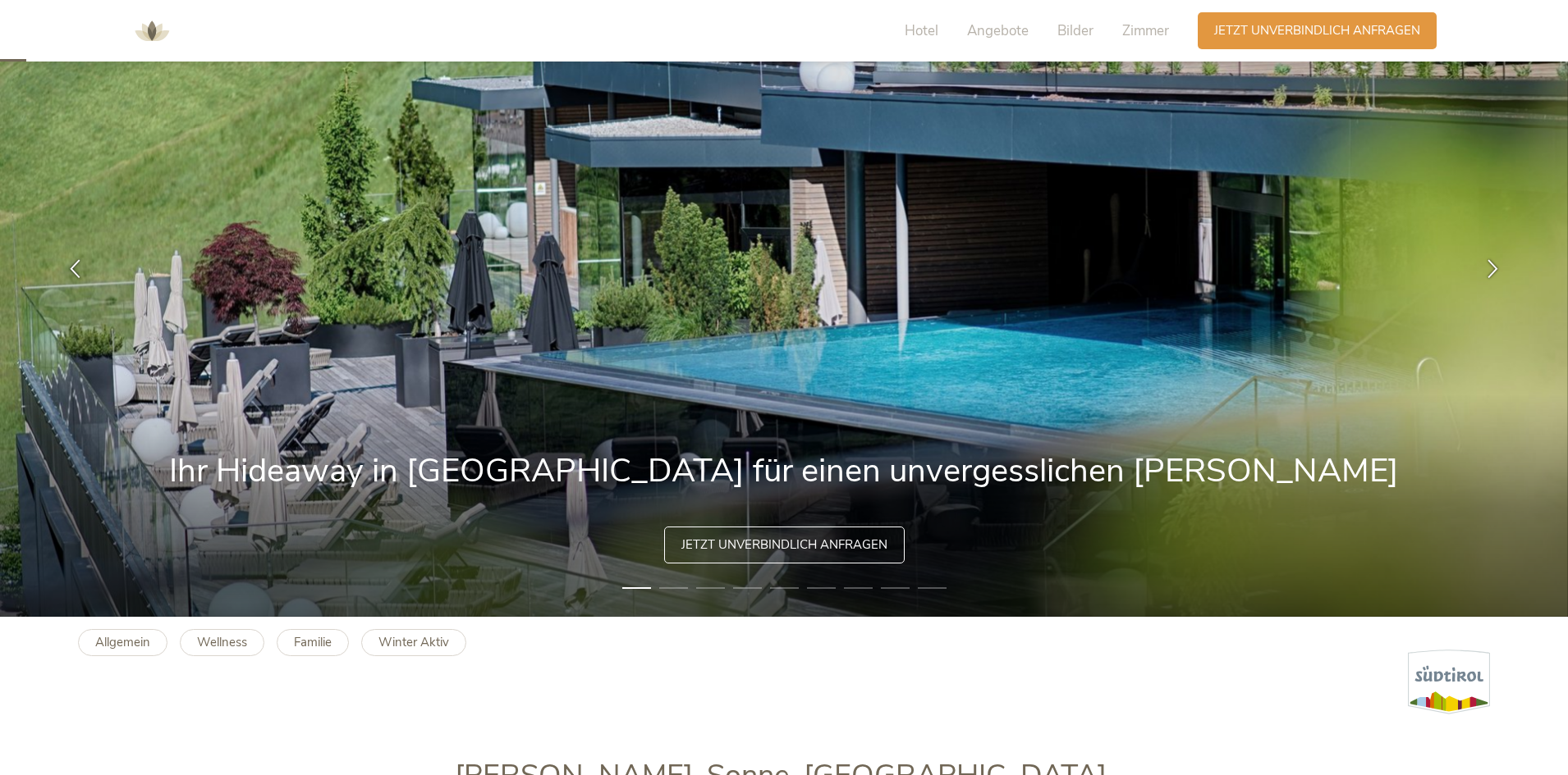
scroll to position [164, 0]
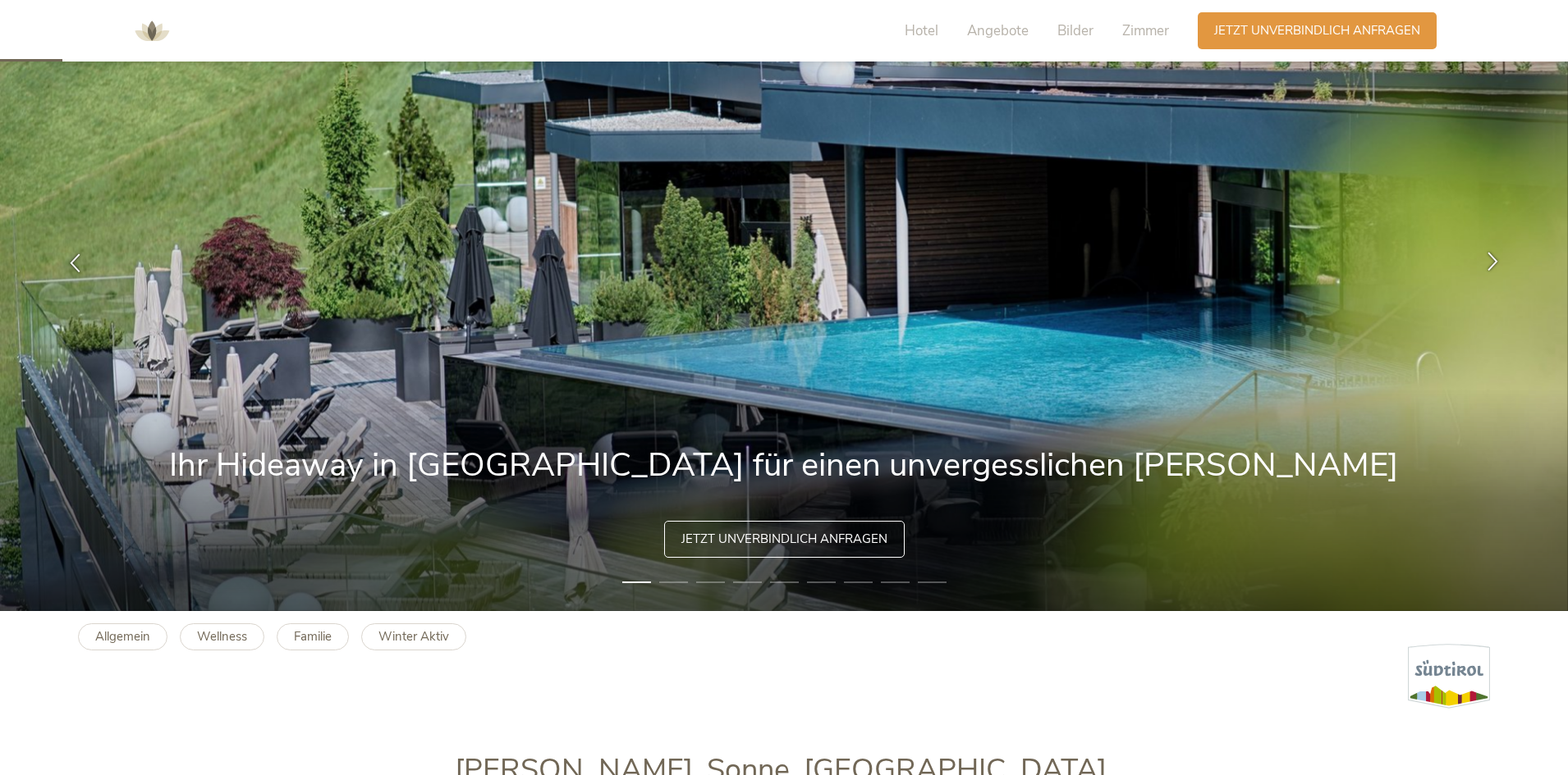
click at [1507, 254] on div at bounding box center [1493, 263] width 51 height 51
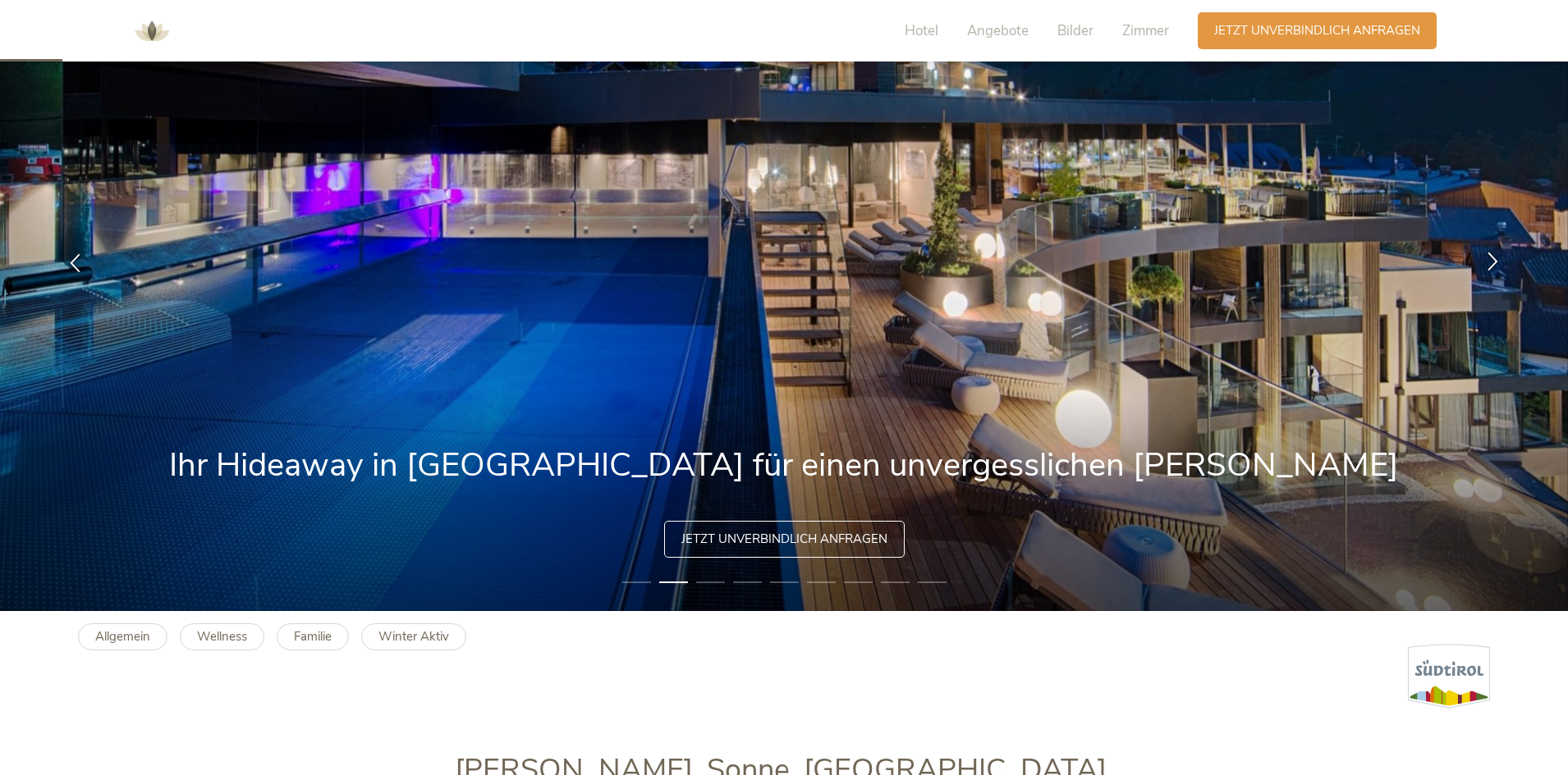
click at [1507, 254] on div at bounding box center [1493, 263] width 51 height 51
click at [1497, 258] on icon at bounding box center [1493, 261] width 19 height 19
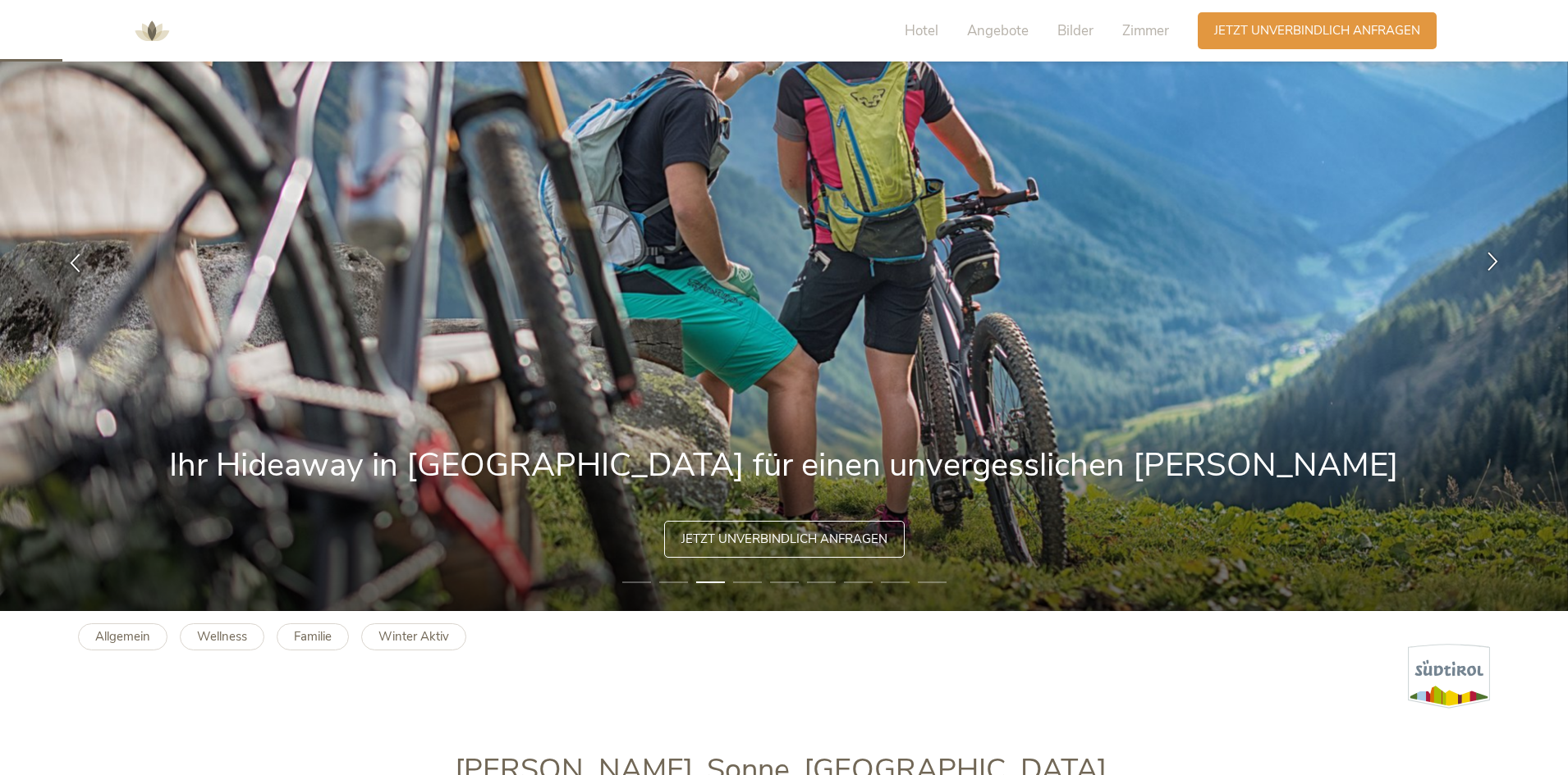
click at [1497, 258] on icon at bounding box center [1493, 261] width 19 height 19
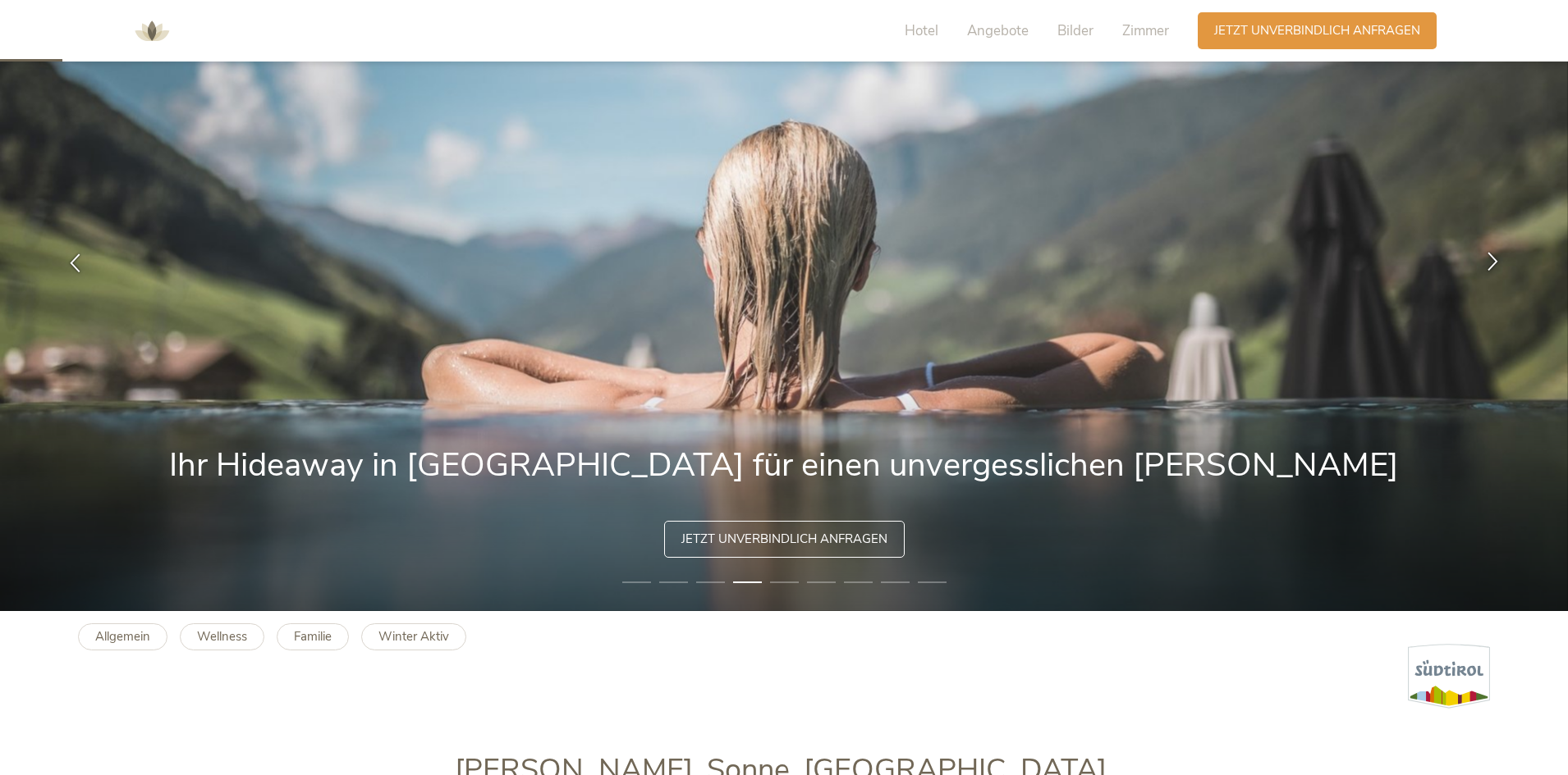
click at [1497, 258] on icon at bounding box center [1493, 261] width 19 height 19
click at [1486, 255] on icon at bounding box center [1493, 261] width 19 height 19
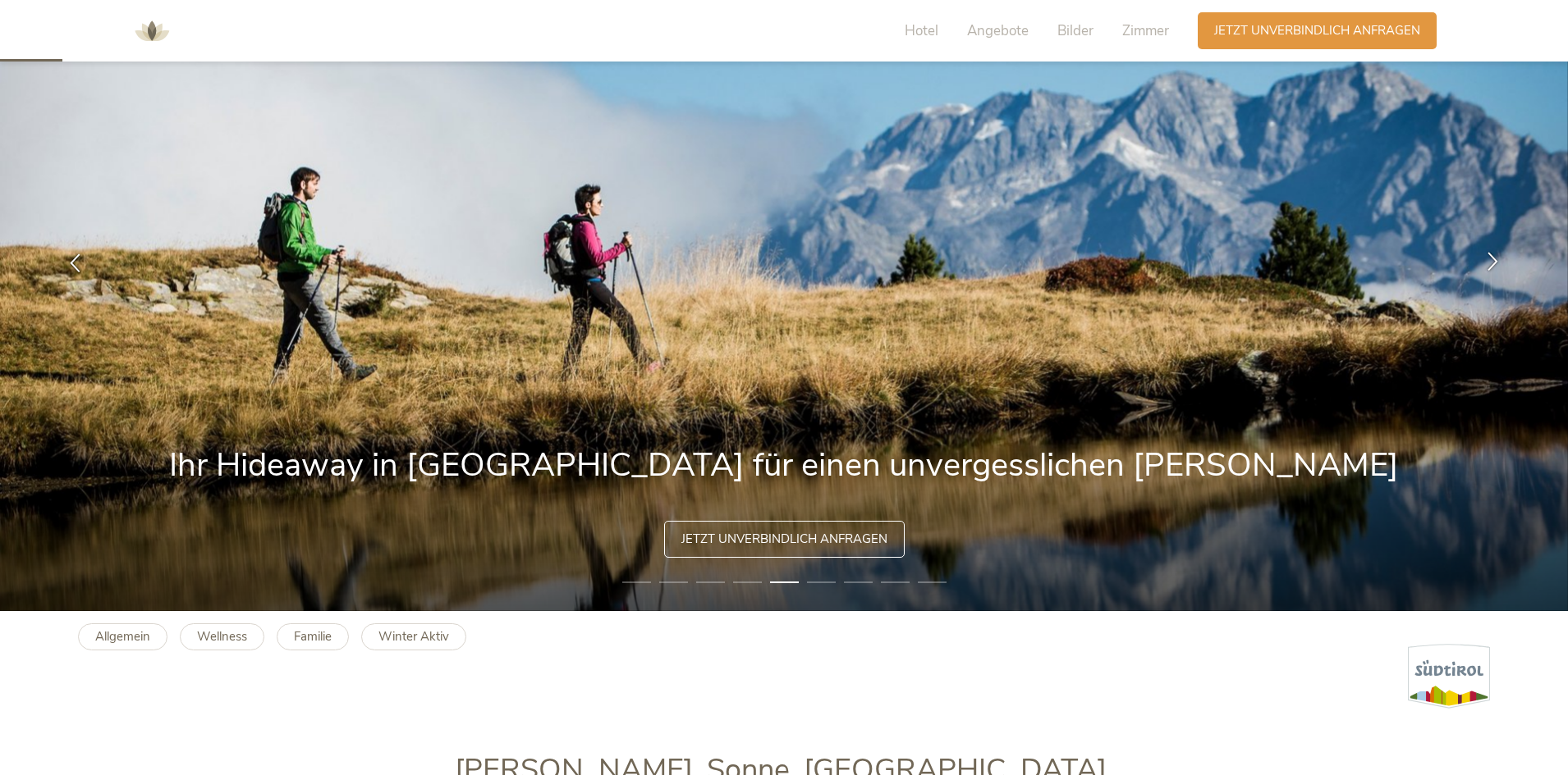
click at [1486, 255] on icon at bounding box center [1493, 261] width 19 height 19
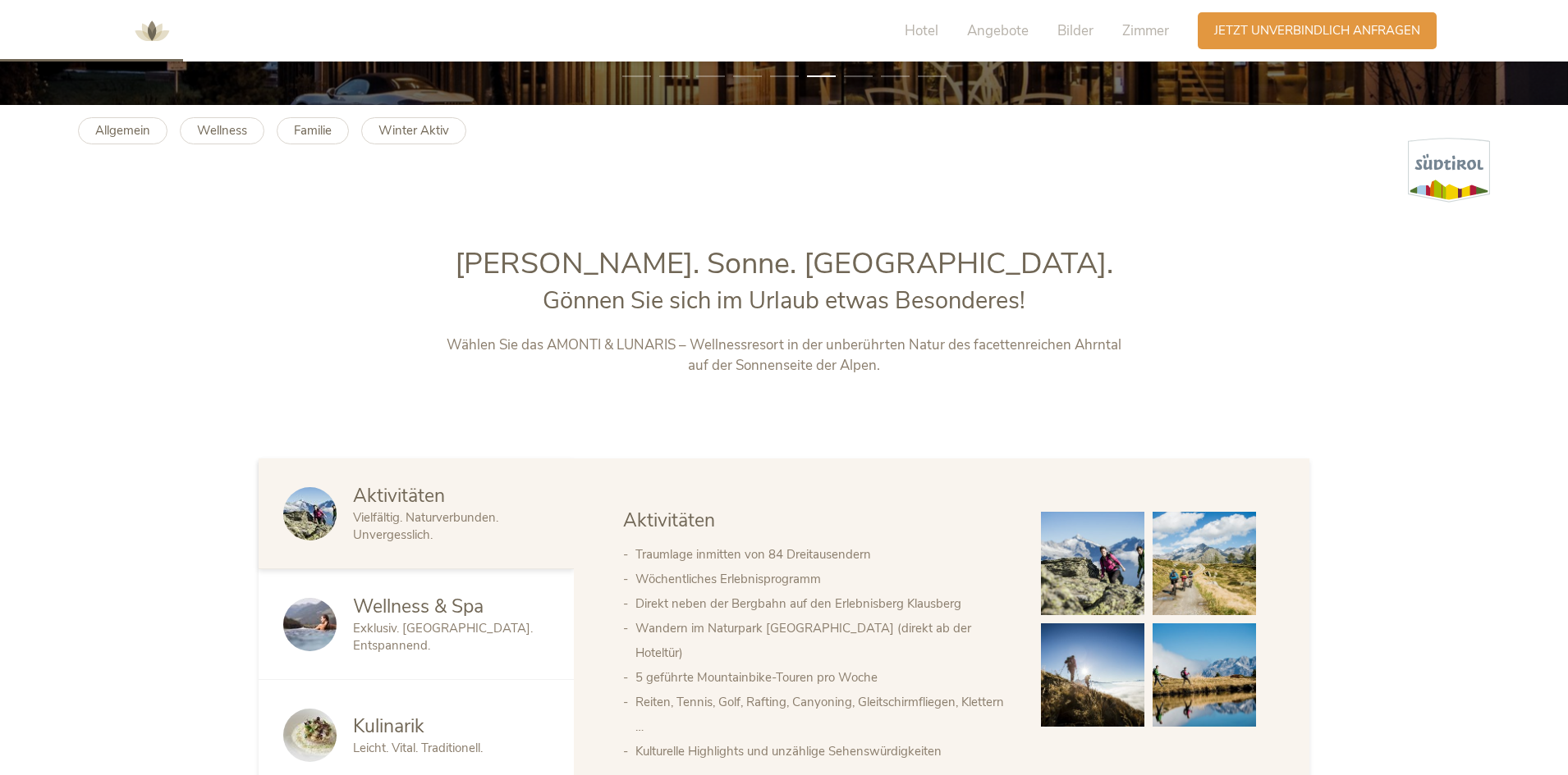
scroll to position [820, 0]
